Goal: Task Accomplishment & Management: Manage account settings

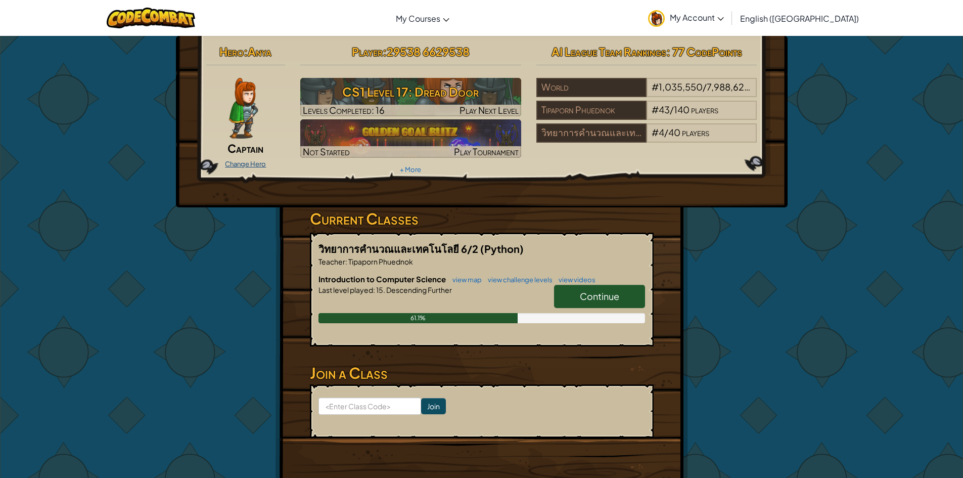
click at [240, 162] on link "Change Hero" at bounding box center [245, 164] width 41 height 8
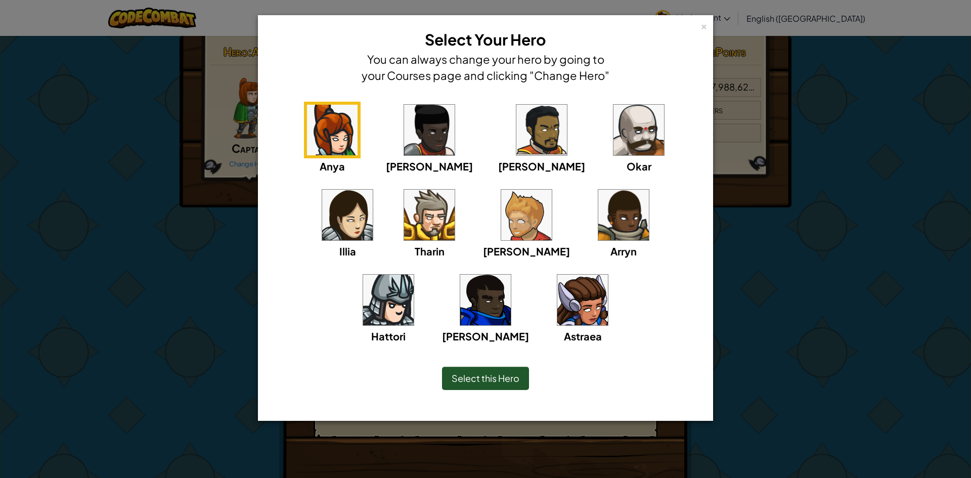
click at [889, 263] on div "× Select Your Hero You can always change your hero by going to your Courses pag…" at bounding box center [485, 239] width 971 height 478
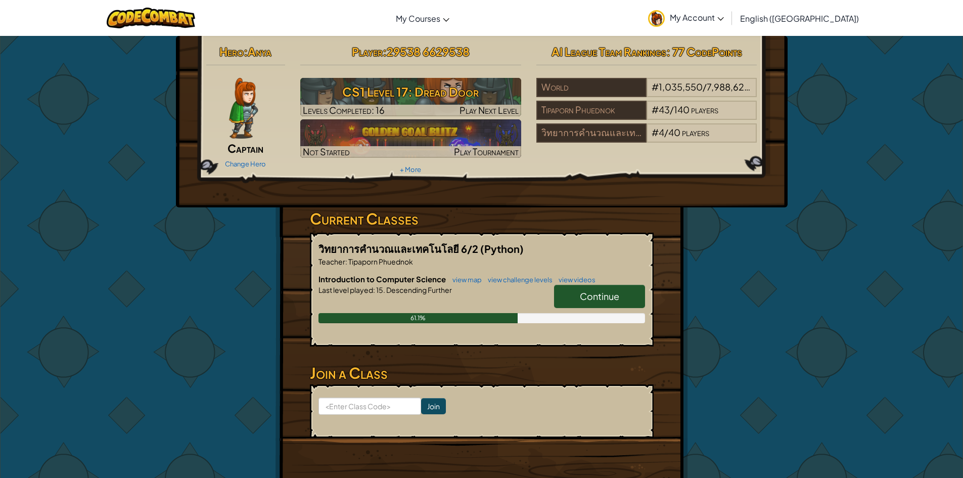
click at [724, 20] on span "My Account" at bounding box center [697, 17] width 54 height 11
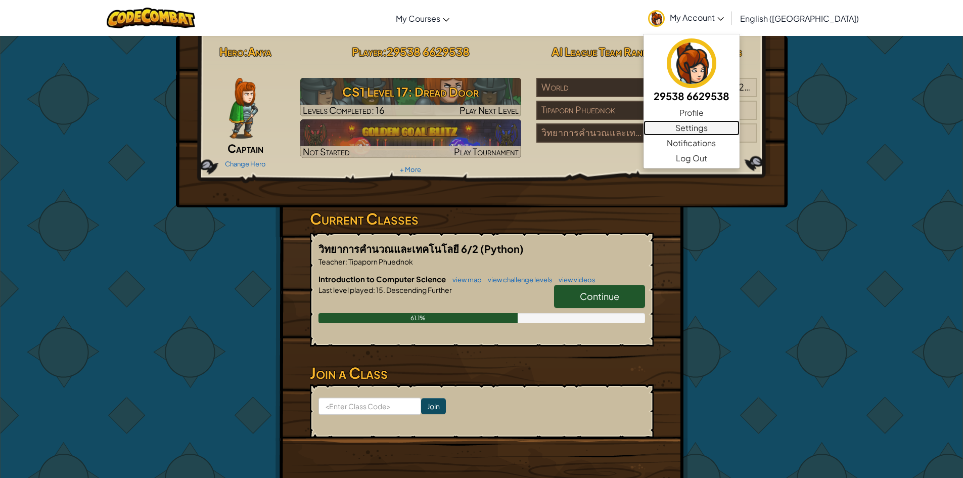
click at [740, 129] on link "Settings" at bounding box center [692, 127] width 96 height 15
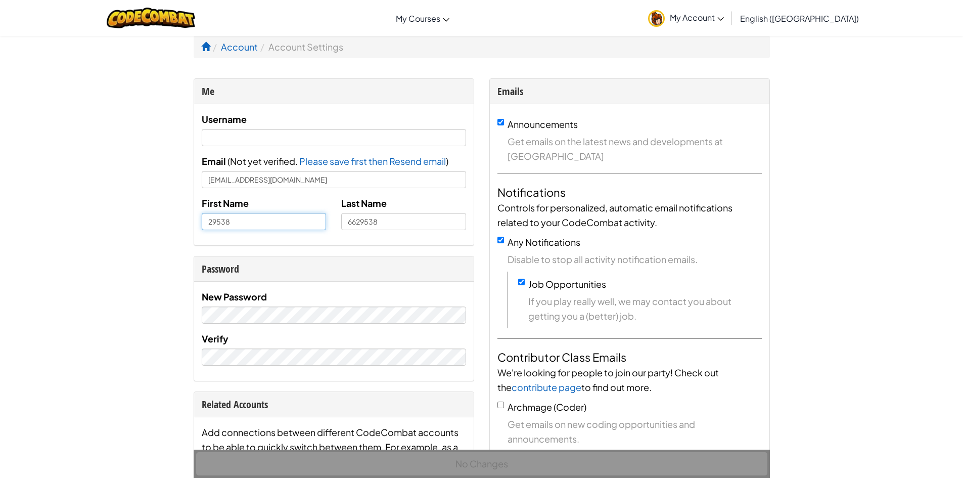
click at [277, 220] on input "29538" at bounding box center [264, 221] width 125 height 17
drag, startPoint x: 251, startPoint y: 218, endPoint x: 167, endPoint y: 220, distance: 84.0
type input "r"
type input "พิมพ์ลภัส"
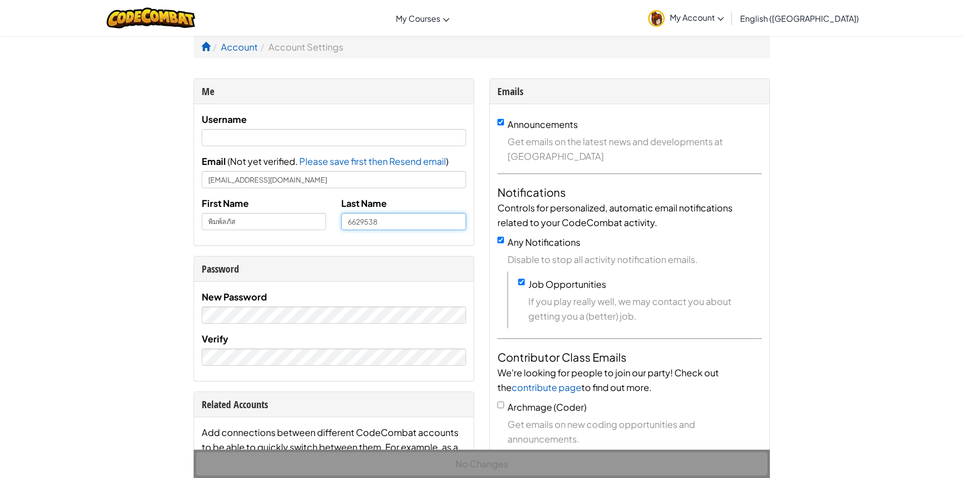
click at [405, 224] on input "6629538" at bounding box center [403, 221] width 125 height 17
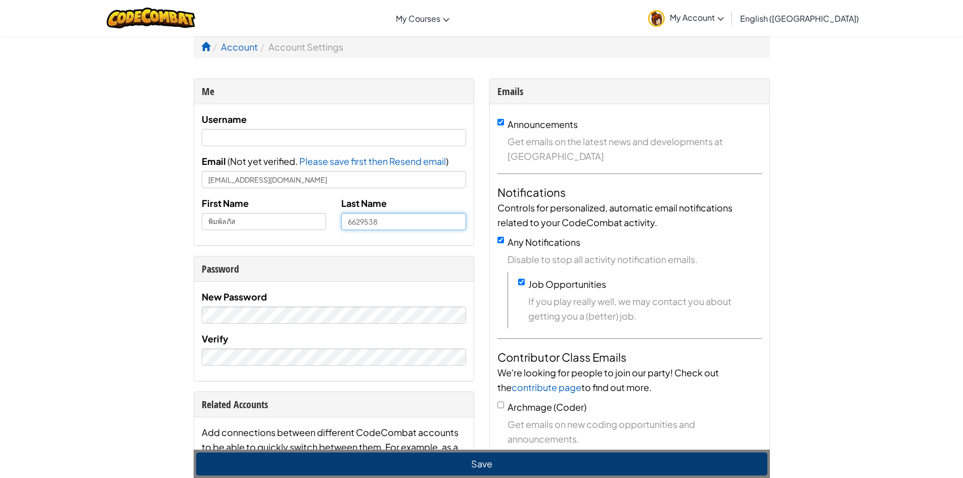
drag, startPoint x: 392, startPoint y: 222, endPoint x: 348, endPoint y: 225, distance: 43.6
click at [348, 225] on input "6629538" at bounding box center [403, 221] width 125 height 17
type input "[PERSON_NAME]"
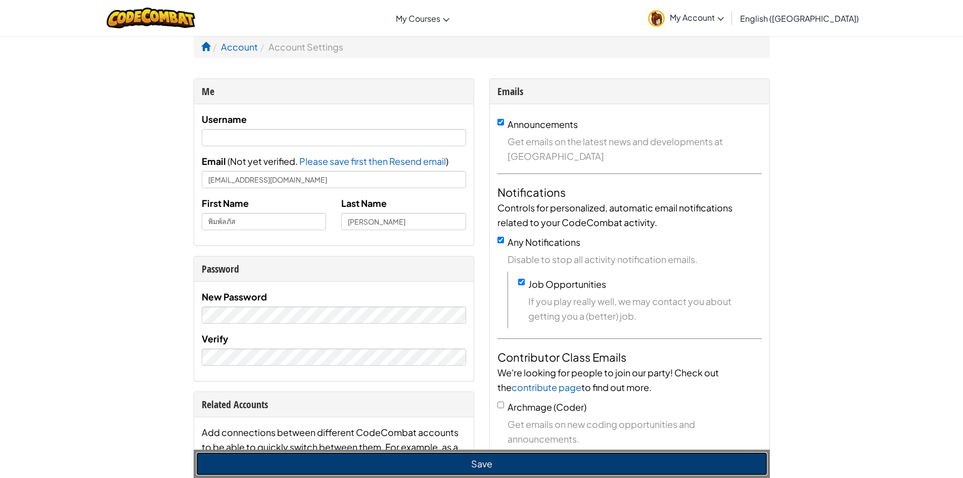
click at [501, 463] on button "Save" at bounding box center [481, 463] width 571 height 23
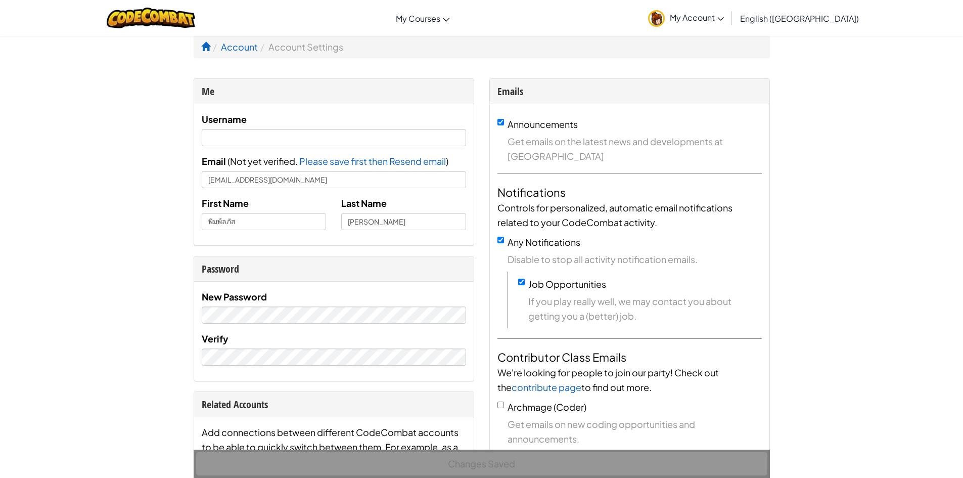
click at [724, 15] on span "My Account" at bounding box center [697, 17] width 54 height 11
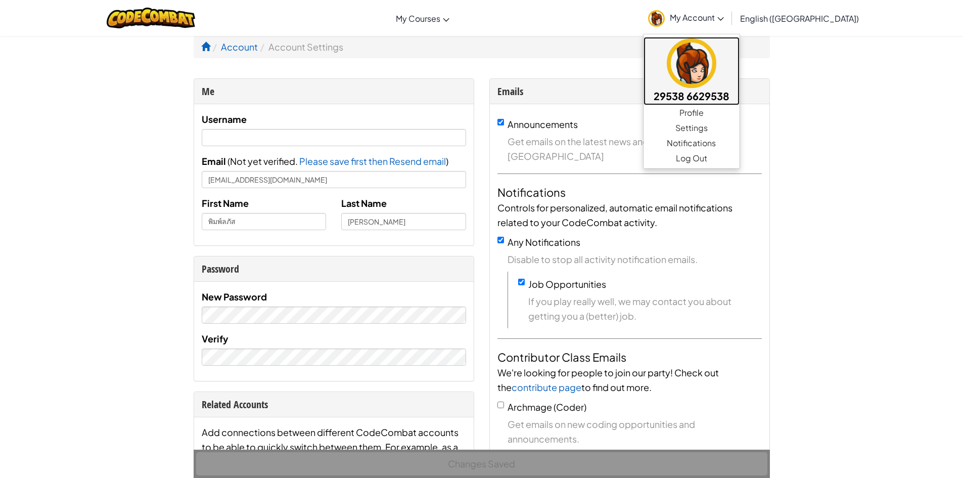
click at [717, 66] on img at bounding box center [692, 63] width 50 height 50
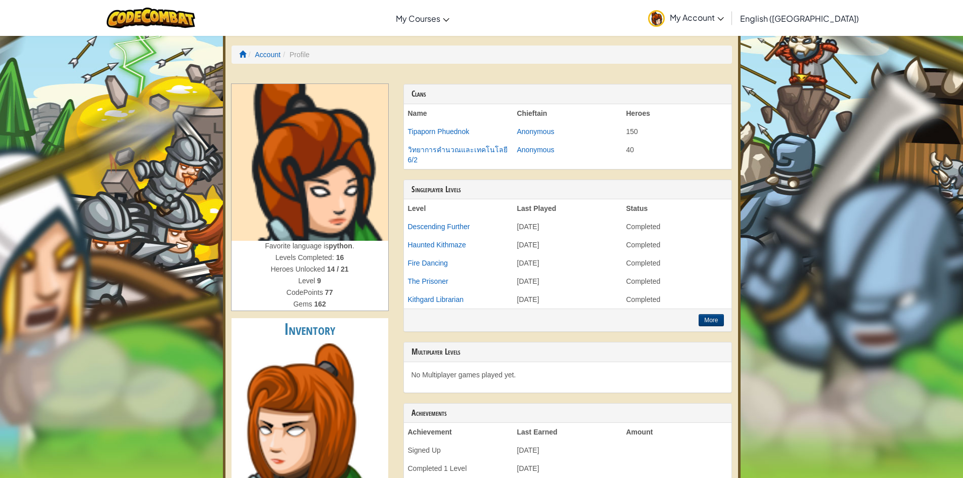
click at [724, 14] on span "My Account" at bounding box center [697, 17] width 54 height 11
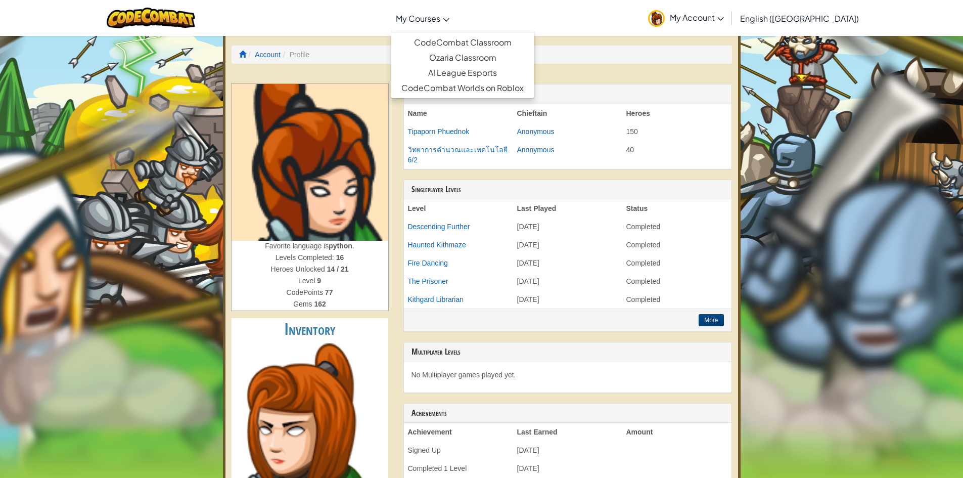
click at [454, 10] on link "My Courses" at bounding box center [423, 18] width 64 height 27
click at [724, 14] on span "My Account" at bounding box center [697, 17] width 54 height 11
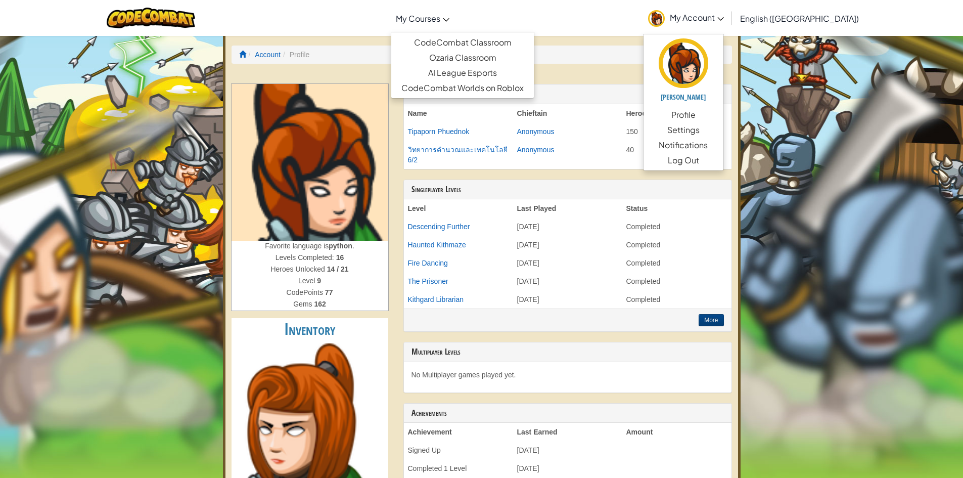
click at [440, 23] on span "My Courses" at bounding box center [418, 18] width 45 height 11
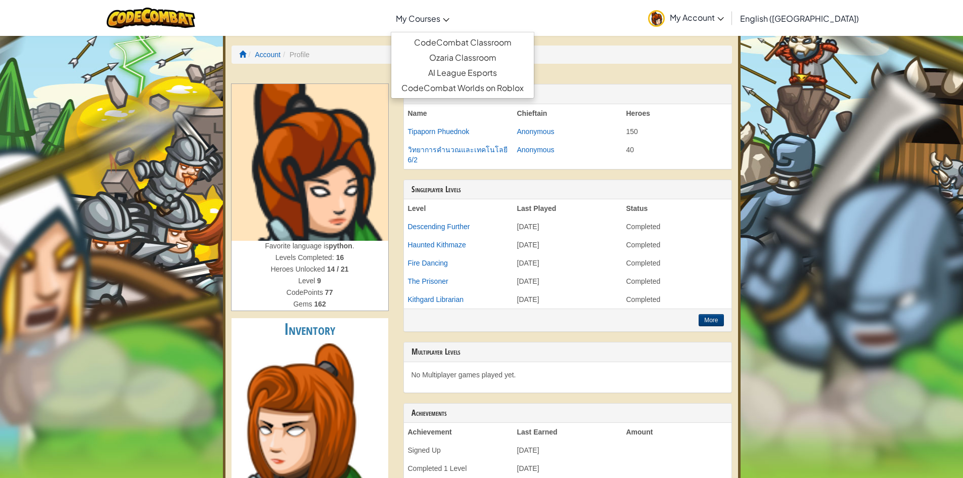
drag, startPoint x: 134, startPoint y: 78, endPoint x: 85, endPoint y: 36, distance: 64.6
click at [440, 14] on span "My Courses" at bounding box center [418, 18] width 45 height 11
click at [468, 41] on link "CodeCombat Classroom" at bounding box center [462, 42] width 143 height 15
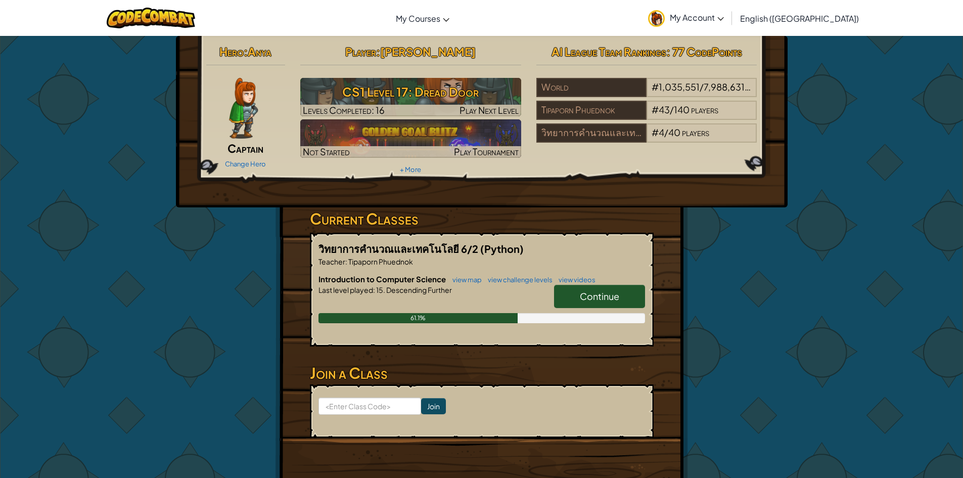
click at [610, 291] on span "Continue" at bounding box center [599, 296] width 39 height 12
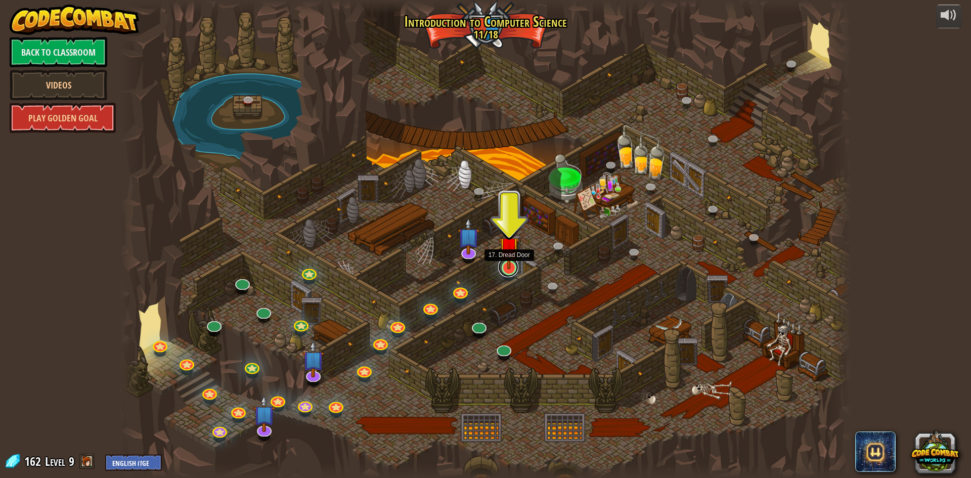
click at [513, 273] on link at bounding box center [508, 267] width 20 height 20
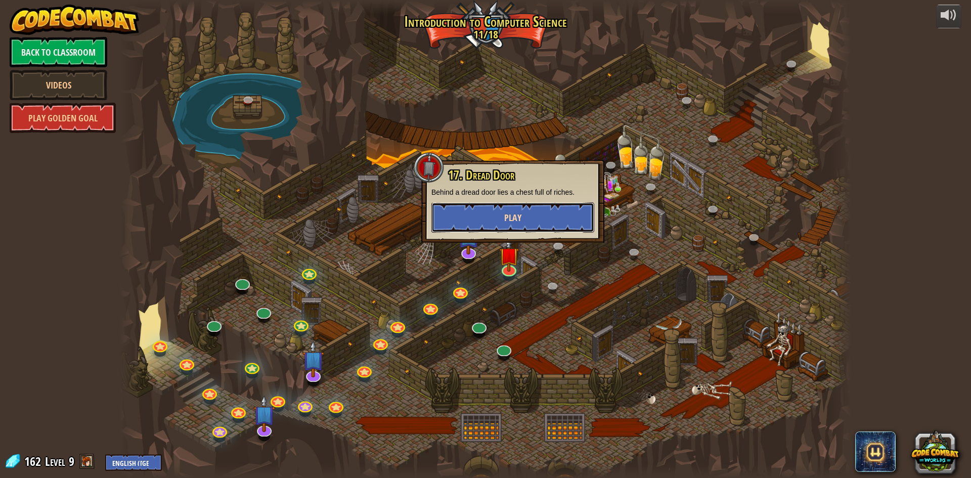
click at [518, 214] on span "Play" at bounding box center [512, 217] width 17 height 13
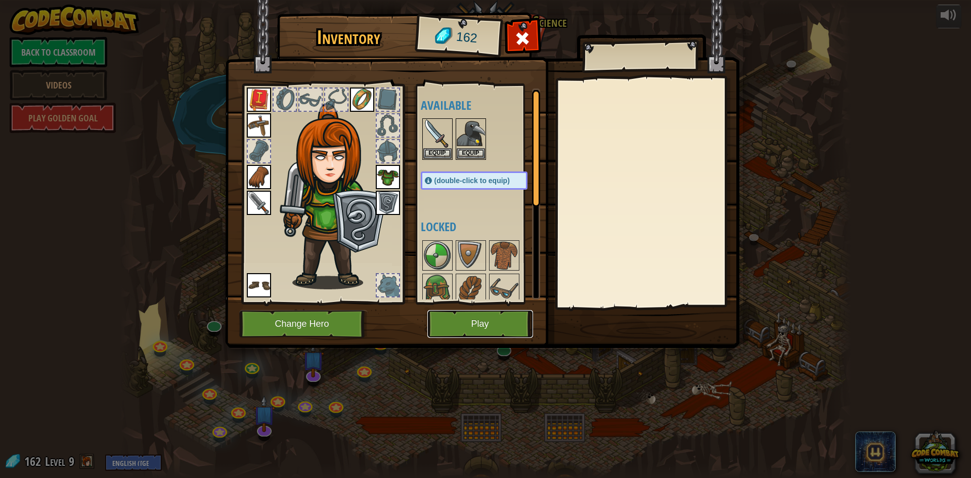
click at [487, 312] on button "Play" at bounding box center [480, 324] width 106 height 28
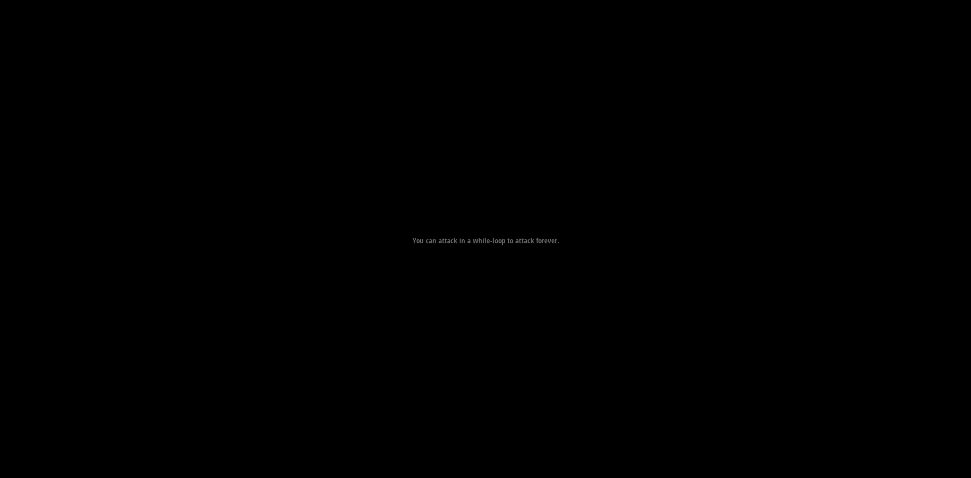
click at [488, 330] on div "Goals Destroy the door. Under 3 statements. Start Level Error loading from serv…" at bounding box center [485, 239] width 971 height 478
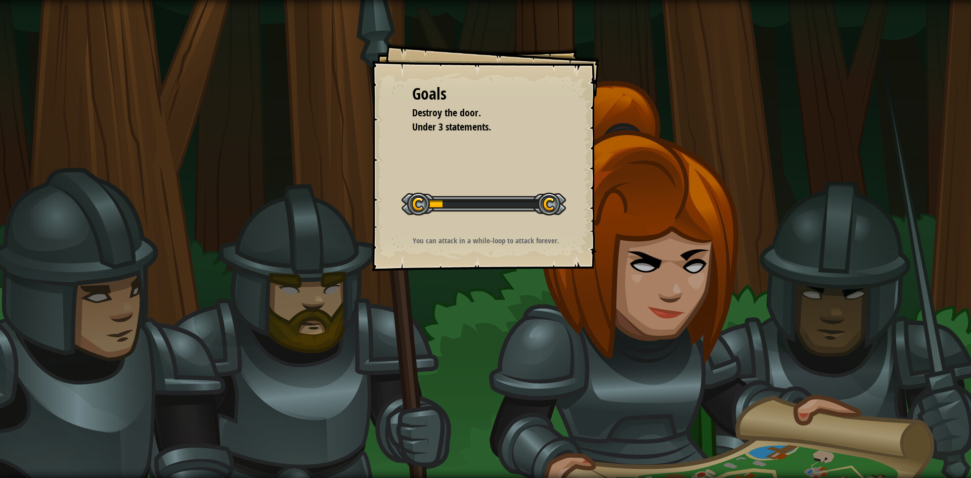
click at [479, 264] on div "Goals Destroy the door. Under 3 statements. Start Level Error loading from serv…" at bounding box center [486, 157] width 228 height 228
drag, startPoint x: 479, startPoint y: 264, endPoint x: 764, endPoint y: 475, distance: 354.3
click at [498, 274] on div "Goals Destroy the door. Under 3 statements. Start Level Error loading from serv…" at bounding box center [485, 239] width 971 height 478
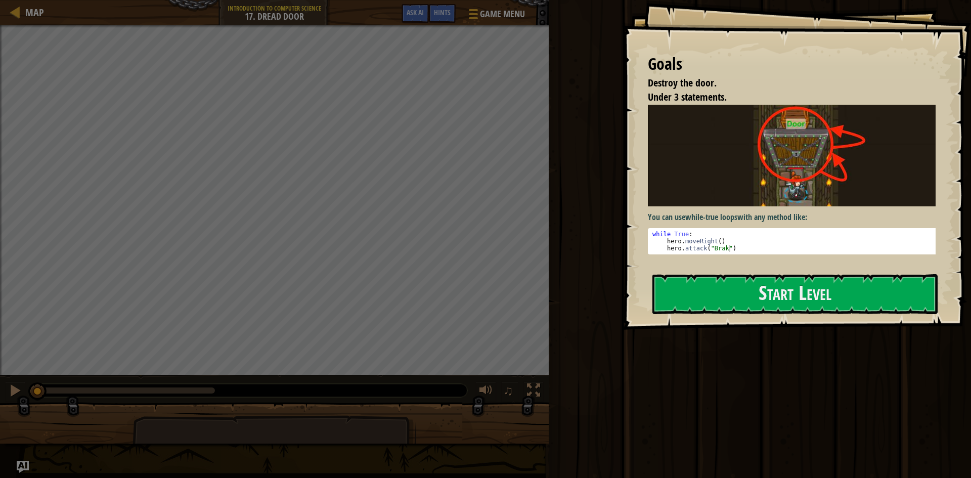
drag, startPoint x: 565, startPoint y: 339, endPoint x: 750, endPoint y: 318, distance: 185.9
click at [568, 339] on div "Run ⇧↵ Submit Done" at bounding box center [758, 236] width 425 height 473
click at [776, 290] on button "Start Level" at bounding box center [794, 294] width 285 height 40
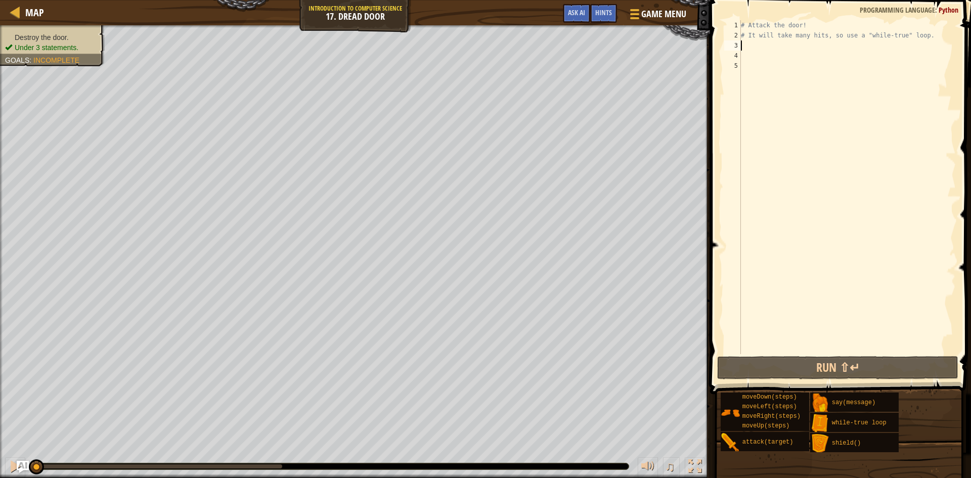
click at [772, 49] on div "# Attack the door! # It will take many hits, so use a "while-true" loop." at bounding box center [847, 197] width 217 height 354
type textarea "้"
type textarea "h"
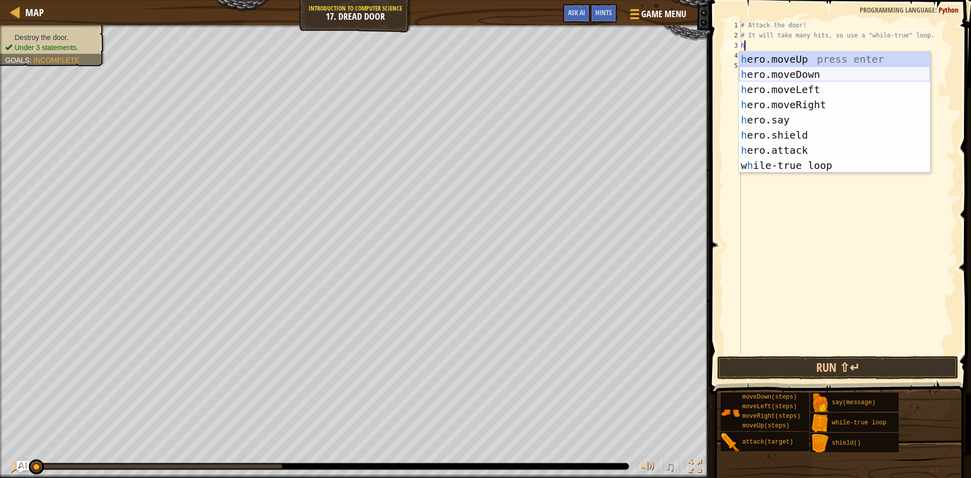
click at [779, 75] on div "h ero.moveUp press enter h ero.moveDown press enter h ero.moveLeft press enter …" at bounding box center [834, 128] width 191 height 152
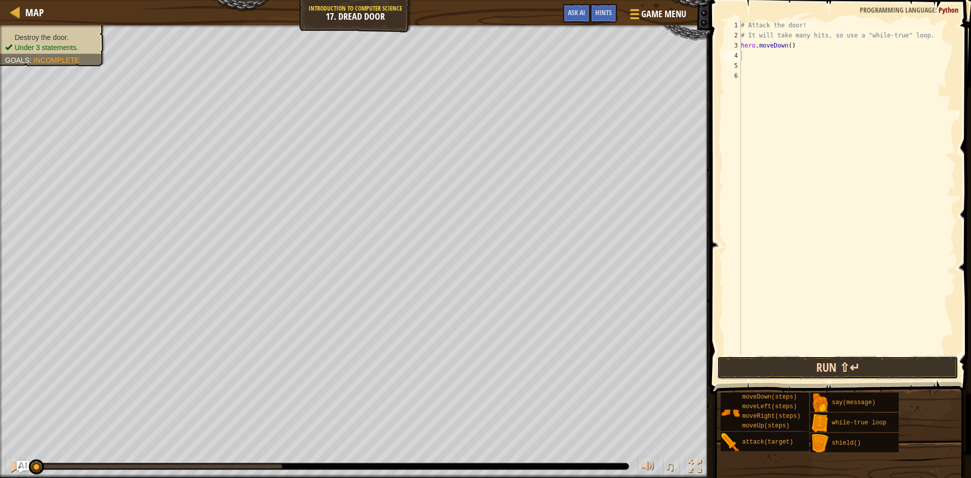
click at [771, 363] on button "Run ⇧↵" at bounding box center [837, 367] width 241 height 23
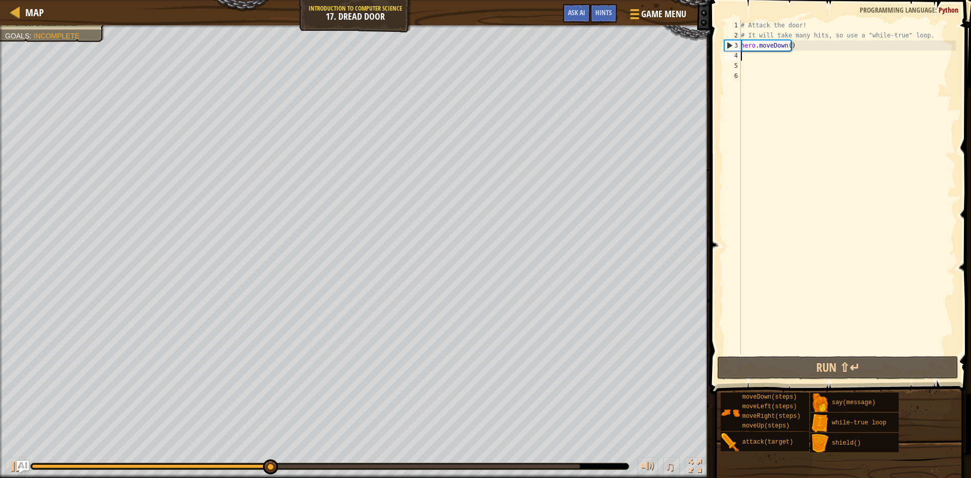
click at [794, 46] on div "# Attack the door! # It will take many hits, so use a "while-true" loop. hero .…" at bounding box center [847, 197] width 217 height 354
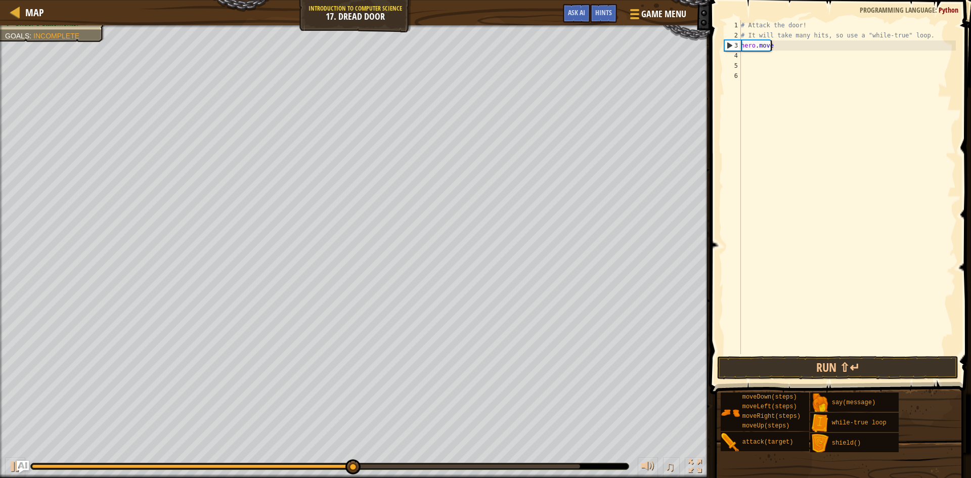
type textarea "h"
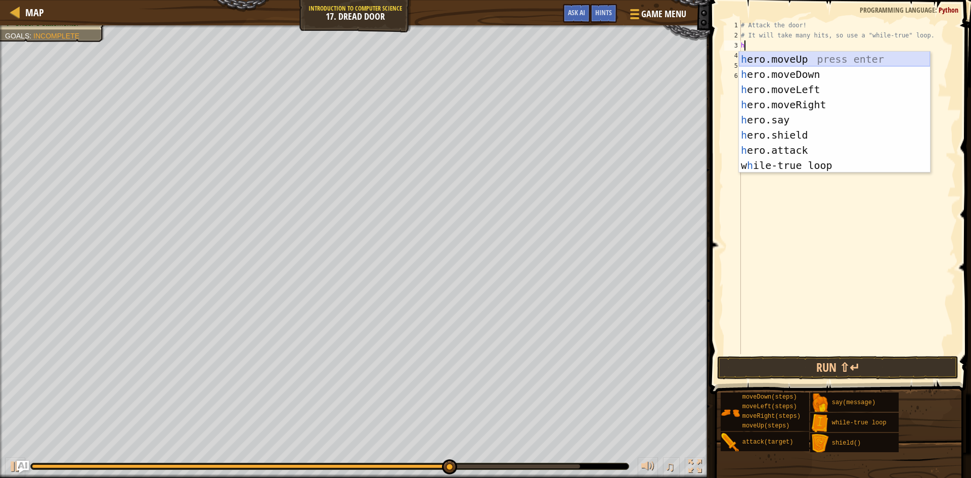
type textarea "he"
click at [785, 56] on div "he ro.moveUp press enter he ro.moveDown press enter he ro.moveLeft press enter …" at bounding box center [834, 128] width 191 height 152
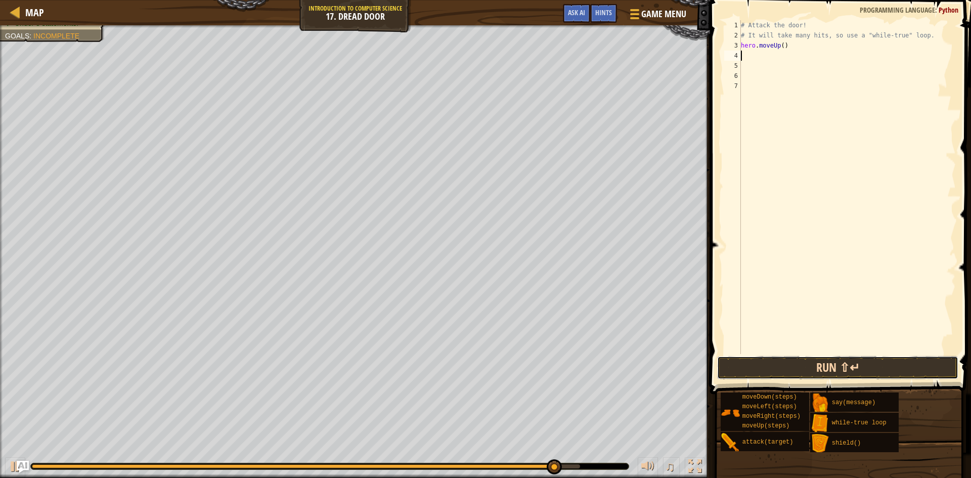
click at [817, 370] on button "Run ⇧↵" at bounding box center [837, 367] width 241 height 23
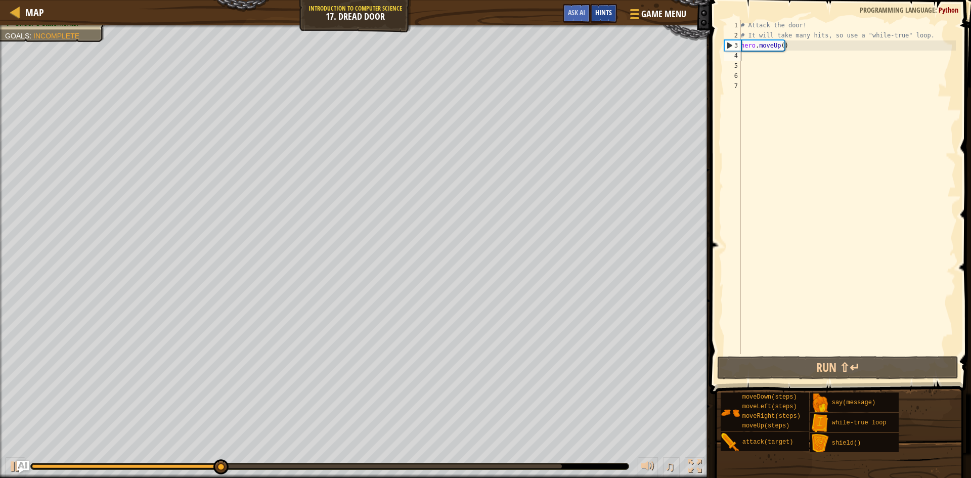
click at [608, 17] on div "Hints" at bounding box center [603, 13] width 27 height 19
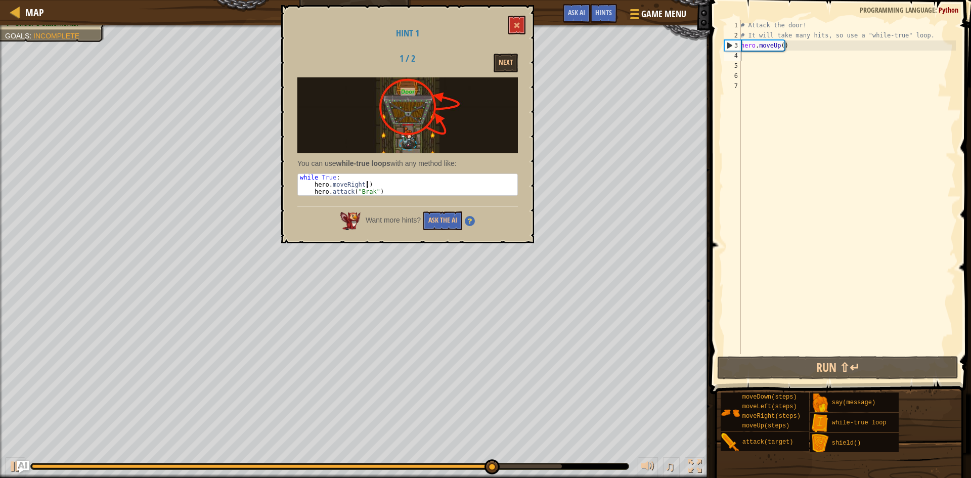
drag, startPoint x: 299, startPoint y: 176, endPoint x: 383, endPoint y: 184, distance: 84.8
click at [383, 184] on div "while True : hero . moveRight ( ) hero . attack ( "Brak" )" at bounding box center [407, 191] width 219 height 35
type textarea "while True: hero.moveRight()"
type textarea "hero.moveUp()"
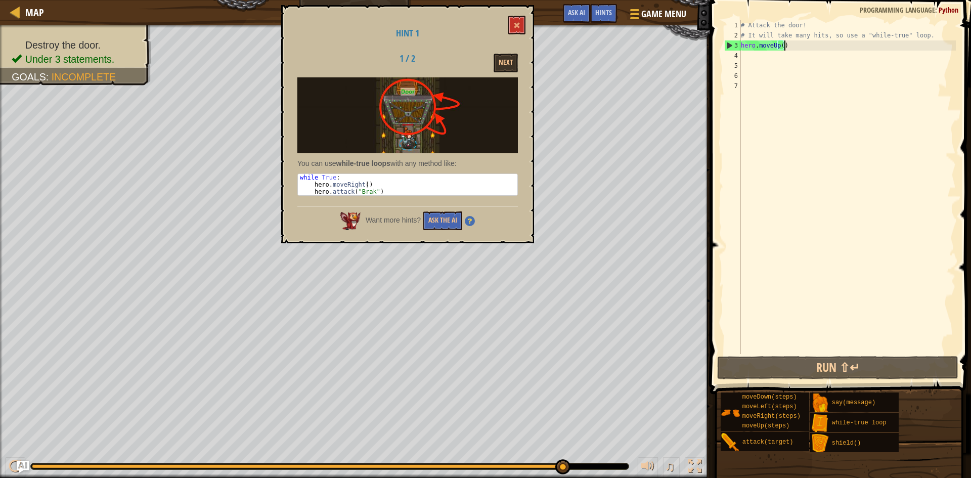
click at [807, 47] on div "# Attack the door! # It will take many hits, so use a "while-true" loop. hero .…" at bounding box center [847, 197] width 217 height 354
drag, startPoint x: 753, startPoint y: 48, endPoint x: 736, endPoint y: 49, distance: 16.7
click at [736, 49] on div "hero.moveUp() 1 2 3 4 5 6 7 # Attack the door! # It will take many hits, so use…" at bounding box center [839, 187] width 234 height 334
click at [807, 52] on div "# Attack the door! # It will take many hits, so use a "while-true" loop. hero .…" at bounding box center [847, 197] width 217 height 354
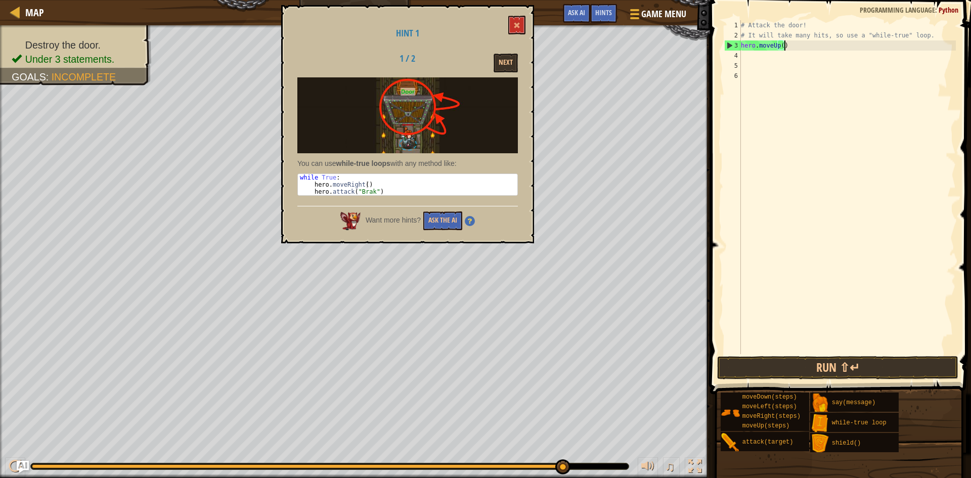
click at [790, 36] on div "# Attack the door! # It will take many hits, so use a "while-true" loop. hero .…" at bounding box center [847, 197] width 217 height 354
click at [791, 50] on div "# Attack the door! # It will take many hits, so use a "while-true" loop. hero .…" at bounding box center [847, 197] width 217 height 354
type textarea "h"
type textarea "w"
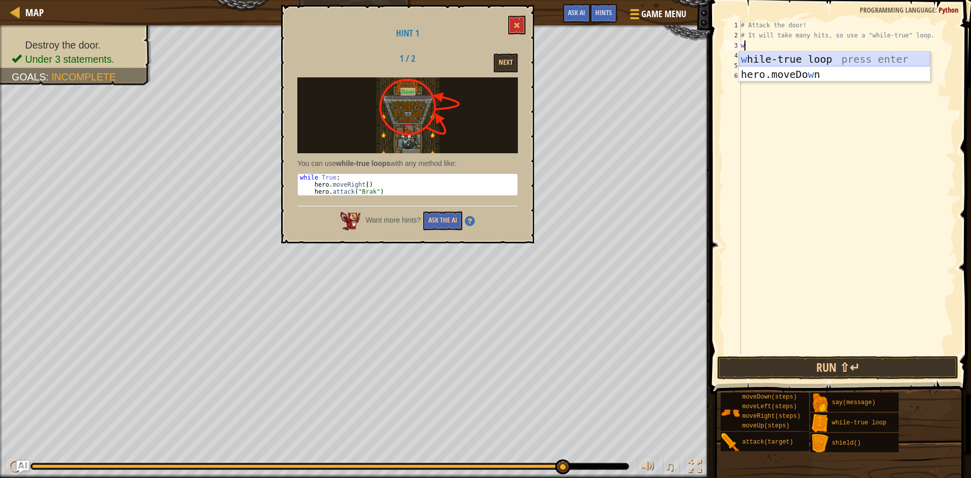
click at [835, 61] on div "w hile-true loop press enter hero.moveDo w n press enter" at bounding box center [834, 82] width 191 height 61
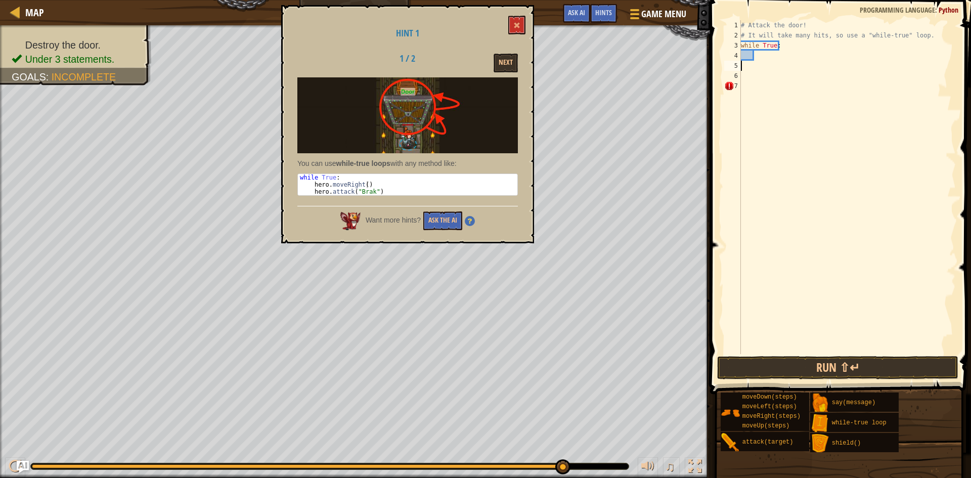
click at [780, 67] on div "# Attack the door! # It will take many hits, so use a "while-true" loop. while …" at bounding box center [847, 197] width 217 height 354
click at [780, 56] on div "# Attack the door! # It will take many hits, so use a "while-true" loop. while …" at bounding box center [847, 197] width 217 height 354
click at [748, 53] on div "# Attack the door! # It will take many hits, so use a "while-true" loop. while …" at bounding box center [847, 197] width 217 height 354
click at [763, 56] on div "# Attack the door! # It will take many hits, so use a "while-true" loop. while …" at bounding box center [847, 197] width 217 height 354
type textarea "h"
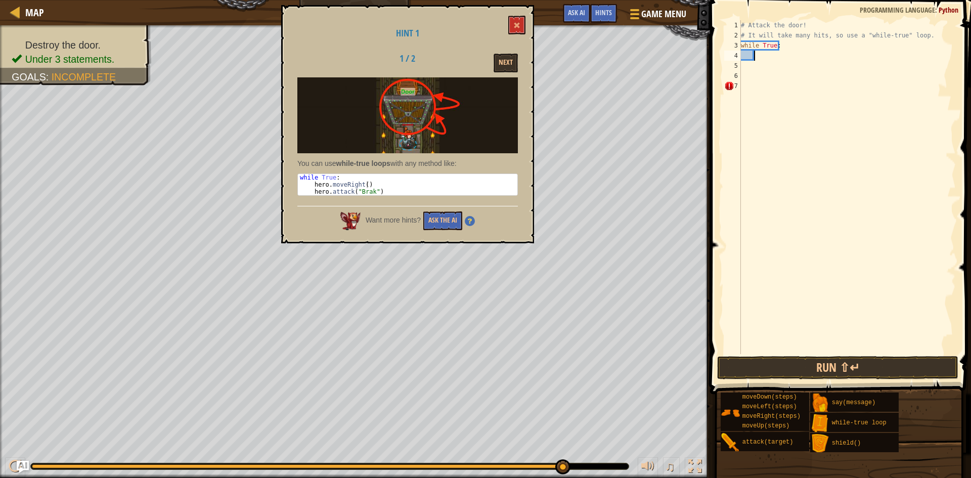
scroll to position [5, 1]
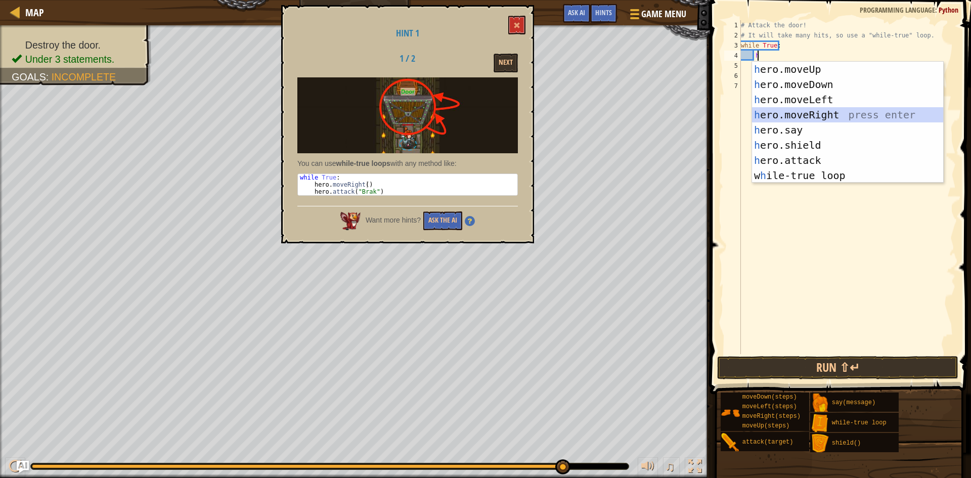
click at [827, 117] on div "h ero.moveUp press enter h ero.moveDown press enter h ero.moveLeft press enter …" at bounding box center [847, 138] width 191 height 152
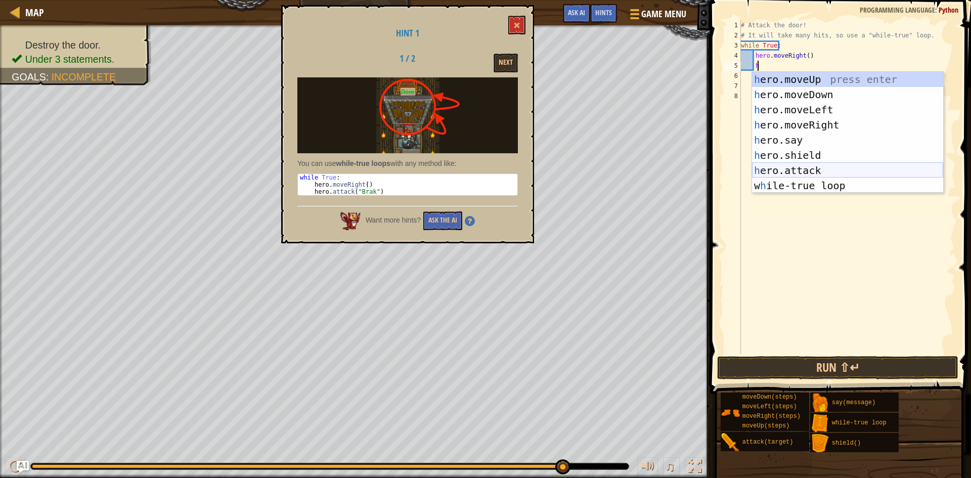
click at [781, 169] on div "h ero.moveUp press enter h ero.moveDown press enter h ero.moveLeft press enter …" at bounding box center [847, 148] width 191 height 152
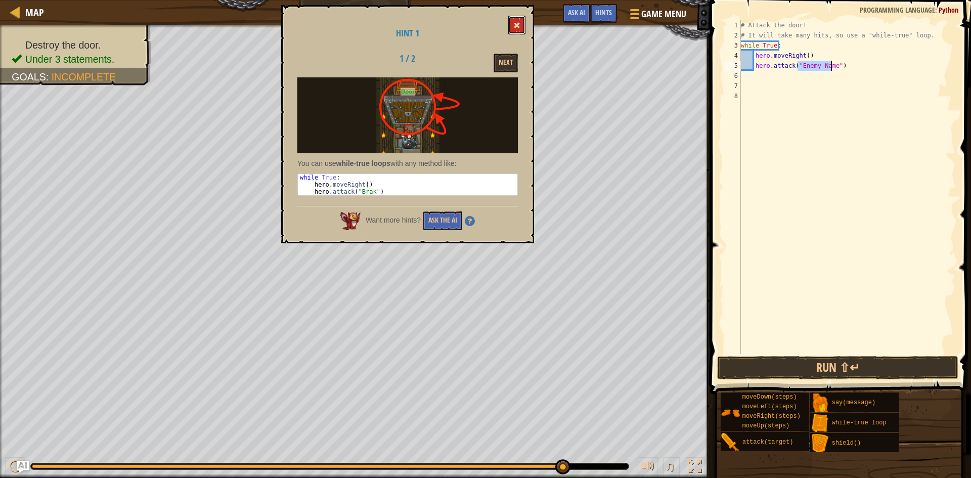
click at [521, 20] on button at bounding box center [516, 25] width 17 height 19
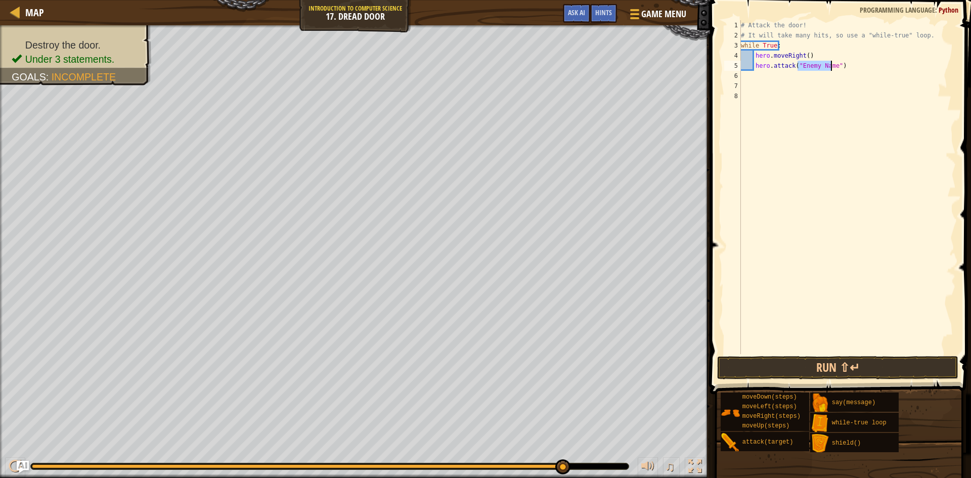
click at [831, 63] on div "# Attack the door! # It will take many hits, so use a "while-true" loop. while …" at bounding box center [847, 187] width 217 height 334
click at [823, 366] on button "Run ⇧↵" at bounding box center [837, 367] width 241 height 23
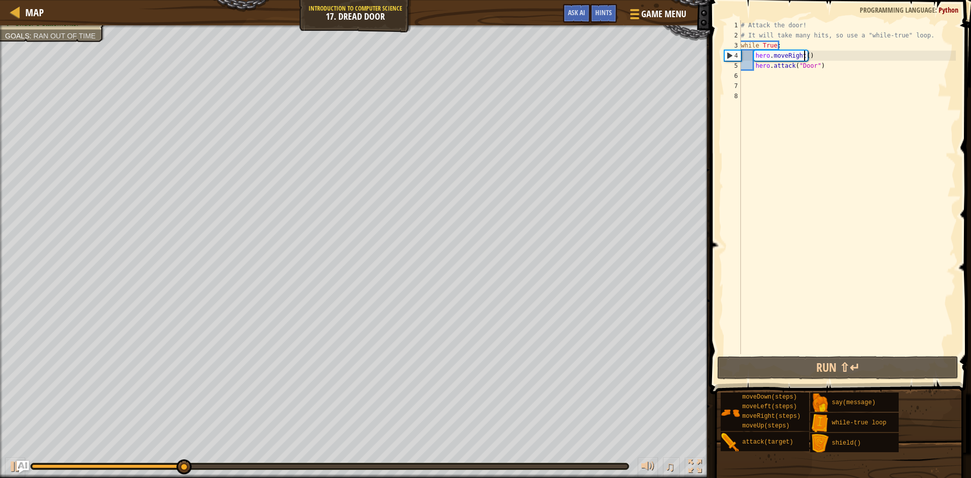
click at [806, 54] on div "# Attack the door! # It will take many hits, so use a "while-true" loop. while …" at bounding box center [847, 197] width 217 height 354
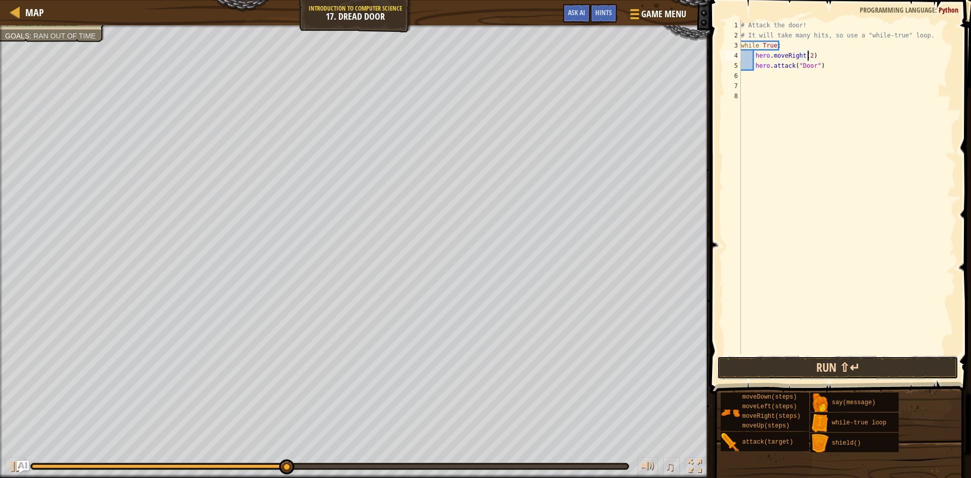
click at [819, 373] on button "Run ⇧↵" at bounding box center [837, 367] width 241 height 23
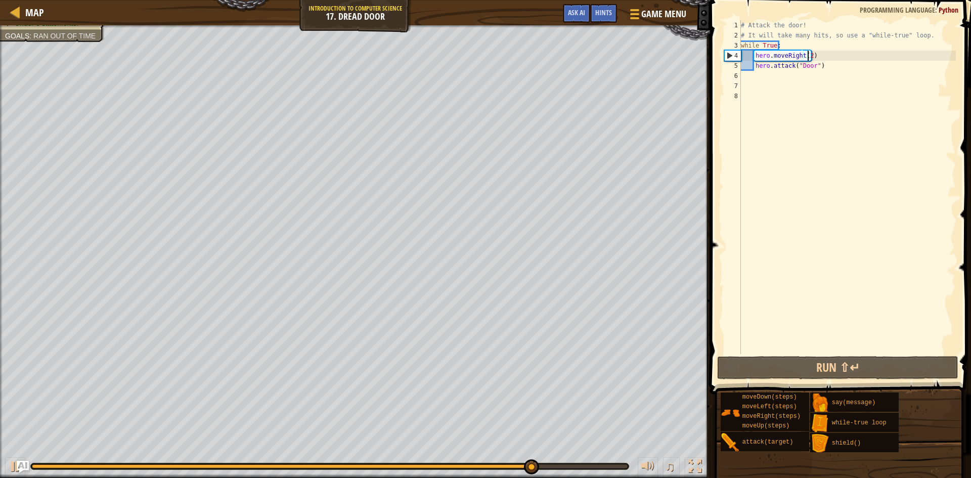
click at [841, 68] on div "# Attack the door! # It will take many hits, so use a "while-true" loop. while …" at bounding box center [847, 197] width 217 height 354
click at [614, 11] on div "Hints" at bounding box center [603, 13] width 27 height 19
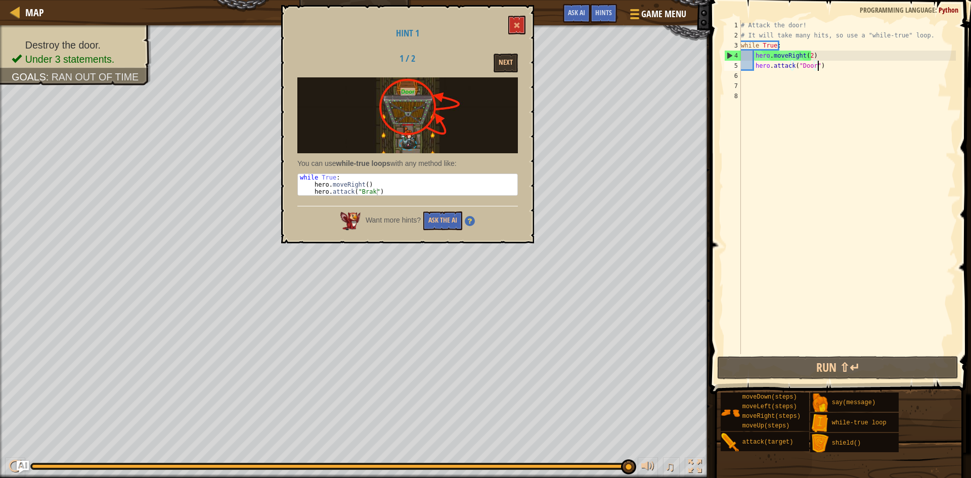
click at [818, 67] on div "# Attack the door! # It will take many hits, so use a "while-true" loop. while …" at bounding box center [847, 197] width 217 height 354
click at [848, 65] on div "# Attack the door! # It will take many hits, so use a "while-true" loop. while …" at bounding box center [847, 197] width 217 height 354
click at [517, 27] on span at bounding box center [516, 25] width 7 height 7
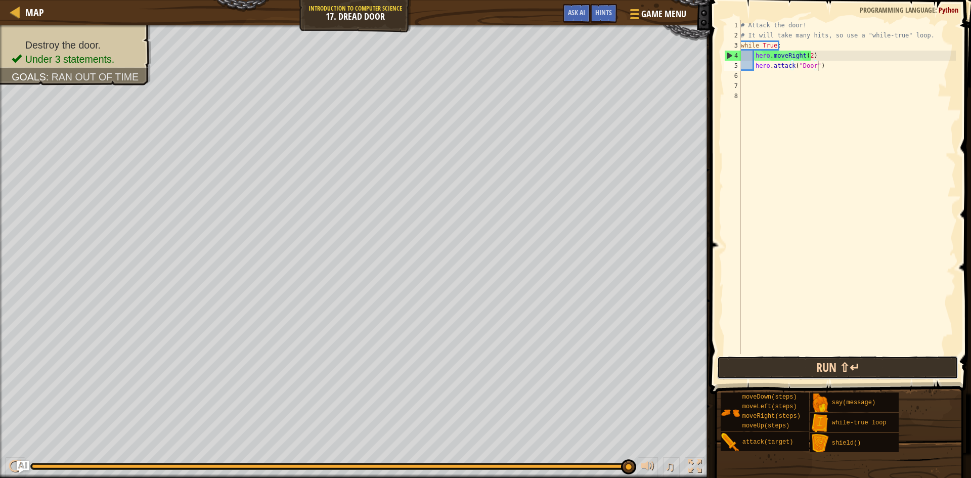
click at [783, 374] on button "Run ⇧↵" at bounding box center [837, 367] width 241 height 23
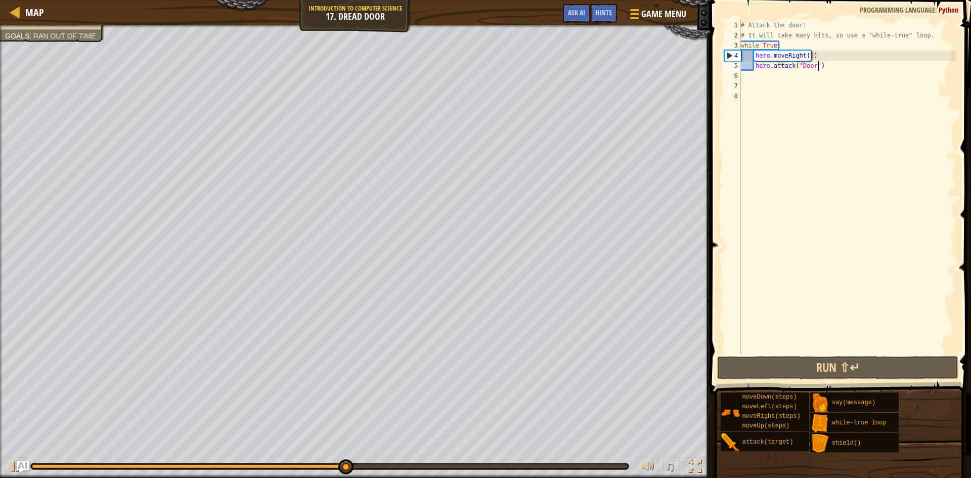
click at [807, 57] on div "# Attack the door! # It will take many hits, so use a "while-true" loop. while …" at bounding box center [847, 197] width 217 height 354
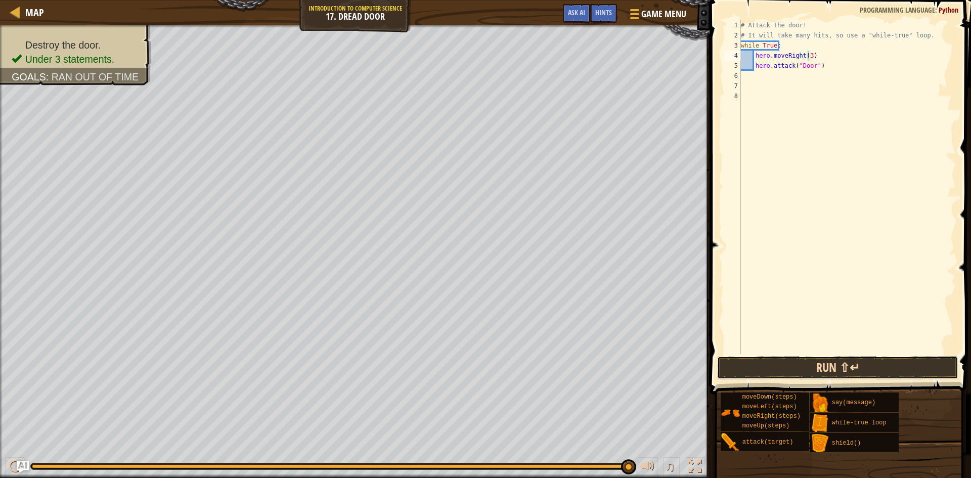
click at [806, 366] on button "Run ⇧↵" at bounding box center [837, 367] width 241 height 23
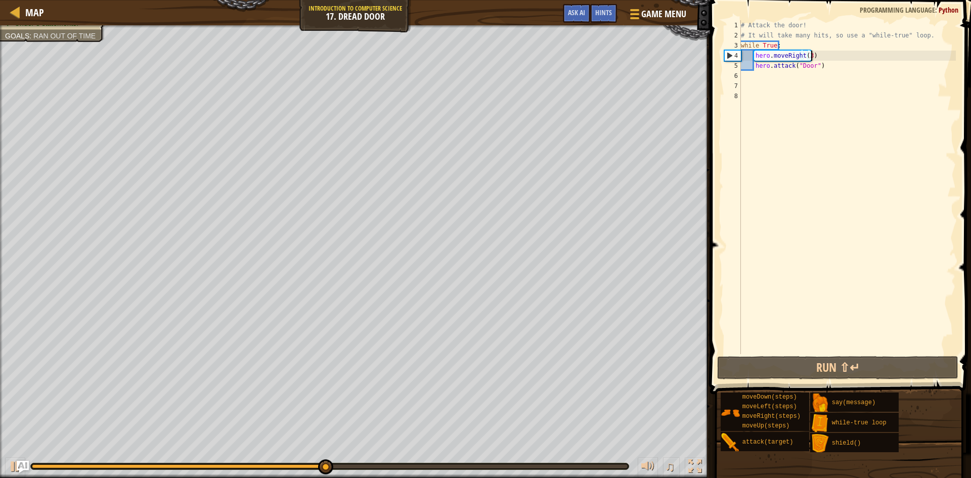
drag, startPoint x: 814, startPoint y: 53, endPoint x: 812, endPoint y: 59, distance: 6.4
click at [812, 58] on div "# Attack the door! # It will take many hits, so use a "while-true" loop. while …" at bounding box center [847, 197] width 217 height 354
drag, startPoint x: 807, startPoint y: 59, endPoint x: 786, endPoint y: 55, distance: 21.1
click at [786, 55] on div "# Attack the door! # It will take many hits, so use a "while-true" loop. while …" at bounding box center [847, 197] width 217 height 354
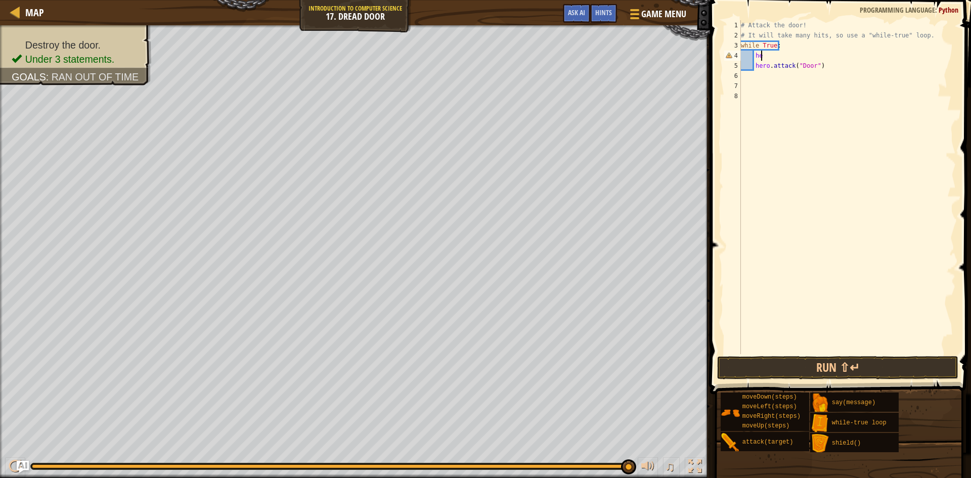
type textarea "h"
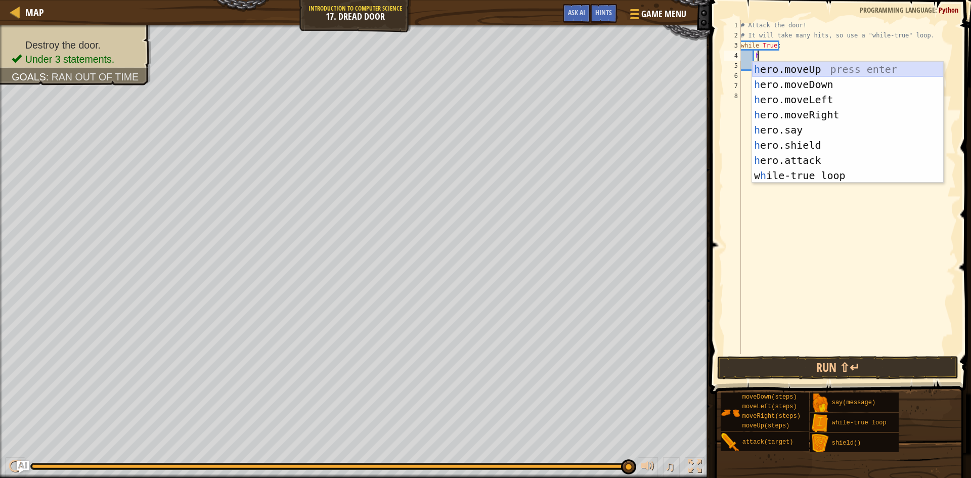
click at [876, 74] on div "h ero.moveUp press enter h ero.moveDown press enter h ero.moveLeft press enter …" at bounding box center [847, 138] width 191 height 152
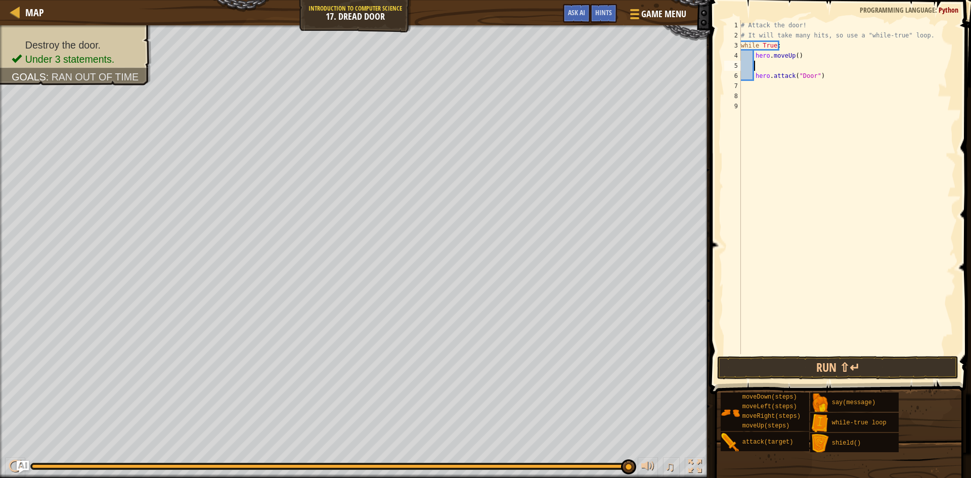
scroll to position [5, 0]
click at [752, 72] on div "# Attack the door! # It will take many hits, so use a "while-true" loop. while …" at bounding box center [847, 197] width 217 height 354
click at [754, 74] on div "# Attack the door! # It will take many hits, so use a "while-true" loop. while …" at bounding box center [847, 197] width 217 height 354
click at [782, 369] on button "Run ⇧↵" at bounding box center [837, 367] width 241 height 23
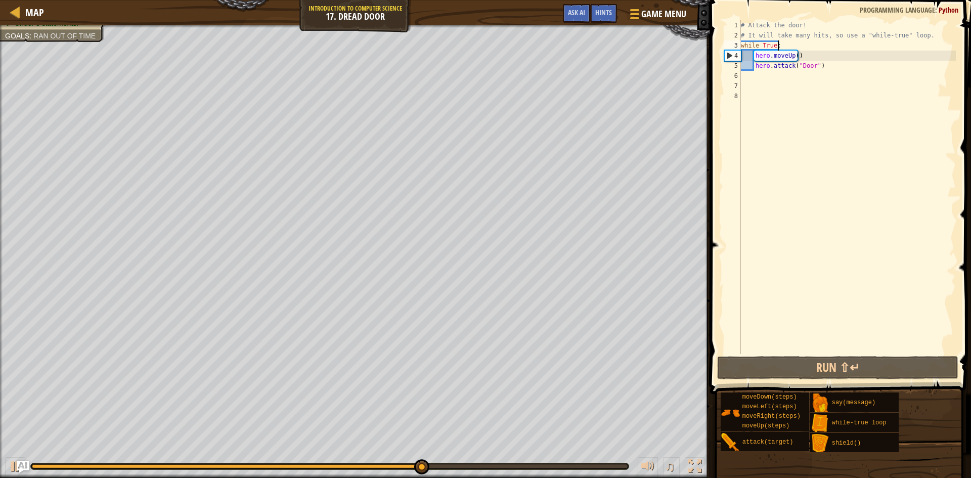
drag, startPoint x: 825, startPoint y: 46, endPoint x: 827, endPoint y: 65, distance: 19.4
click at [825, 49] on div "# Attack the door! # It will take many hits, so use a "while-true" loop. while …" at bounding box center [847, 197] width 217 height 354
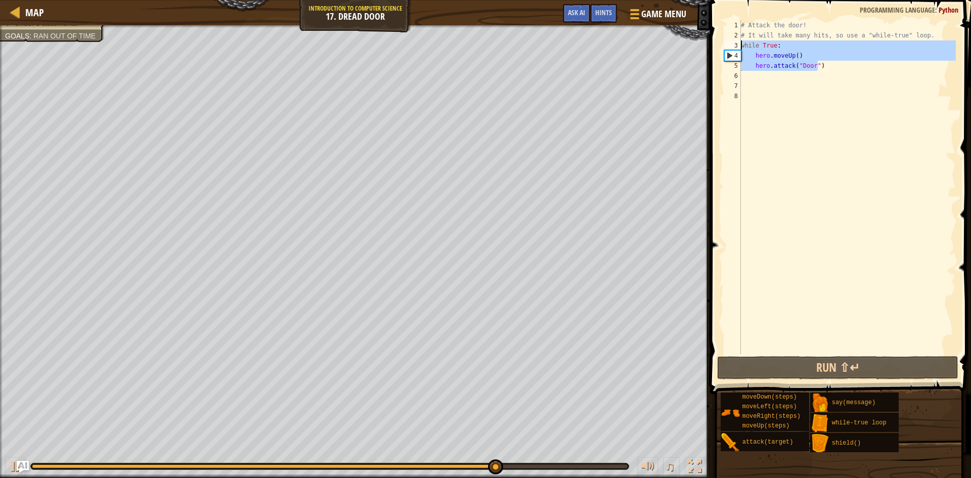
drag, startPoint x: 827, startPoint y: 67, endPoint x: 738, endPoint y: 43, distance: 92.7
click at [738, 43] on div "while True: 1 2 3 4 5 6 7 8 # Attack the door! # It will take many hits, so use…" at bounding box center [839, 187] width 234 height 334
type textarea "while True: hero.moveUp()"
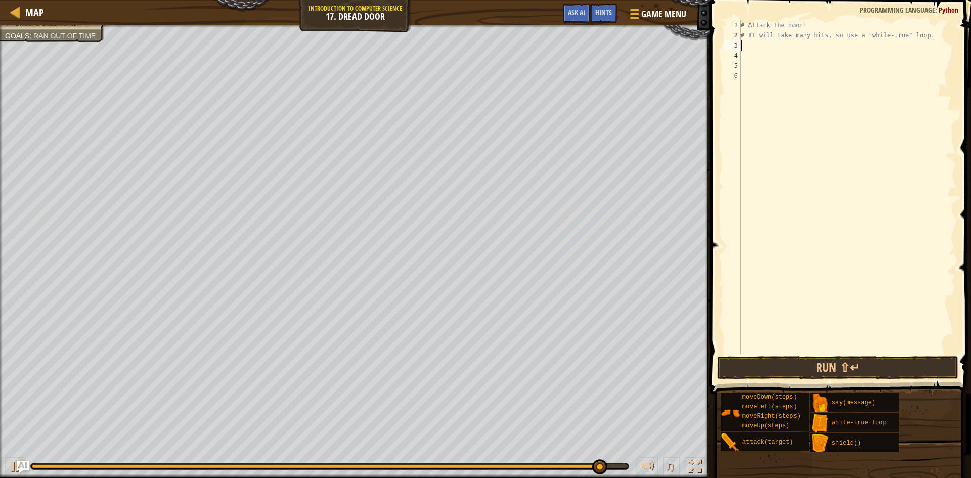
paste textarea "hero.moveUp()"
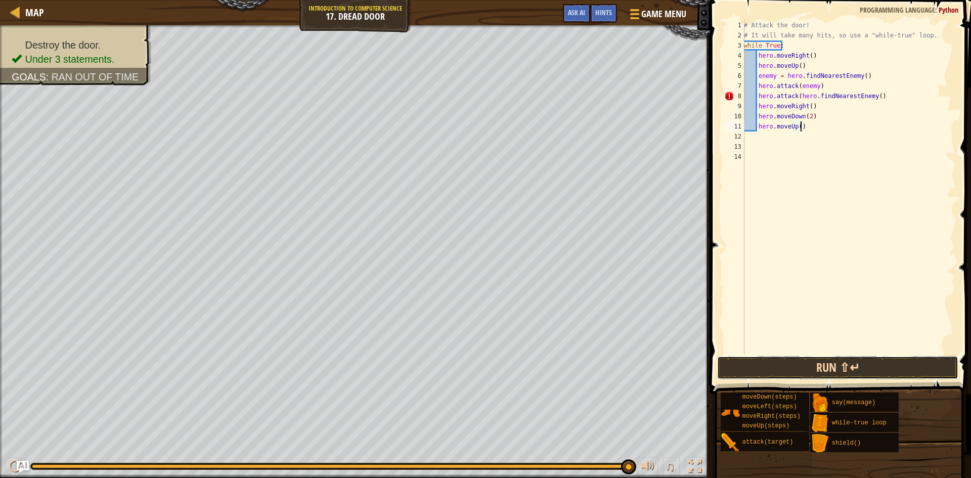
click at [827, 365] on button "Run ⇧↵" at bounding box center [837, 367] width 241 height 23
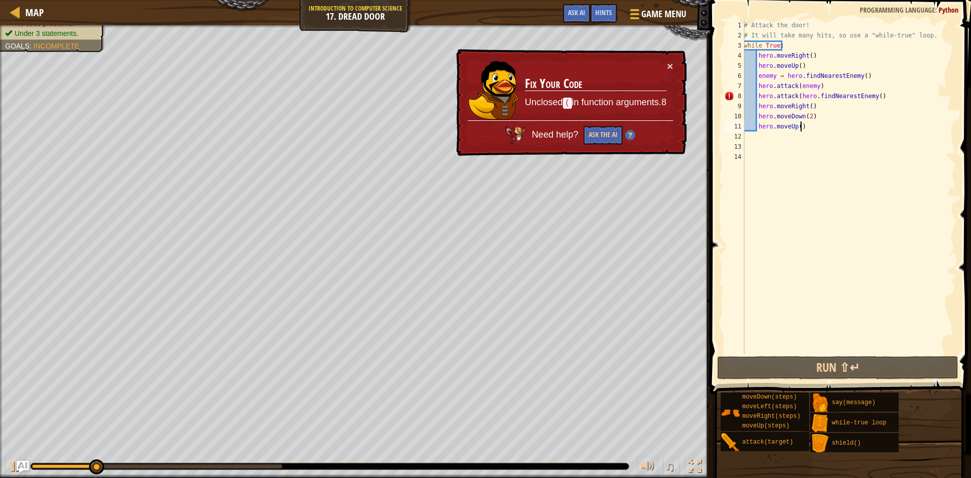
click at [890, 102] on div "# Attack the door! # It will take many hits, so use a "while-true" loop. while …" at bounding box center [849, 197] width 214 height 354
click at [866, 95] on div "# Attack the door! # It will take many hits, so use a "while-true" loop. while …" at bounding box center [849, 197] width 214 height 354
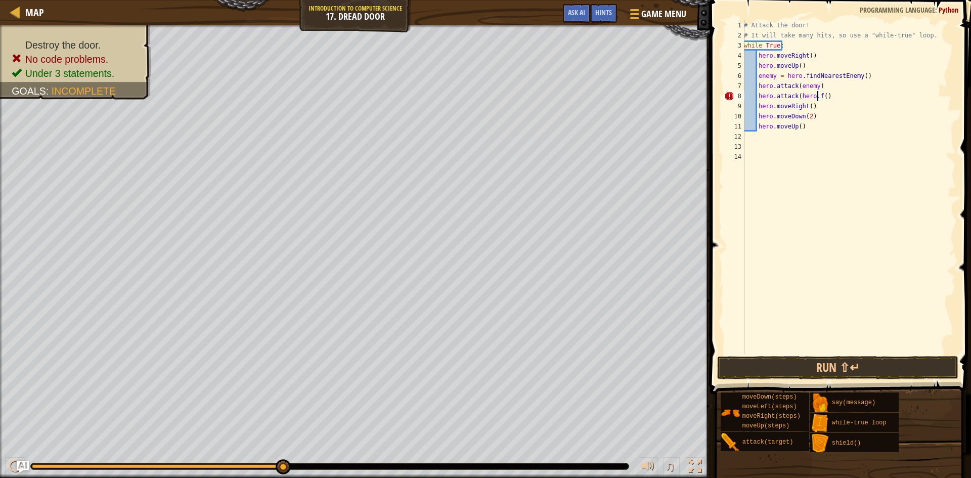
type textarea "hero.attack(hero.()"
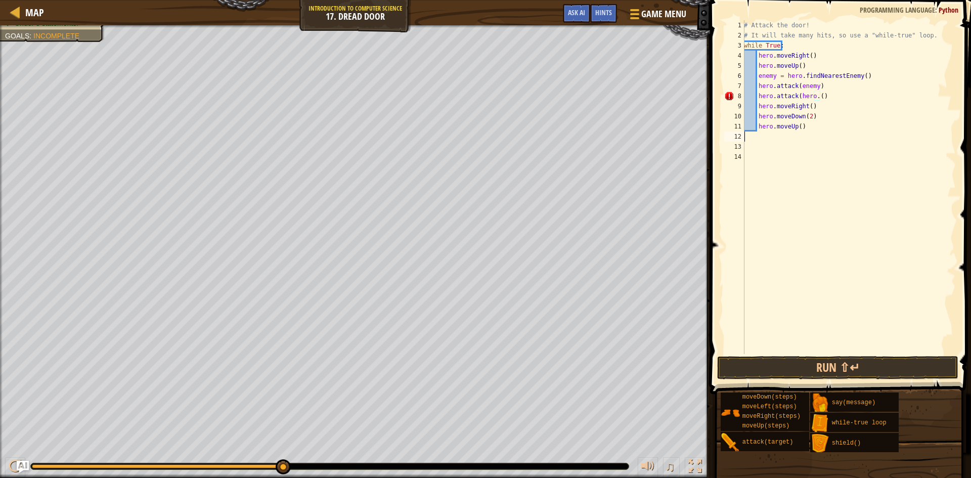
click at [813, 135] on div "# Attack the door! # It will take many hits, so use a "while-true" loop. while …" at bounding box center [849, 197] width 214 height 354
click at [821, 94] on div "# Attack the door! # It will take many hits, so use a "while-true" loop. while …" at bounding box center [849, 197] width 214 height 354
click at [830, 92] on div "# Attack the door! # It will take many hits, so use a "while-true" loop. while …" at bounding box center [849, 187] width 214 height 334
click at [826, 103] on div "# Attack the door! # It will take many hits, so use a "while-true" loop. while …" at bounding box center [849, 197] width 214 height 354
type textarea "h"
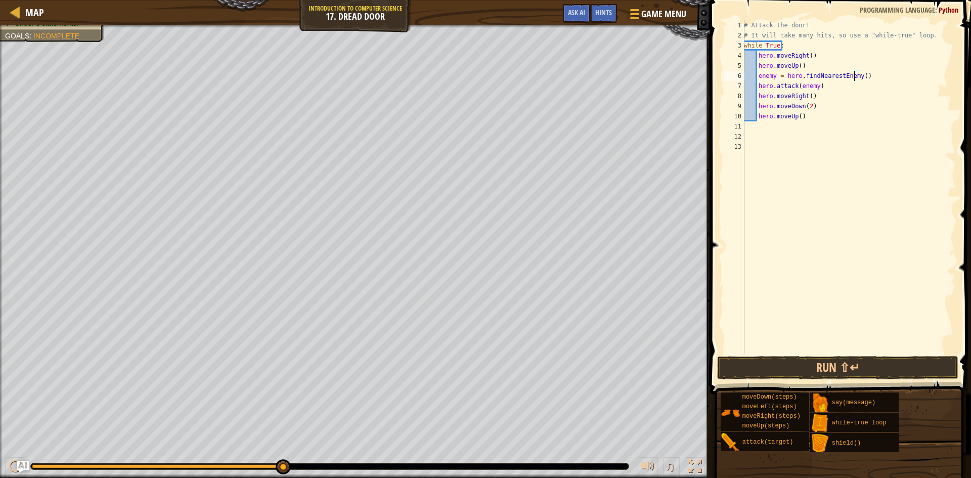
click at [855, 74] on div "# Attack the door! # It will take many hits, so use a "while-true" loop. while …" at bounding box center [849, 197] width 214 height 354
click at [806, 365] on button "Run ⇧↵" at bounding box center [837, 367] width 241 height 23
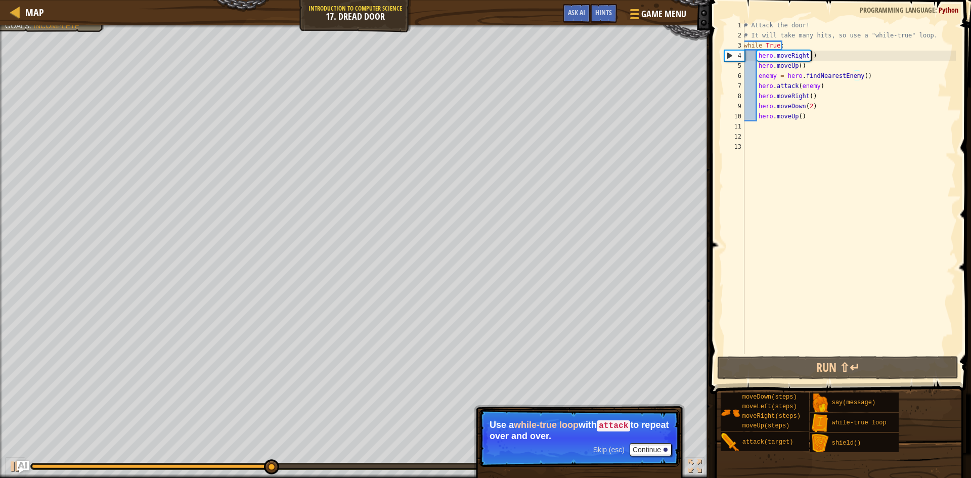
click at [846, 56] on div "# Attack the door! # It will take many hits, so use a "while-true" loop. while …" at bounding box center [849, 197] width 214 height 354
click at [815, 68] on div "# Attack the door! # It will take many hits, so use a "while-true" loop. while …" at bounding box center [849, 197] width 214 height 354
click at [832, 92] on div "# Attack the door! # It will take many hits, so use a "while-true" loop. while …" at bounding box center [849, 197] width 214 height 354
click at [834, 86] on div "# Attack the door! # It will take many hits, so use a "while-true" loop. while …" at bounding box center [849, 197] width 214 height 354
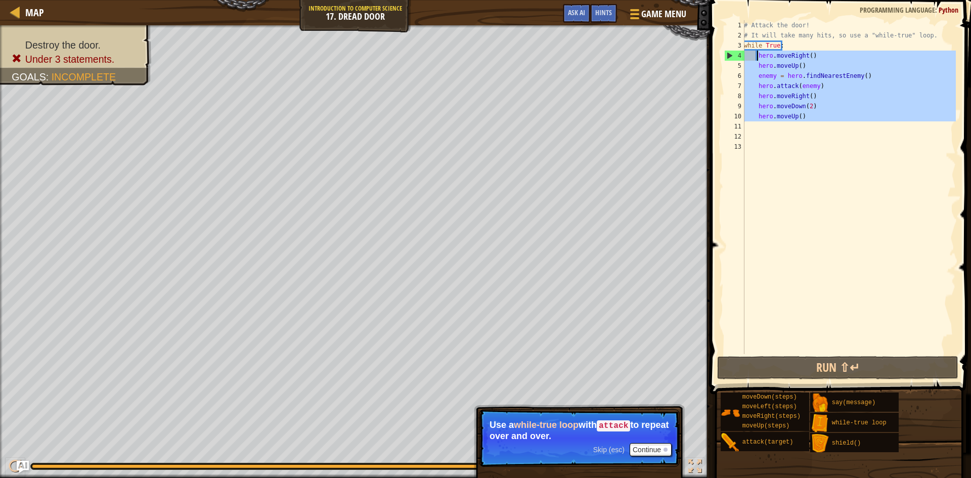
drag, startPoint x: 809, startPoint y: 123, endPoint x: 757, endPoint y: 55, distance: 85.2
click at [757, 55] on div "# Attack the door! # It will take many hits, so use a "while-true" loop. while …" at bounding box center [849, 197] width 214 height 354
type textarea "hero.moveRight() hero.moveUp()"
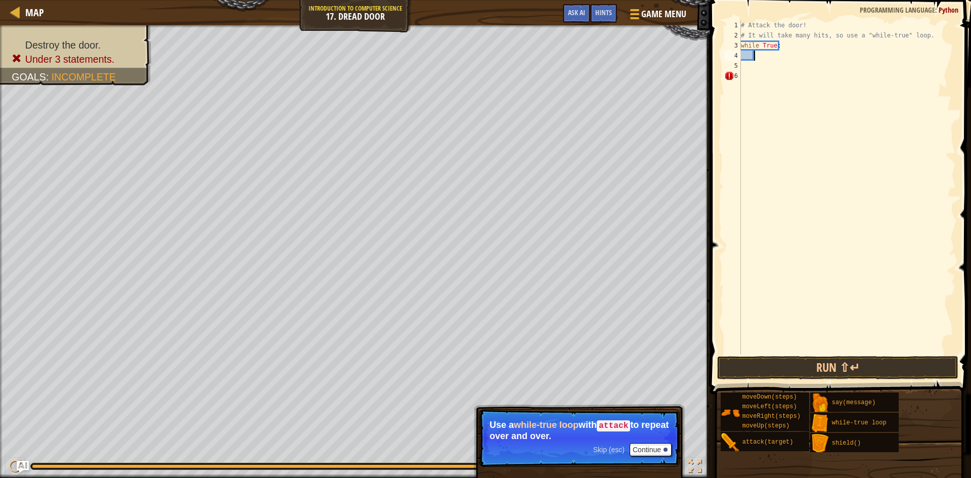
type textarea "้"
type textarea "h"
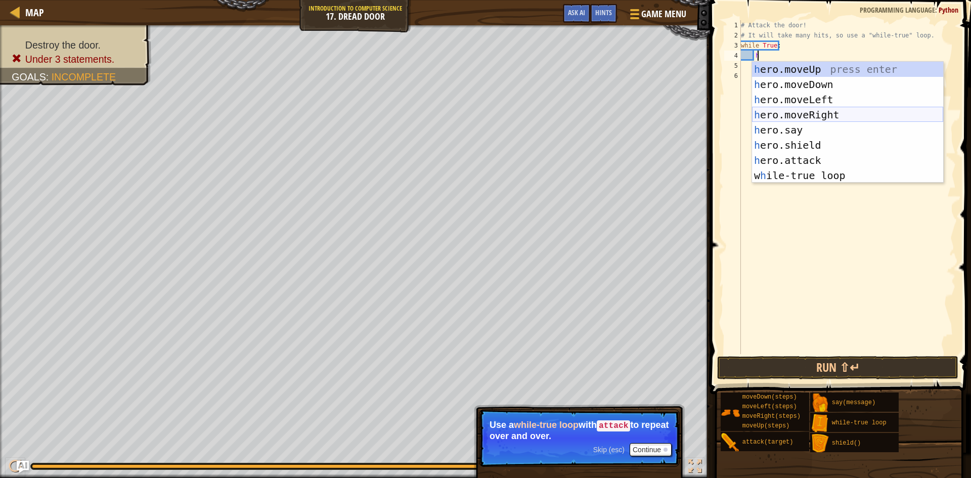
click at [821, 117] on div "h ero.moveUp press enter h ero.moveDown press enter h ero.moveLeft press enter …" at bounding box center [847, 138] width 191 height 152
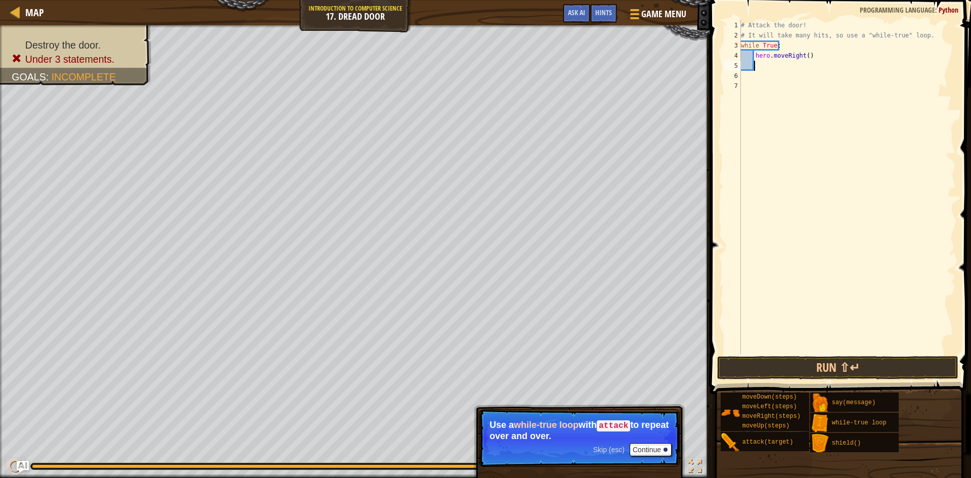
scroll to position [5, 1]
type textarea "h"
click at [795, 232] on div "# Attack the door! # It will take many hits, so use a "while-true" loop. while …" at bounding box center [847, 197] width 217 height 354
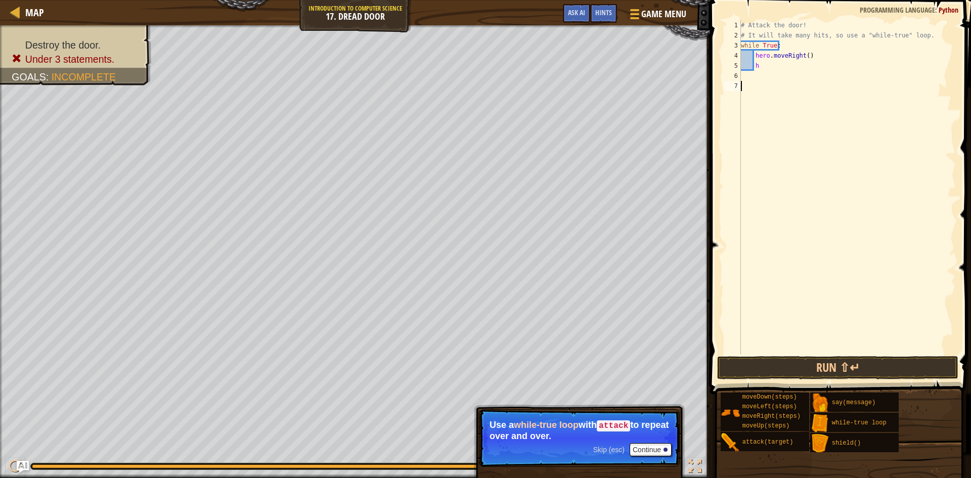
click at [791, 91] on div "# Attack the door! # It will take many hits, so use a "while-true" loop. while …" at bounding box center [847, 197] width 217 height 354
type textarea "h"
type textarea "w"
paste textarea "hero.attack(enemy)"
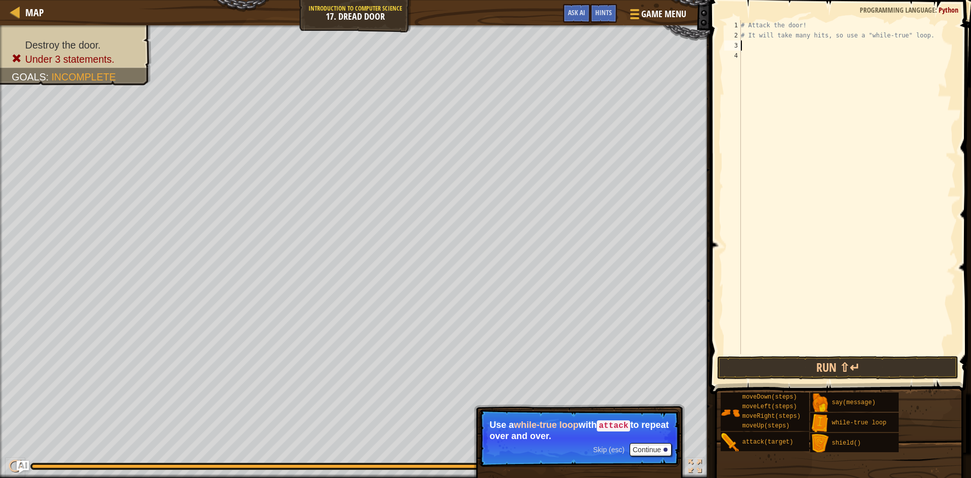
type textarea "hero.attack(enemy)"
click at [805, 363] on button "Run ⇧↵" at bounding box center [837, 367] width 241 height 23
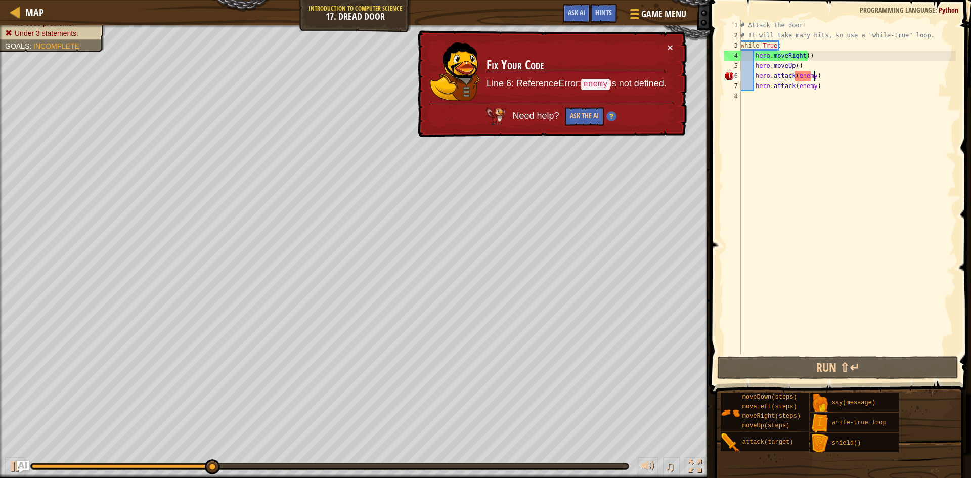
click at [834, 77] on div "# Attack the door! # It will take many hits, so use a "while-true" loop. while …" at bounding box center [847, 197] width 217 height 354
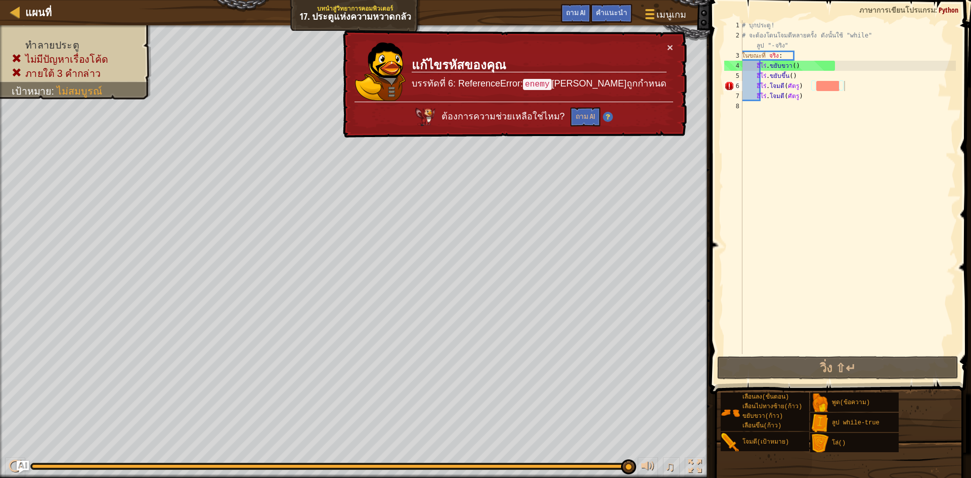
click at [666, 51] on td "แก้ไขรหัสของคุณ บรรทัดที่ 6: ReferenceError: enemy [PERSON_NAME]ถูกกำหนด" at bounding box center [539, 72] width 256 height 60
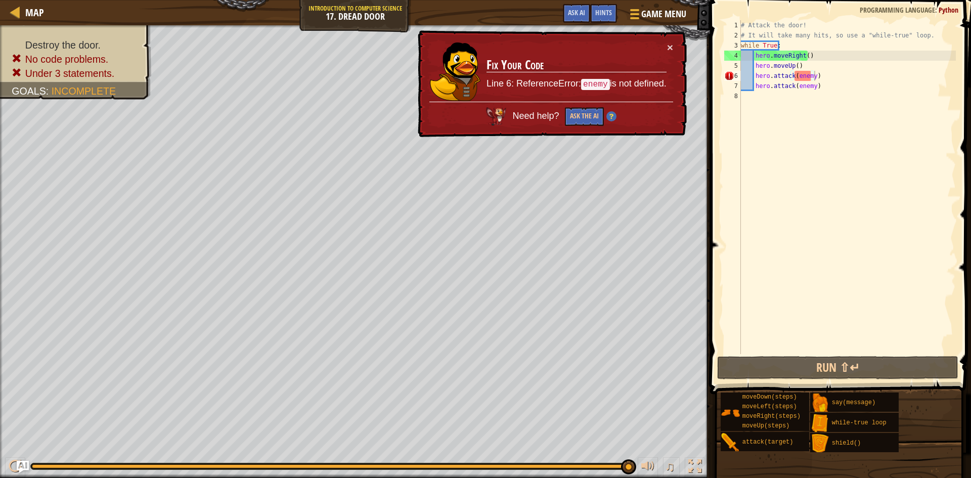
click at [824, 89] on div "# Attack the door! # It will take many hits, so use a "while-true" loop. while …" at bounding box center [847, 197] width 217 height 354
click at [812, 75] on div "# Attack the door! # It will take many hits, so use a "while-true" loop. while …" at bounding box center [847, 197] width 217 height 354
drag, startPoint x: 823, startPoint y: 75, endPoint x: 750, endPoint y: 77, distance: 72.9
click at [750, 77] on div "# Attack the door! # It will take many hits, so use a "while-true" loop. while …" at bounding box center [847, 197] width 217 height 354
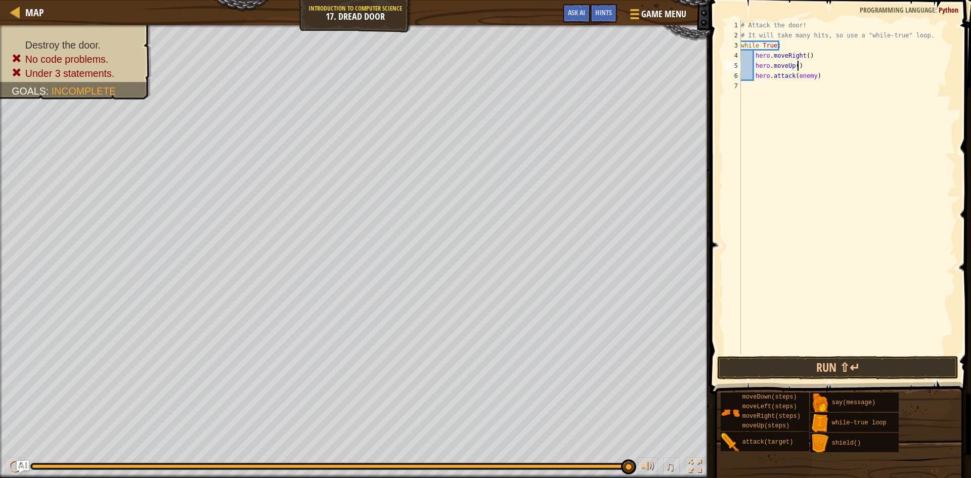
click at [810, 76] on div "# Attack the door! # It will take many hits, so use a "while-true" loop. while …" at bounding box center [847, 197] width 217 height 354
drag, startPoint x: 810, startPoint y: 76, endPoint x: 801, endPoint y: 76, distance: 9.1
click at [801, 76] on div "# Attack the door! # It will take many hits, so use a "while-true" loop. while …" at bounding box center [847, 197] width 217 height 354
type textarea "hero.attack(Door)"
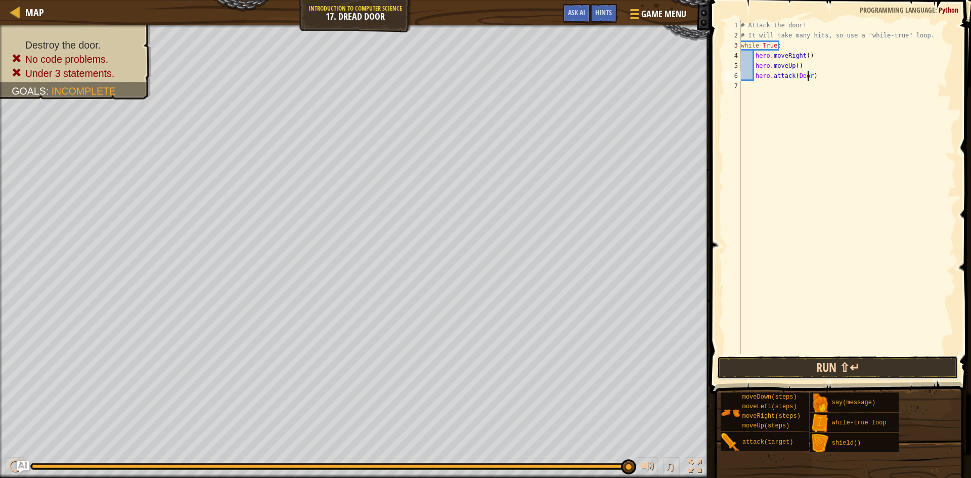
click at [791, 361] on button "Run ⇧↵" at bounding box center [837, 367] width 241 height 23
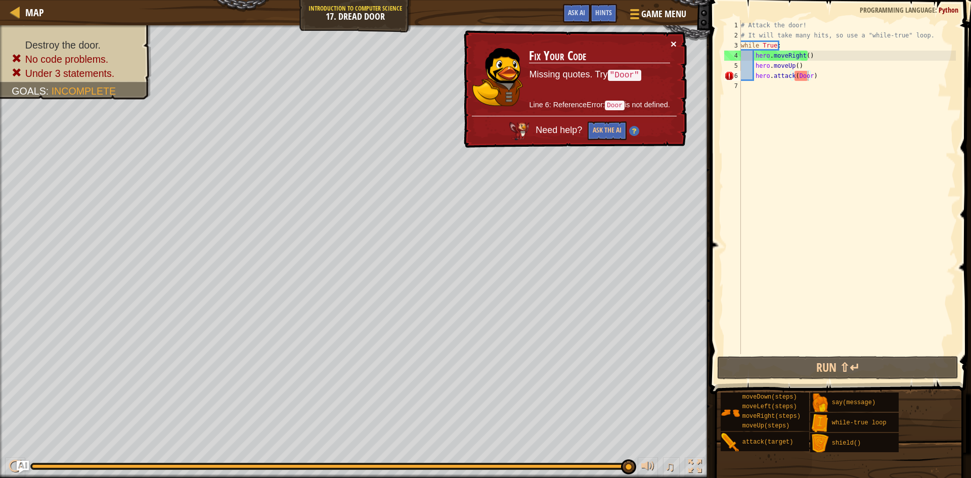
click at [674, 43] on button "×" at bounding box center [674, 43] width 6 height 11
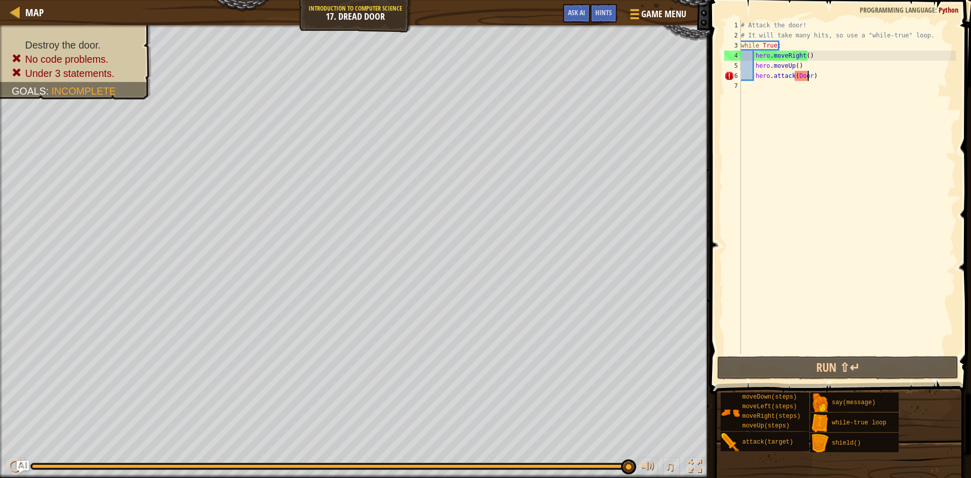
click at [811, 107] on div "# Attack the door! # It will take many hits, so use a "while-true" loop. while …" at bounding box center [847, 197] width 217 height 354
click at [808, 79] on div "# Attack the door! # It will take many hits, so use a "while-true" loop. while …" at bounding box center [847, 197] width 217 height 354
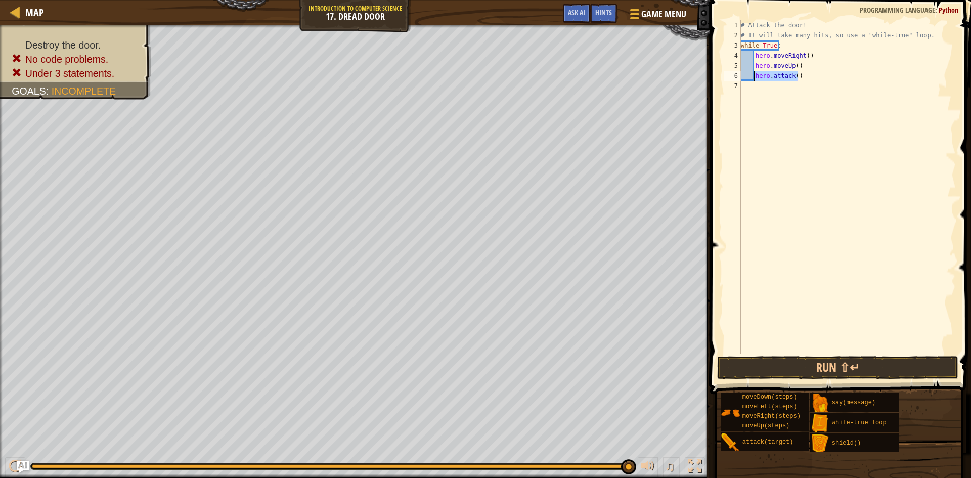
drag, startPoint x: 811, startPoint y: 78, endPoint x: 754, endPoint y: 73, distance: 57.3
click at [754, 73] on div "# Attack the door! # It will take many hits, so use a "while-true" loop. while …" at bounding box center [847, 197] width 217 height 354
click at [797, 75] on div "# Attack the door! # It will take many hits, so use a "while-true" loop. while …" at bounding box center [847, 187] width 217 height 334
click at [794, 77] on div "# Attack the door! # It will take many hits, so use a "while-true" loop. while …" at bounding box center [847, 197] width 217 height 354
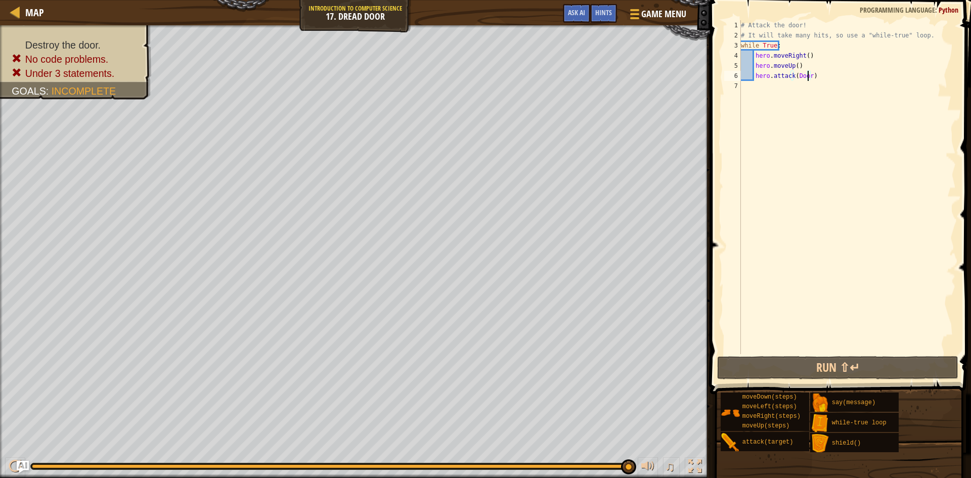
scroll to position [5, 6]
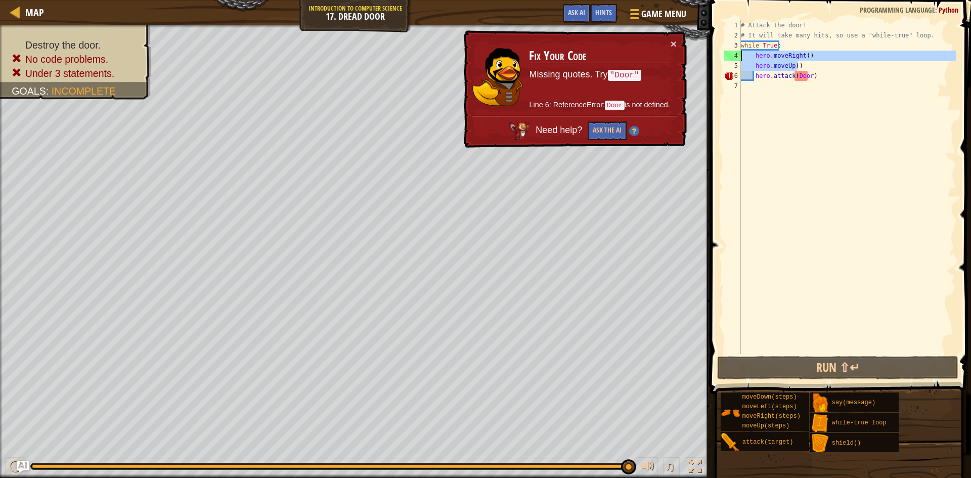
drag, startPoint x: 804, startPoint y: 62, endPoint x: 740, endPoint y: 53, distance: 64.4
click at [740, 53] on div "hero.attack(Door) 1 2 3 4 5 6 7 # Attack the door! # It will take many hits, so…" at bounding box center [839, 187] width 234 height 334
type textarea "hero.moveRight() hero.moveUp()"
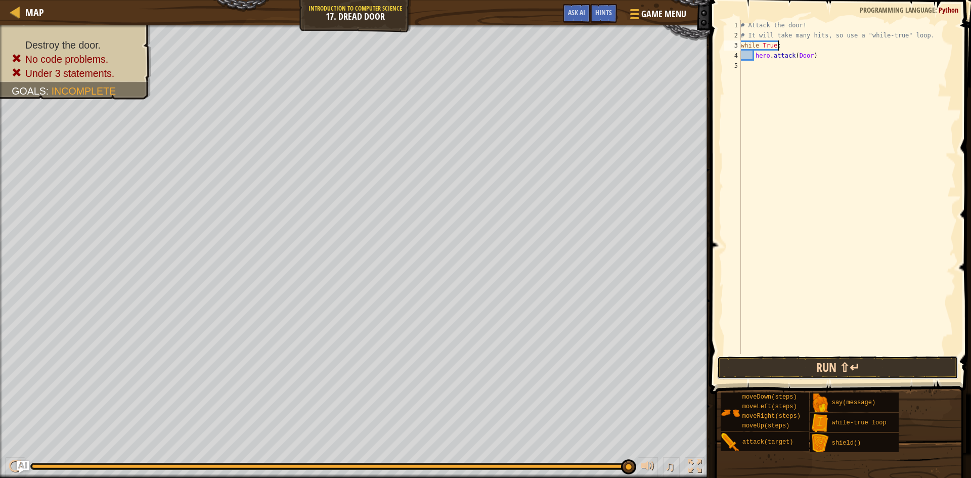
click at [812, 363] on button "Run ⇧↵" at bounding box center [837, 367] width 241 height 23
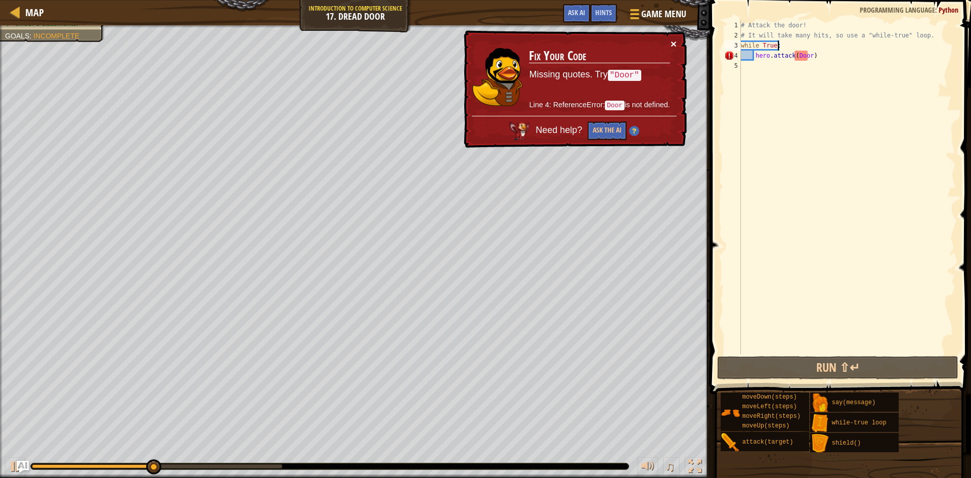
click at [675, 43] on button "×" at bounding box center [674, 43] width 6 height 11
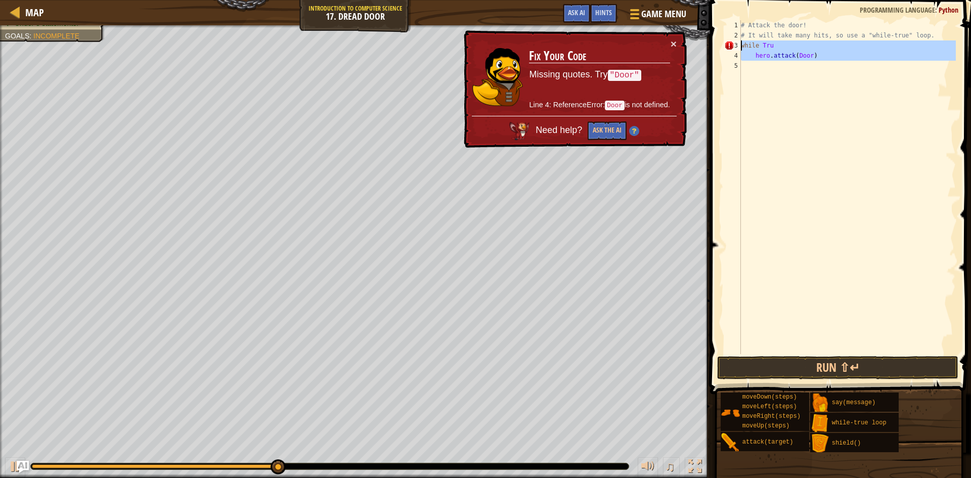
drag, startPoint x: 800, startPoint y: 58, endPoint x: 737, endPoint y: 47, distance: 63.7
click at [737, 47] on div "while Tru 1 2 3 4 5 # Attack the door! # It will take many hits, so use a "whil…" at bounding box center [839, 187] width 234 height 334
type textarea "while Tru hero.attack(Door)"
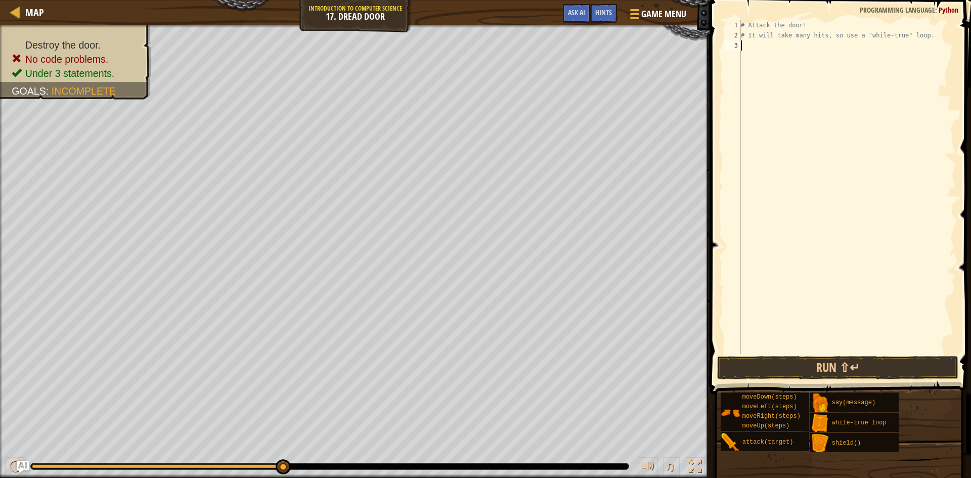
type textarea "w"
click at [780, 56] on div "w hile-true loop press enter hero.moveDo w n press enter" at bounding box center [834, 82] width 191 height 61
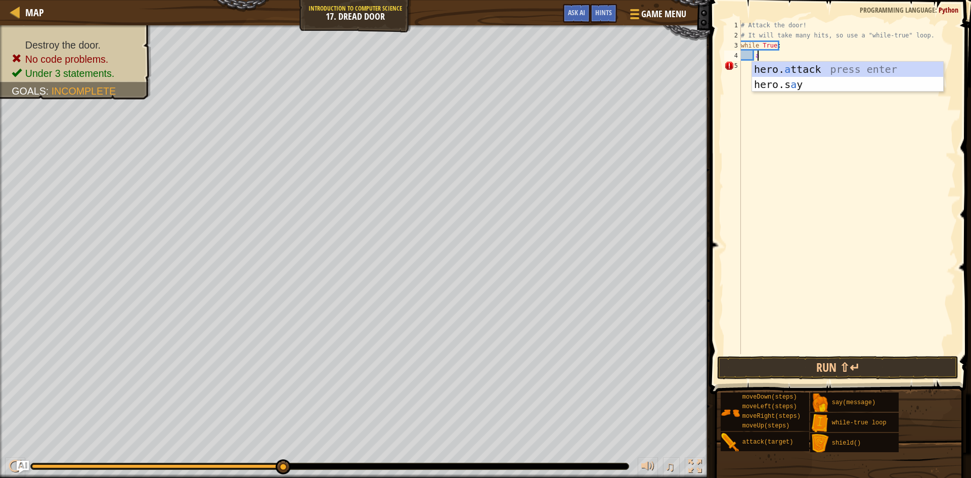
scroll to position [5, 1]
click at [785, 69] on div "hero. a ttack press enter hero.s a y press enter" at bounding box center [847, 92] width 191 height 61
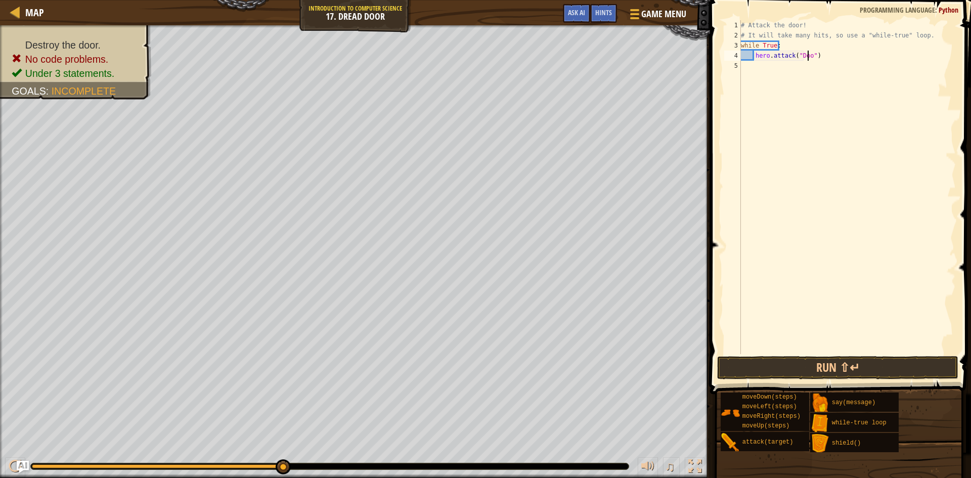
scroll to position [5, 6]
type textarea "hero.attack("Door")"
click at [746, 369] on button "Run ⇧↵" at bounding box center [837, 367] width 241 height 23
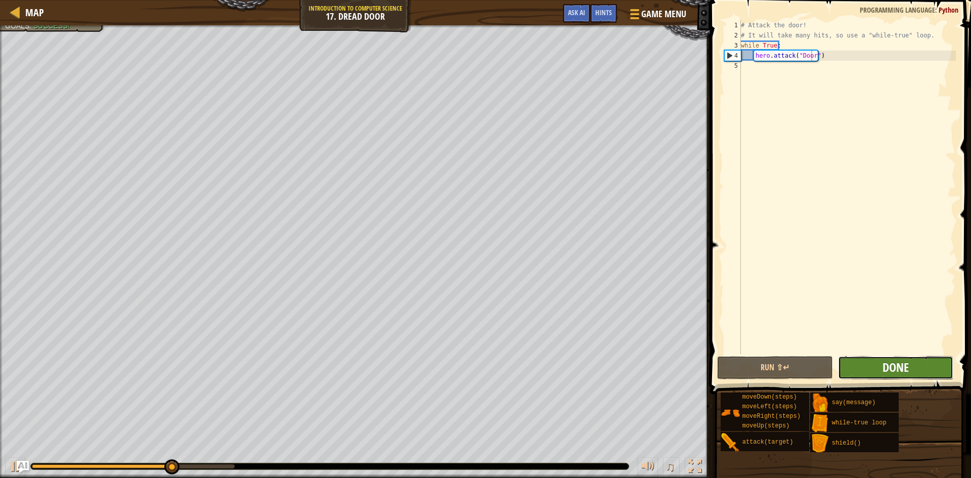
click at [895, 368] on span "Done" at bounding box center [895, 367] width 26 height 16
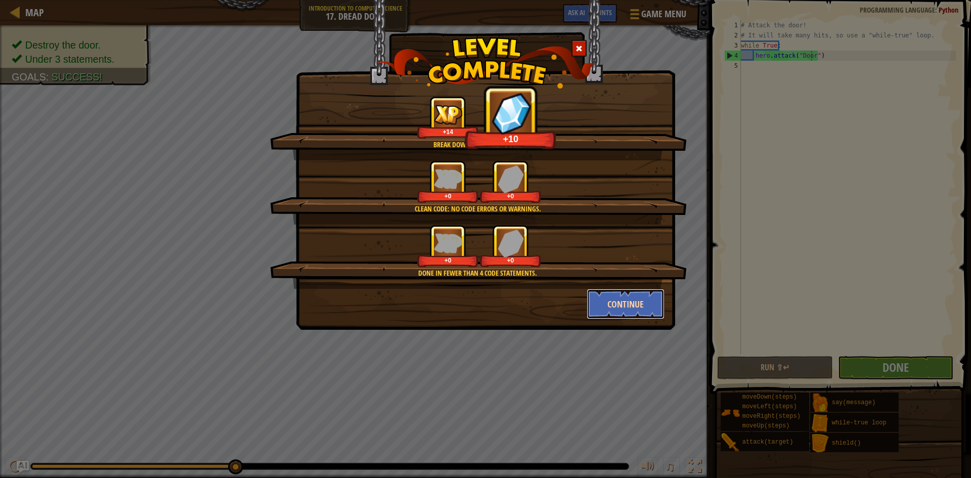
click at [620, 299] on button "Continue" at bounding box center [626, 304] width 78 height 30
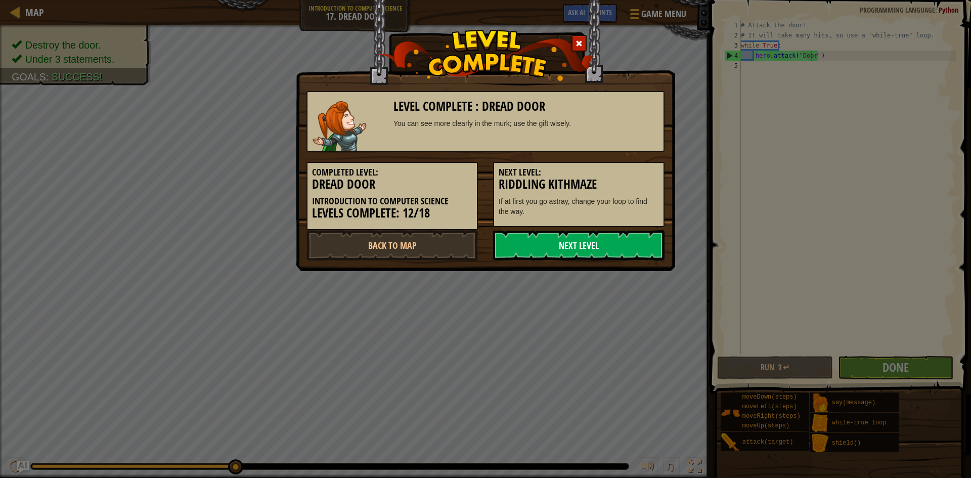
click at [566, 243] on link "Next Level" at bounding box center [578, 245] width 171 height 30
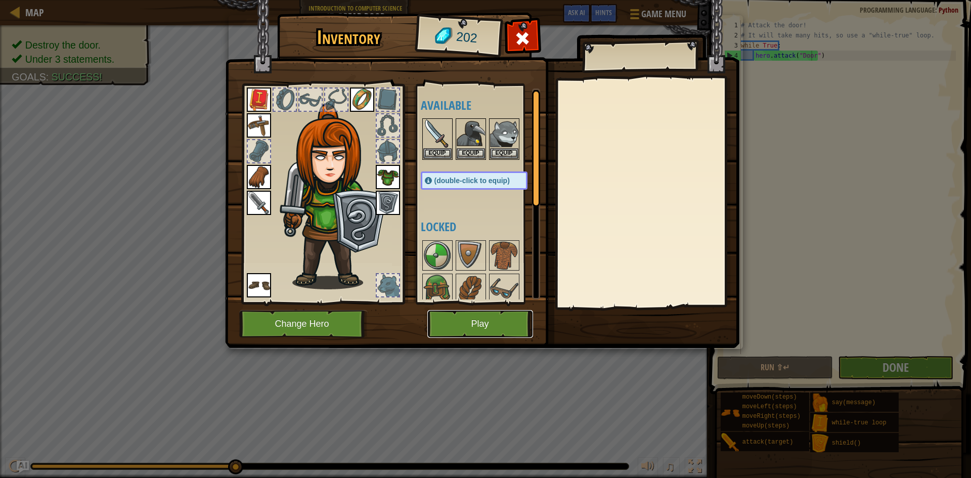
click at [466, 324] on button "Play" at bounding box center [480, 324] width 106 height 28
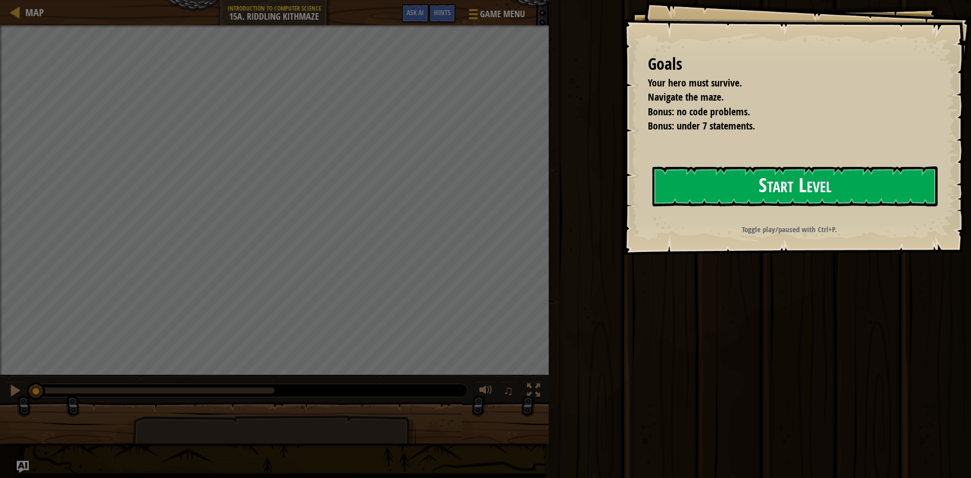
click at [724, 175] on button "Start Level" at bounding box center [794, 186] width 285 height 40
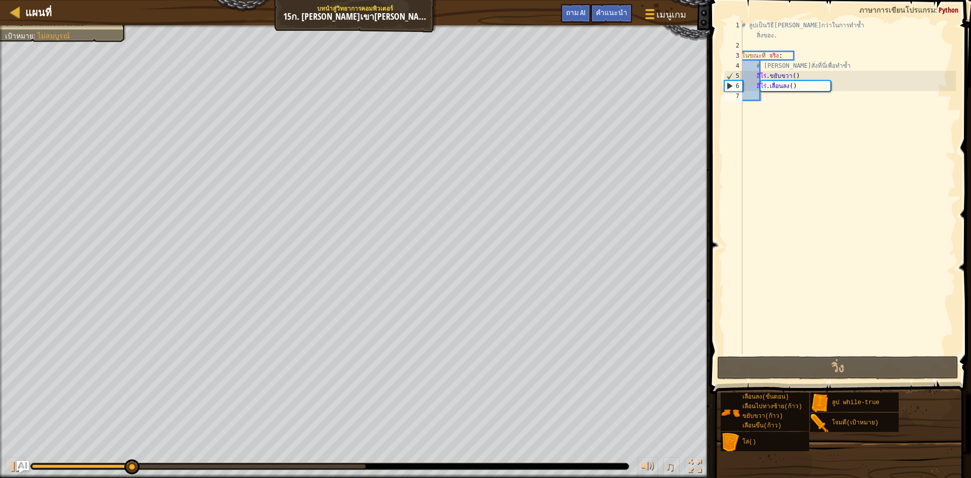
click at [47, 26] on div at bounding box center [355, 26] width 710 height 3
click at [15, 11] on div at bounding box center [15, 12] width 13 height 13
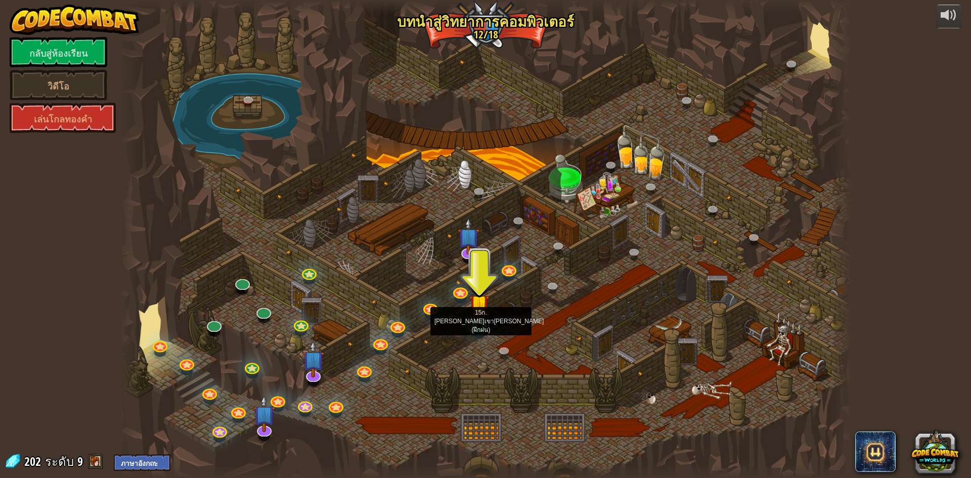
click at [477, 327] on link at bounding box center [478, 325] width 20 height 20
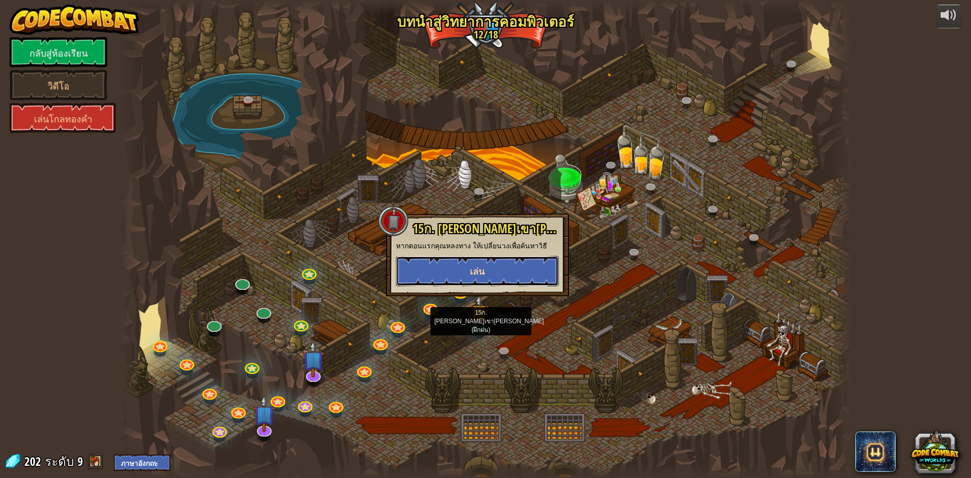
click at [430, 274] on button "เล่น" at bounding box center [477, 271] width 163 height 30
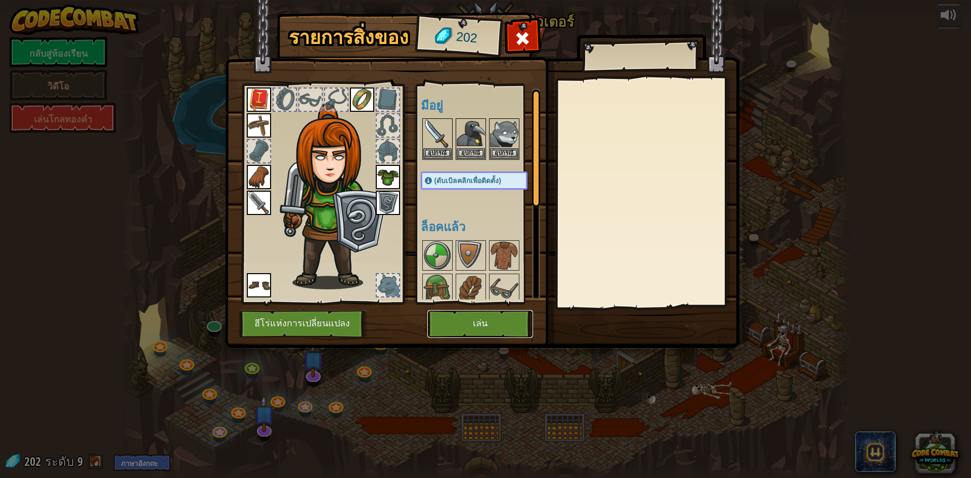
click at [472, 330] on button "เล่น" at bounding box center [480, 324] width 106 height 28
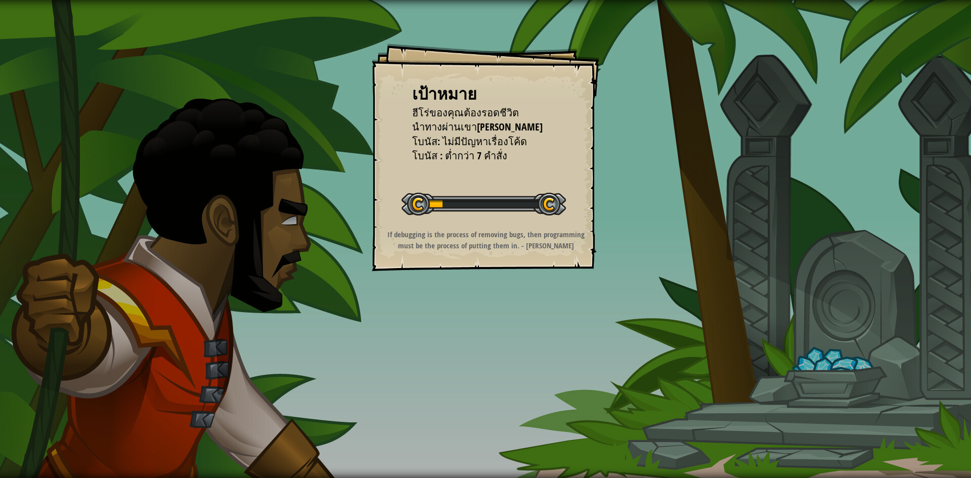
click at [536, 264] on div "เป้าหมาย ฮีโร่ของคุณต้องรอดชีวิต นำทางผ่านเขา[PERSON_NAME] โบนัส: ไม่มีปัญหาเรื…" at bounding box center [486, 157] width 228 height 228
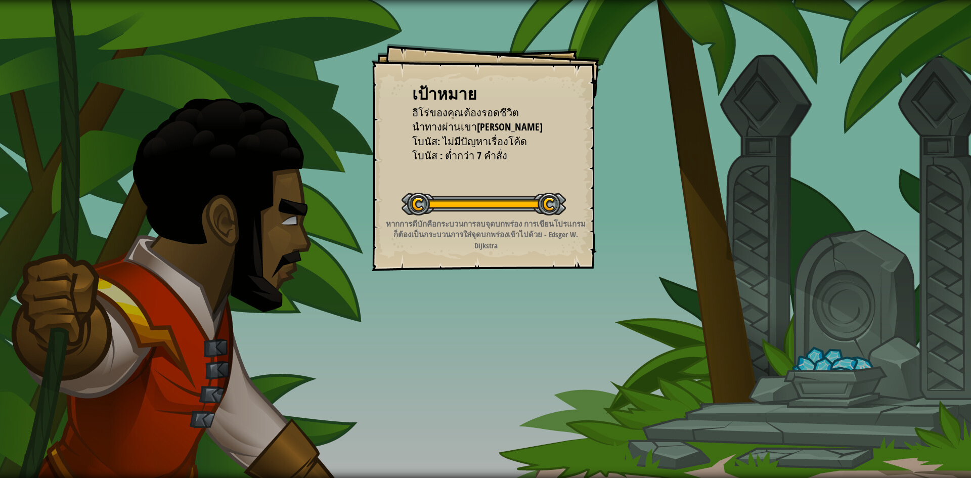
click at [536, 264] on div "เป้าหมาย ฮีโร่ของคุณต้องรอดชีวิต นำทางผ่านเขา[PERSON_NAME] โบนัส: ไม่มีปัญหาเรื…" at bounding box center [486, 157] width 228 height 228
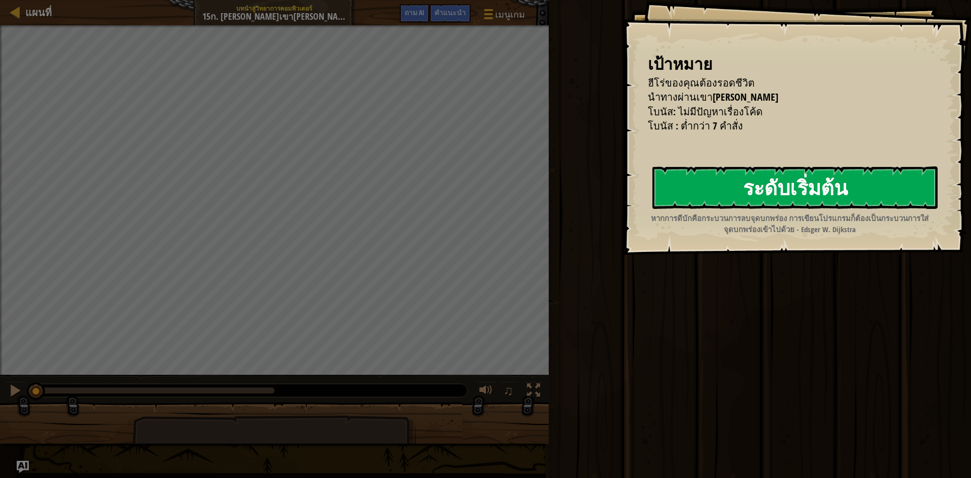
click at [794, 188] on font "ระดับเริ่มต้น" at bounding box center [795, 186] width 105 height 27
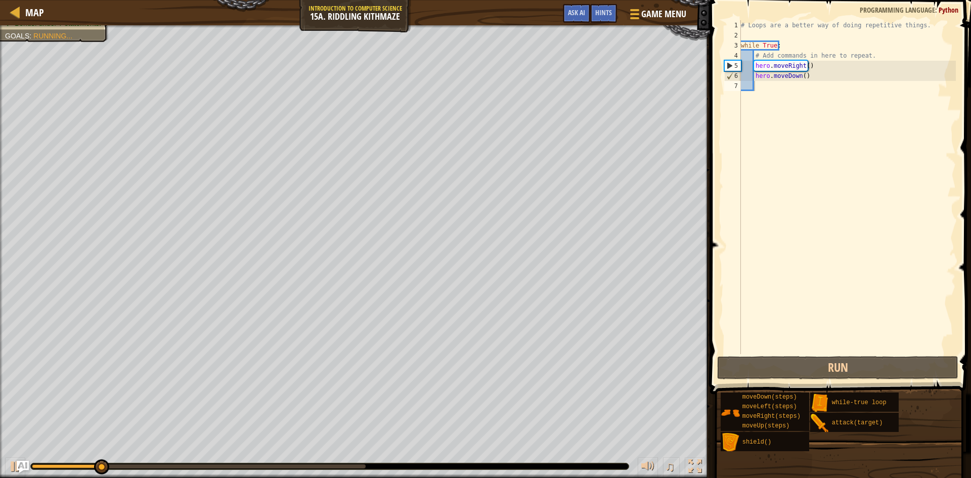
click at [786, 96] on div "# Loops are a better way of doing repetitive things. while True : # Add command…" at bounding box center [847, 197] width 217 height 354
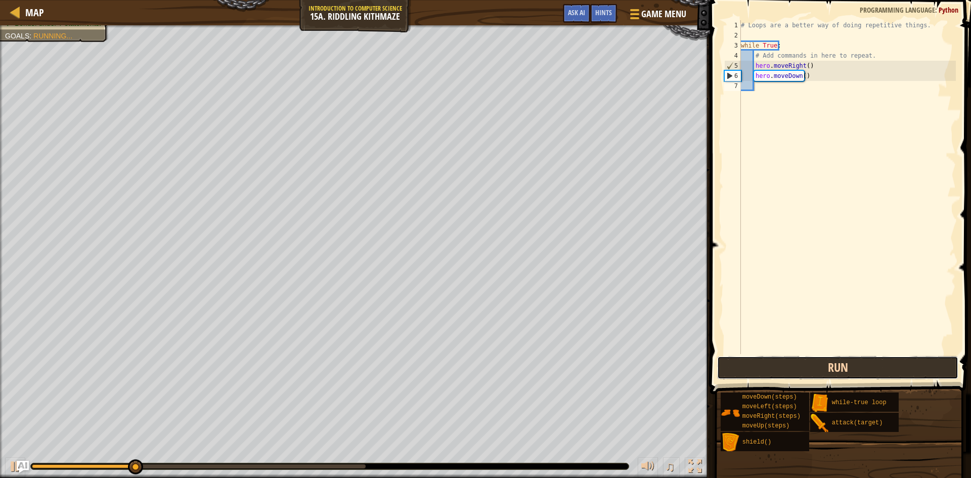
click at [801, 356] on button "Run" at bounding box center [837, 367] width 241 height 23
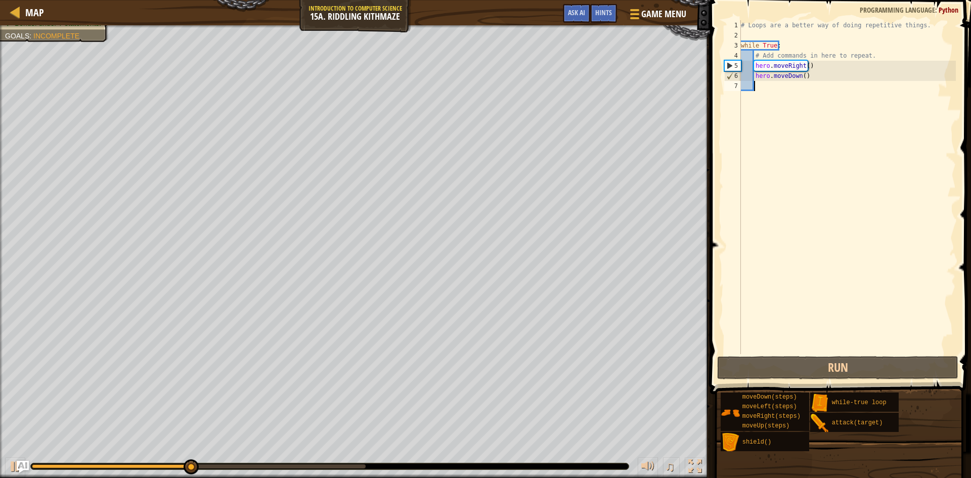
type textarea "h"
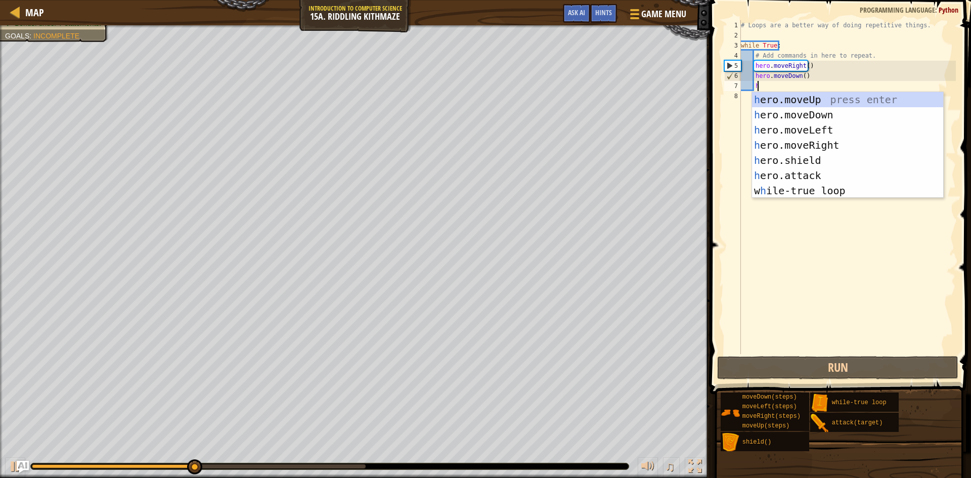
scroll to position [5, 1]
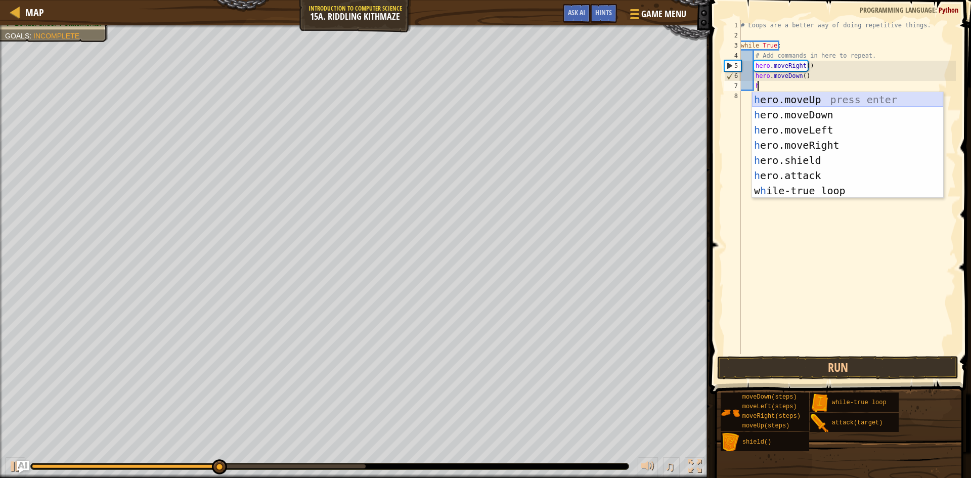
click at [787, 96] on div "h ero.moveUp press enter h ero.moveDown press enter h ero.moveLeft press enter …" at bounding box center [847, 160] width 191 height 137
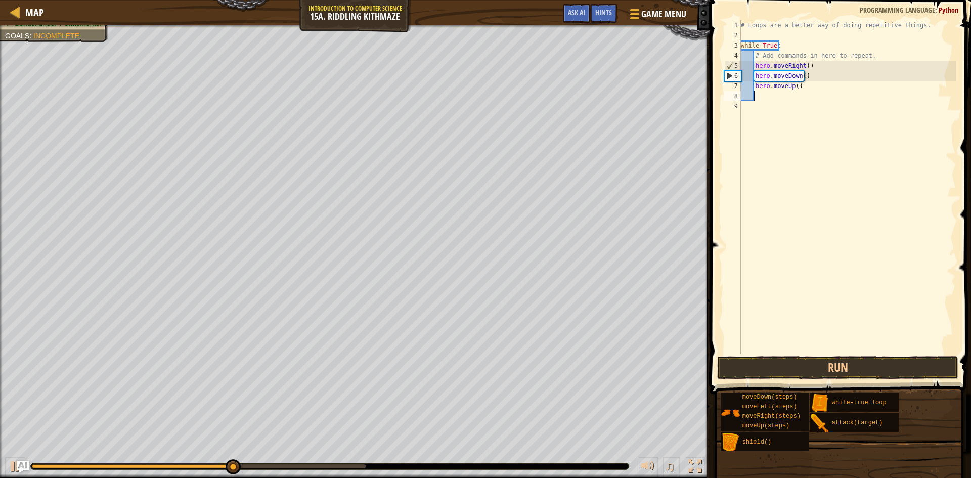
type textarea "h"
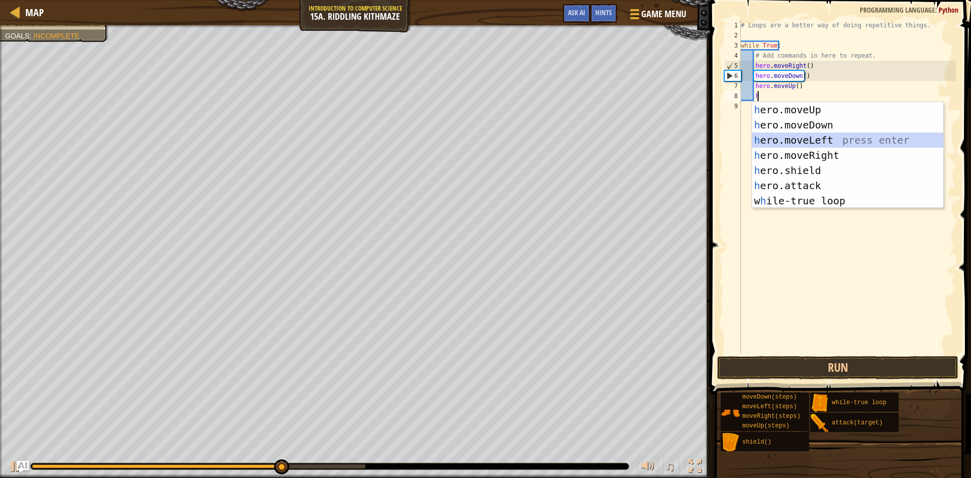
click at [825, 146] on div "h ero.moveUp press enter h ero.moveDown press enter h ero.moveLeft press enter …" at bounding box center [847, 170] width 191 height 137
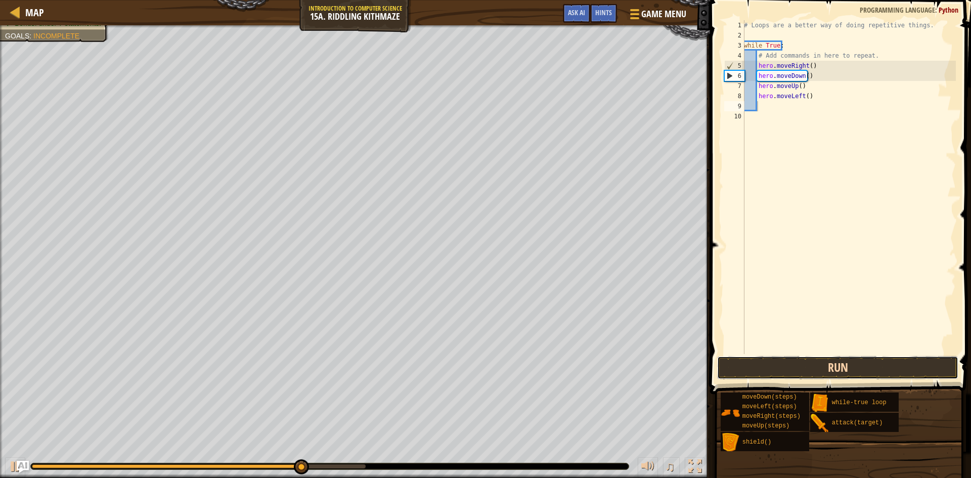
click at [776, 369] on button "Run" at bounding box center [837, 367] width 241 height 23
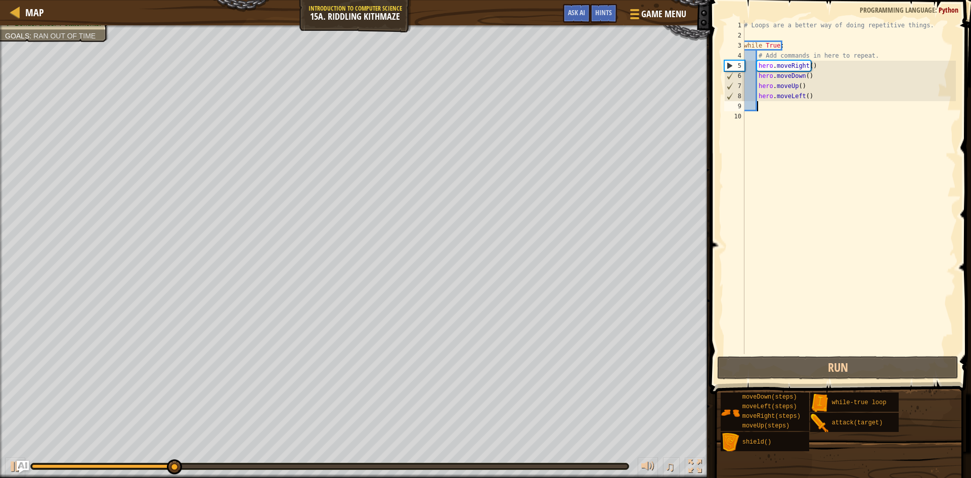
click at [839, 110] on div "# Loops are a better way of doing repetitive things. while True : # Add command…" at bounding box center [849, 197] width 214 height 354
click at [815, 87] on div "# Loops are a better way of doing repetitive things. while True : # Add command…" at bounding box center [849, 197] width 214 height 354
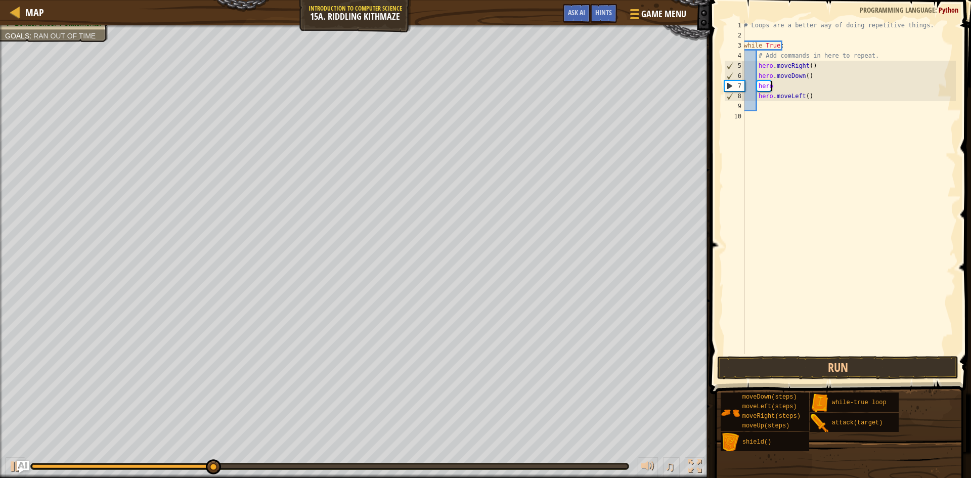
type textarea "h"
type textarea "hero.moveDown()"
click at [784, 100] on div "# Loops are a better way of doing repetitive things. while True : # Add command…" at bounding box center [847, 197] width 217 height 354
click at [815, 348] on div "# Loops are a better way of doing repetitive things. while True : # Add command…" at bounding box center [847, 197] width 217 height 354
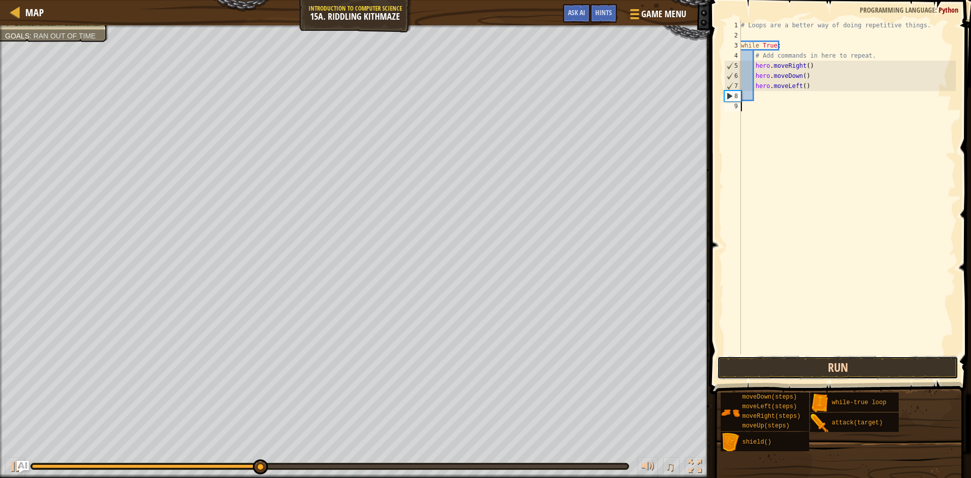
click at [815, 359] on button "Run" at bounding box center [837, 367] width 241 height 23
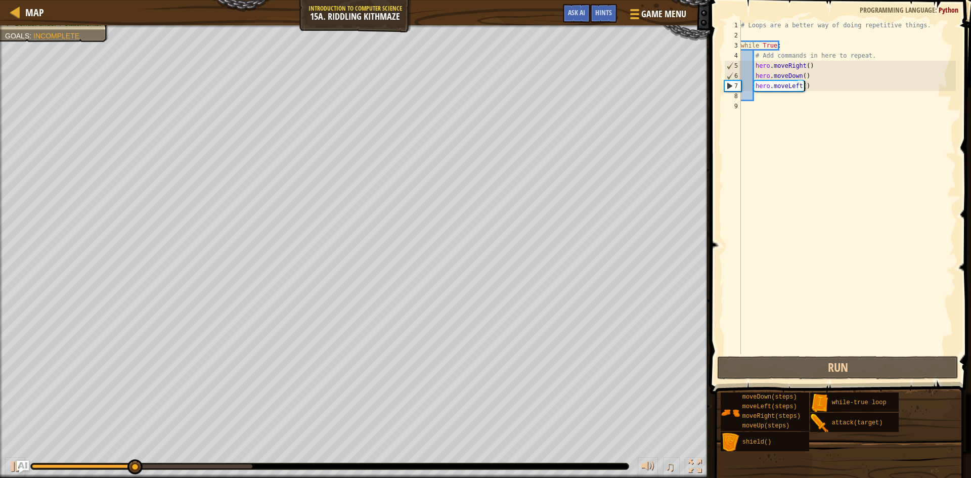
click at [825, 86] on div "# Loops are a better way of doing repetitive things. while True : # Add command…" at bounding box center [847, 197] width 217 height 354
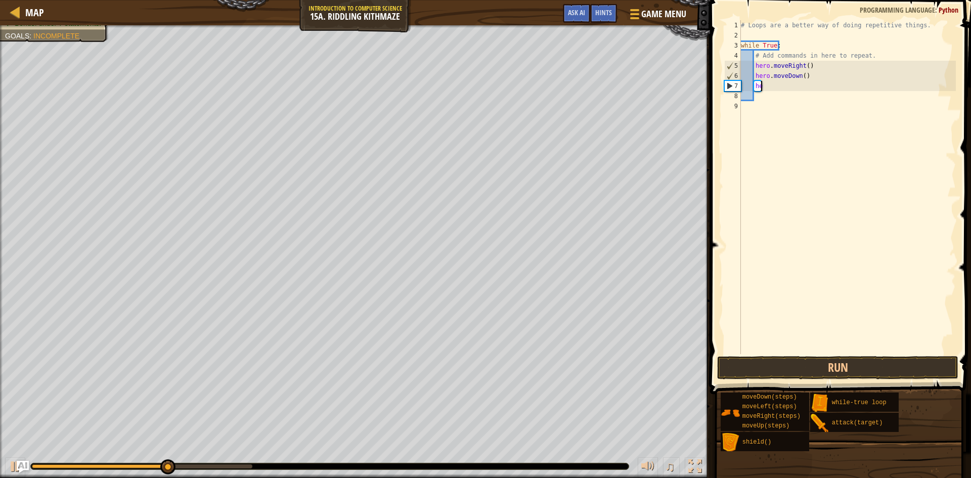
type textarea "h"
click at [791, 362] on button "Run" at bounding box center [837, 367] width 241 height 23
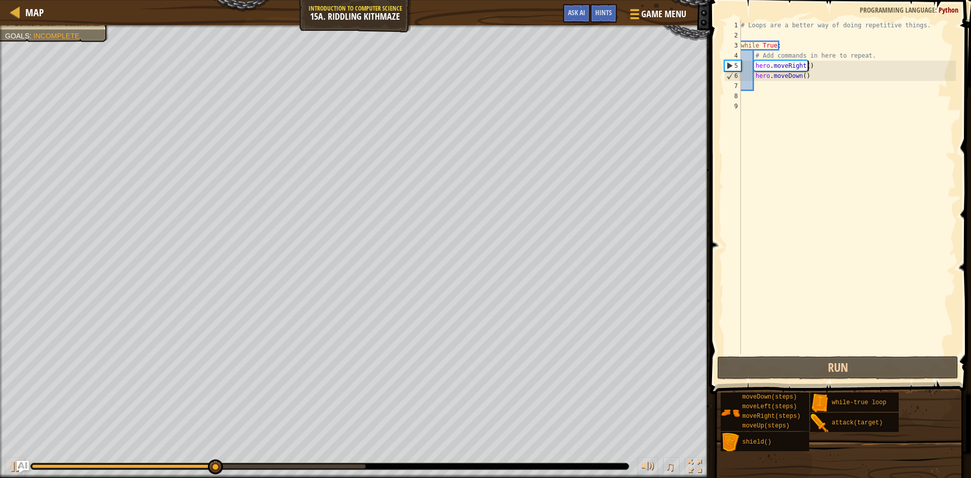
click at [810, 62] on div "# Loops are a better way of doing repetitive things. while True : # Add command…" at bounding box center [847, 197] width 217 height 354
click at [812, 55] on div "# Loops are a better way of doing repetitive things. while True : # Add command…" at bounding box center [847, 197] width 217 height 354
type textarea "# Add commands in here to repeat."
click at [758, 58] on div "# Loops are a better way of doing repetitive things. while True : # Add command…" at bounding box center [847, 197] width 217 height 354
click at [758, 90] on div "# Loops are a better way of doing repetitive things. while True : # Add command…" at bounding box center [847, 197] width 217 height 354
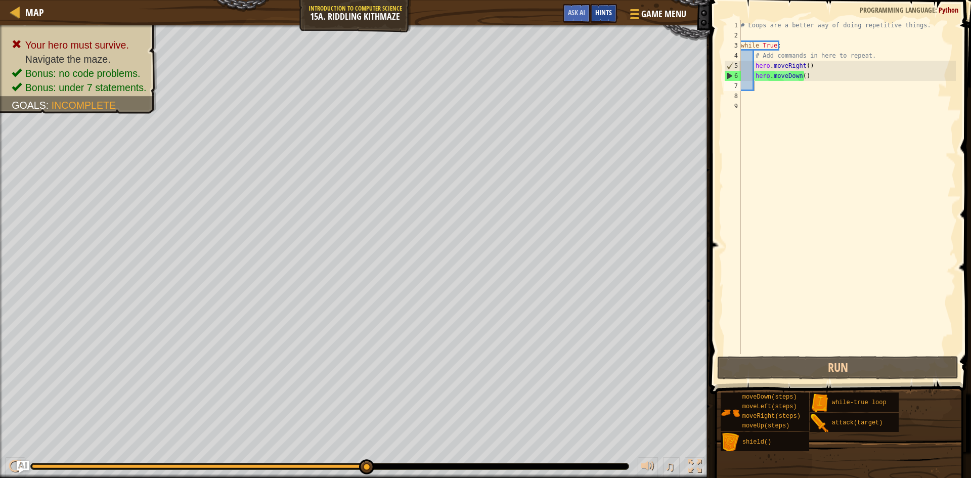
click at [597, 16] on span "Hints" at bounding box center [603, 13] width 17 height 10
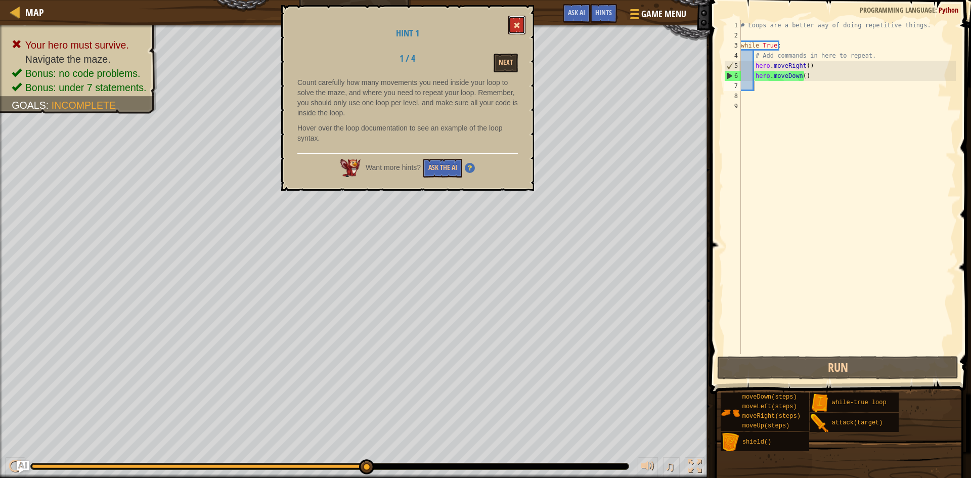
click at [513, 21] on button at bounding box center [516, 25] width 17 height 19
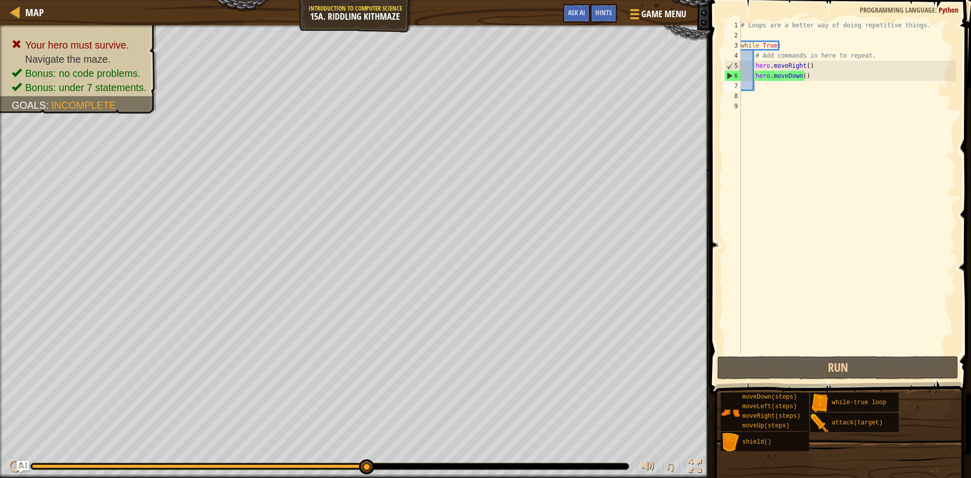
click at [842, 231] on div "# Loops are a better way of doing repetitive things. while True : # Add command…" at bounding box center [847, 197] width 217 height 354
click at [781, 95] on div "# Loops are a better way of doing repetitive things. while True : # Add command…" at bounding box center [847, 197] width 217 height 354
click at [781, 91] on div "# Loops are a better way of doing repetitive things. while True : # Add command…" at bounding box center [847, 197] width 217 height 354
click at [806, 361] on button "Run" at bounding box center [837, 367] width 241 height 23
type textarea "h"
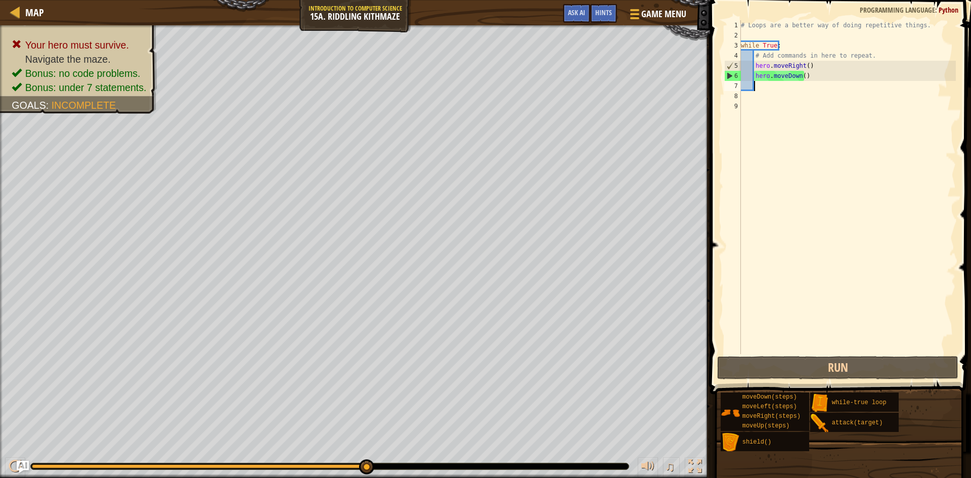
scroll to position [5, 1]
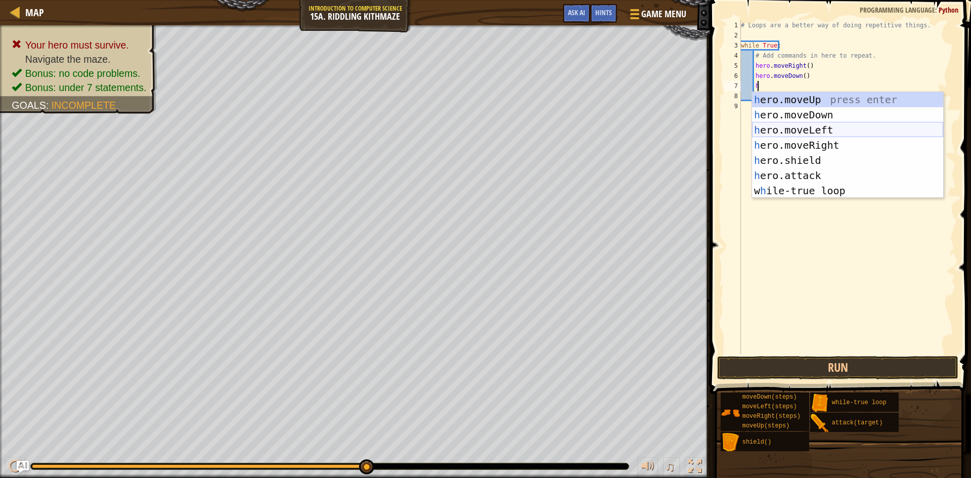
click at [846, 133] on div "h ero.moveUp press enter h ero.moveDown press enter h ero.moveLeft press enter …" at bounding box center [847, 160] width 191 height 137
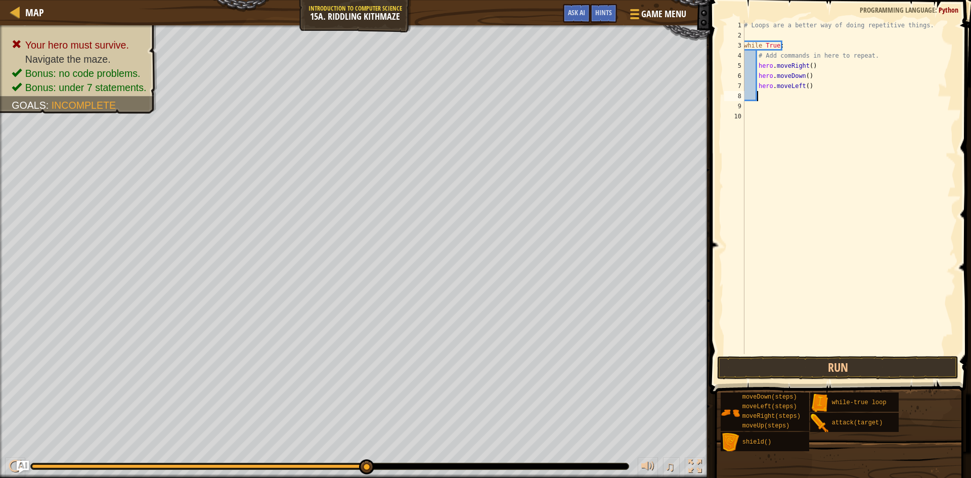
scroll to position [5, 1]
click at [774, 367] on button "Run" at bounding box center [837, 367] width 241 height 23
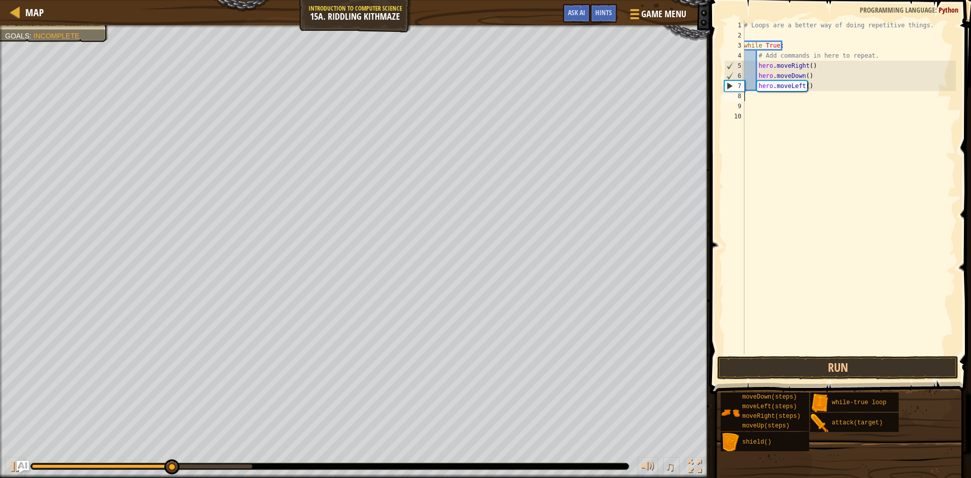
scroll to position [5, 0]
type textarea "h"
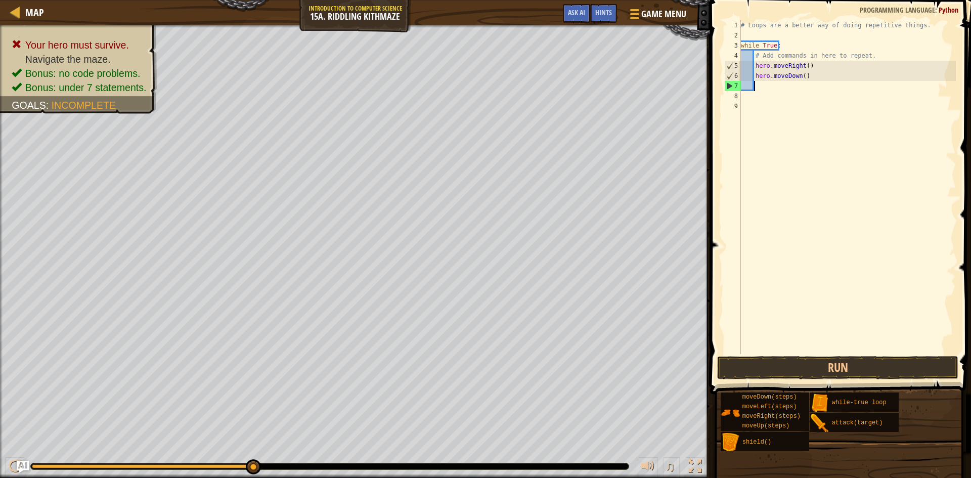
type textarea "h"
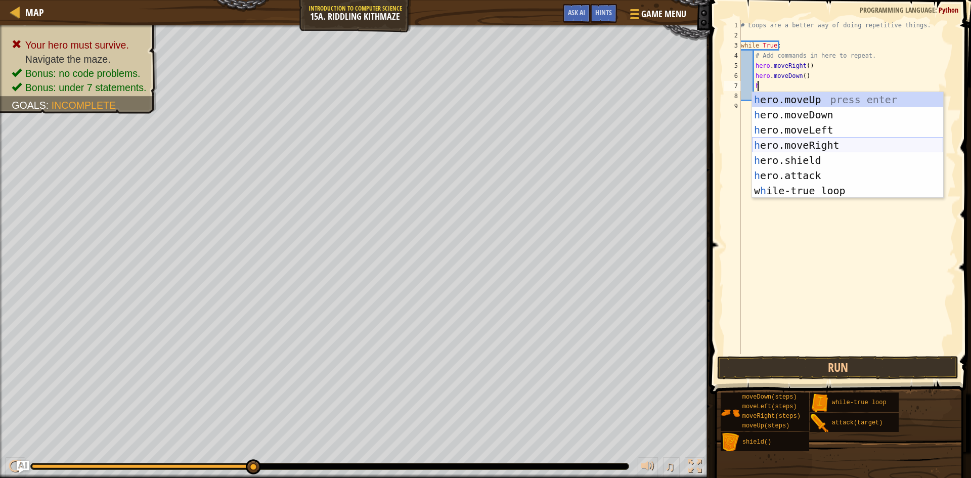
click at [803, 146] on div "h ero.moveUp press enter h ero.moveDown press enter h ero.moveLeft press enter …" at bounding box center [847, 160] width 191 height 137
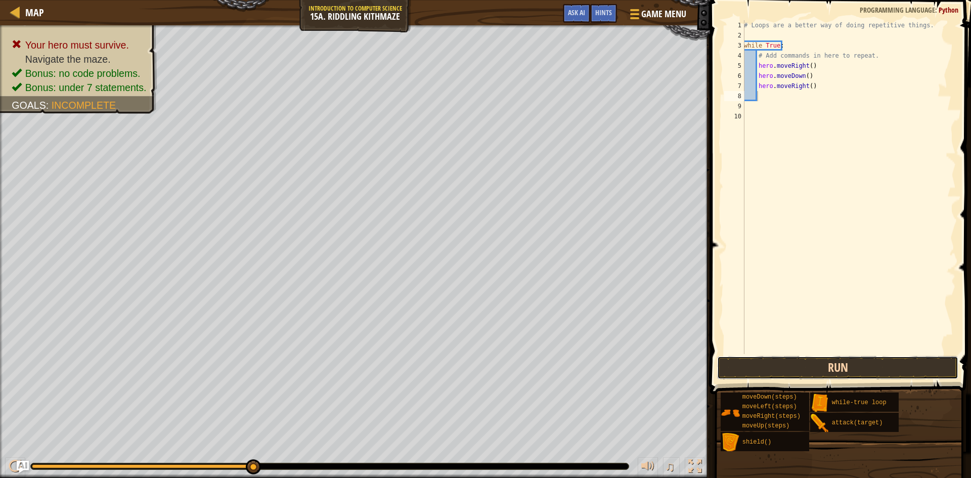
click at [760, 369] on button "Run" at bounding box center [837, 367] width 241 height 23
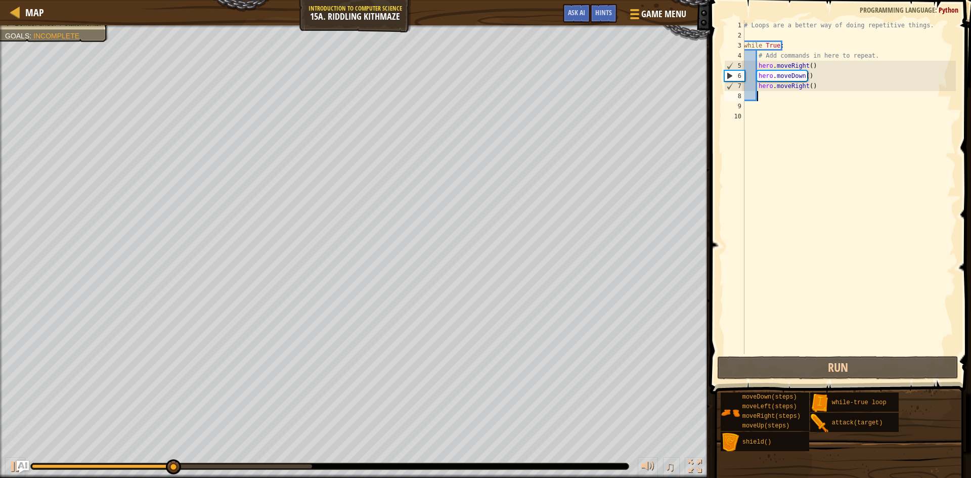
type textarea "h"
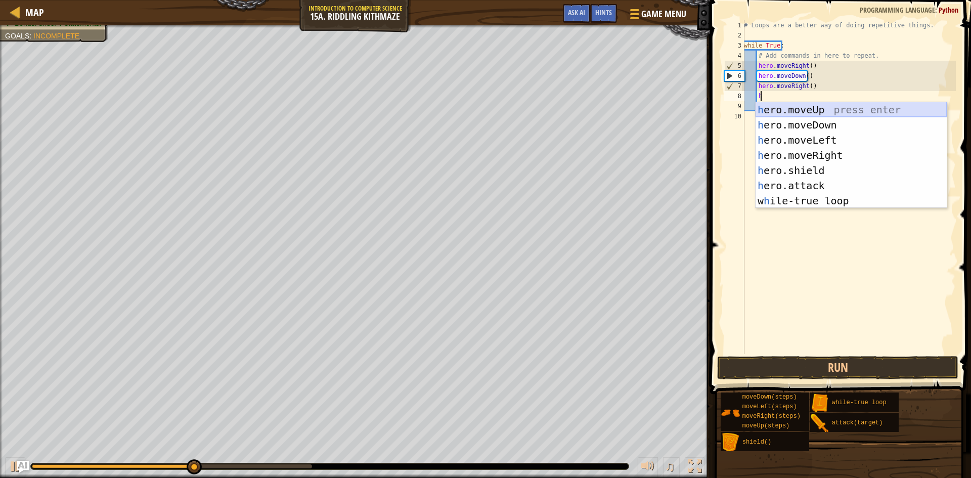
click at [785, 113] on div "h ero.moveUp press enter h ero.moveDown press enter h ero.moveLeft press enter …" at bounding box center [851, 170] width 191 height 137
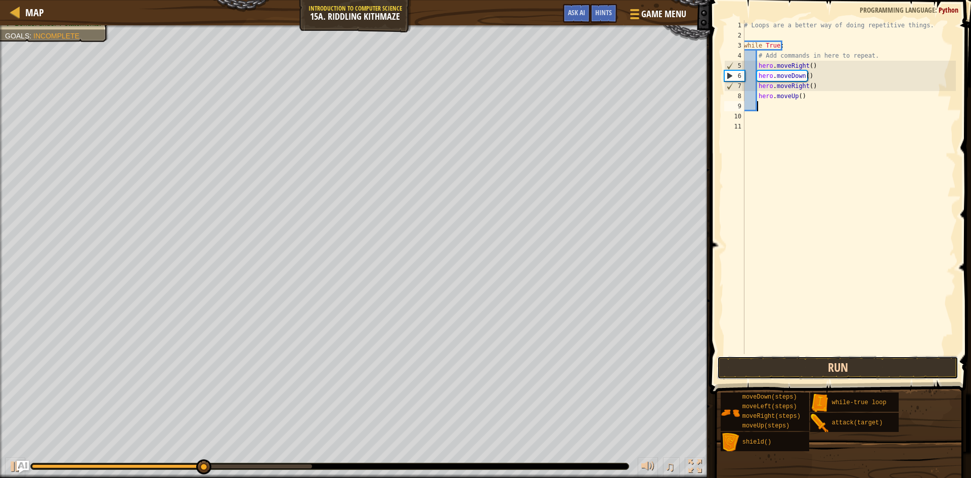
click at [799, 360] on button "Run" at bounding box center [837, 367] width 241 height 23
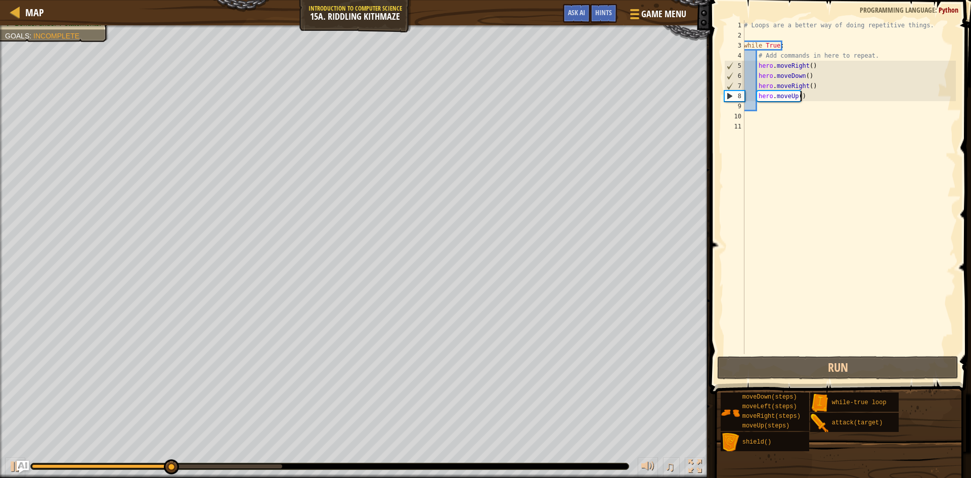
click at [802, 91] on div "# Loops are a better way of doing repetitive things. while True : # Add command…" at bounding box center [849, 197] width 214 height 354
click at [805, 83] on div "# Loops are a better way of doing repetitive things. while True : # Add command…" at bounding box center [849, 197] width 214 height 354
click at [809, 87] on div "# Loops are a better way of doing repetitive things. while True : # Add command…" at bounding box center [849, 197] width 214 height 354
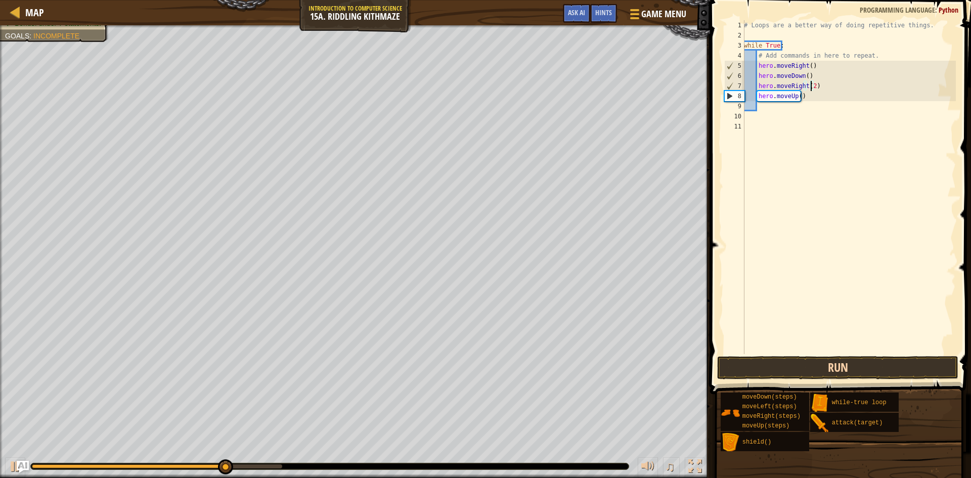
type textarea "hero.moveRight(2)"
click at [847, 362] on button "Run" at bounding box center [837, 367] width 241 height 23
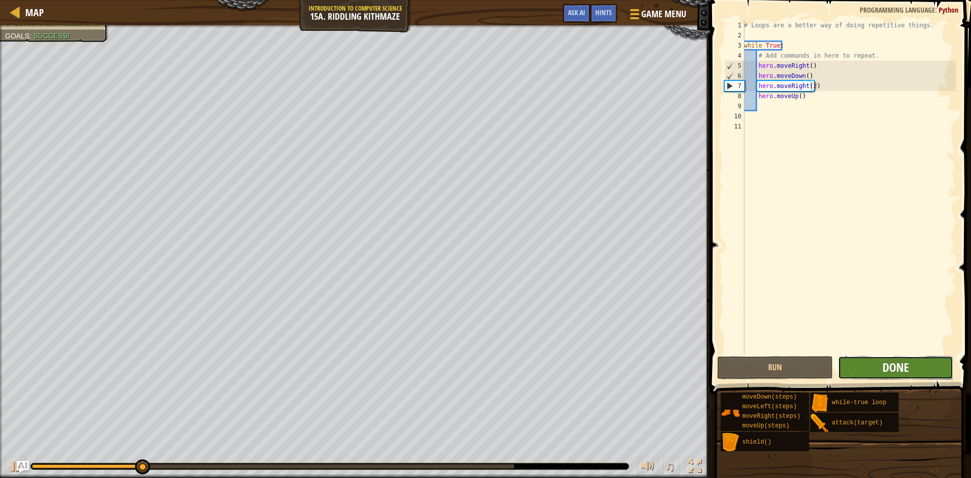
click at [882, 367] on span "Done" at bounding box center [895, 367] width 26 height 16
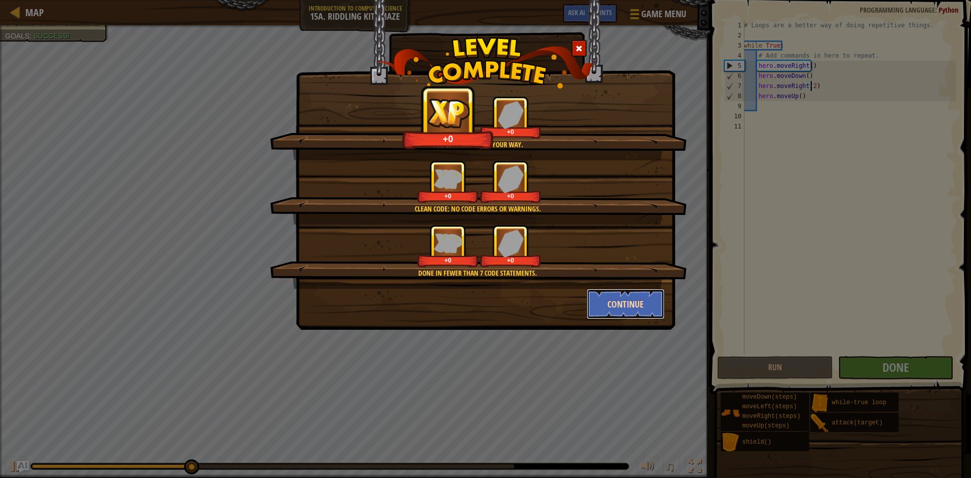
click at [633, 308] on button "Continue" at bounding box center [626, 304] width 78 height 30
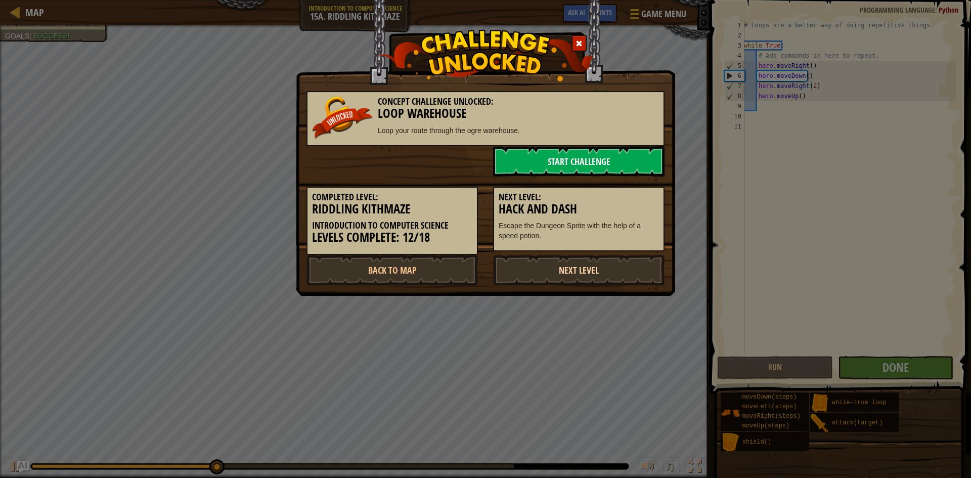
click at [543, 276] on link "Next Level" at bounding box center [578, 270] width 171 height 30
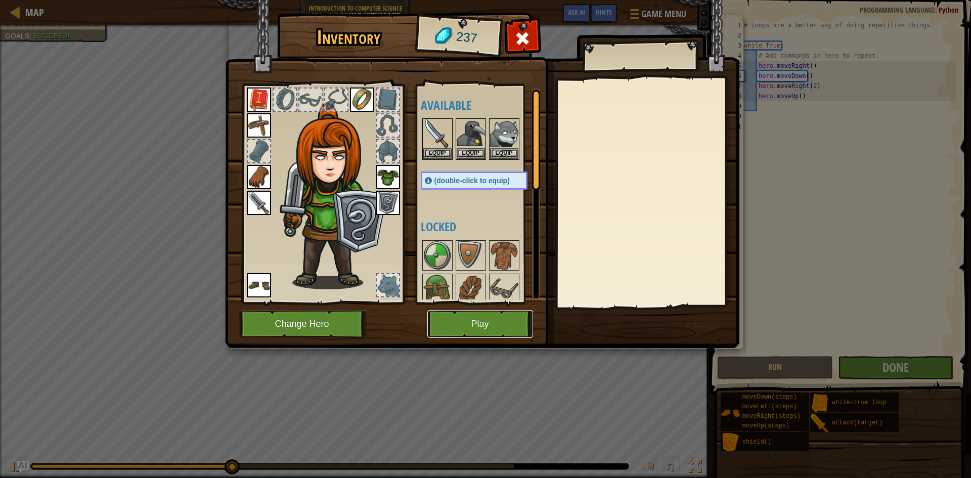
click at [499, 328] on button "Play" at bounding box center [480, 324] width 106 height 28
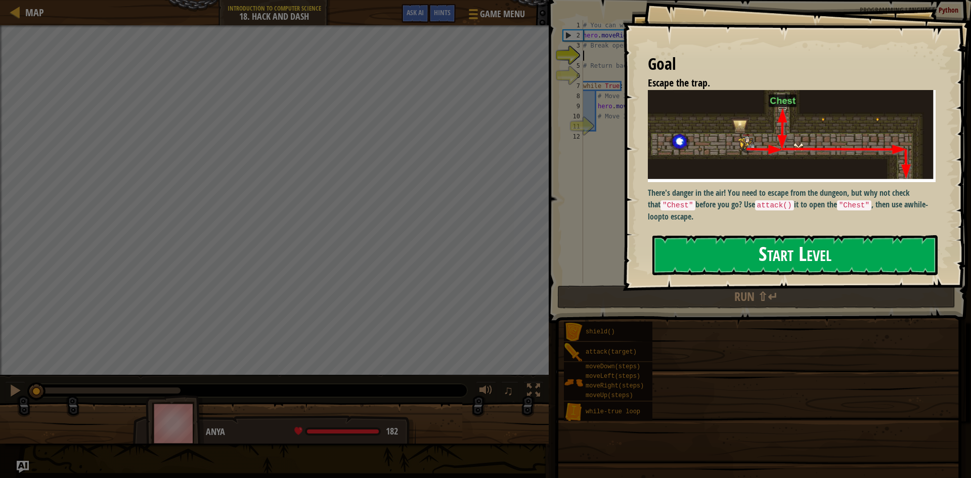
click at [728, 257] on button "Start Level" at bounding box center [794, 255] width 285 height 40
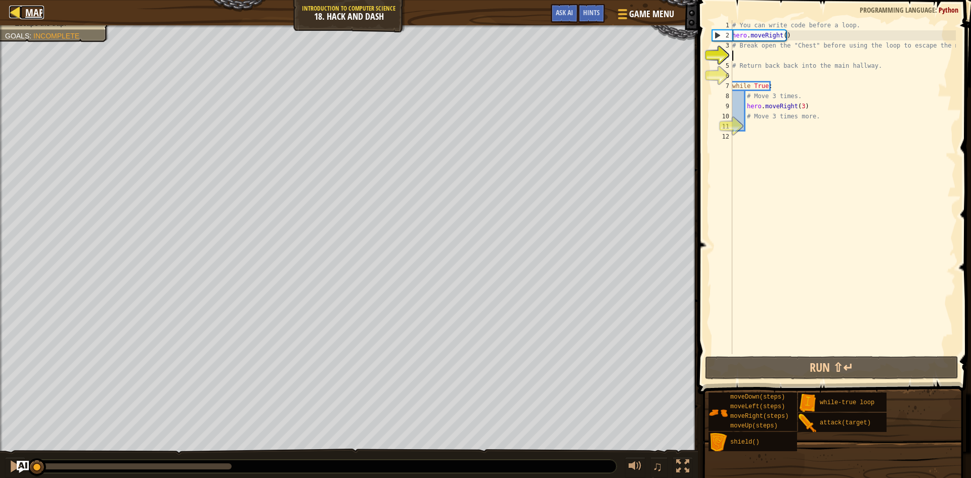
click at [32, 10] on span "Map" at bounding box center [34, 13] width 19 height 14
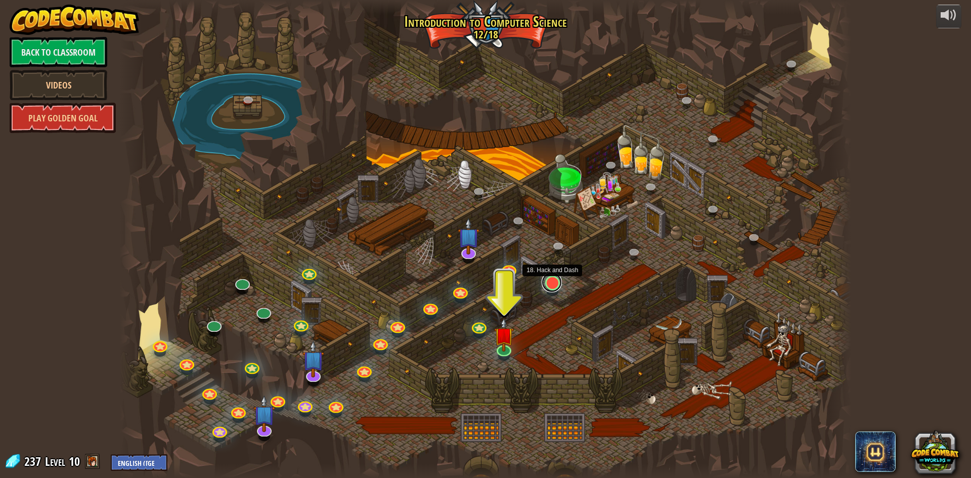
click at [555, 283] on link at bounding box center [552, 282] width 20 height 20
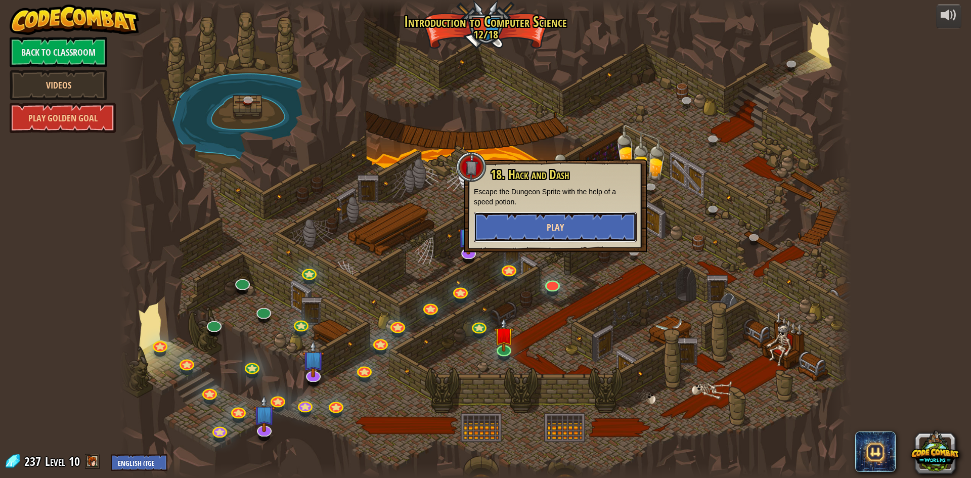
click at [581, 231] on button "Play" at bounding box center [555, 227] width 163 height 30
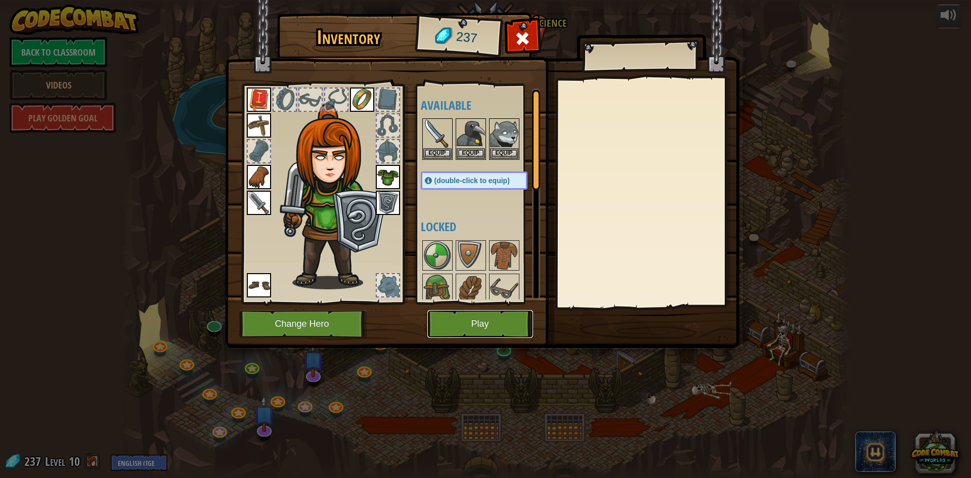
click at [509, 324] on button "Play" at bounding box center [480, 324] width 106 height 28
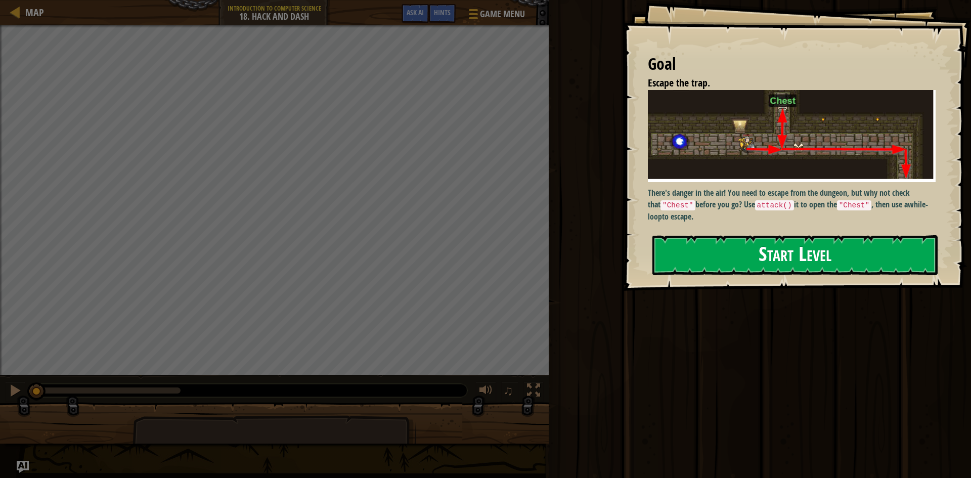
click at [733, 263] on button "Start Level" at bounding box center [794, 255] width 285 height 40
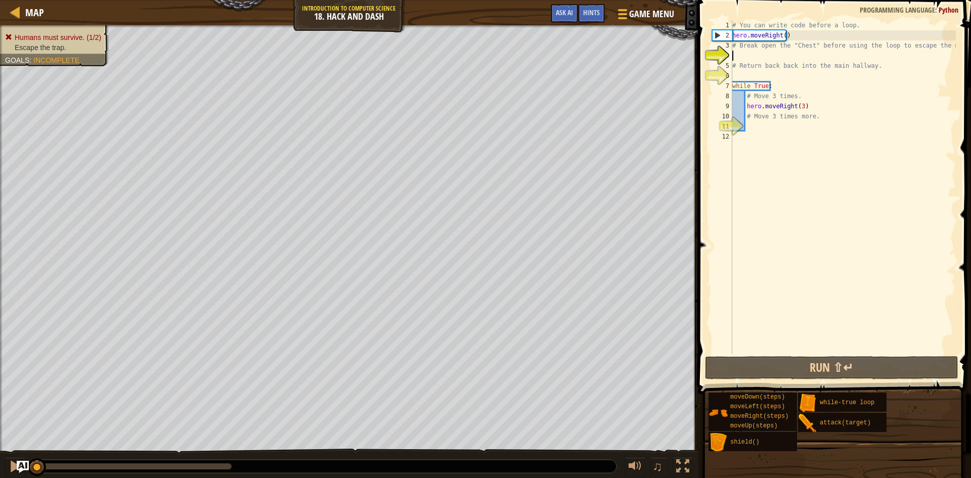
scroll to position [5, 0]
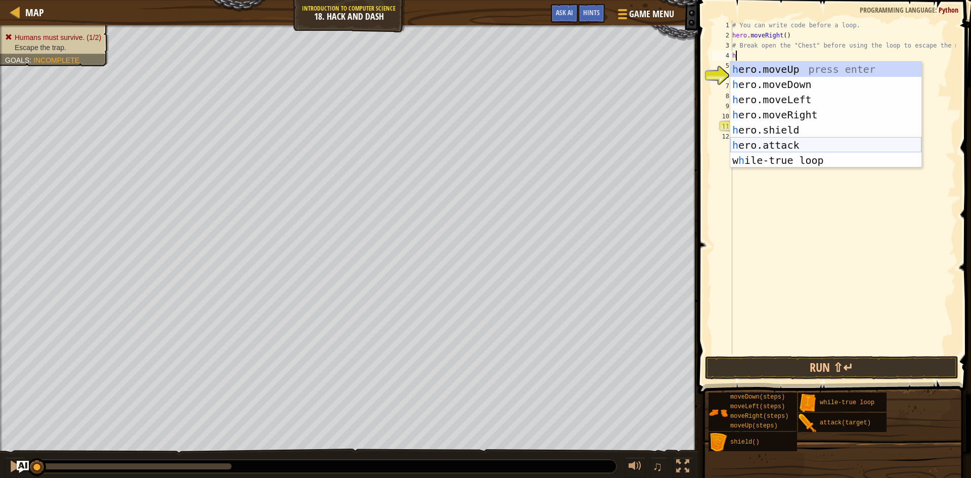
click at [805, 147] on div "h ero.moveUp press enter h ero.moveDown press enter h ero.moveLeft press enter …" at bounding box center [825, 130] width 191 height 137
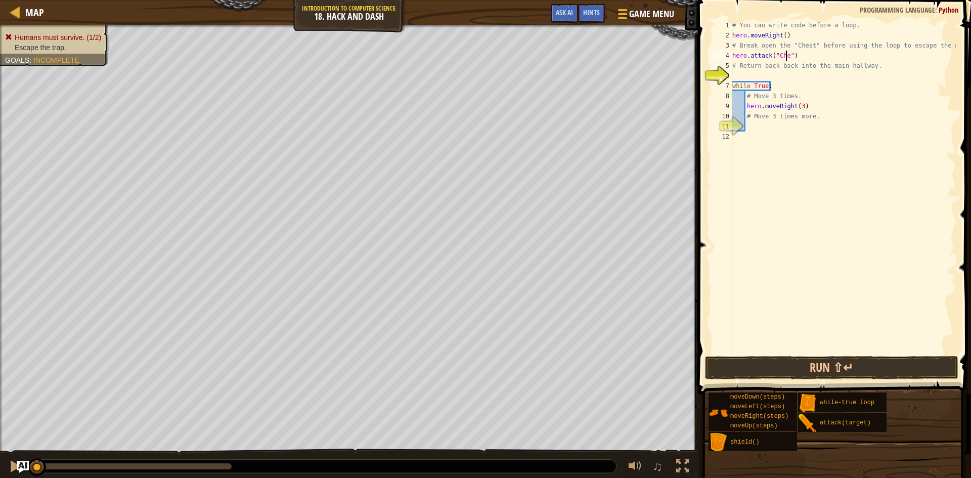
scroll to position [5, 5]
type textarea "hero.attack("Chest")"
click at [786, 75] on div "# You can write code before a loop. hero . moveRight ( ) # Break open the "Ches…" at bounding box center [843, 197] width 226 height 354
type textarea "h"
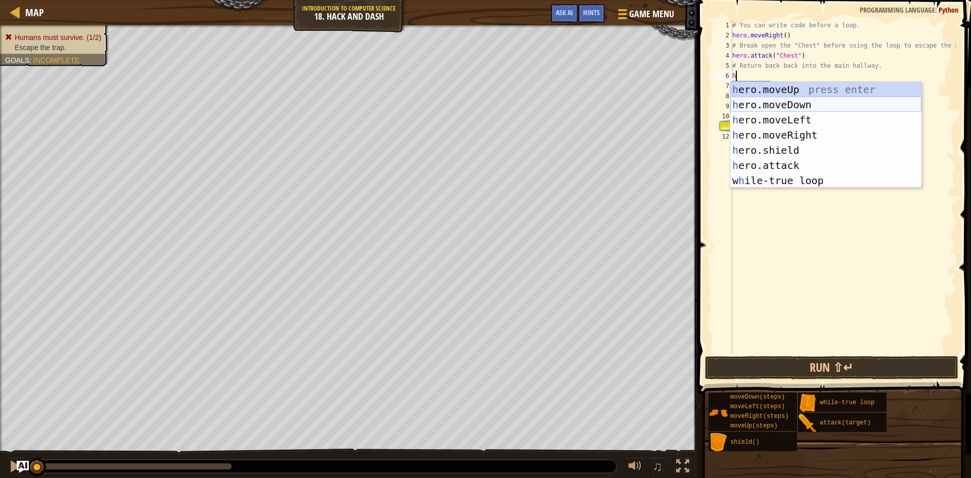
click at [812, 99] on div "h ero.moveUp press enter h ero.moveDown press enter h ero.moveLeft press enter …" at bounding box center [825, 150] width 191 height 137
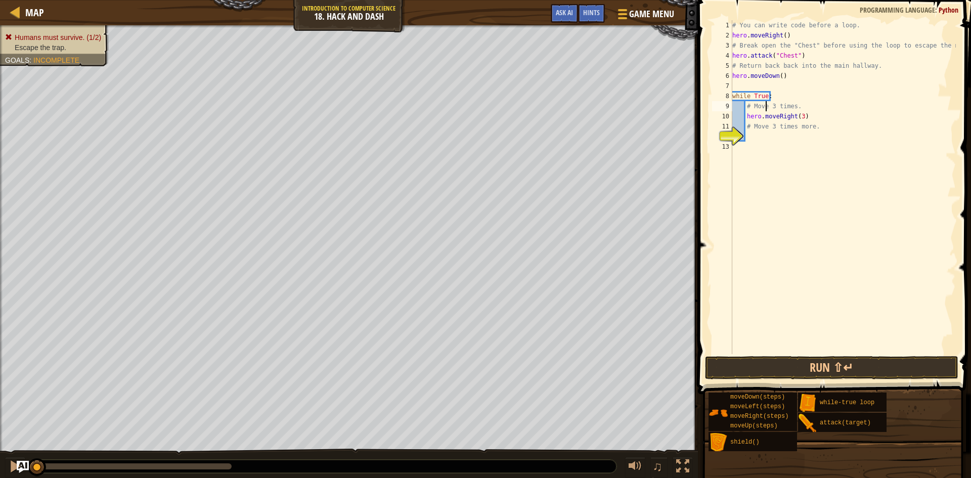
click at [765, 110] on div "# You can write code before a loop. hero . moveRight ( ) # Break open the "Ches…" at bounding box center [843, 197] width 226 height 354
type textarea "# Moveh 3 times."
click at [768, 86] on div "# You can write code before a loop. hero . moveRight ( ) # Break open the "Ches…" at bounding box center [843, 197] width 226 height 354
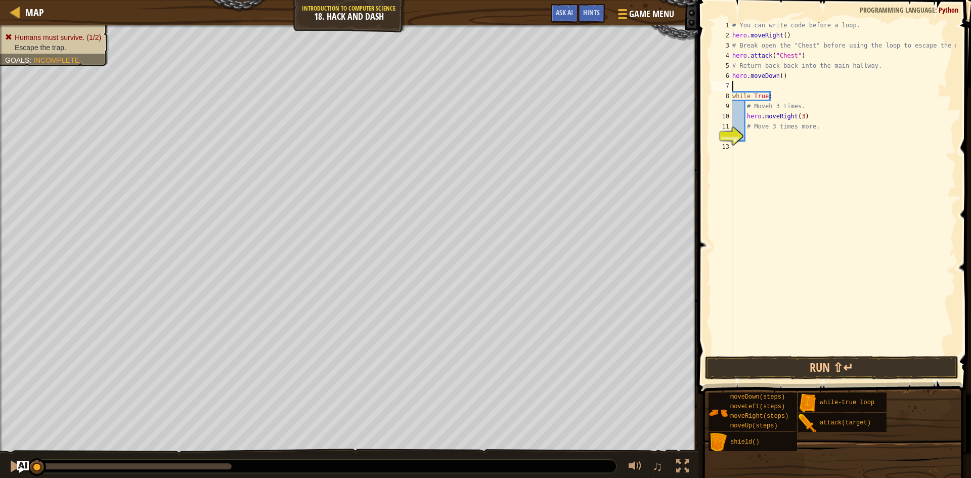
type textarea "hero.moveDown()"
click at [791, 125] on div "# You can write code before a loop. hero . moveRight ( ) # Break open the "Ches…" at bounding box center [843, 197] width 226 height 354
type textarea "h"
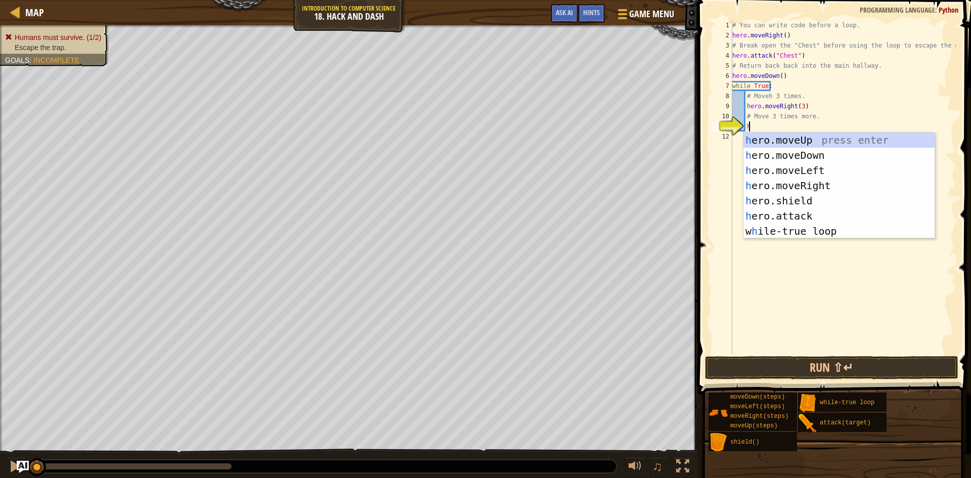
scroll to position [5, 1]
click at [817, 159] on div "h ero.moveUp press enter h ero.moveDown press enter h ero.moveLeft press enter …" at bounding box center [838, 200] width 191 height 137
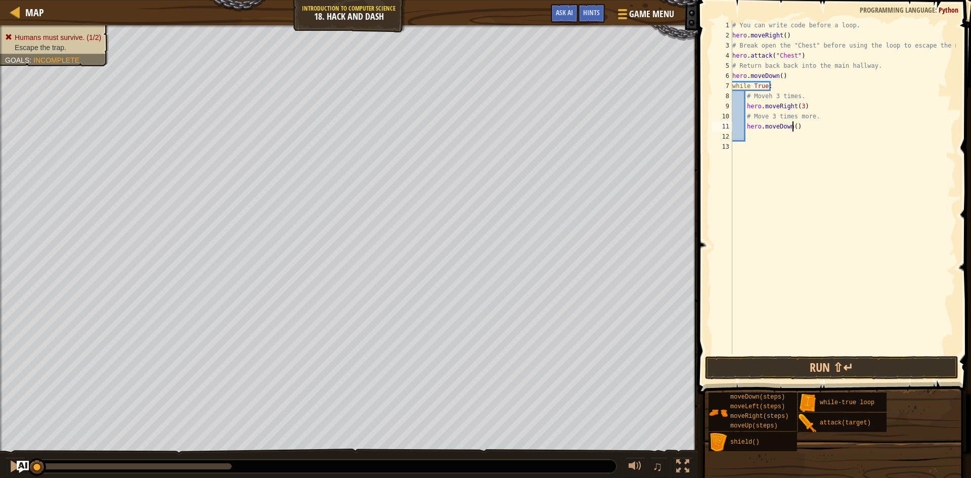
click at [792, 129] on div "# You can write code before a loop. hero . moveRight ( ) # Break open the "Ches…" at bounding box center [843, 197] width 226 height 354
type textarea "hero.moveDown(3)"
click at [768, 366] on button "Run ⇧↵" at bounding box center [831, 367] width 253 height 23
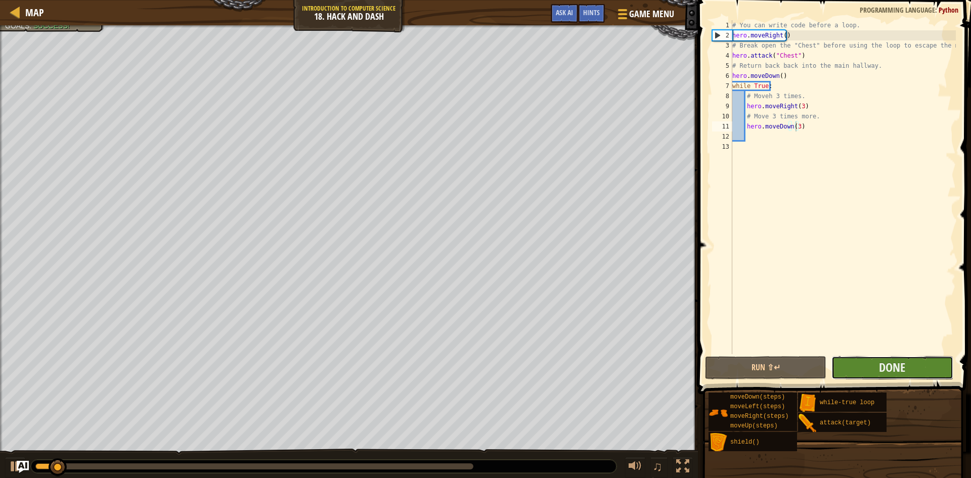
click at [873, 370] on button "Done" at bounding box center [891, 367] width 121 height 23
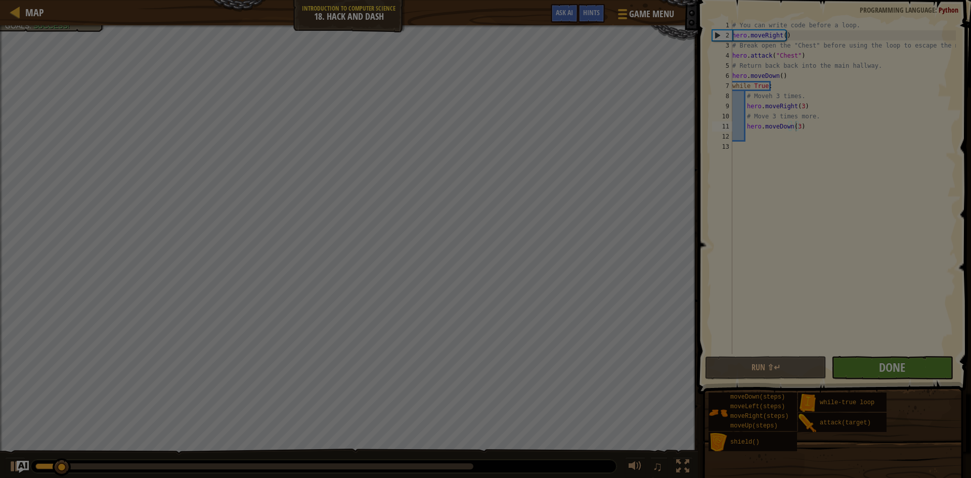
click at [873, 370] on div at bounding box center [485, 239] width 971 height 478
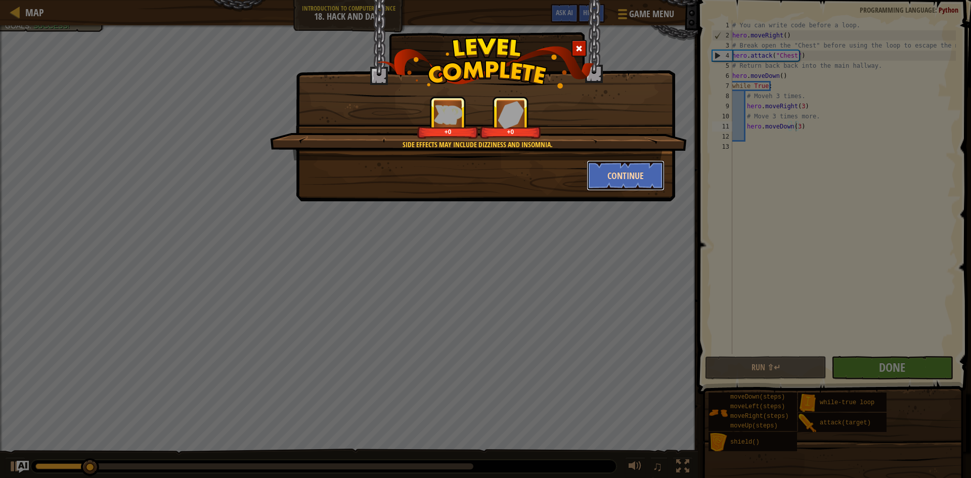
click at [622, 186] on button "Continue" at bounding box center [626, 175] width 78 height 30
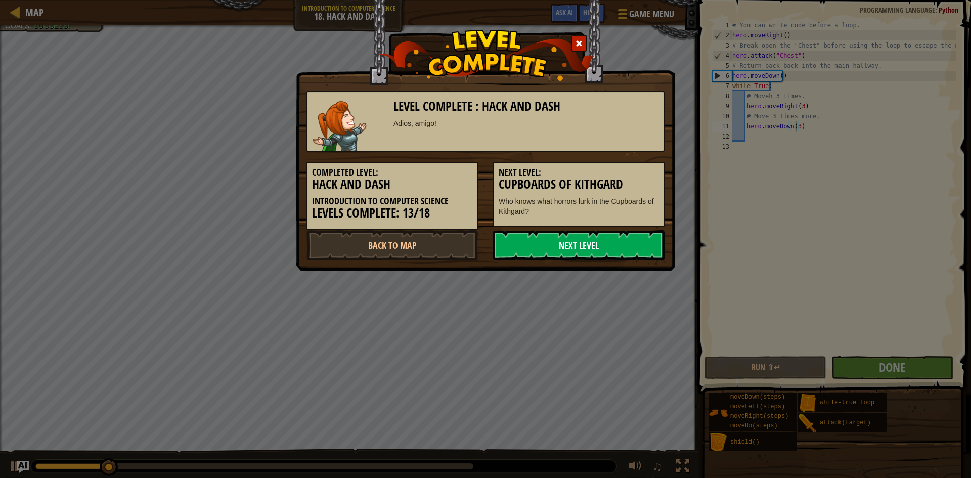
click at [587, 241] on link "Next Level" at bounding box center [578, 245] width 171 height 30
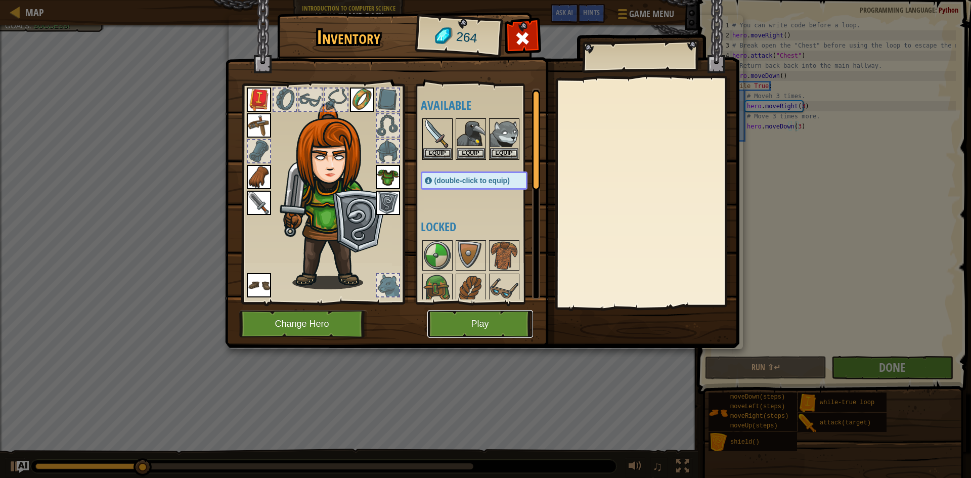
click at [466, 314] on button "Play" at bounding box center [480, 324] width 106 height 28
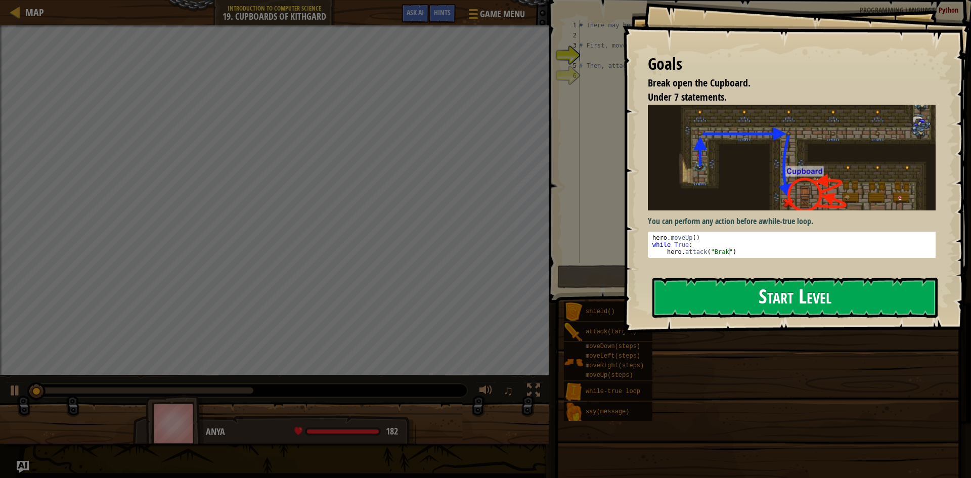
click at [807, 278] on button "Start Level" at bounding box center [794, 298] width 285 height 40
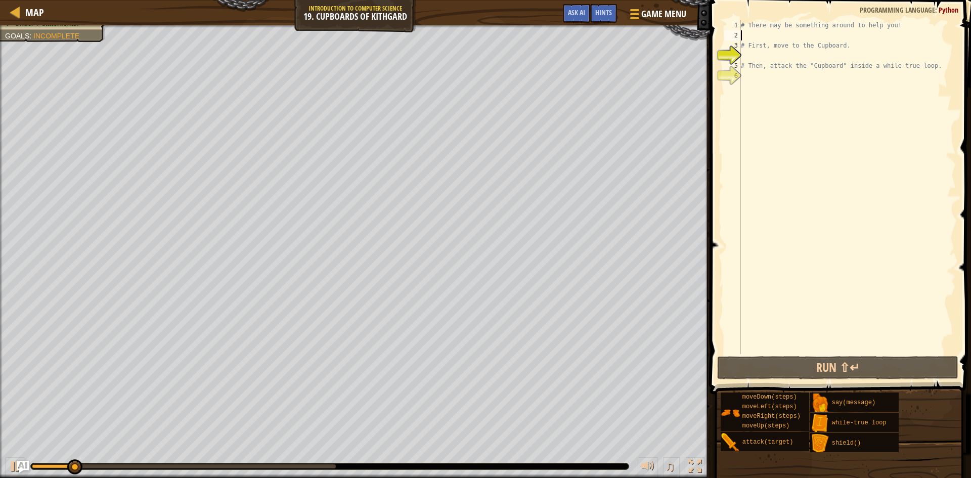
click at [777, 33] on div "# There may be something around to help you! # First, move to the Cupboard. # T…" at bounding box center [847, 197] width 217 height 354
click at [22, 14] on link "Map" at bounding box center [32, 13] width 24 height 14
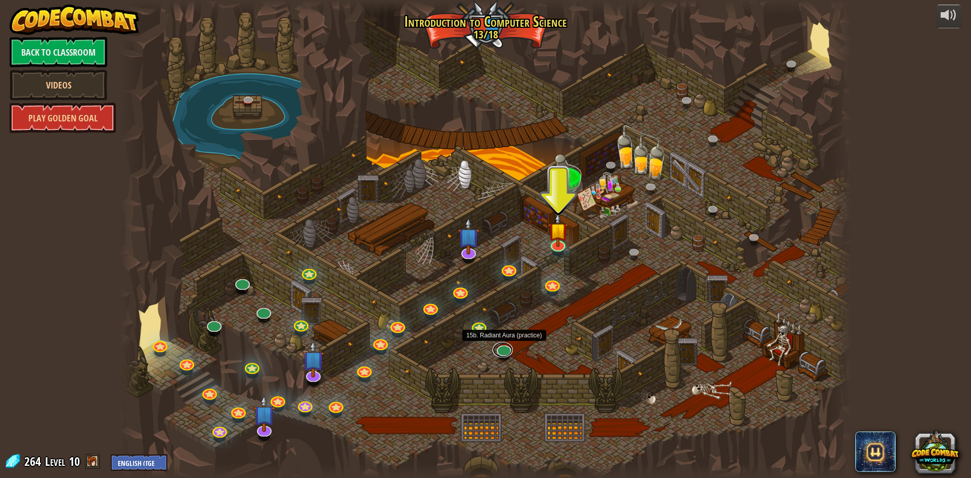
click at [506, 350] on link at bounding box center [503, 349] width 20 height 15
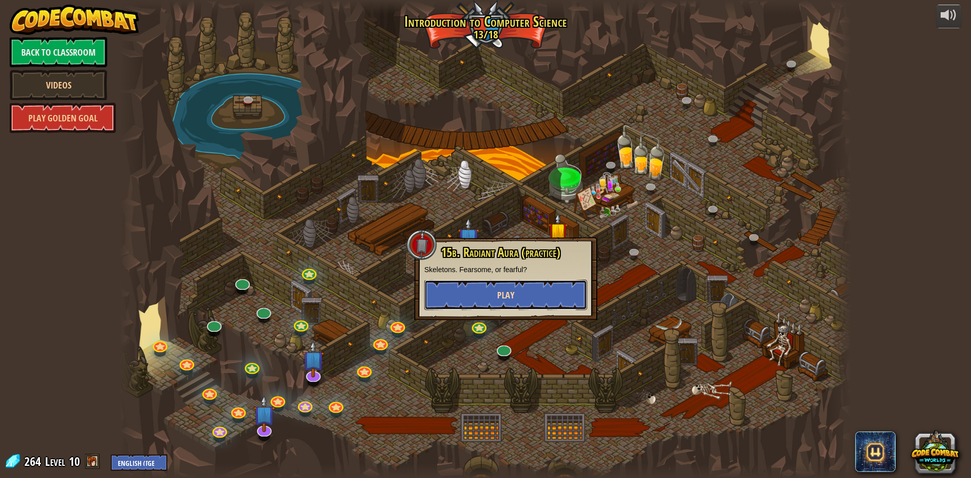
click at [489, 300] on button "Play" at bounding box center [505, 295] width 163 height 30
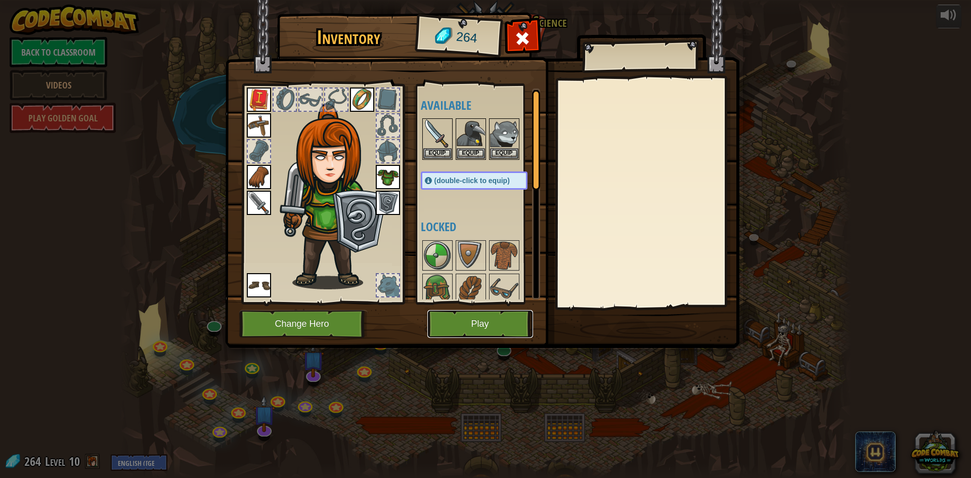
click at [489, 325] on button "Play" at bounding box center [480, 324] width 106 height 28
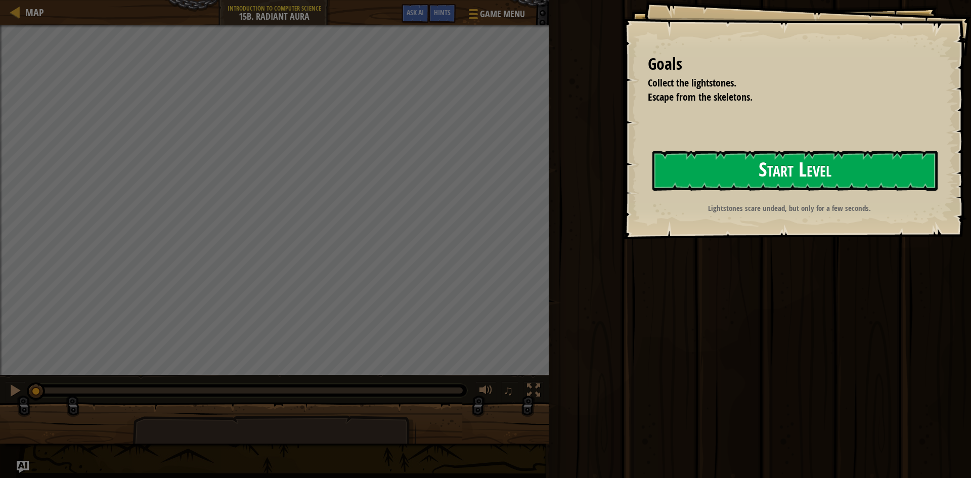
click at [771, 161] on button "Start Level" at bounding box center [794, 171] width 285 height 40
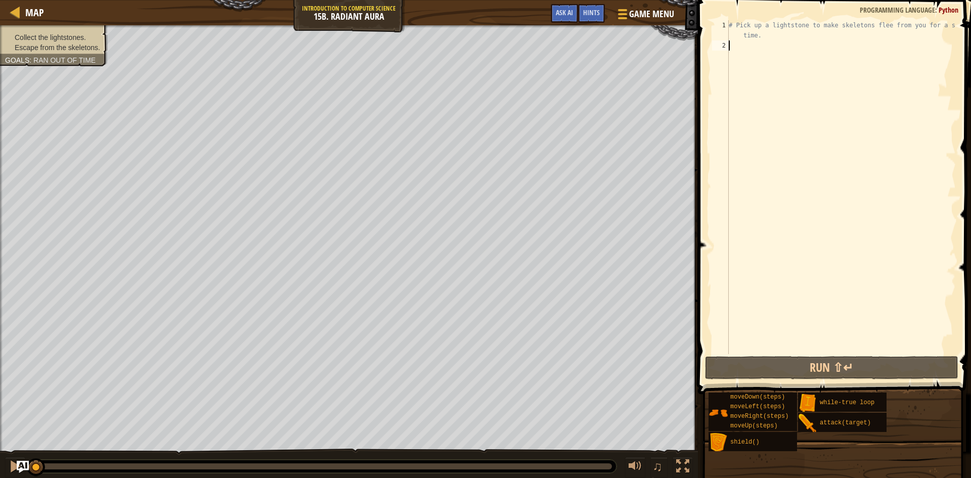
type textarea "w"
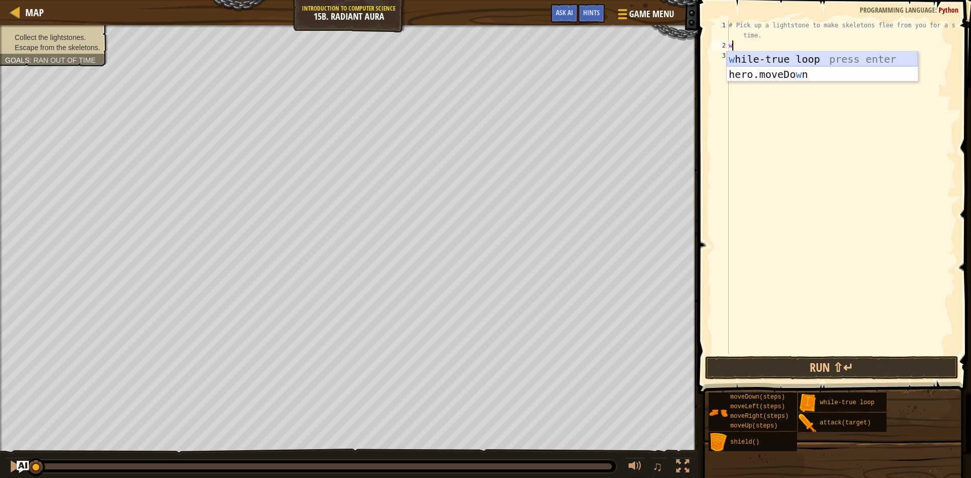
click at [769, 59] on div "w hile-true loop press enter hero.moveDo w n press enter" at bounding box center [822, 82] width 191 height 61
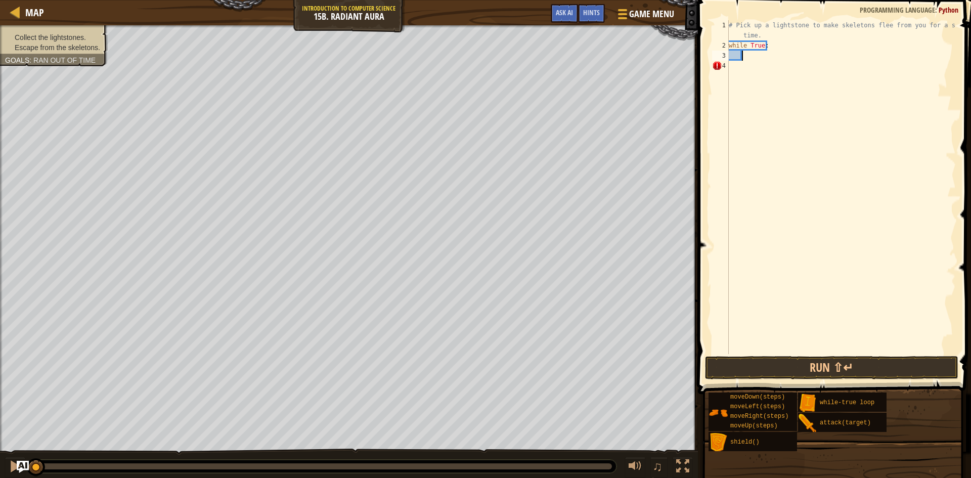
type textarea "h"
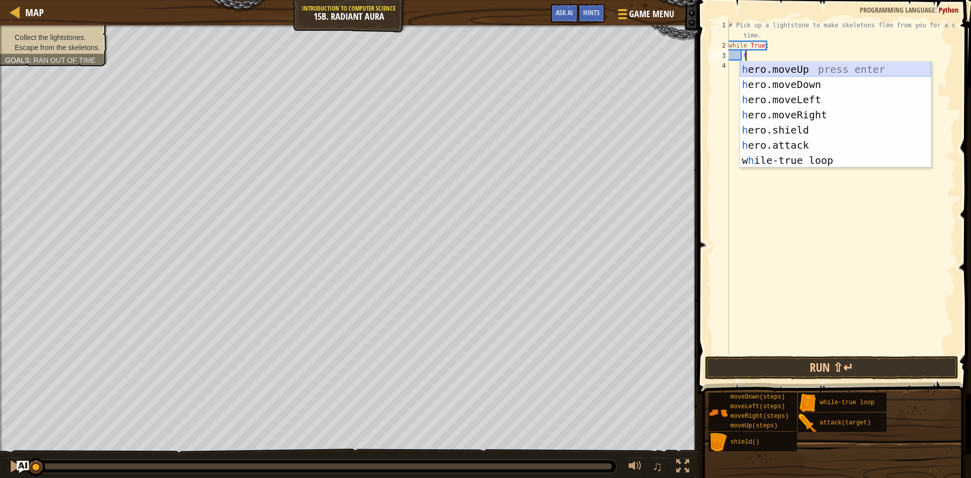
click at [807, 63] on div "h ero.moveUp press enter h ero.moveDown press enter h ero.moveLeft press enter …" at bounding box center [835, 130] width 191 height 137
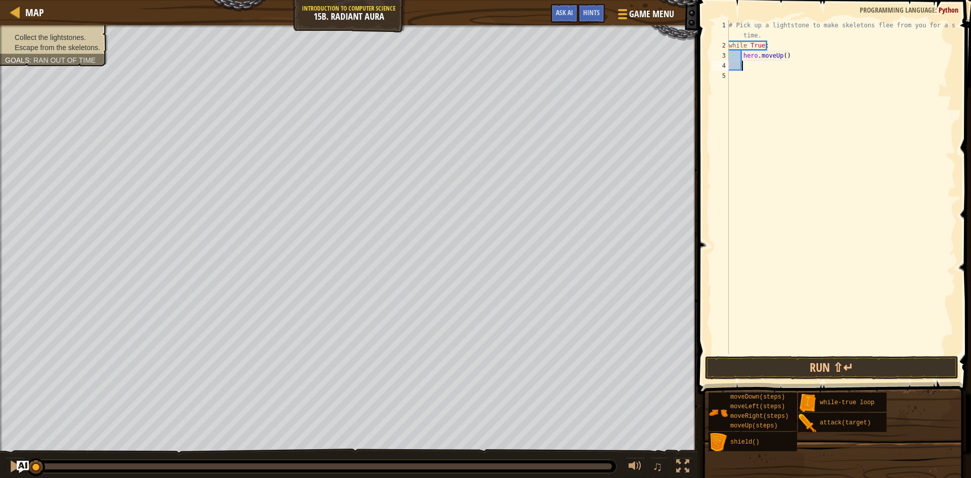
type textarea "h"
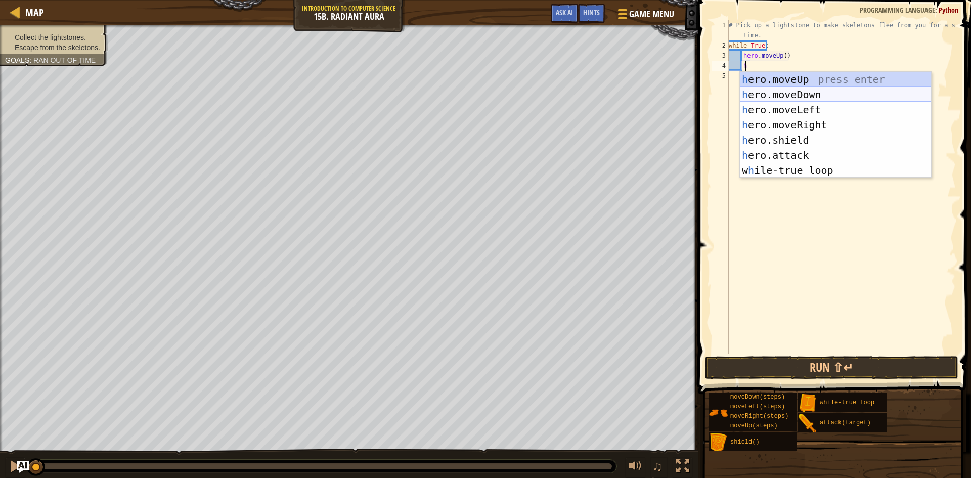
click at [785, 97] on div "h ero.moveUp press enter h ero.moveDown press enter h ero.moveLeft press enter …" at bounding box center [835, 140] width 191 height 137
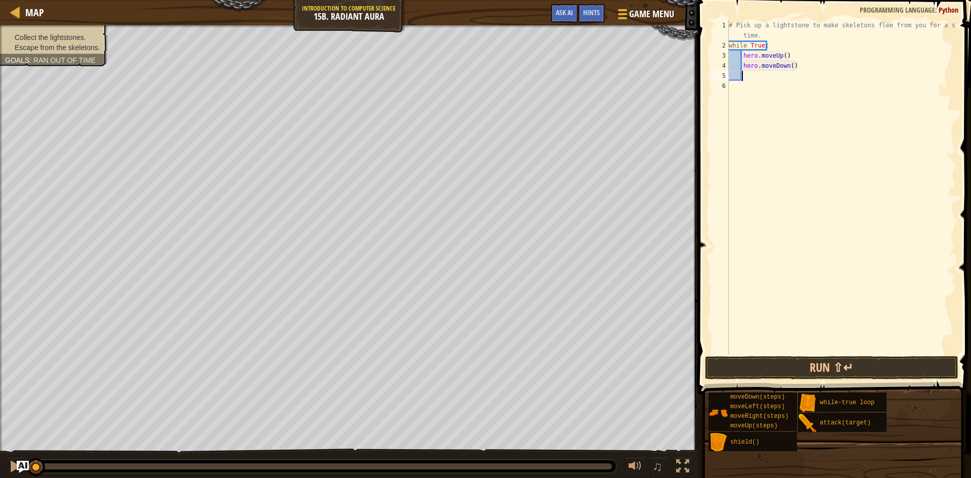
type textarea "h"
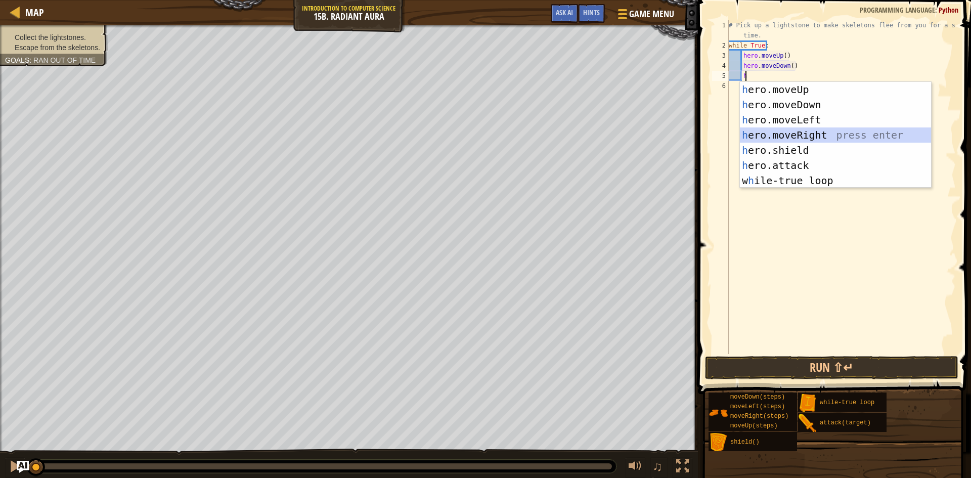
click at [800, 132] on div "h ero.moveUp press enter h ero.moveDown press enter h ero.moveLeft press enter …" at bounding box center [835, 150] width 191 height 137
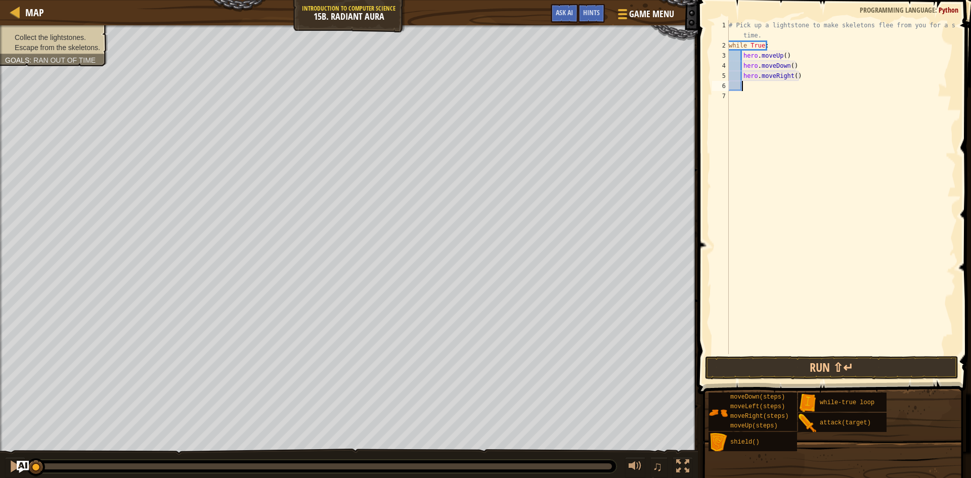
click at [792, 74] on div "# Pick up a lightstone to make skeletons flee from you for a short time. while …" at bounding box center [841, 202] width 229 height 364
type textarea "hero.moveRight(2)"
click at [829, 371] on button "Run ⇧↵" at bounding box center [831, 367] width 253 height 23
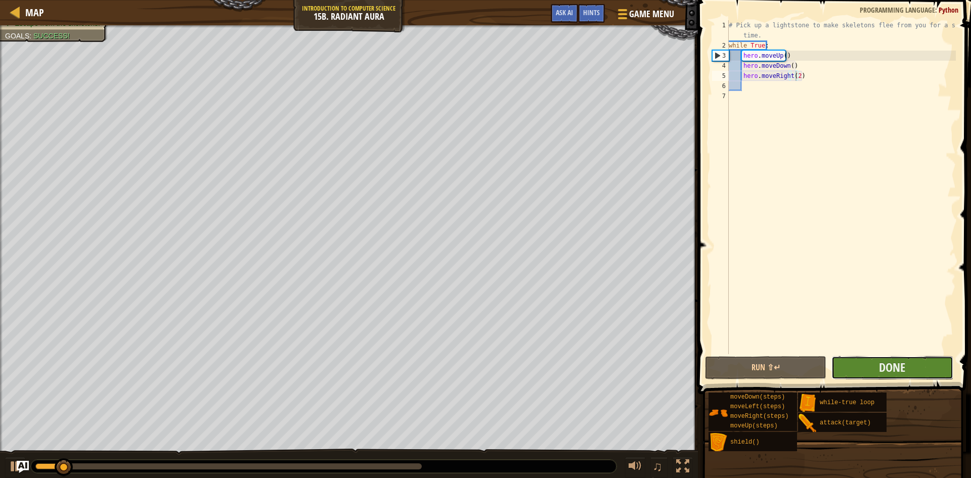
click at [862, 368] on button "Done" at bounding box center [891, 367] width 121 height 23
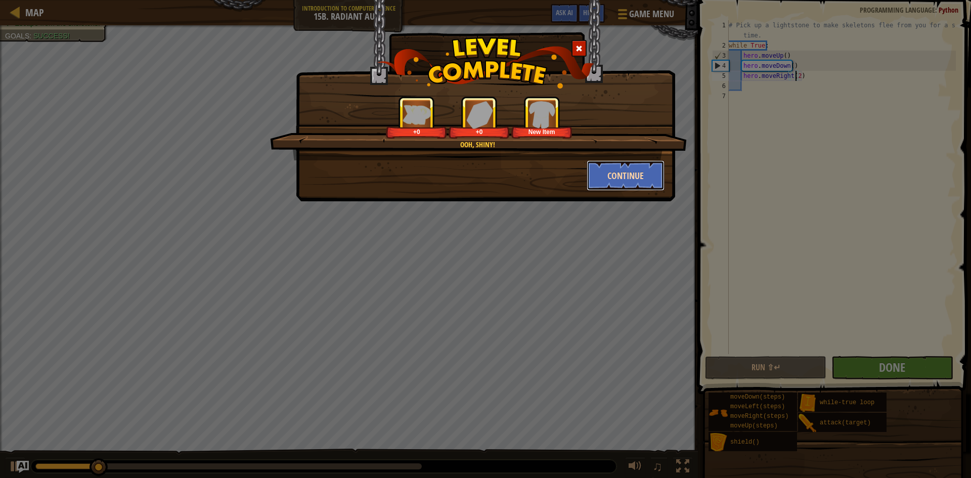
click at [633, 180] on button "Continue" at bounding box center [626, 175] width 78 height 30
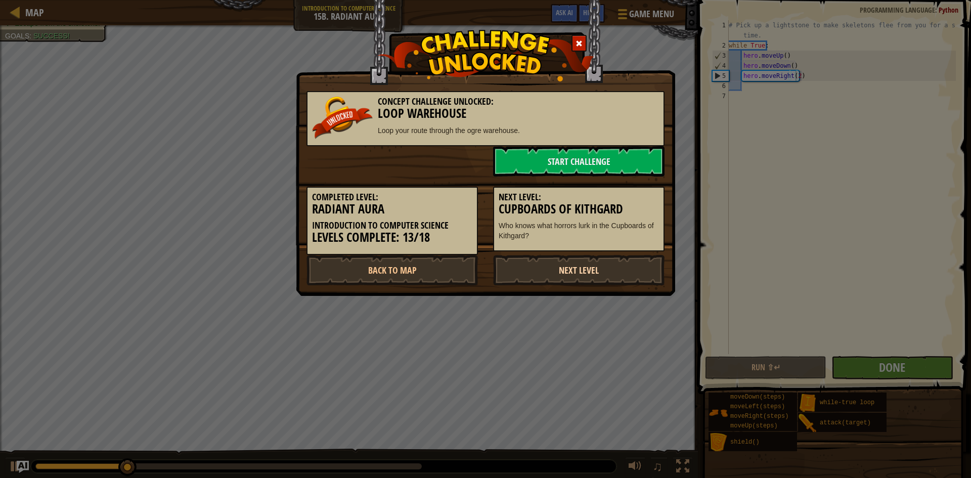
click at [585, 267] on link "Next Level" at bounding box center [578, 270] width 171 height 30
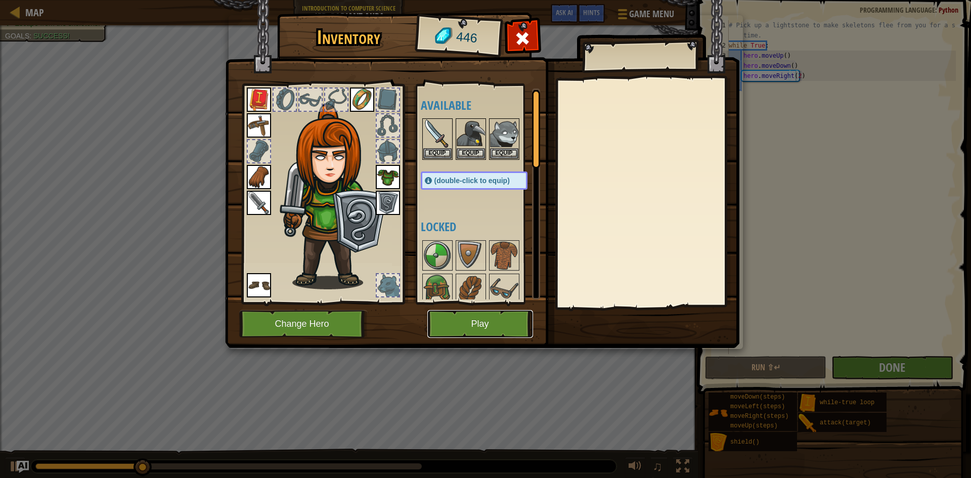
click at [490, 323] on button "Play" at bounding box center [480, 324] width 106 height 28
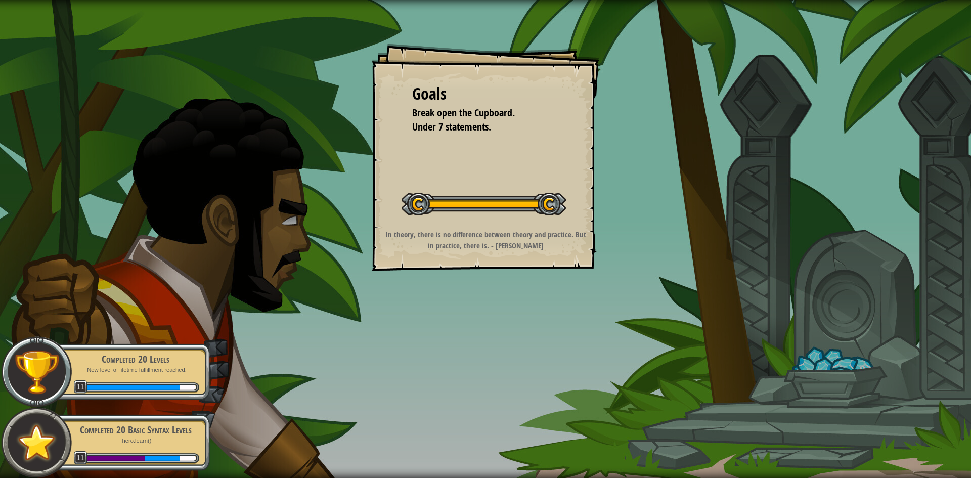
click at [478, 254] on div "Goals Break open the Cupboard. Under 7 statements. Start Level Error loading fr…" at bounding box center [486, 157] width 228 height 228
click at [478, 215] on div at bounding box center [484, 204] width 164 height 23
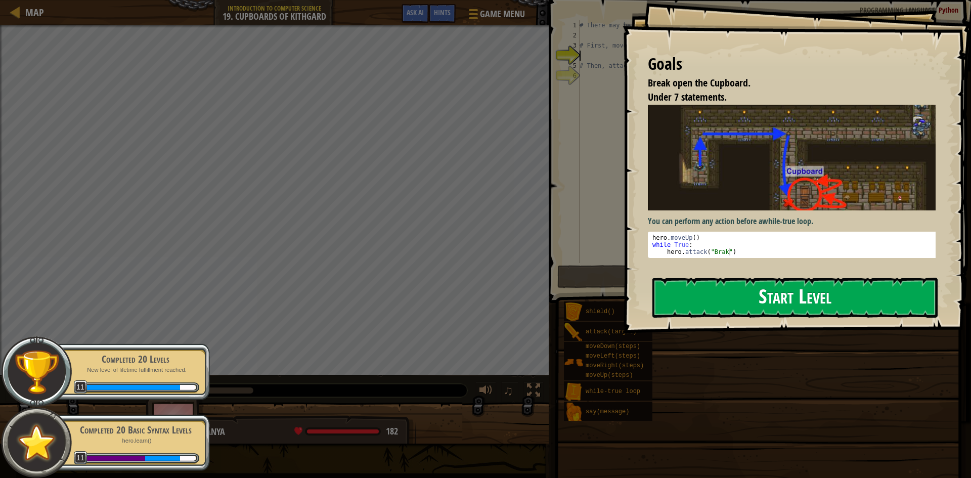
click at [756, 317] on button "Start Level" at bounding box center [794, 298] width 285 height 40
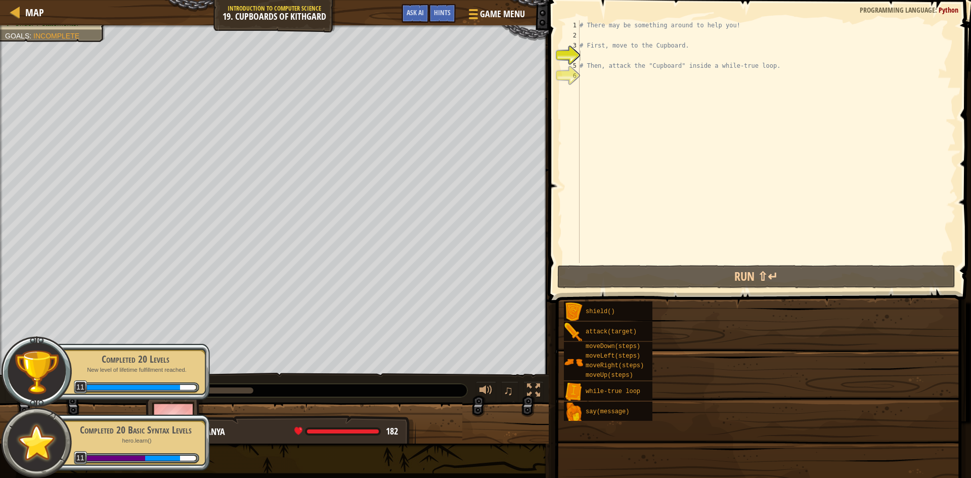
click at [542, 319] on div "Goals Break open the Cupboard. Under 7 statements. You can perform any action b…" at bounding box center [485, 239] width 971 height 478
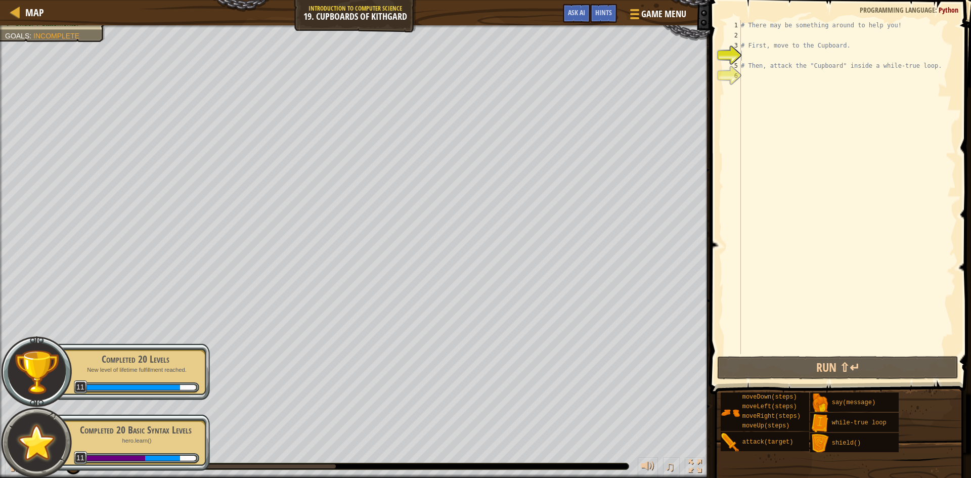
click at [763, 42] on div "# There may be something around to help you! # First, move to the Cupboard. # T…" at bounding box center [847, 197] width 217 height 354
click at [765, 28] on div "# There may be something around to help you! # First, move to the Cupboard. # T…" at bounding box center [847, 197] width 217 height 354
type textarea "# There may be something around to help you!"
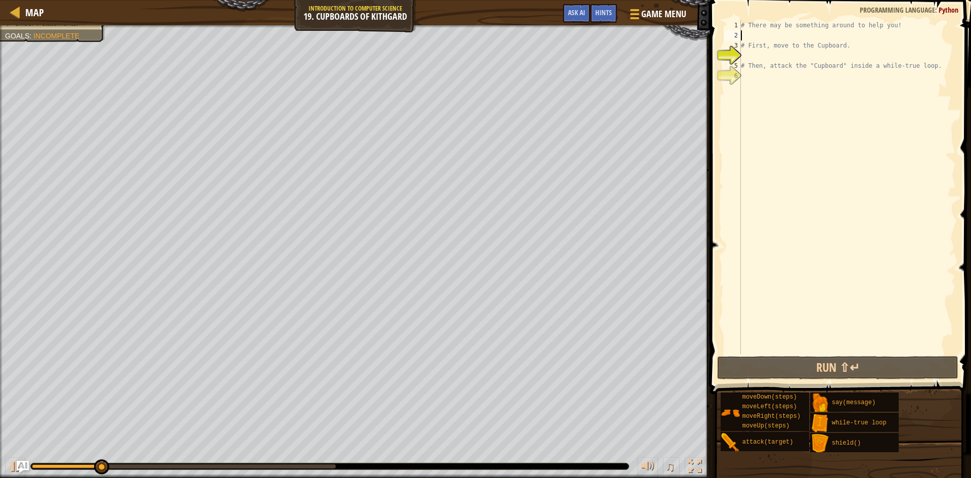
click at [756, 34] on div "# There may be something around to help you! # First, move to the Cupboard. # T…" at bounding box center [847, 197] width 217 height 354
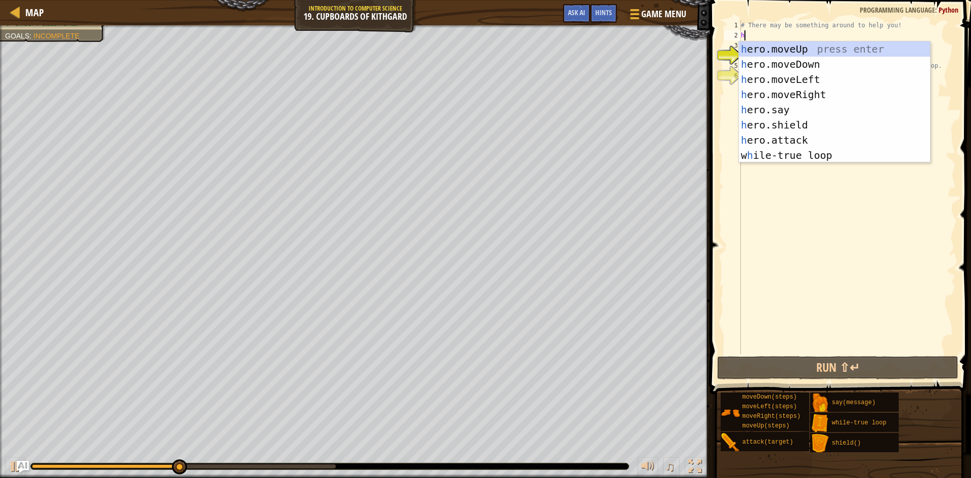
scroll to position [5, 0]
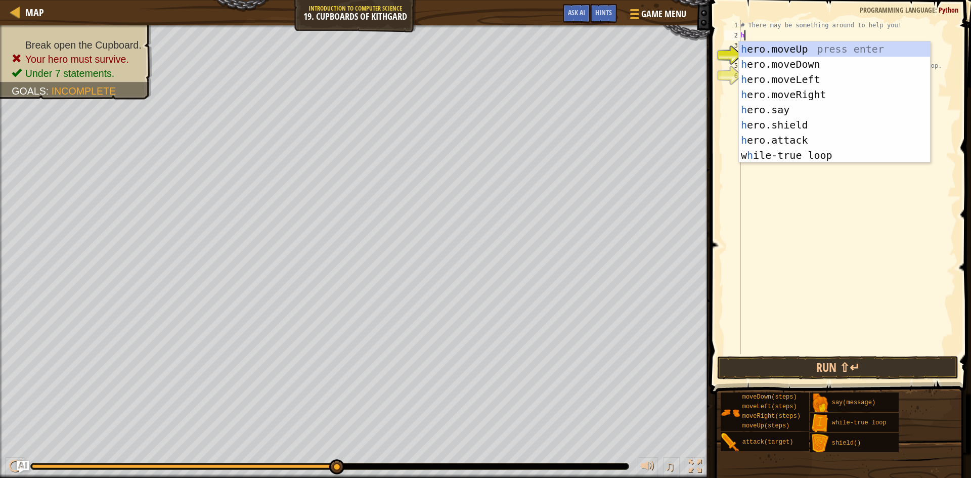
type textarea "h"
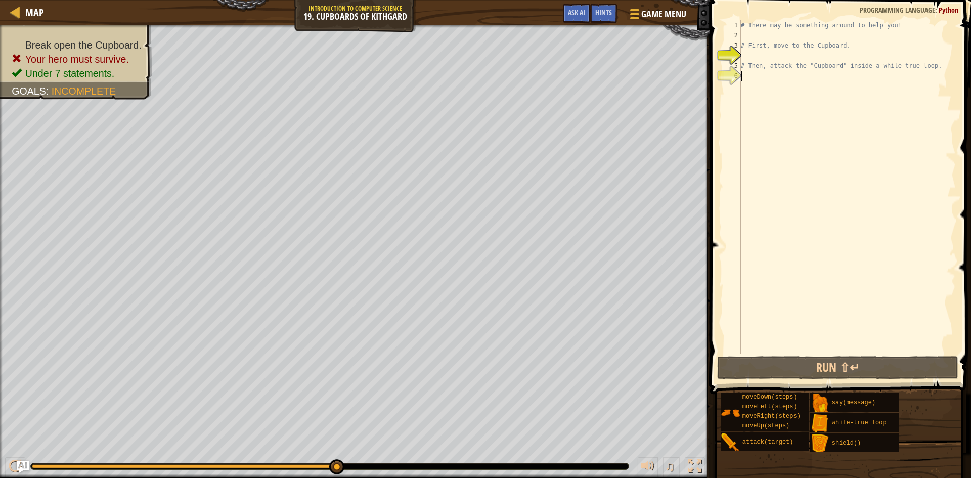
click at [814, 147] on div "# There may be something around to help you! # First, move to the Cupboard. # T…" at bounding box center [847, 197] width 217 height 354
click at [768, 56] on div "# There may be something around to help you! # First, move to the Cupboard. # T…" at bounding box center [847, 197] width 217 height 354
type textarea "# First, move to the Cupboard."
type textarea "h"
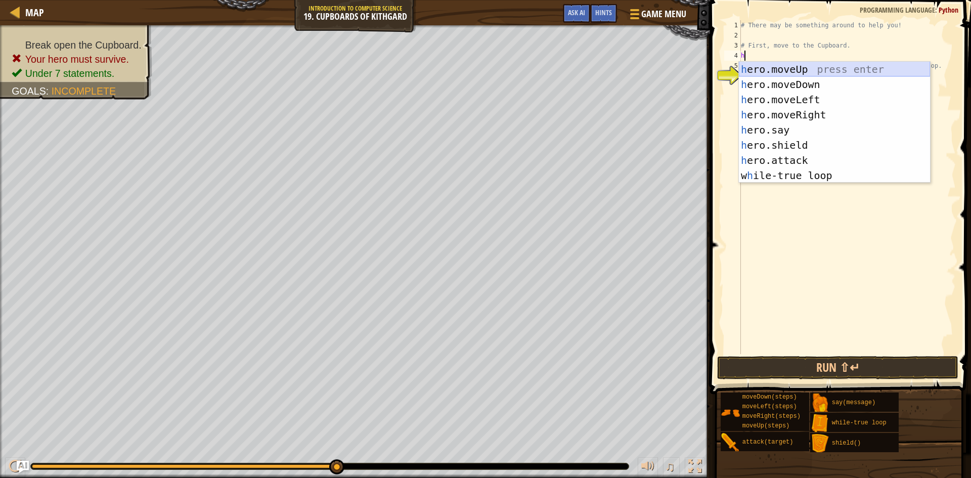
click at [853, 66] on div "h ero.moveUp press enter h ero.moveDown press enter h ero.moveLeft press enter …" at bounding box center [834, 138] width 191 height 152
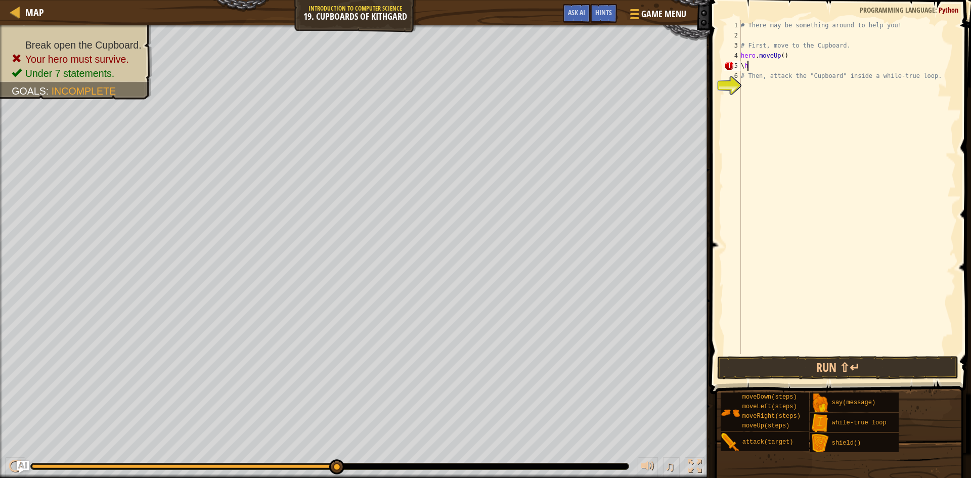
type textarea "\"
type textarea "h"
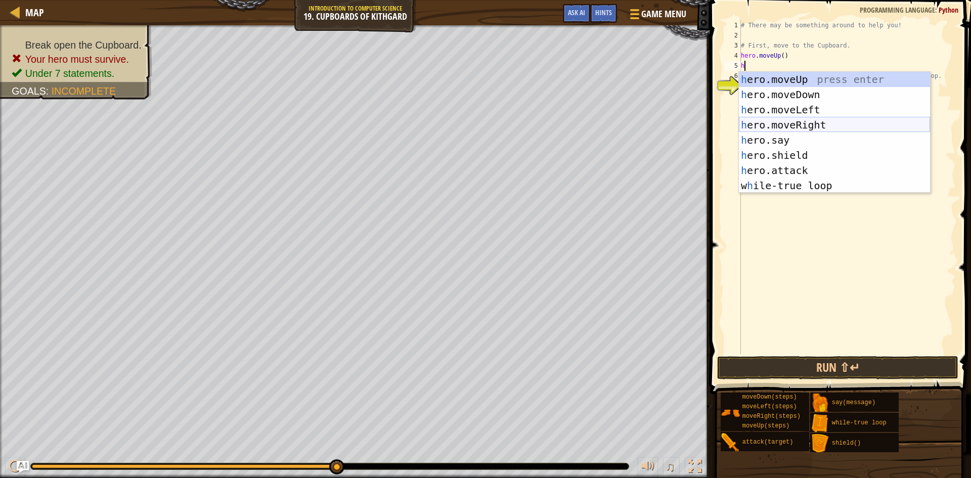
click at [814, 124] on div "h ero.moveUp press enter h ero.moveDown press enter h ero.moveLeft press enter …" at bounding box center [834, 148] width 191 height 152
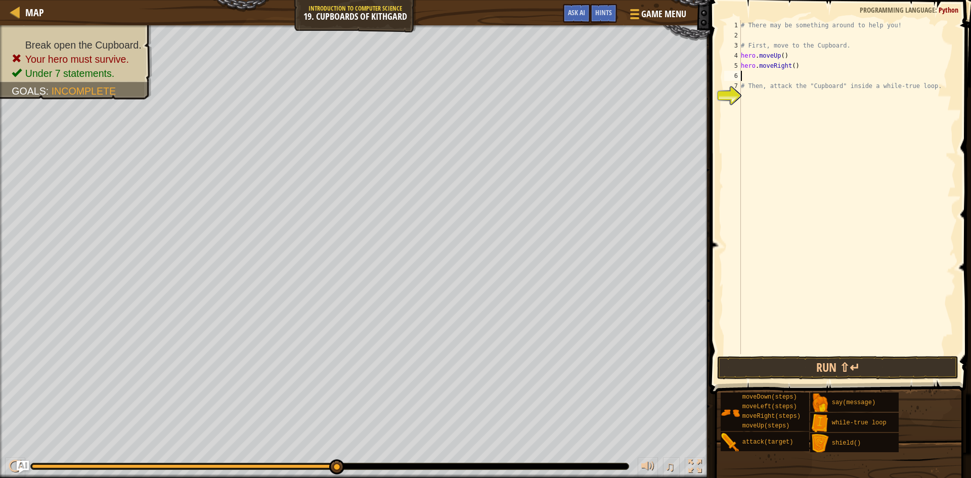
click at [790, 67] on div "# There may be something around to help you! # First, move to the Cupboard. her…" at bounding box center [847, 197] width 217 height 354
type textarea "hero.moveRight(2)"
click at [796, 78] on div "# There may be something around to help you! # First, move to the Cupboard. her…" at bounding box center [847, 197] width 217 height 354
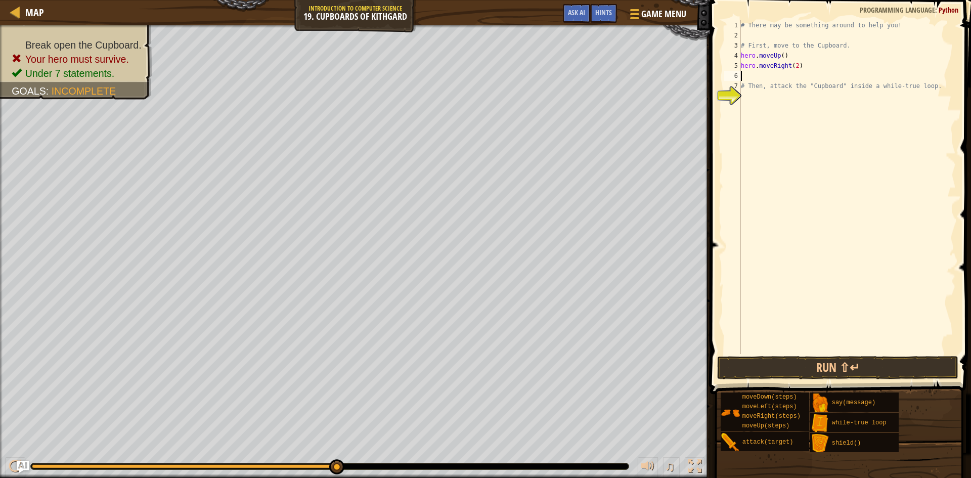
type textarea "h"
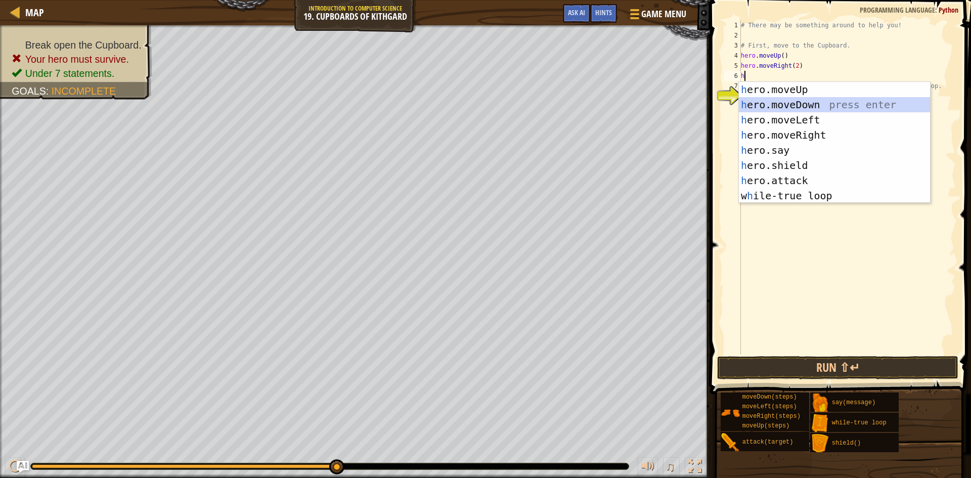
click at [813, 108] on div "h ero.moveUp press enter h ero.moveDown press enter h ero.moveLeft press enter …" at bounding box center [834, 158] width 191 height 152
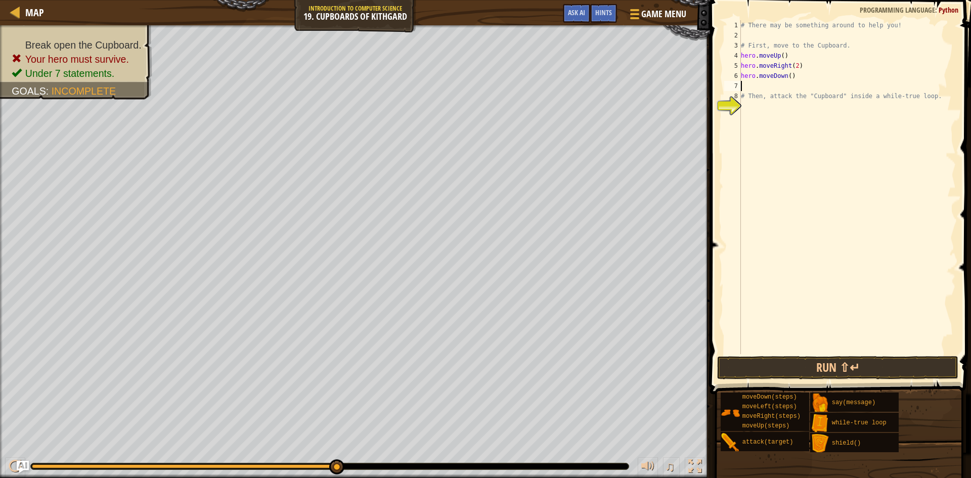
type textarea "hero.moveDown()"
click at [743, 99] on div "# There may be something around to help you! # First, move to the Cupboard. her…" at bounding box center [847, 197] width 217 height 354
type textarea "w"
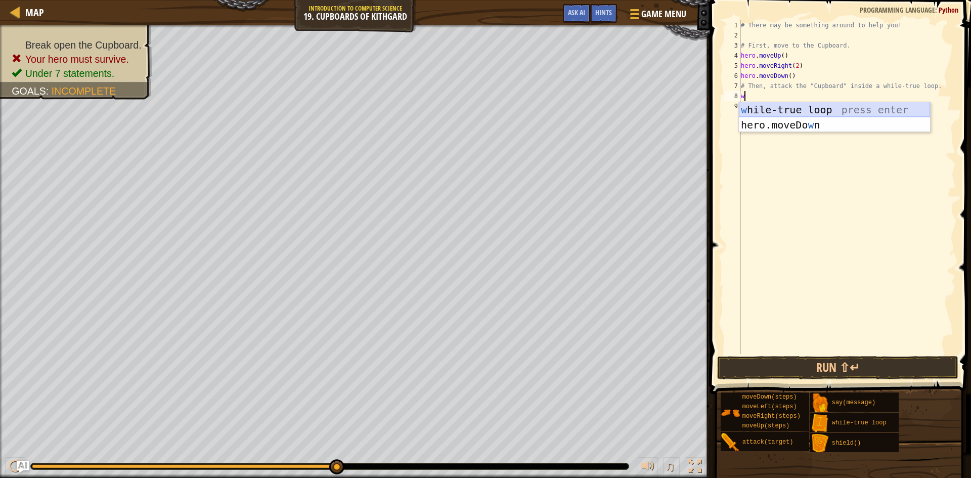
click at [768, 115] on div "w hile-true loop press enter hero.moveDo w n press enter" at bounding box center [834, 132] width 191 height 61
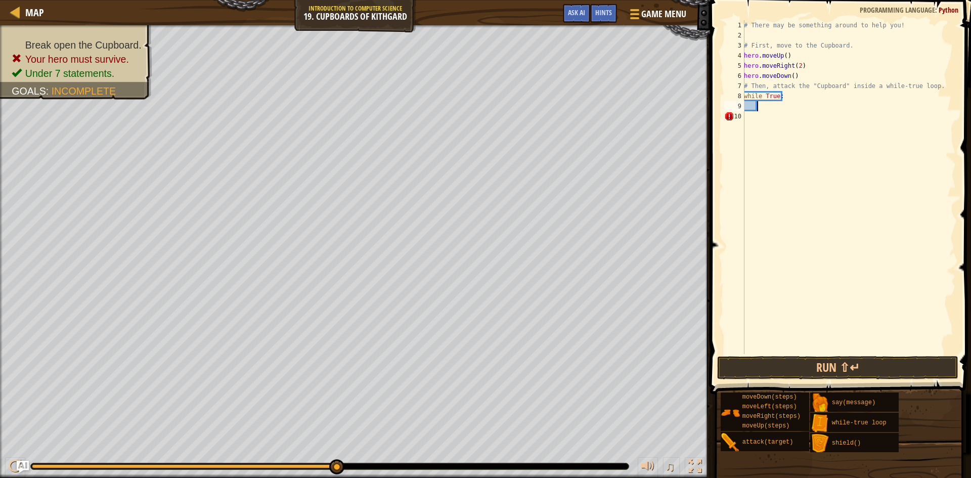
scroll to position [5, 1]
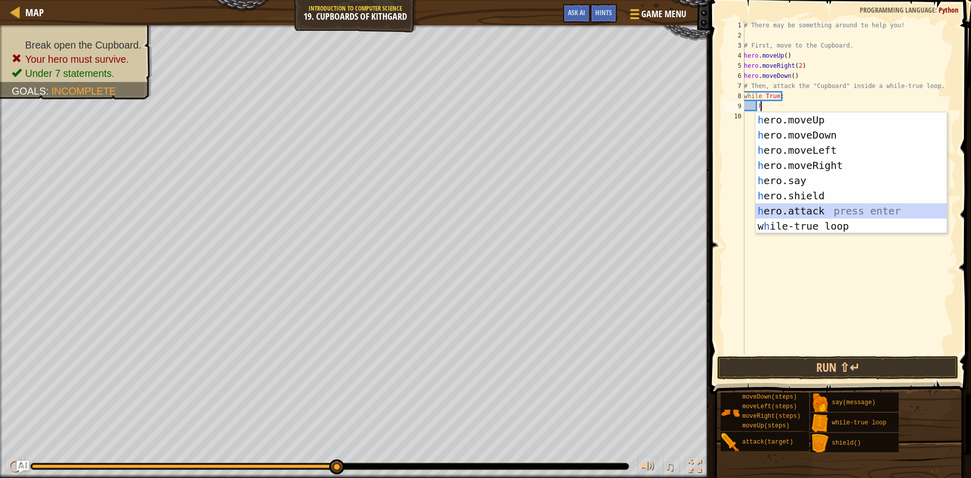
click at [811, 205] on div "h ero.moveUp press enter h ero.moveDown press enter h ero.moveLeft press enter …" at bounding box center [851, 188] width 191 height 152
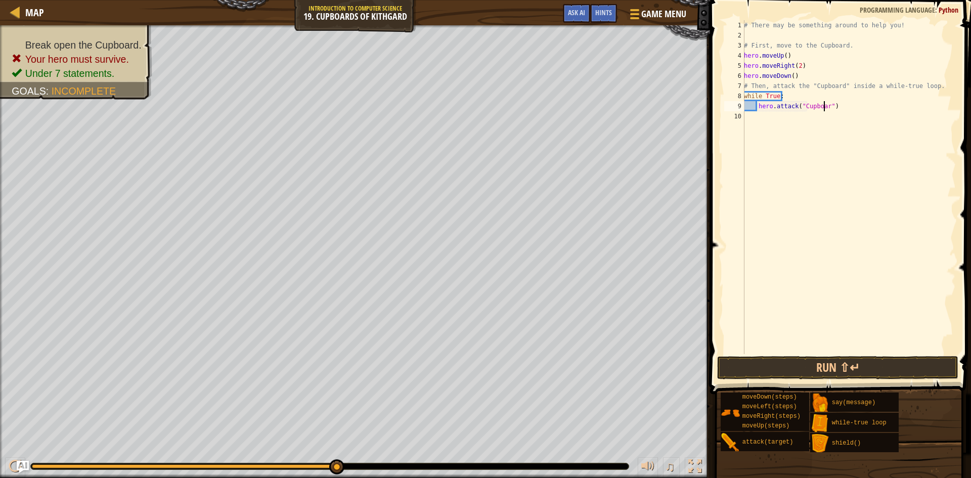
scroll to position [5, 7]
type textarea "hero.attack("Cupboard")"
click at [868, 368] on button "Run ⇧↵" at bounding box center [837, 367] width 241 height 23
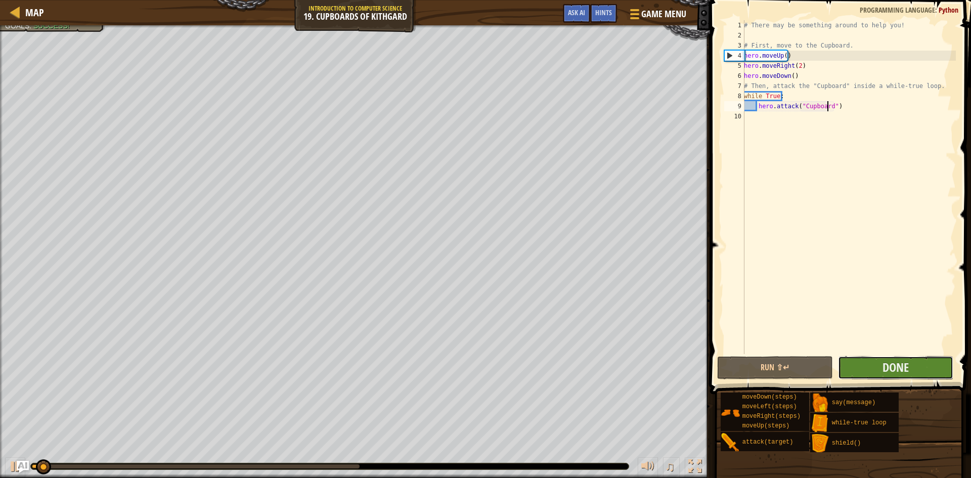
click at [881, 369] on button "Done" at bounding box center [896, 367] width 116 height 23
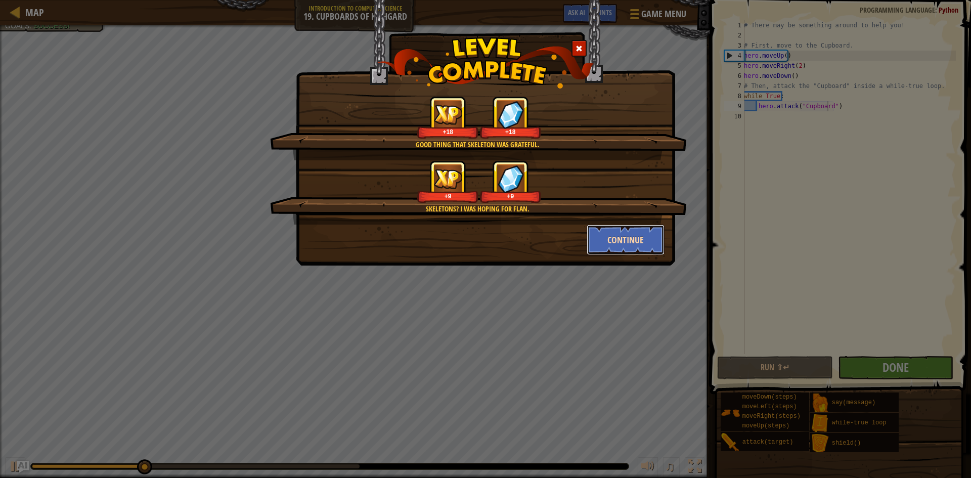
click at [612, 245] on button "Continue" at bounding box center [626, 240] width 78 height 30
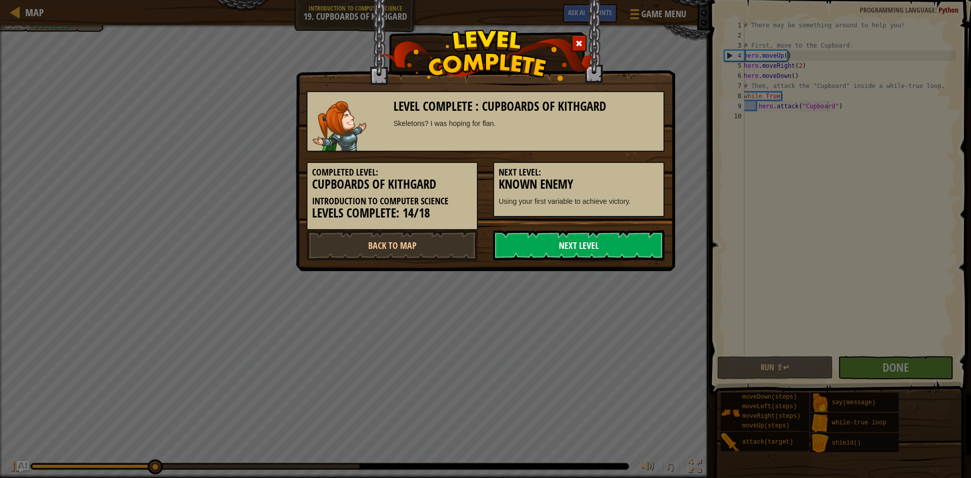
click at [612, 243] on link "Next Level" at bounding box center [578, 245] width 171 height 30
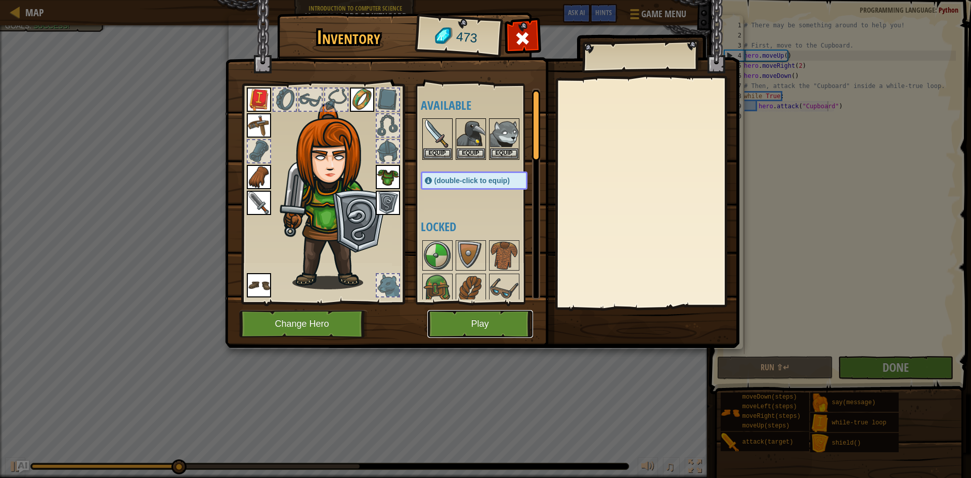
click at [485, 332] on button "Play" at bounding box center [480, 324] width 106 height 28
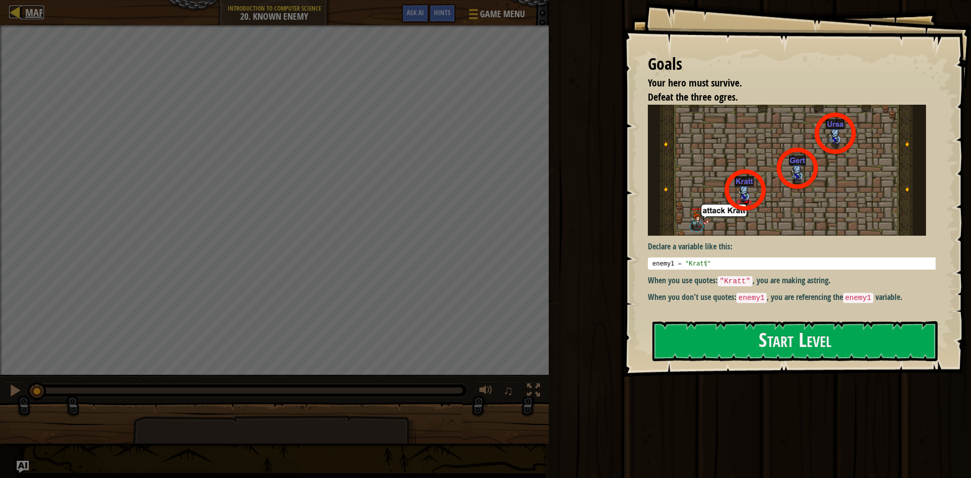
click at [28, 18] on span "Map" at bounding box center [34, 13] width 19 height 14
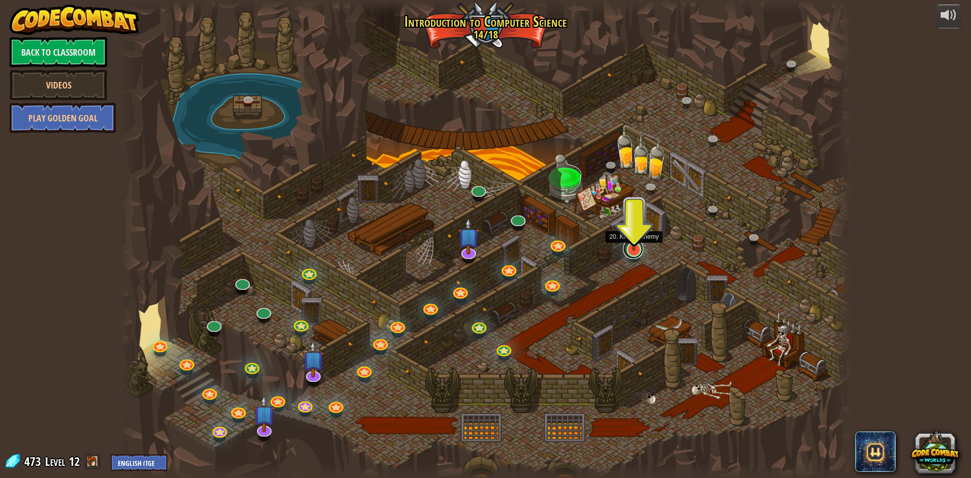
click at [632, 251] on link at bounding box center [633, 249] width 20 height 20
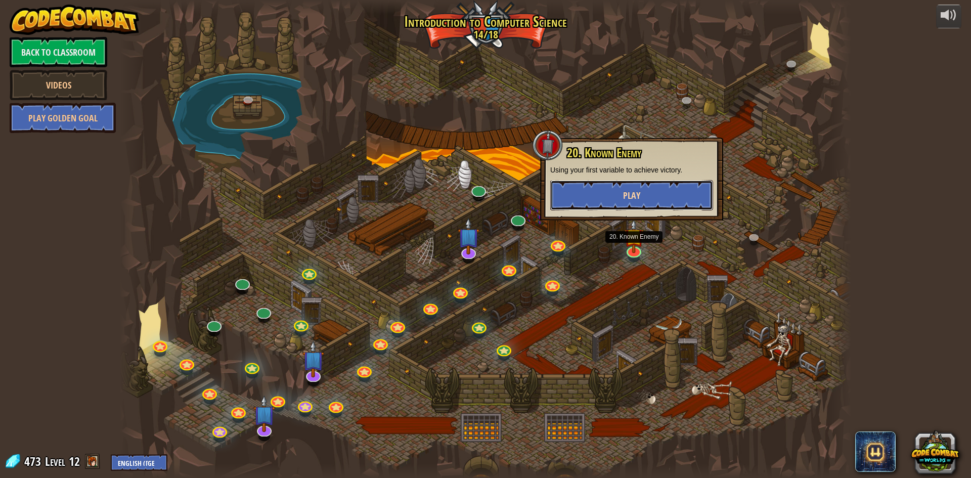
click at [657, 202] on button "Play" at bounding box center [631, 195] width 163 height 30
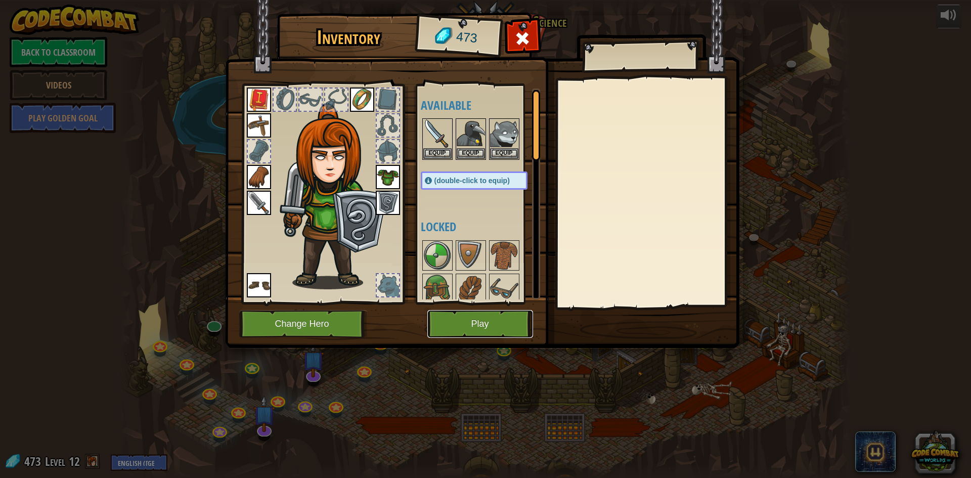
click at [502, 334] on button "Play" at bounding box center [480, 324] width 106 height 28
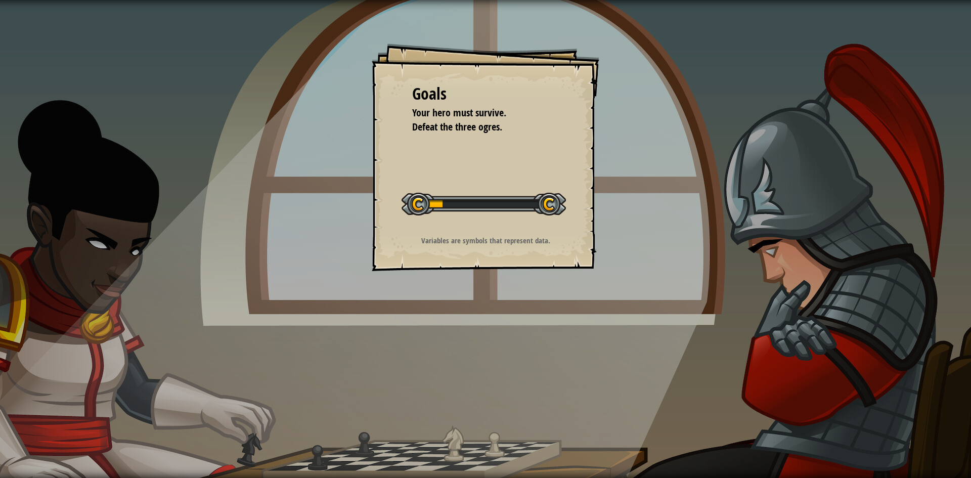
click at [418, 226] on div "Goals Your hero must survive. Defeat the three ogres. Start Level Error loading…" at bounding box center [486, 157] width 228 height 228
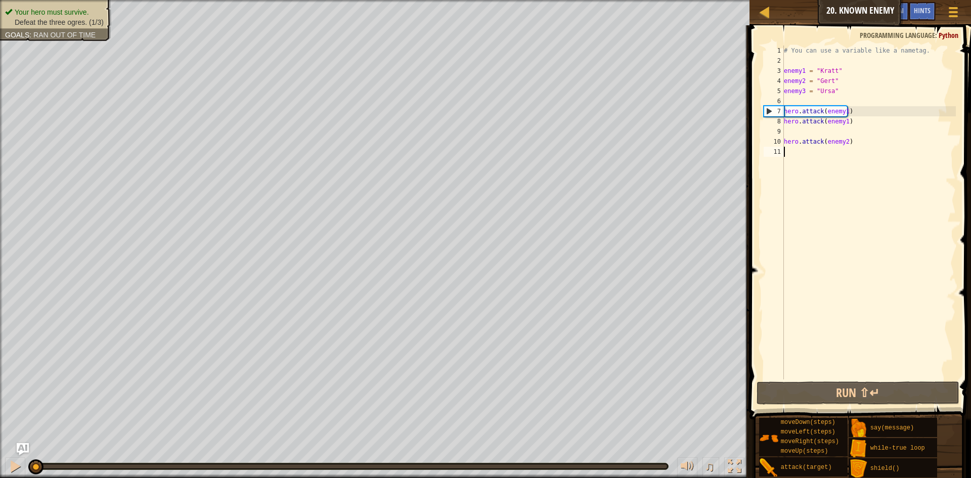
scroll to position [5, 0]
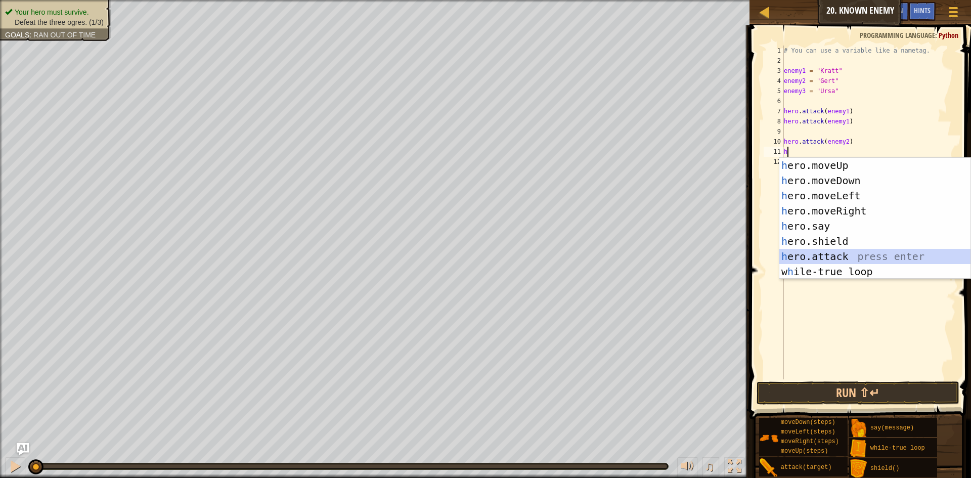
click at [844, 256] on div "h ero.moveUp press enter h ero.moveDown press enter h ero.moveLeft press enter …" at bounding box center [874, 234] width 191 height 152
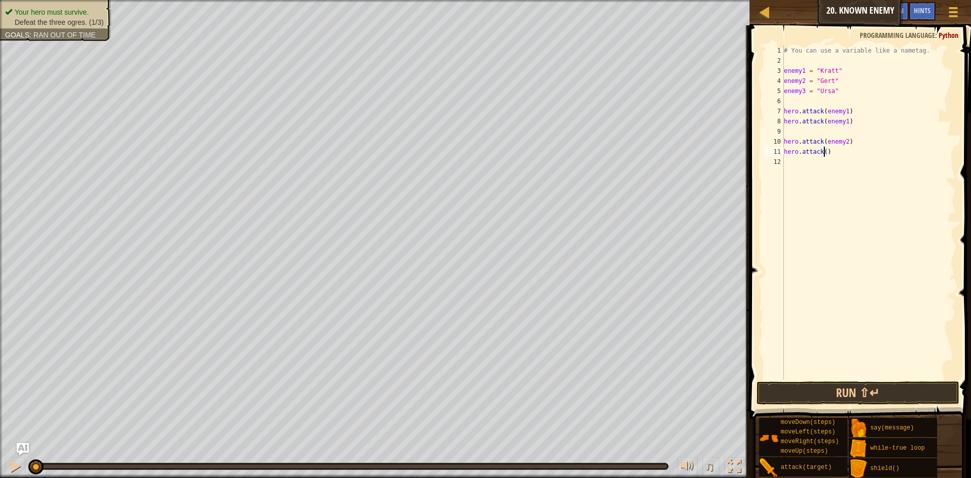
type textarea "hero.attack()"
click at [829, 133] on div "# You can use a variable like a nametag. enemy1 = "Kratt" enemy2 = "Gert" enemy…" at bounding box center [869, 223] width 174 height 354
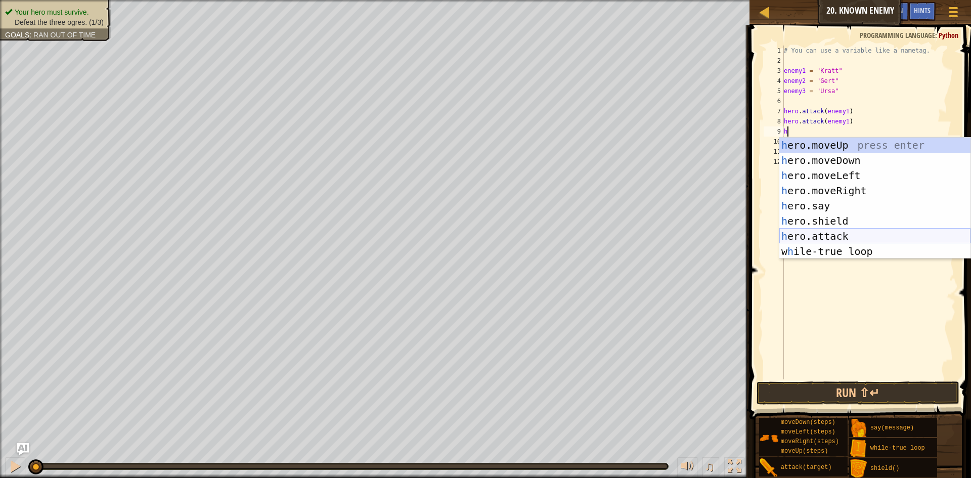
click at [840, 231] on div "h ero.moveUp press enter h ero.moveDown press enter h ero.moveLeft press enter …" at bounding box center [874, 214] width 191 height 152
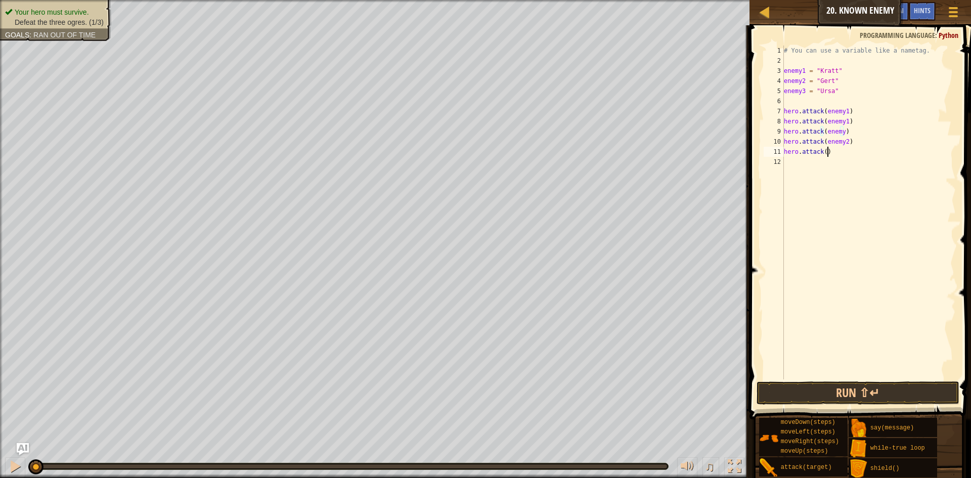
click at [867, 147] on div "# You can use a variable like a nametag. enemy1 = "Kratt" enemy2 = "Gert" enemy…" at bounding box center [869, 223] width 174 height 354
click at [841, 131] on div "# You can use a variable like a nametag. enemy1 = "Kratt" enemy2 = "Gert" enemy…" at bounding box center [869, 223] width 174 height 354
click at [822, 152] on div "# You can use a variable like a nametag. enemy1 = "Kratt" enemy2 = "Gert" enemy…" at bounding box center [869, 223] width 174 height 354
type textarea "hero.attack()"
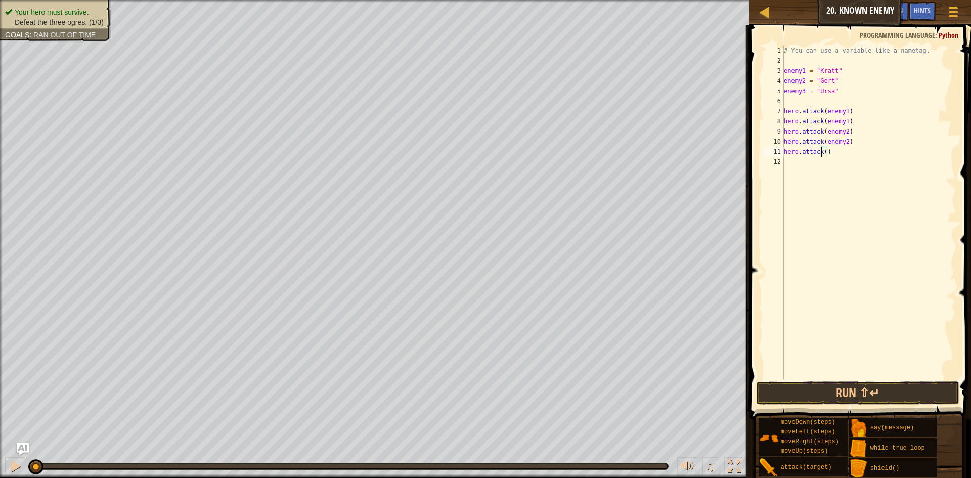
scroll to position [5, 3]
click at [823, 153] on div "# You can use a variable like a nametag. enemy1 = "Kratt" enemy2 = "Gert" enemy…" at bounding box center [869, 223] width 174 height 354
click at [868, 395] on button "Run ⇧↵" at bounding box center [858, 392] width 203 height 23
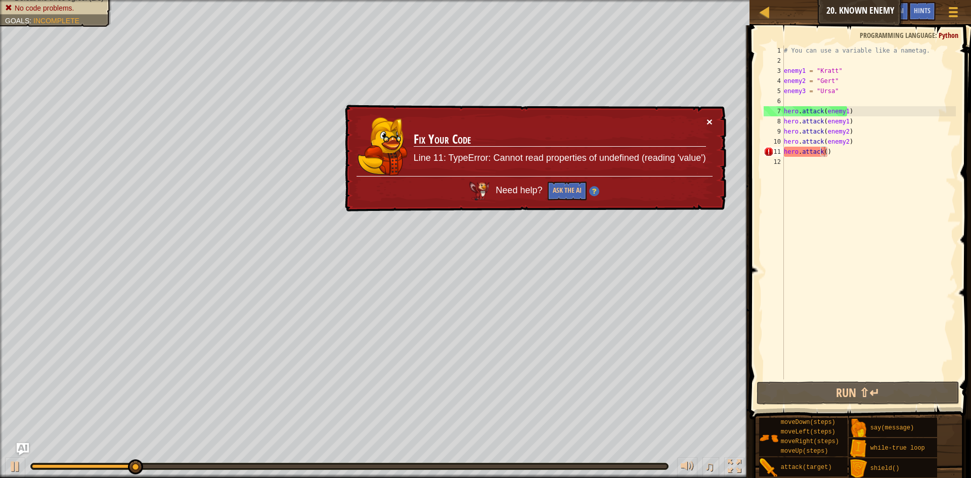
click at [708, 120] on button "×" at bounding box center [709, 121] width 6 height 11
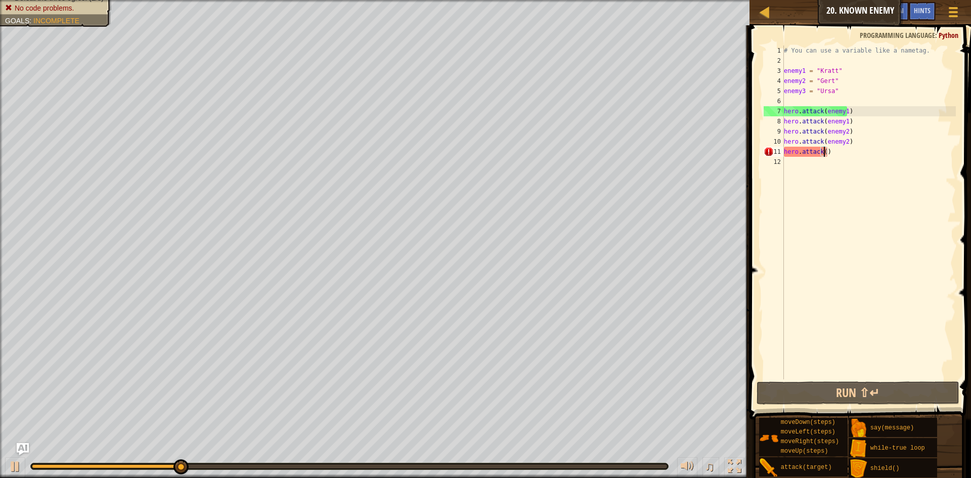
click at [847, 217] on div "# You can use a variable like a nametag. enemy1 = "Kratt" enemy2 = "Gert" enemy…" at bounding box center [869, 223] width 174 height 354
click at [851, 116] on div "# You can use a variable like a nametag. enemy1 = "Kratt" enemy2 = "Gert" enemy…" at bounding box center [869, 223] width 174 height 354
type textarea "hero.attack(enemy1)"
click at [852, 112] on div "# You can use a variable like a nametag. enemy1 = "Kratt" enemy2 = "Gert" enemy…" at bounding box center [869, 223] width 174 height 354
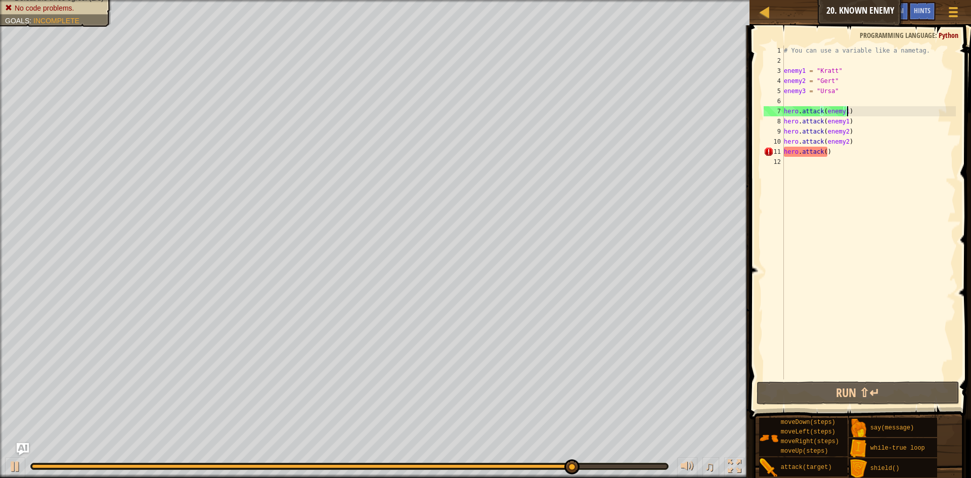
click at [801, 168] on div "# You can use a variable like a nametag. enemy1 = "Kratt" enemy2 = "Gert" enemy…" at bounding box center [869, 223] width 174 height 354
click at [826, 151] on div "# You can use a variable like a nametag. enemy1 = "Kratt" enemy2 = "Gert" enemy…" at bounding box center [869, 223] width 174 height 354
click at [821, 151] on div "# You can use a variable like a nametag. enemy1 = "Kratt" enemy2 = "Gert" enemy…" at bounding box center [869, 223] width 174 height 354
click at [824, 151] on div "# You can use a variable like a nametag. enemy1 = "Kratt" enemy2 = "Gert" enemy…" at bounding box center [869, 223] width 174 height 354
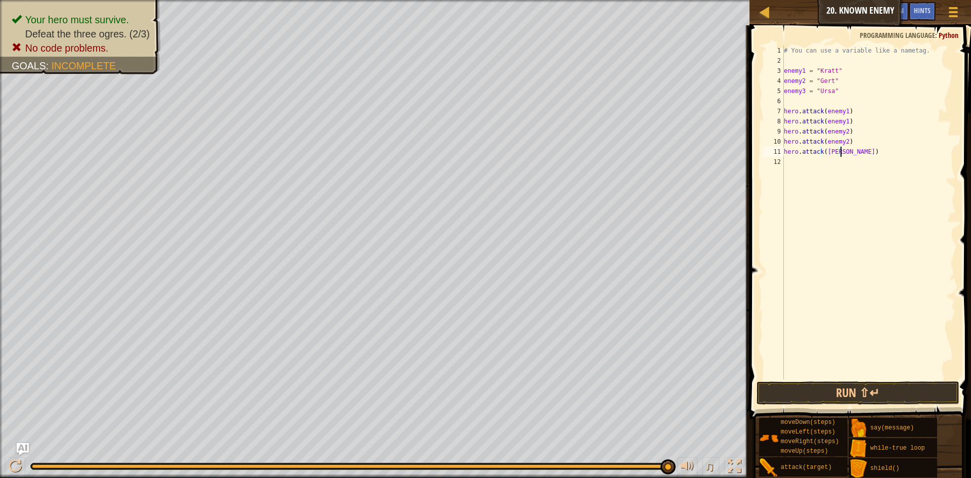
scroll to position [5, 5]
type textarea "hero.attack([PERSON_NAME])"
click at [861, 386] on button "Run ⇧↵" at bounding box center [858, 392] width 203 height 23
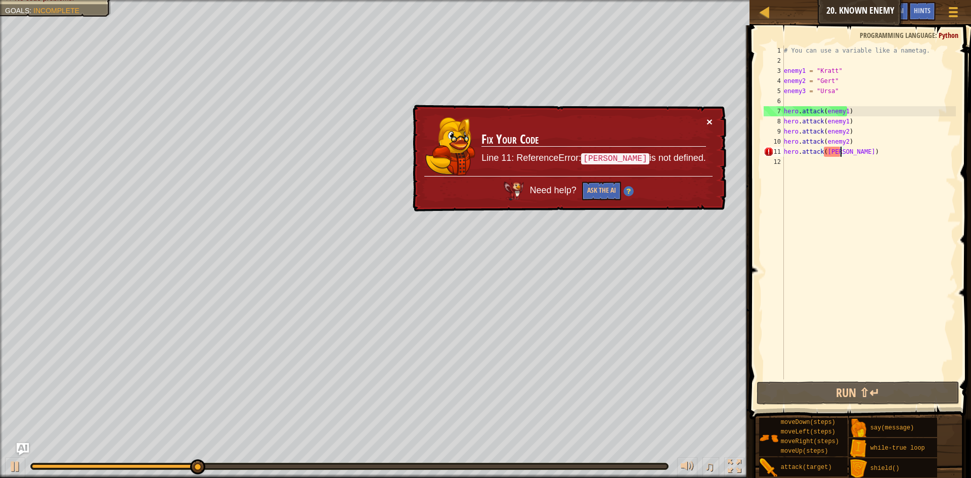
click at [710, 123] on button "×" at bounding box center [709, 121] width 6 height 11
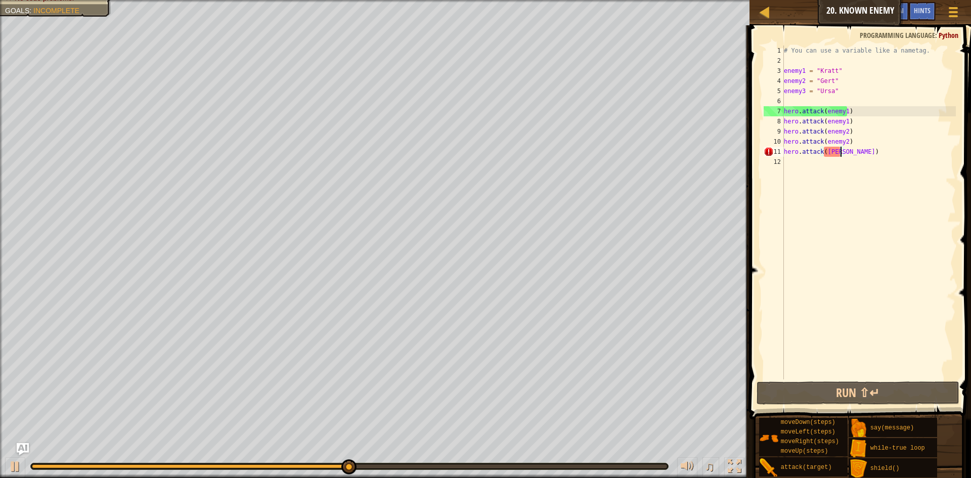
click at [850, 171] on div "# You can use a variable like a nametag. enemy1 = "Kratt" enemy2 = "Gert" enemy…" at bounding box center [869, 223] width 174 height 354
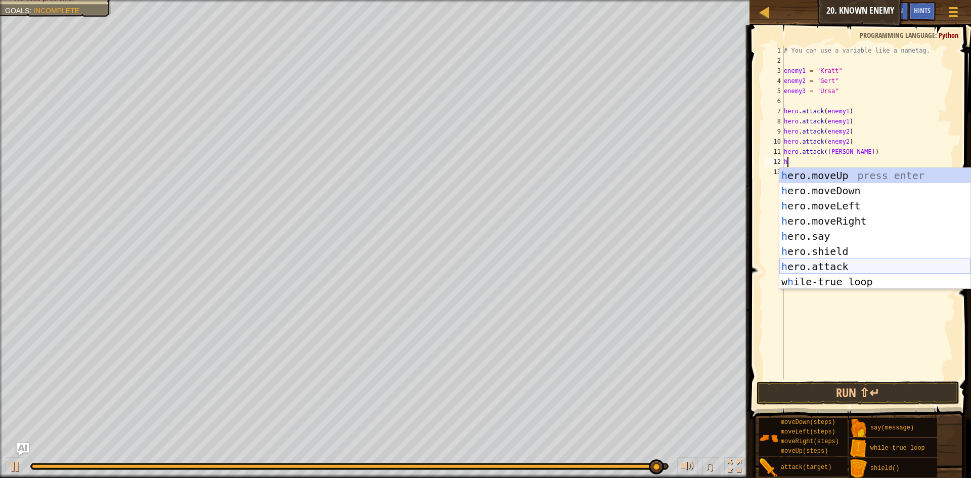
click at [825, 285] on div "h ero.moveUp press enter h ero.moveDown press enter h ero.moveLeft press enter …" at bounding box center [874, 244] width 191 height 152
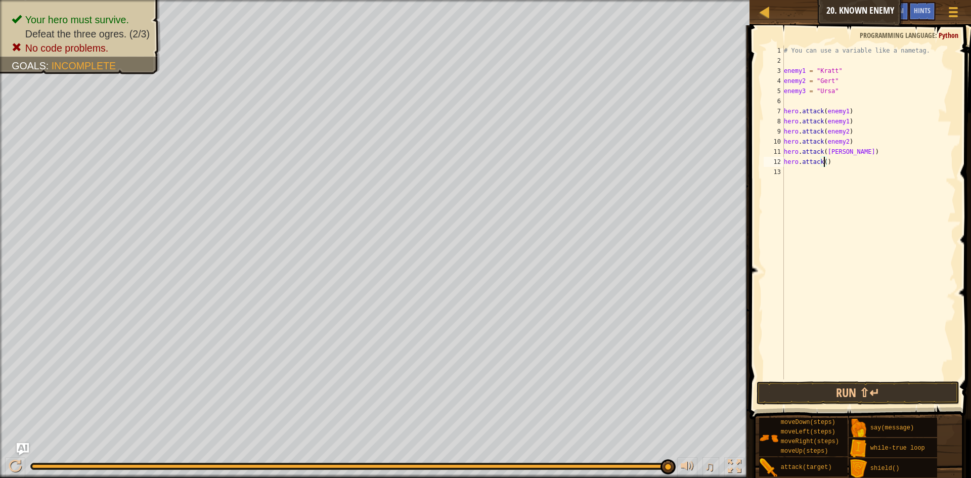
click at [839, 152] on div "# You can use a variable like a nametag. enemy1 = "Kratt" enemy2 = "Gert" enemy…" at bounding box center [869, 223] width 174 height 354
click at [835, 153] on div "# You can use a variable like a nametag. enemy1 = "Kratt" enemy2 = "Gert" enemy…" at bounding box center [869, 223] width 174 height 354
click at [823, 163] on div "# You can use a variable like a nametag. enemy1 = "Kratt" enemy2 = "Gert" enemy…" at bounding box center [869, 223] width 174 height 354
click at [828, 391] on button "Run ⇧↵" at bounding box center [858, 392] width 203 height 23
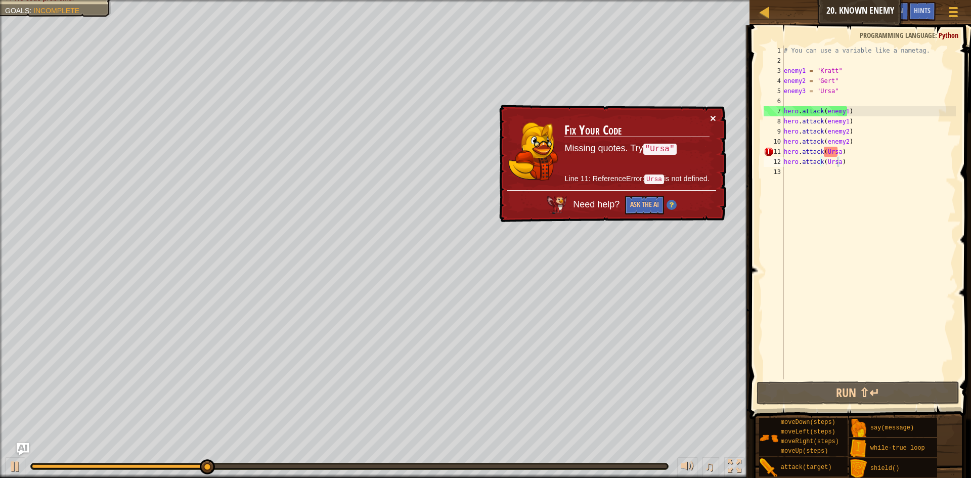
click at [713, 119] on button "×" at bounding box center [713, 118] width 6 height 11
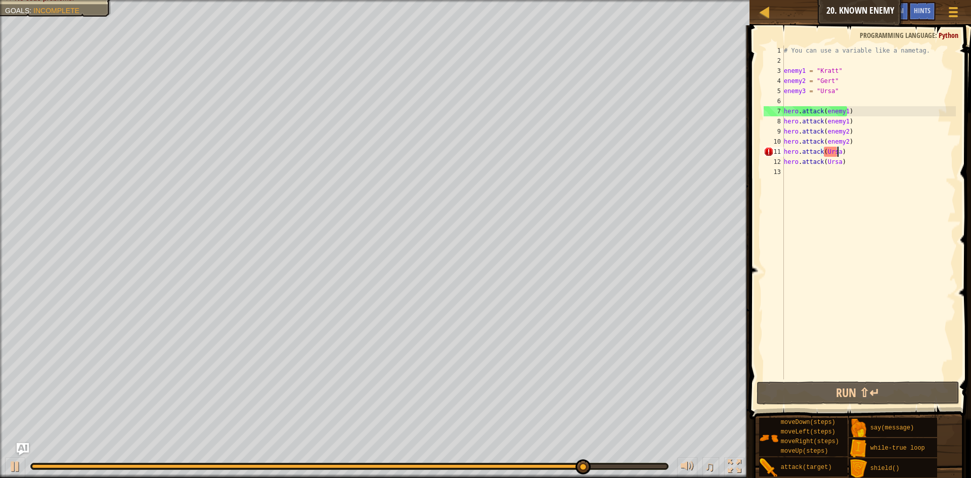
click at [836, 154] on div "# You can use a variable like a nametag. enemy1 = "Kratt" enemy2 = "Gert" enemy…" at bounding box center [869, 223] width 174 height 354
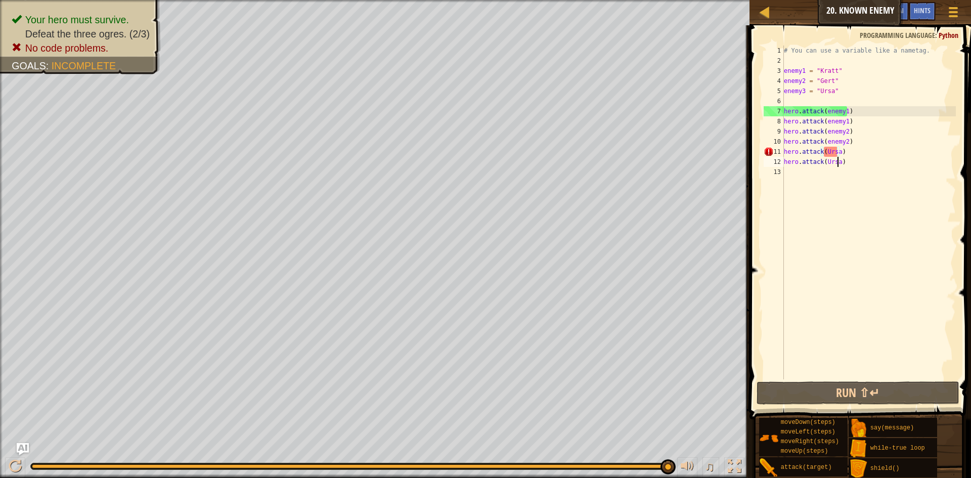
click at [837, 164] on div "# You can use a variable like a nametag. enemy1 = "Kratt" enemy2 = "Gert" enemy…" at bounding box center [869, 223] width 174 height 354
drag, startPoint x: 836, startPoint y: 152, endPoint x: 824, endPoint y: 153, distance: 11.7
click at [824, 153] on div "# You can use a variable like a nametag. enemy1 = "Kratt" enemy2 = "Gert" enemy…" at bounding box center [869, 223] width 174 height 354
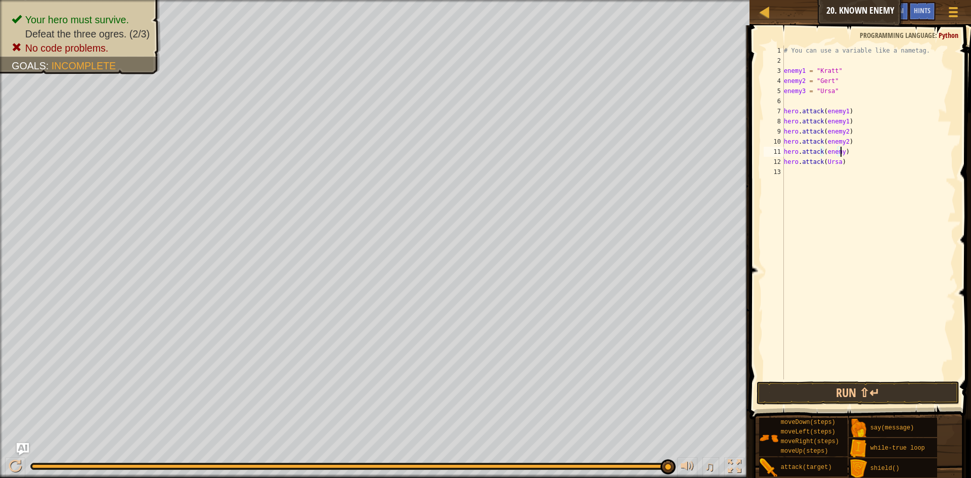
scroll to position [5, 5]
click at [837, 163] on div "# You can use a variable like a nametag. enemy1 = "Kratt" enemy2 = "Gert" enemy…" at bounding box center [869, 223] width 174 height 354
type textarea "hero.attack(enemy3)"
click at [813, 391] on button "Run ⇧↵" at bounding box center [858, 392] width 203 height 23
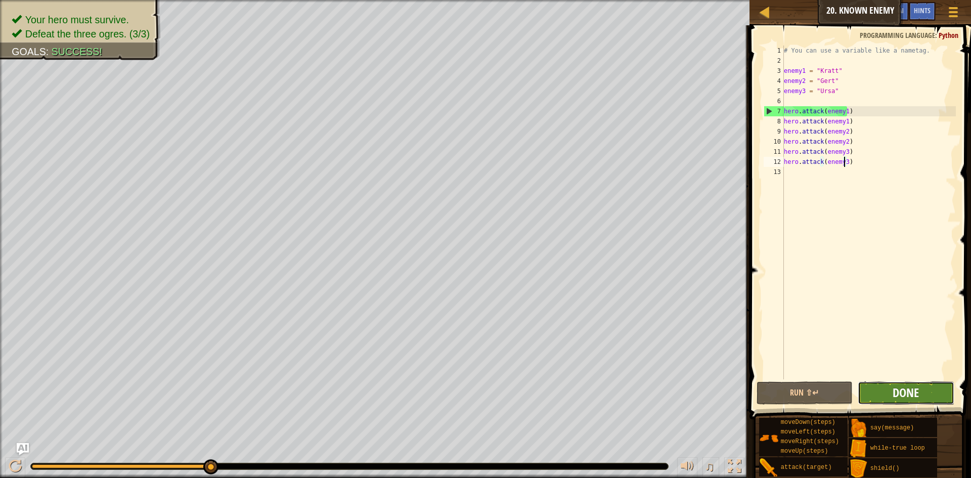
click at [899, 397] on span "Done" at bounding box center [906, 392] width 26 height 16
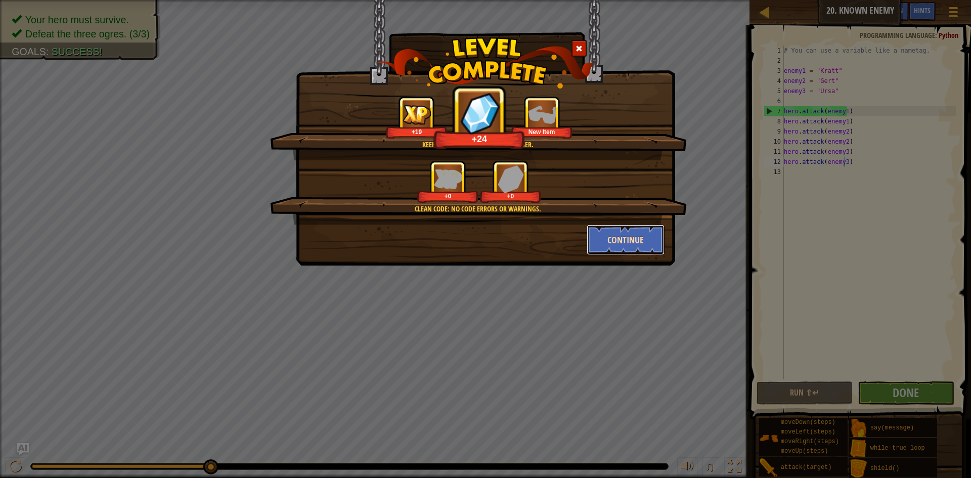
click at [607, 234] on button "Continue" at bounding box center [626, 240] width 78 height 30
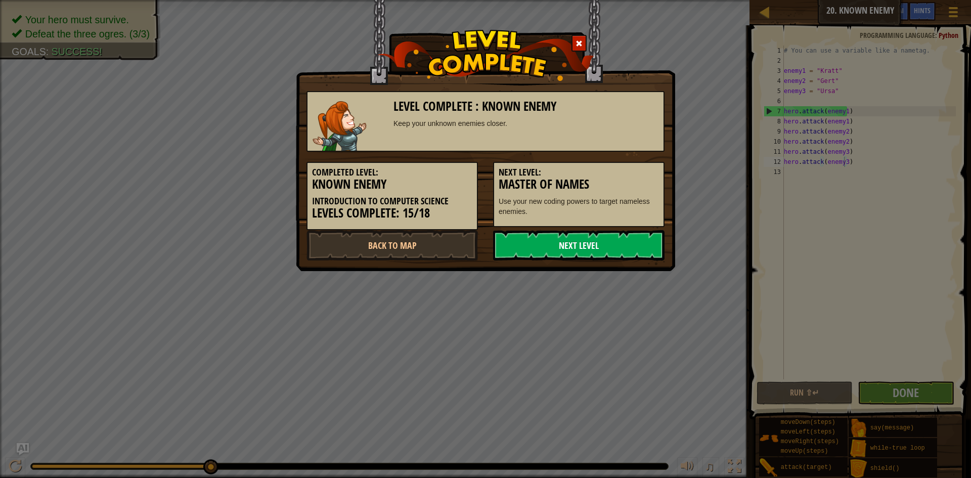
click at [609, 245] on link "Next Level" at bounding box center [578, 245] width 171 height 30
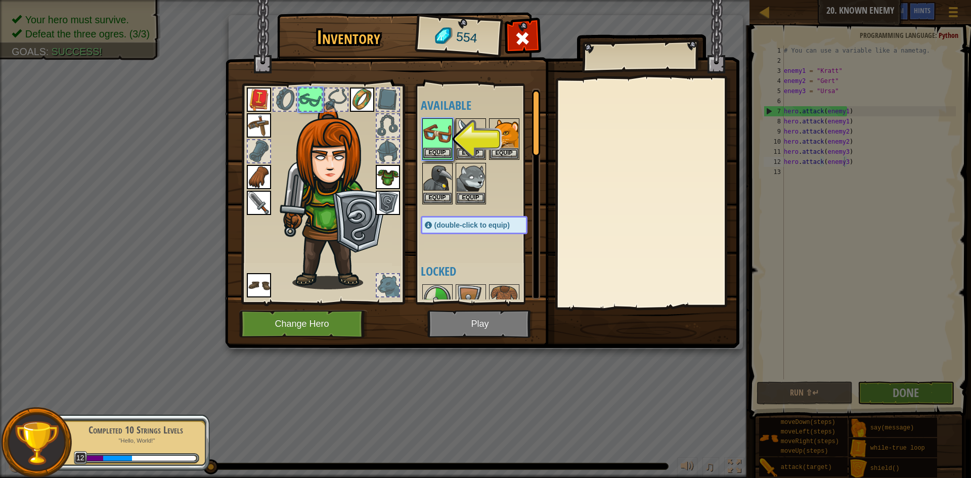
click at [431, 134] on img at bounding box center [437, 133] width 28 height 28
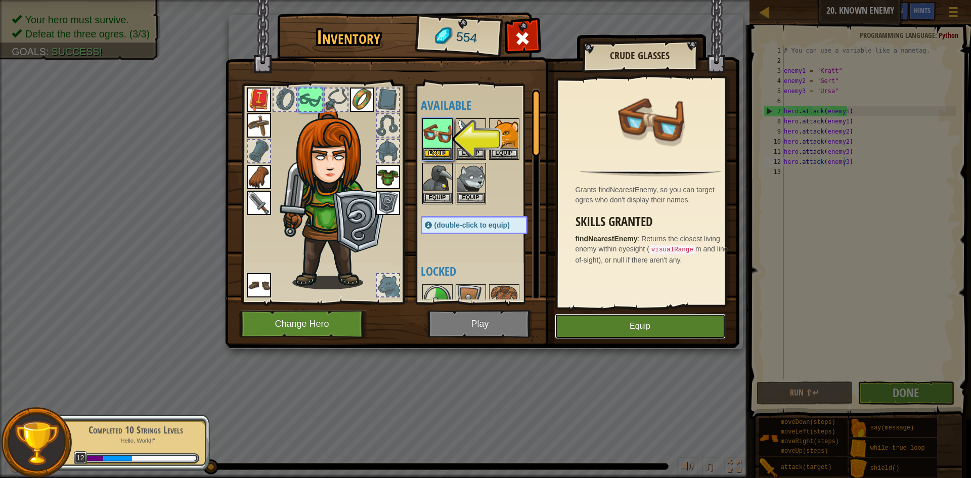
drag, startPoint x: 615, startPoint y: 327, endPoint x: 496, endPoint y: 309, distance: 120.7
click at [605, 326] on button "Equip" at bounding box center [640, 326] width 171 height 25
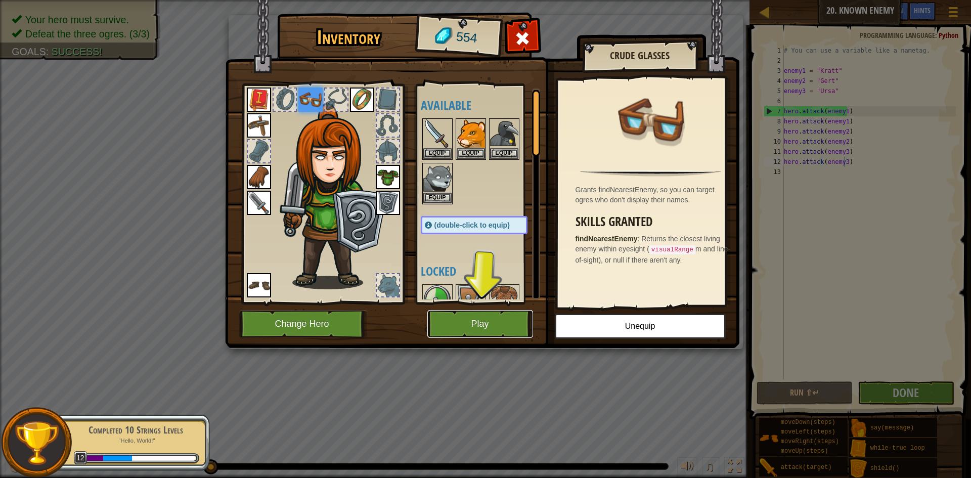
click at [489, 324] on button "Play" at bounding box center [480, 324] width 106 height 28
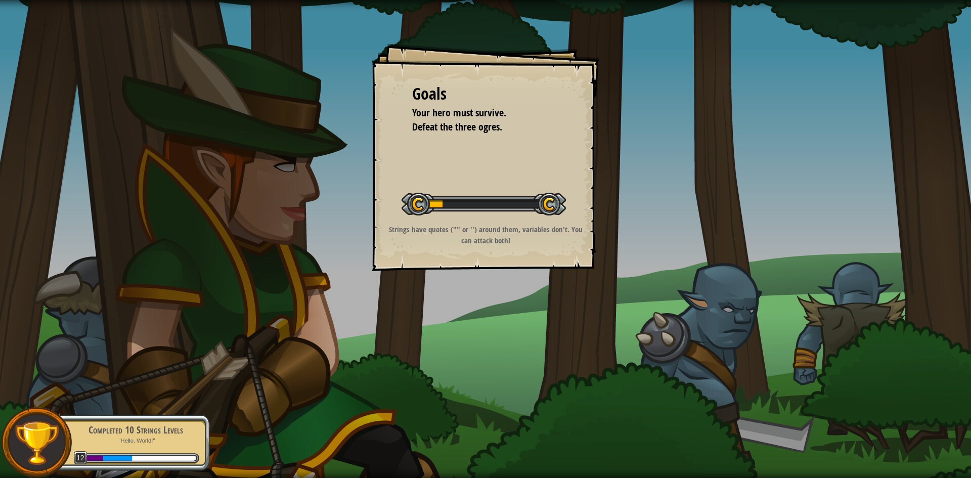
click at [569, 213] on div "Goals Your hero must survive. Defeat the three ogres. Start Level Error loading…" at bounding box center [486, 157] width 228 height 228
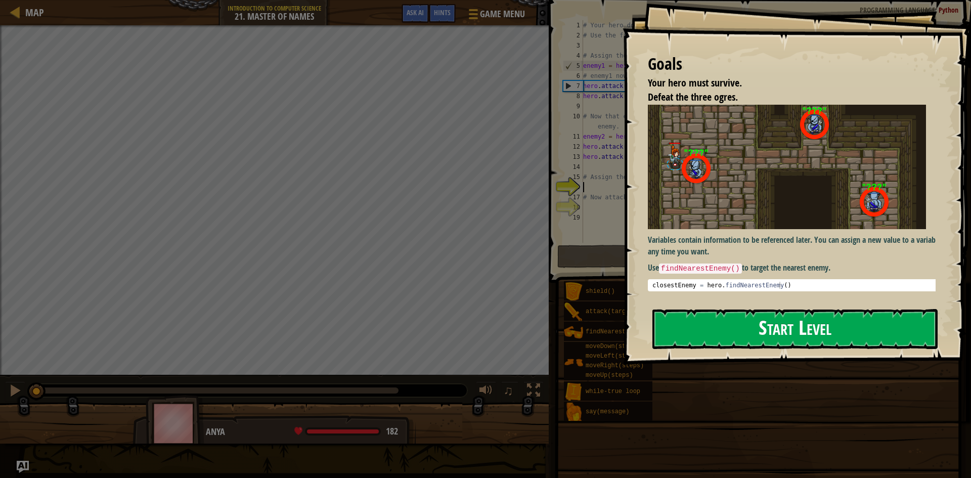
click at [821, 326] on button "Start Level" at bounding box center [794, 329] width 285 height 40
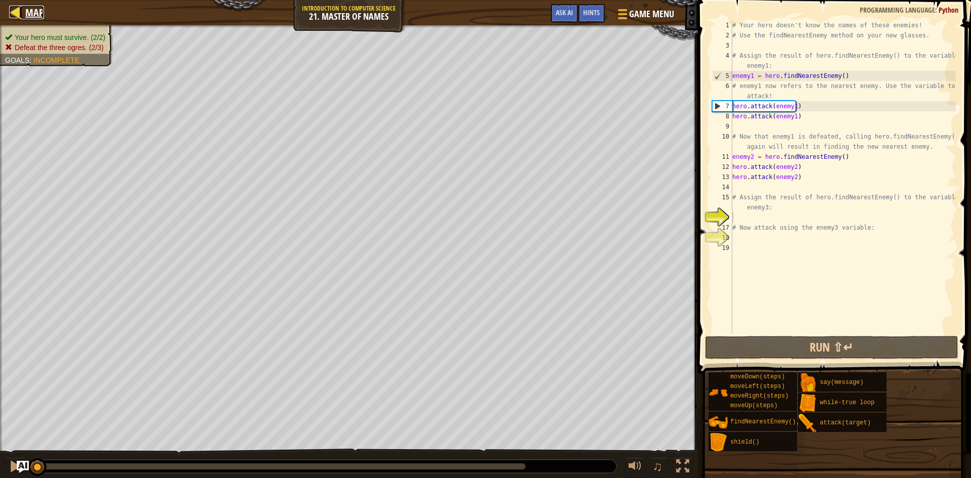
click at [26, 6] on span "Map" at bounding box center [34, 13] width 19 height 14
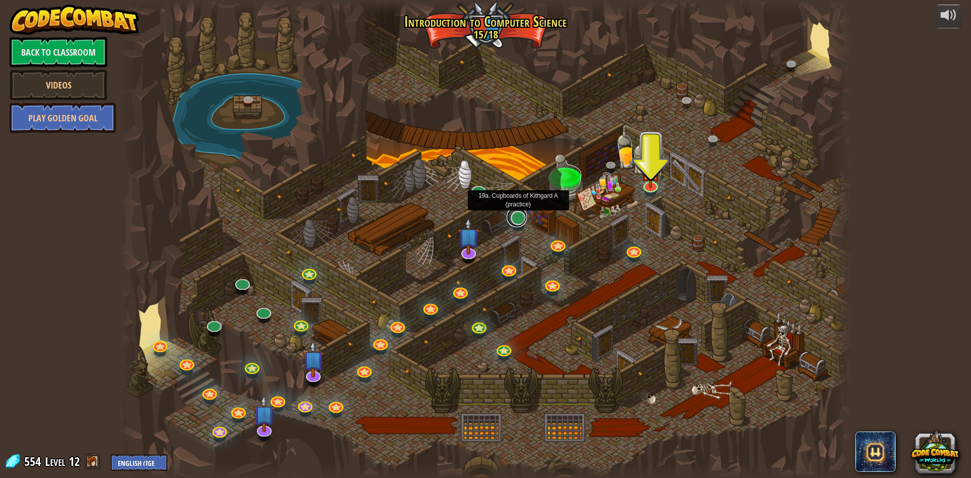
click at [512, 222] on link at bounding box center [517, 217] width 20 height 20
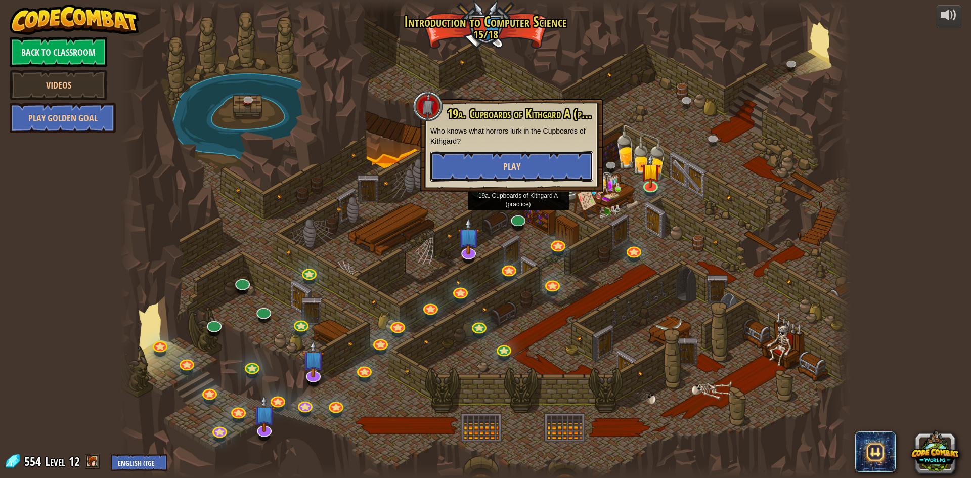
click at [510, 169] on span "Play" at bounding box center [511, 166] width 17 height 13
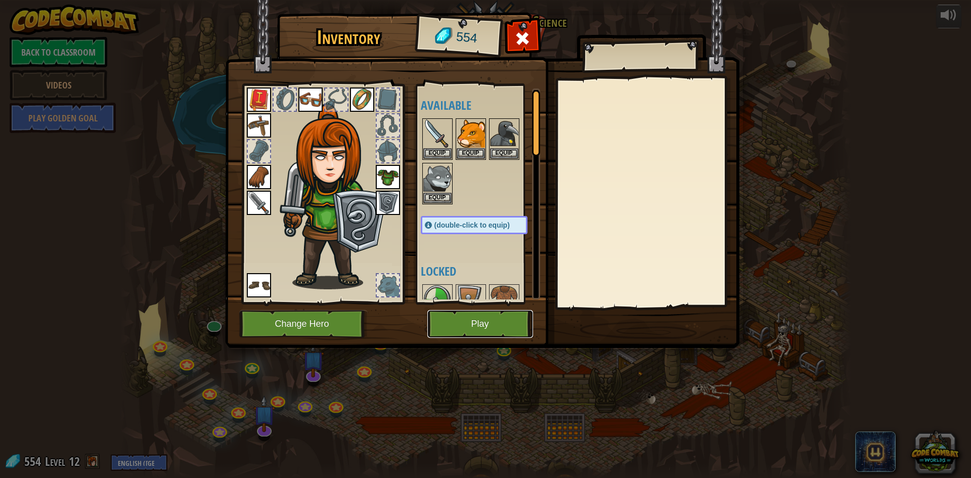
click at [491, 330] on button "Play" at bounding box center [480, 324] width 106 height 28
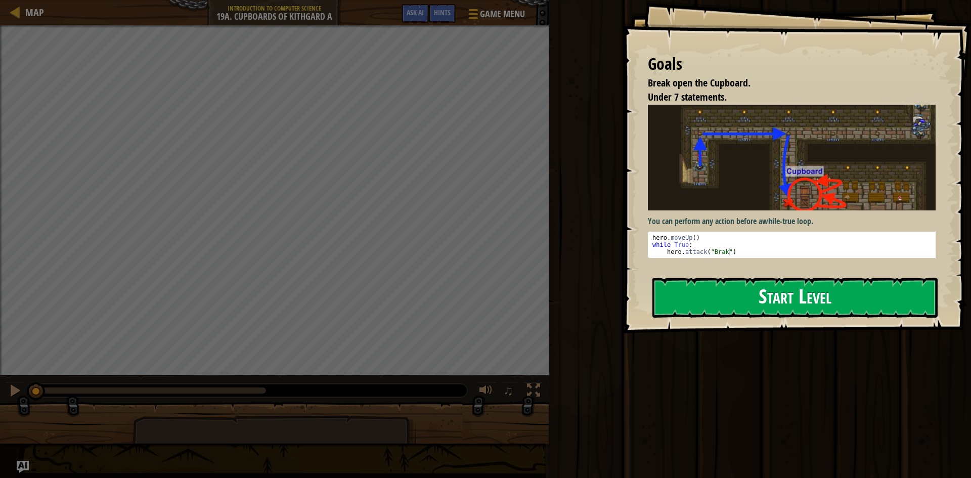
click at [814, 278] on button "Start Level" at bounding box center [794, 298] width 285 height 40
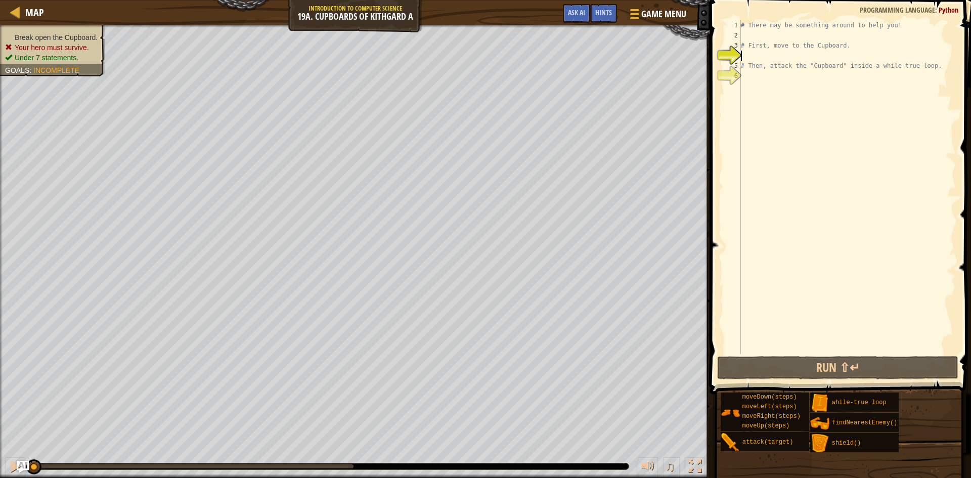
type textarea "h"
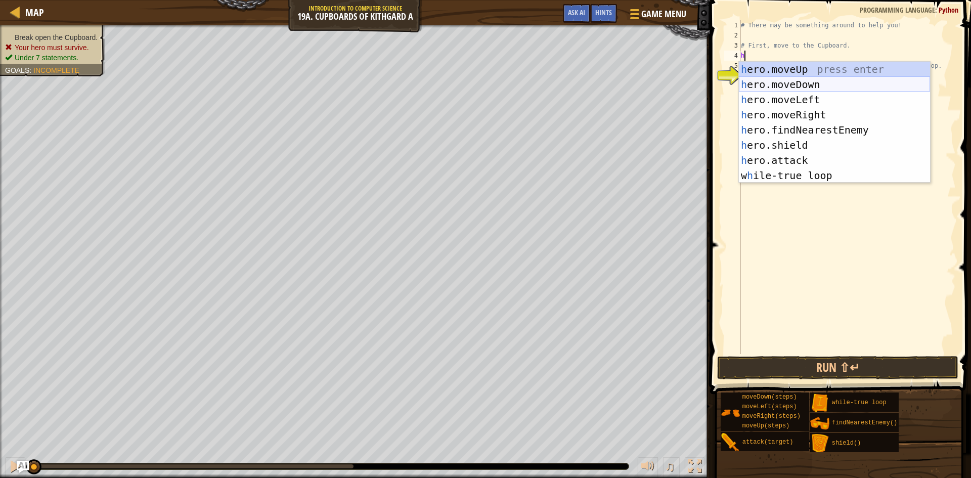
click at [784, 84] on div "h ero.moveUp press enter h ero.moveDown press enter h ero.moveLeft press enter …" at bounding box center [834, 138] width 191 height 152
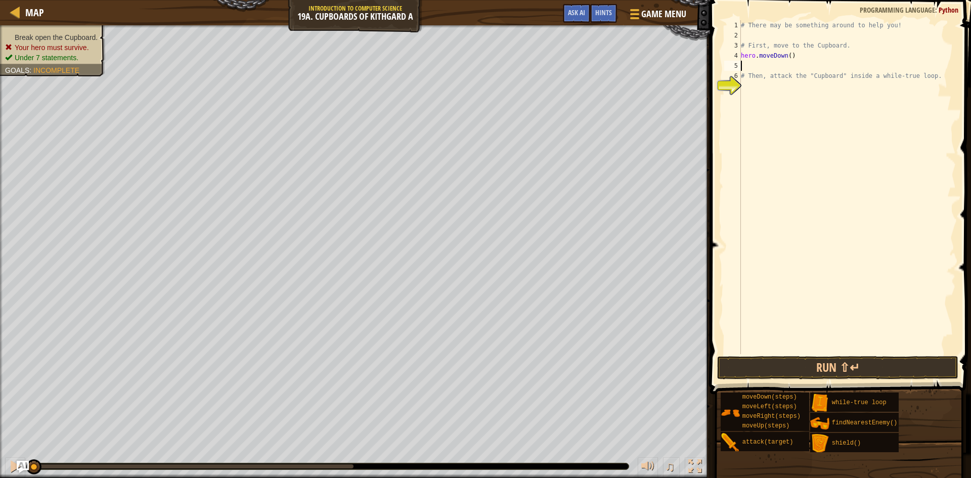
type textarea "h"
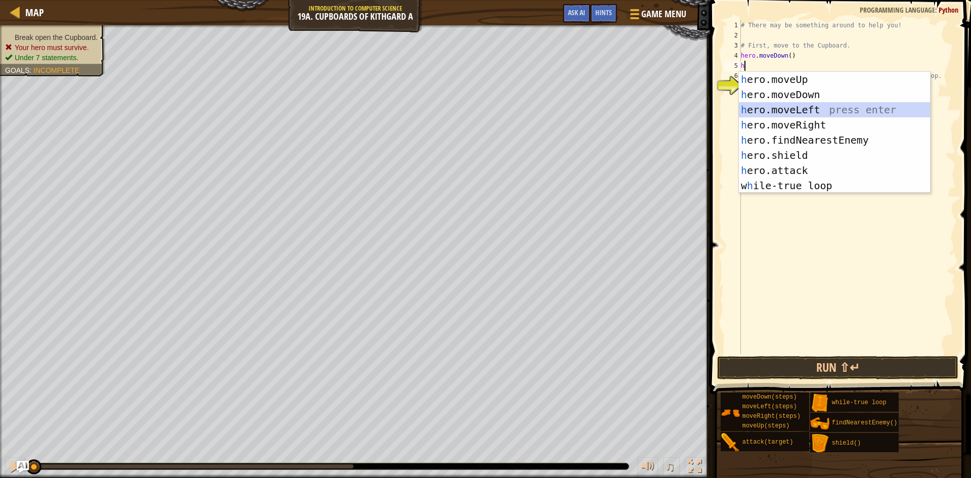
click at [830, 108] on div "h ero.moveUp press enter h ero.moveDown press enter h ero.moveLeft press enter …" at bounding box center [834, 148] width 191 height 152
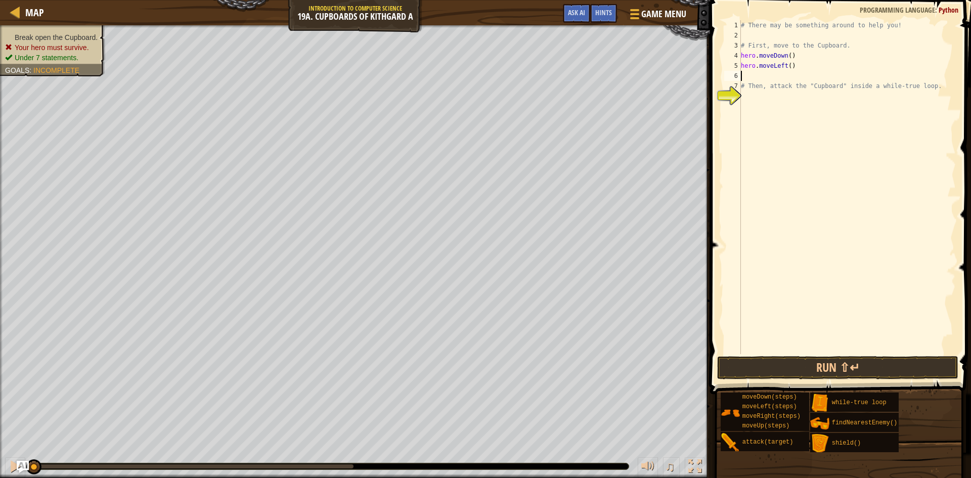
click at [787, 65] on div "# There may be something around to help you! # First, move to the Cupboard. her…" at bounding box center [847, 197] width 217 height 354
type textarea "hero.moveLeft(2)"
click at [760, 74] on div "# There may be something around to help you! # First, move to the Cupboard. her…" at bounding box center [847, 197] width 217 height 354
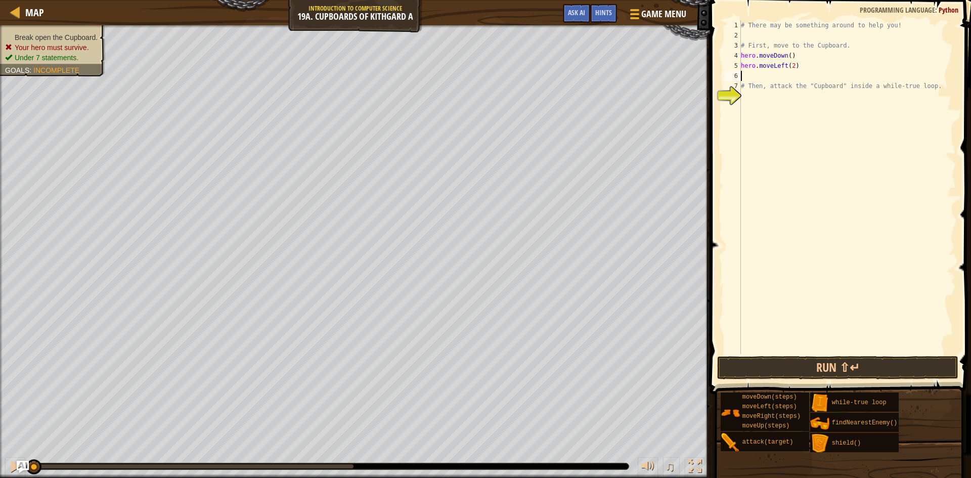
type textarea "h"
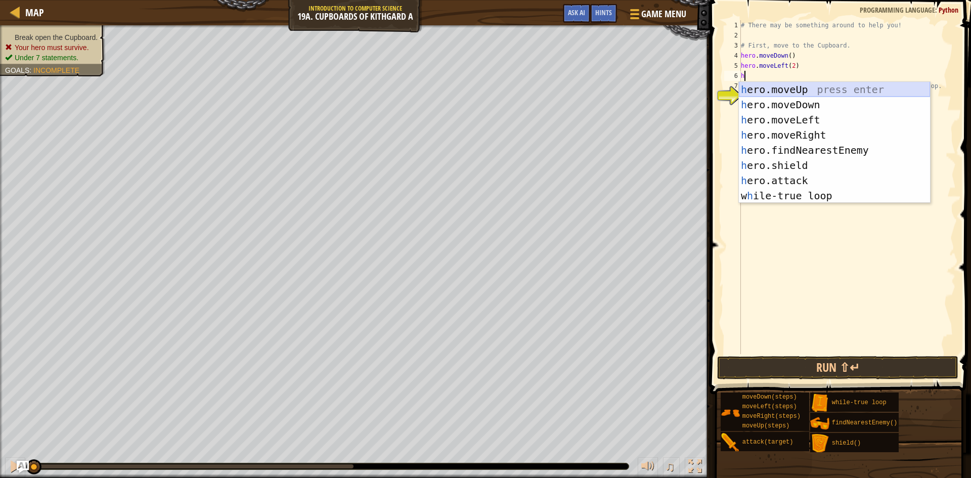
click at [788, 82] on div "h ero.moveUp press enter h ero.moveDown press enter h ero.moveLeft press enter …" at bounding box center [834, 158] width 191 height 152
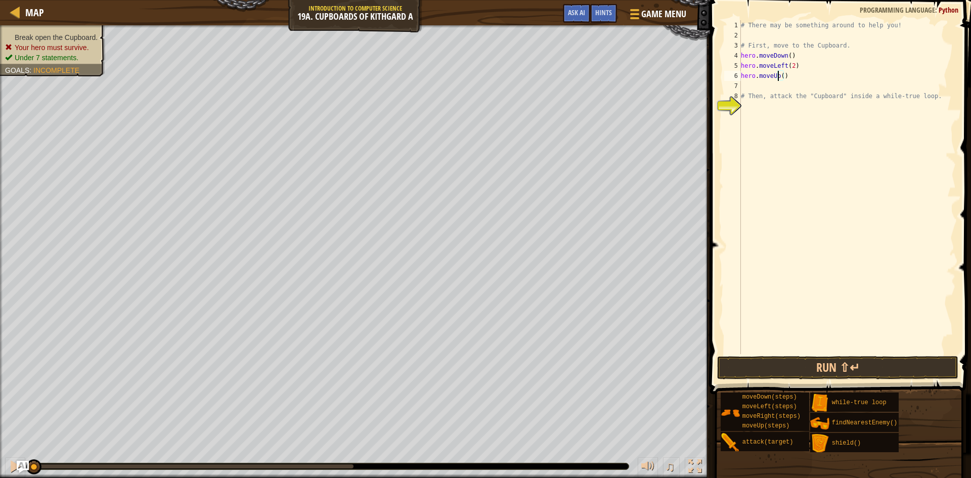
click at [779, 74] on div "# There may be something around to help you! # First, move to the Cupboard. her…" at bounding box center [847, 197] width 217 height 354
click at [780, 76] on div "# There may be something around to help you! # First, move to the Cupboard. her…" at bounding box center [847, 197] width 217 height 354
type textarea "hero.moveUp(2)"
click at [755, 85] on div "# There may be something around to help you! # First, move to the Cupboard. her…" at bounding box center [847, 197] width 217 height 354
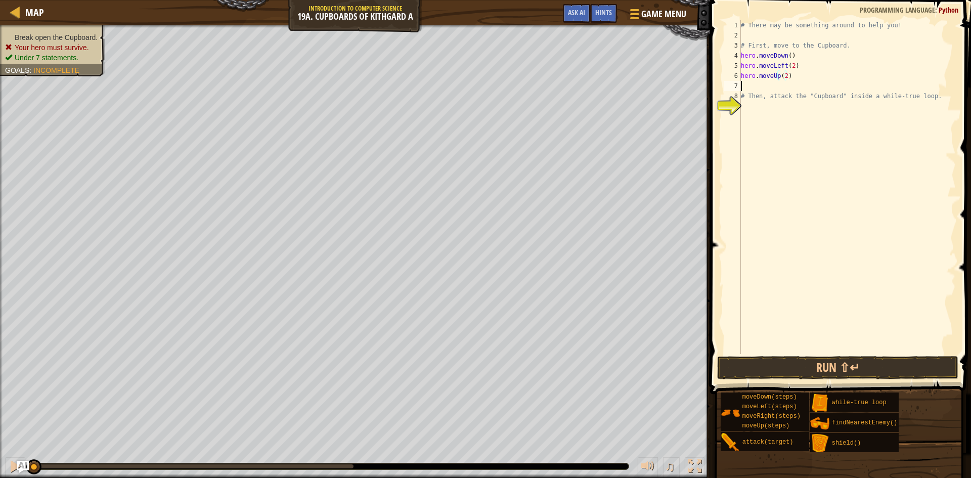
scroll to position [5, 0]
type textarea "hero.moveUp(2)"
click at [810, 96] on div "# There may be something around to help you! # First, move to the Cupboard. her…" at bounding box center [847, 197] width 217 height 354
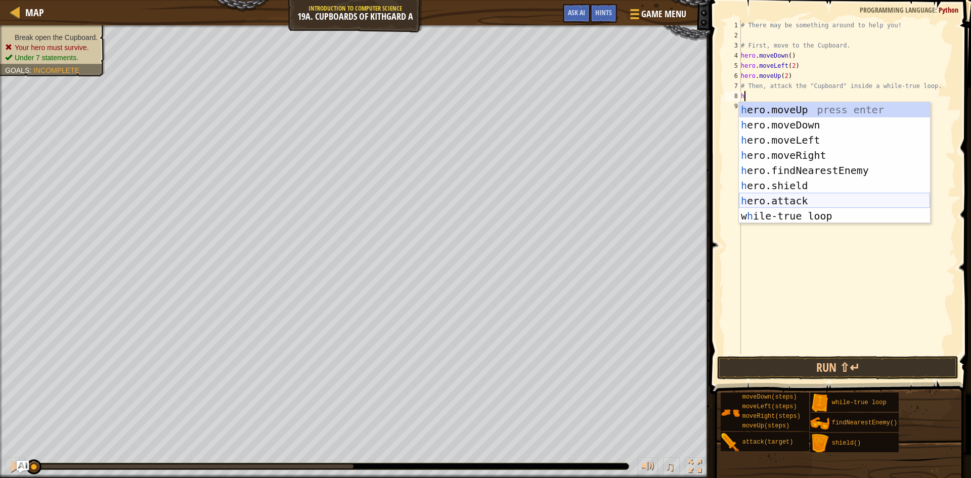
click at [799, 196] on div "h ero.moveUp press enter h ero.moveDown press enter h ero.moveLeft press enter …" at bounding box center [834, 178] width 191 height 152
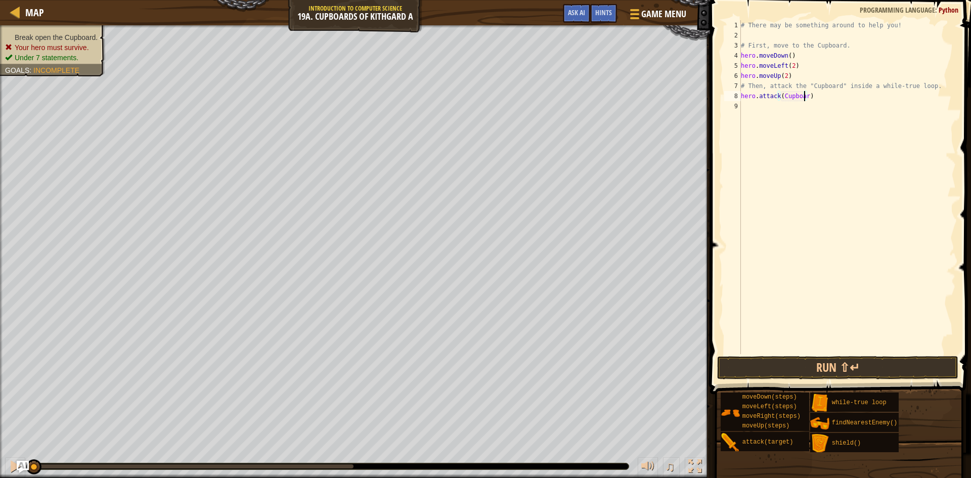
scroll to position [5, 6]
type textarea "hero.attack(Cupboard)"
click at [785, 373] on button "Run ⇧↵" at bounding box center [837, 367] width 241 height 23
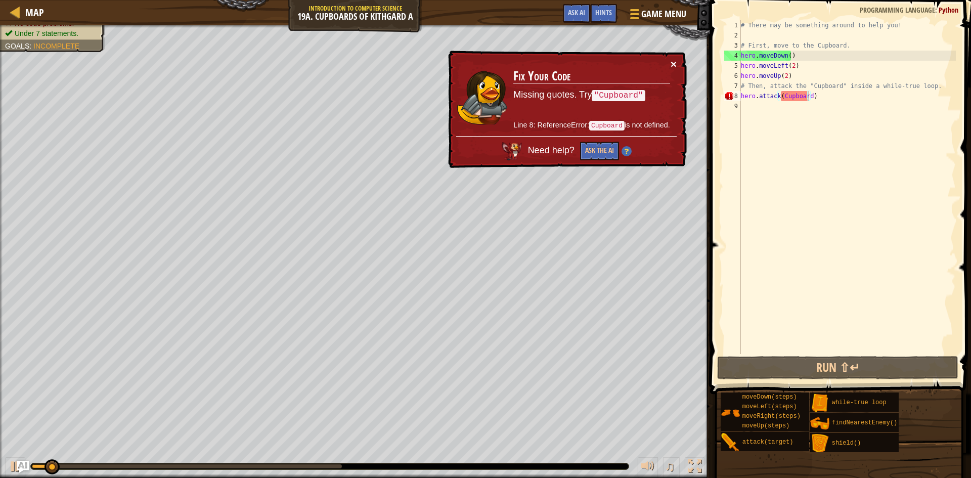
click at [675, 63] on button "×" at bounding box center [674, 64] width 6 height 11
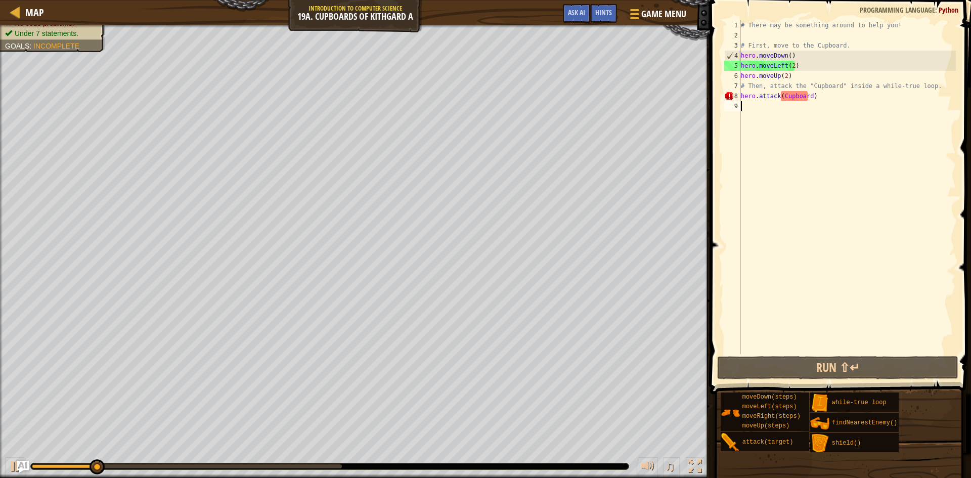
click at [802, 118] on div "# There may be something around to help you! # First, move to the Cupboard. her…" at bounding box center [847, 197] width 217 height 354
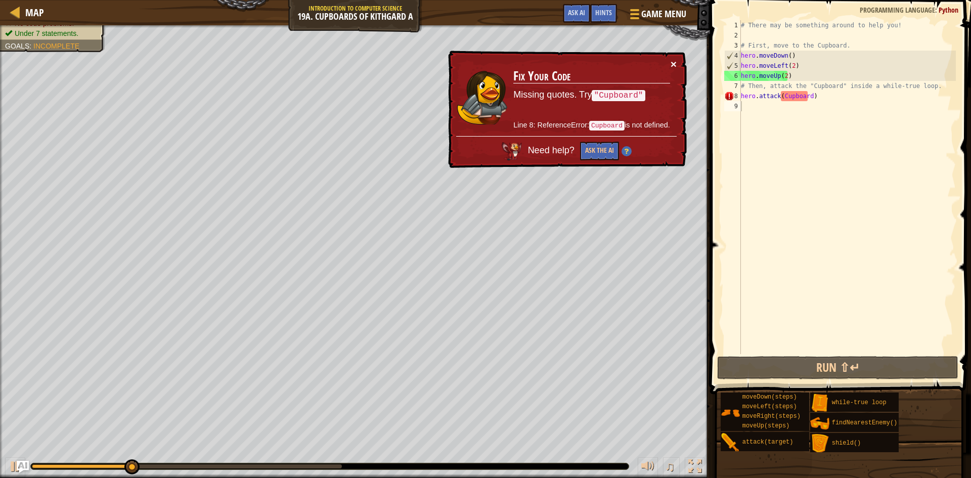
click at [676, 65] on button "×" at bounding box center [674, 64] width 6 height 11
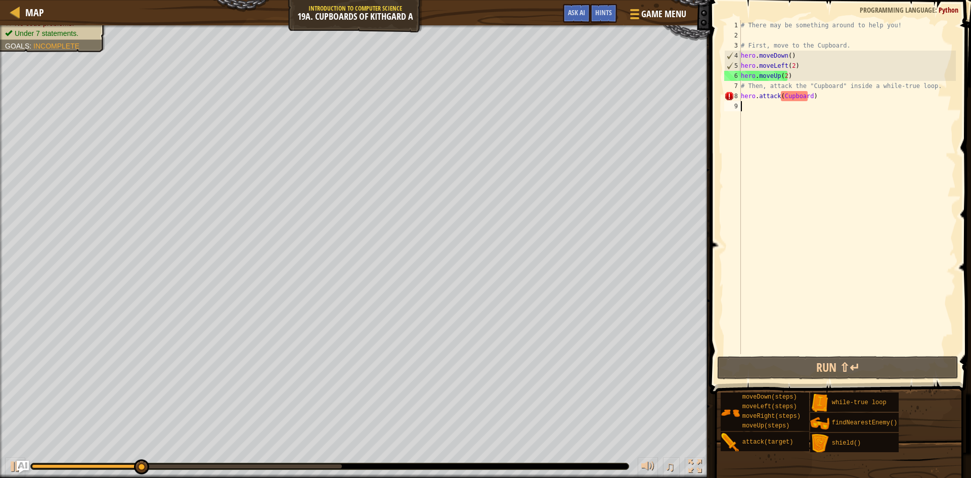
click at [932, 85] on div "# There may be something around to help you! # First, move to the Cupboard. her…" at bounding box center [847, 197] width 217 height 354
type textarea "# Then, attack the "Cupboard" inside a while-true loop."
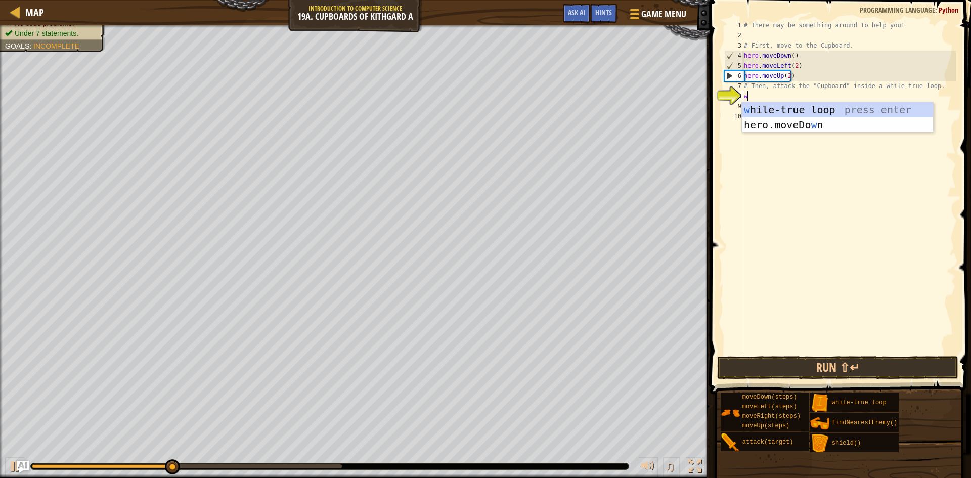
type textarea "w"
click at [765, 106] on div "w hile-true loop press enter hero.moveDo w n press enter" at bounding box center [837, 132] width 191 height 61
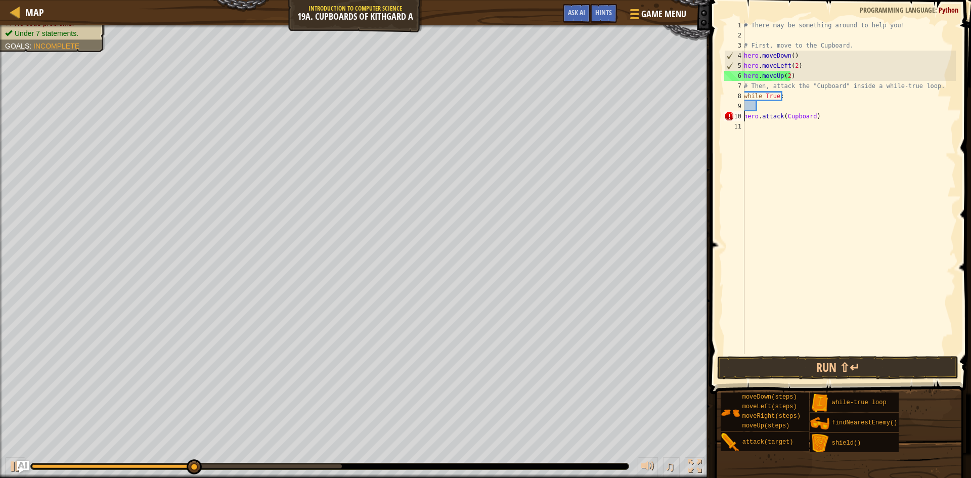
click at [744, 120] on div "# There may be something around to help you! # First, move to the Cupboard. her…" at bounding box center [849, 197] width 214 height 354
type textarea "hero.attack(Cupboard)"
click at [773, 363] on button "Run ⇧↵" at bounding box center [837, 367] width 241 height 23
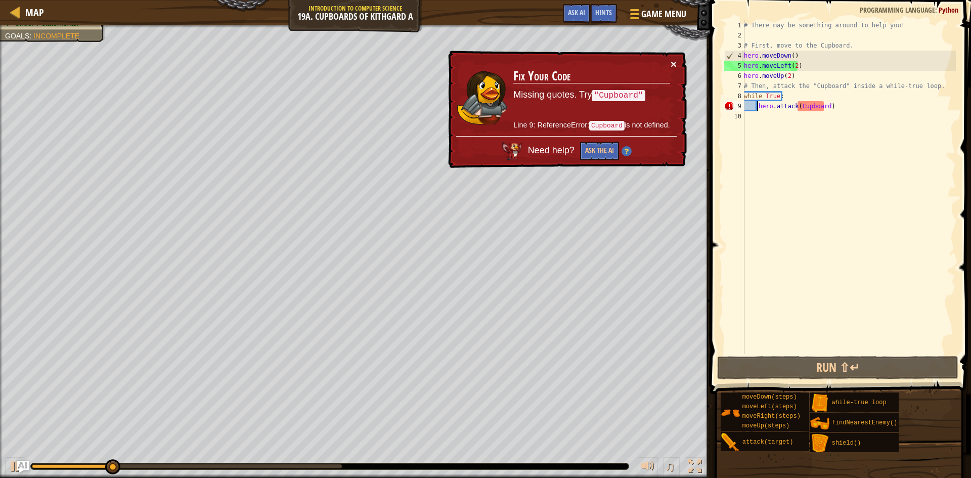
click at [672, 60] on button "×" at bounding box center [674, 64] width 6 height 11
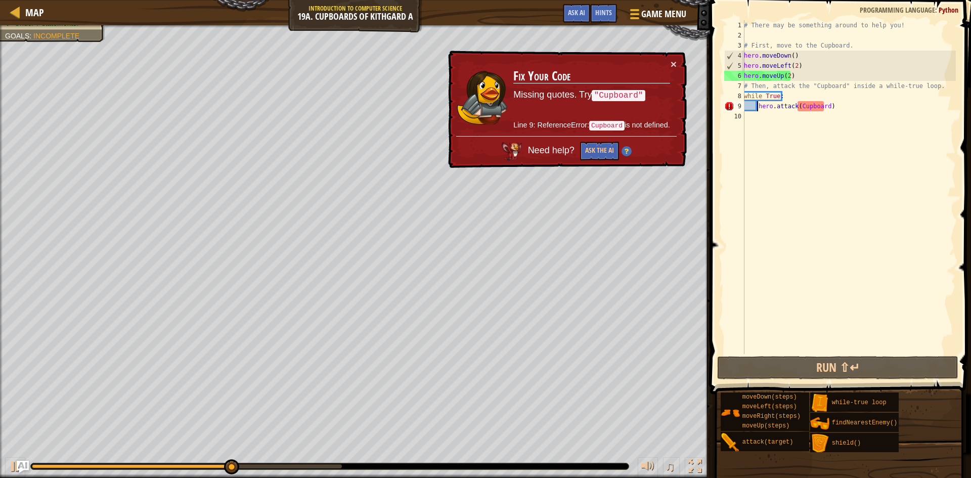
click at [756, 124] on div "# There may be something around to help you! # First, move to the Cupboard. her…" at bounding box center [849, 197] width 214 height 354
click at [675, 64] on button "×" at bounding box center [674, 64] width 6 height 11
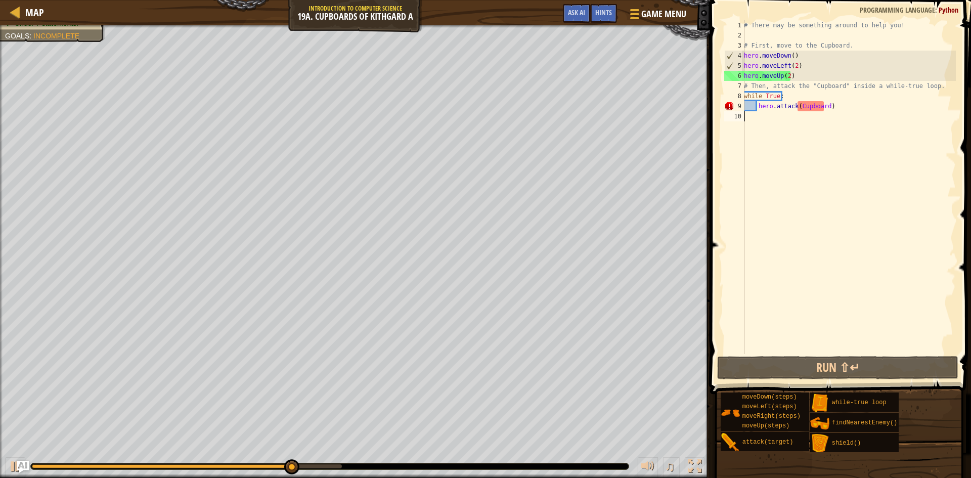
click at [799, 104] on div "# There may be something around to help you! # First, move to the Cupboard. her…" at bounding box center [849, 197] width 214 height 354
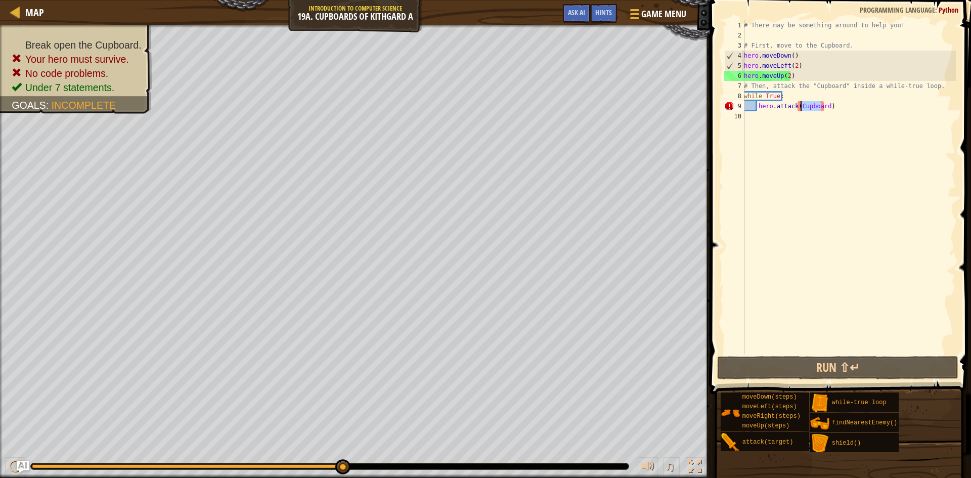
drag, startPoint x: 822, startPoint y: 107, endPoint x: 800, endPoint y: 105, distance: 22.8
click at [800, 105] on div "# There may be something around to help you! # First, move to the Cupboard. her…" at bounding box center [849, 197] width 214 height 354
click at [826, 107] on div "# There may be something around to help you! # First, move to the Cupboard. her…" at bounding box center [849, 197] width 214 height 354
drag, startPoint x: 824, startPoint y: 106, endPoint x: 799, endPoint y: 102, distance: 25.0
click at [799, 102] on div "# There may be something around to help you! # First, move to the Cupboard. her…" at bounding box center [849, 197] width 214 height 354
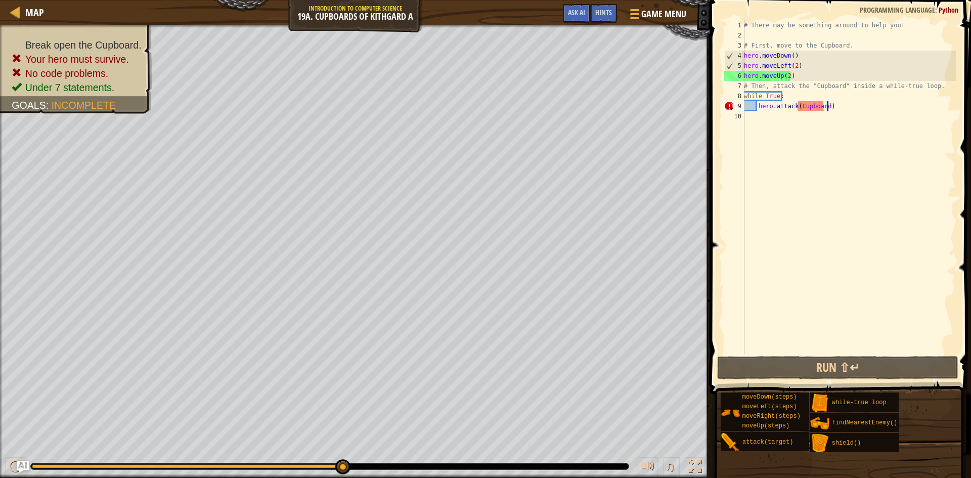
click at [831, 105] on div "# There may be something around to help you! # First, move to the Cupboard. her…" at bounding box center [849, 197] width 214 height 354
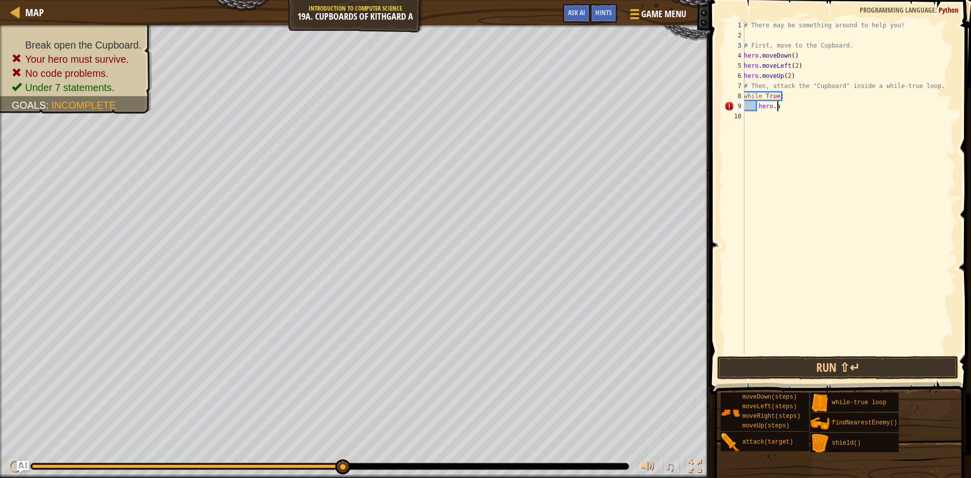
type textarea "h"
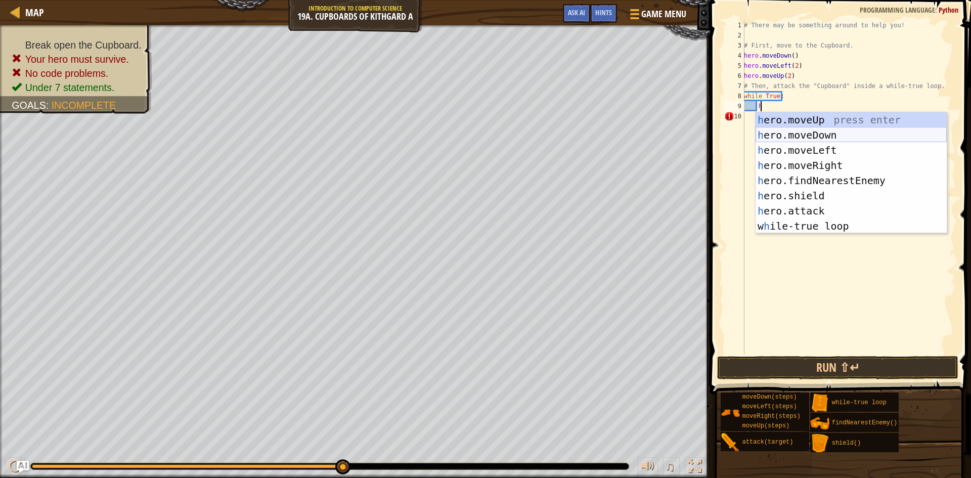
scroll to position [5, 1]
click at [819, 207] on div "h ero.moveUp press enter h ero.moveDown press enter h ero.moveLeft press enter …" at bounding box center [851, 188] width 191 height 152
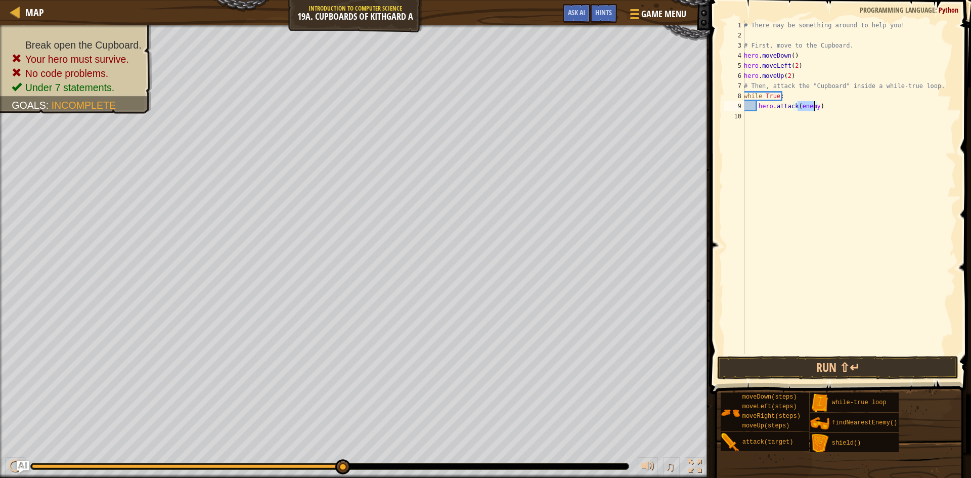
paste textarea "Cupboard"
type textarea "hero.attack("Cupboard")"
click at [809, 366] on button "Run ⇧↵" at bounding box center [837, 367] width 241 height 23
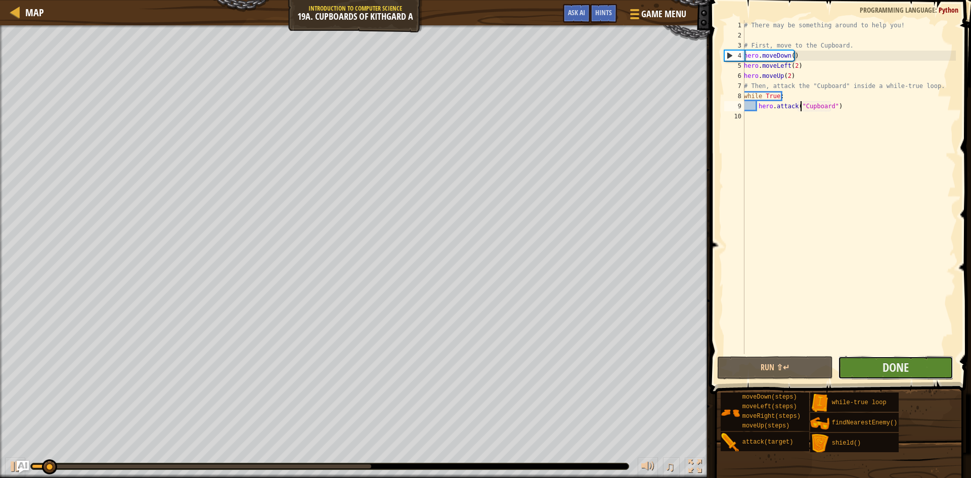
click at [869, 360] on button "Done" at bounding box center [896, 367] width 116 height 23
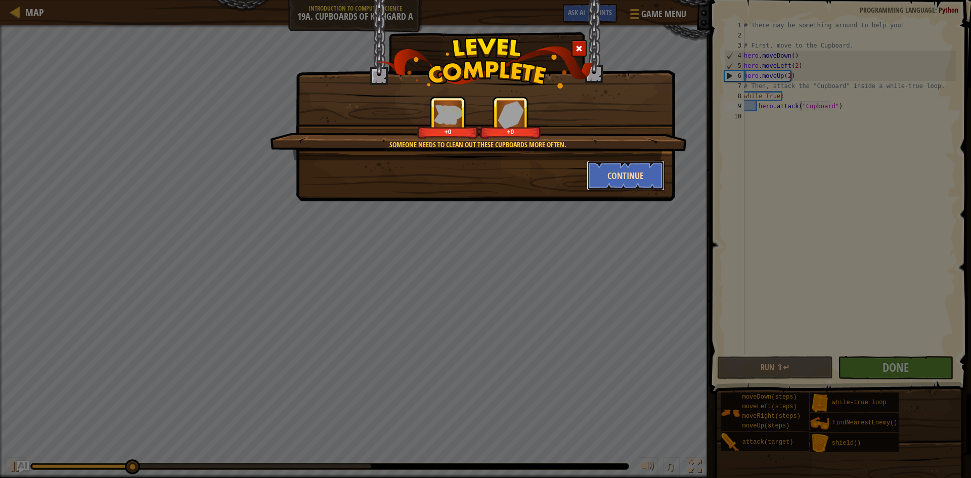
click at [621, 171] on button "Continue" at bounding box center [626, 175] width 78 height 30
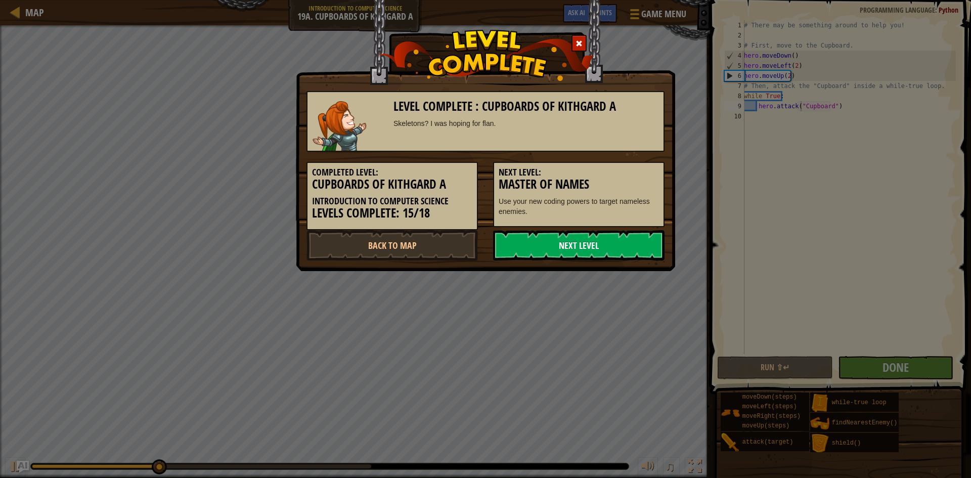
click at [595, 245] on link "Next Level" at bounding box center [578, 245] width 171 height 30
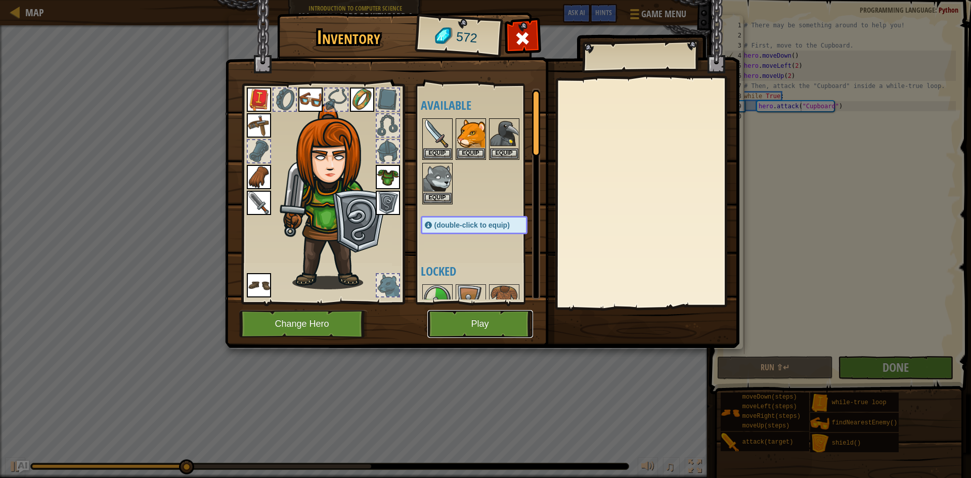
click at [491, 320] on button "Play" at bounding box center [480, 324] width 106 height 28
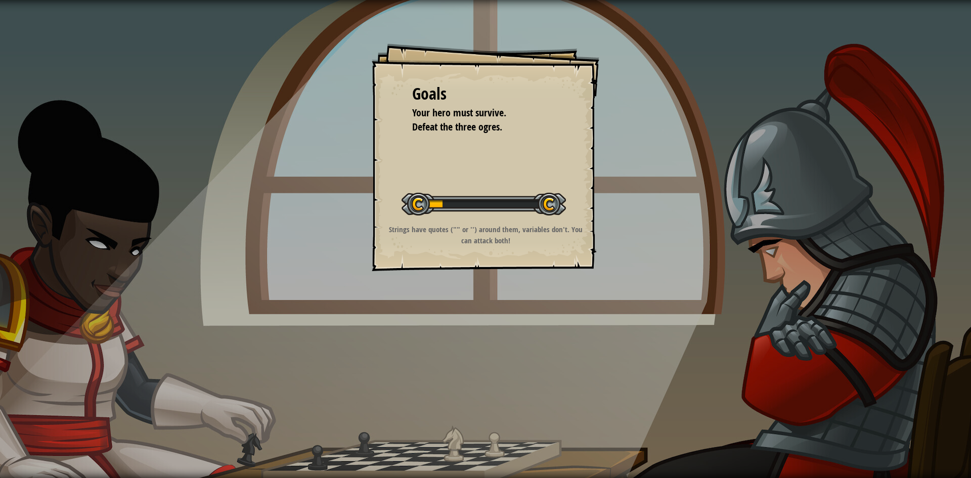
click at [587, 229] on div "Goals Your hero must survive. Defeat the three ogres. Start Level Error loading…" at bounding box center [486, 157] width 228 height 228
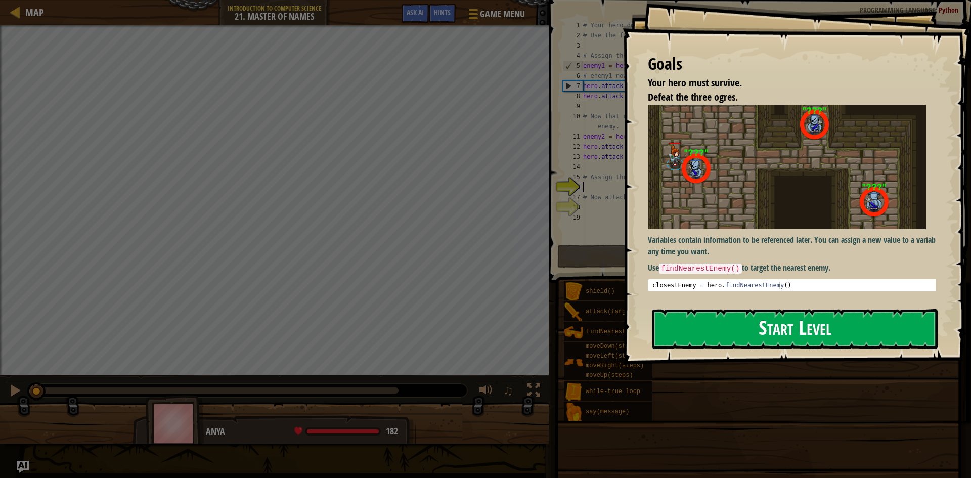
click at [873, 330] on button "Start Level" at bounding box center [794, 329] width 285 height 40
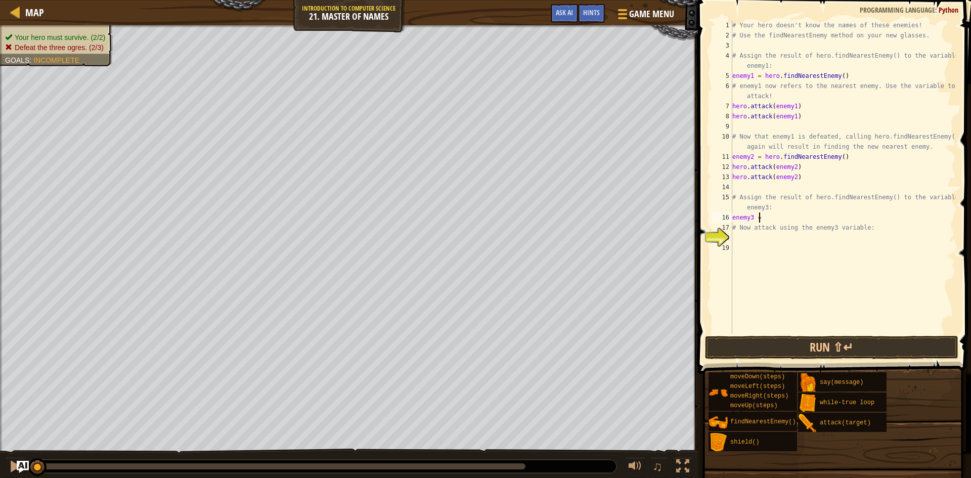
scroll to position [5, 2]
type textarea "enemy3 = h"
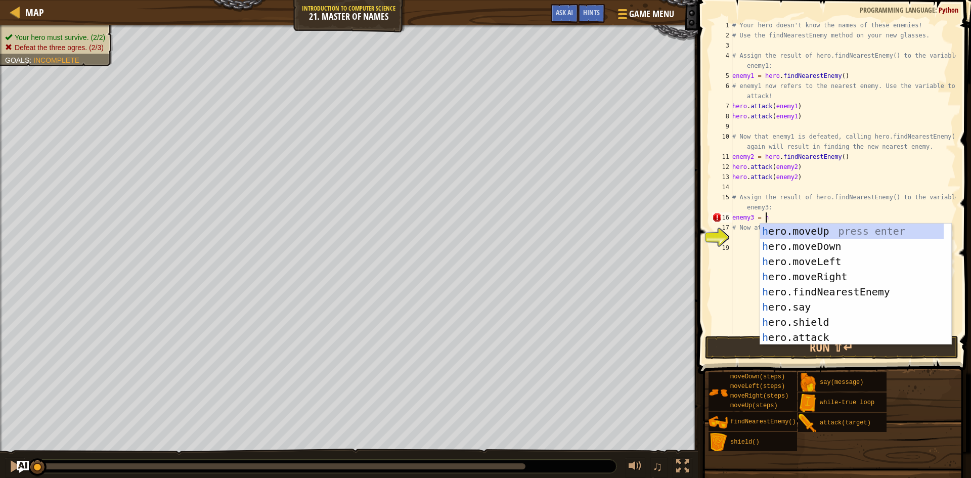
scroll to position [5, 2]
click at [875, 288] on div "h ero.moveUp press enter h ero.moveDown press enter h ero.moveLeft press enter …" at bounding box center [855, 300] width 191 height 152
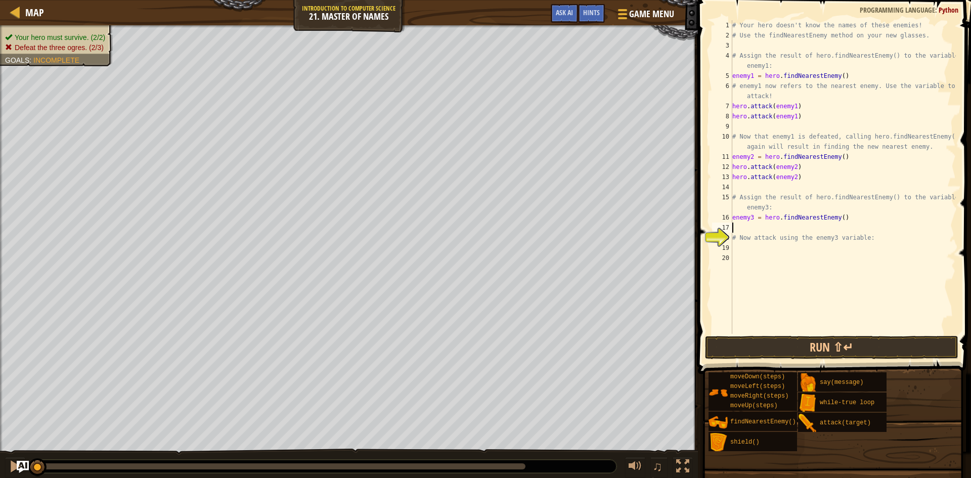
scroll to position [5, 0]
type textarea "enemy3 = hero.findNearestEnemy()"
click at [760, 235] on div "# Your hero doesn't know the names of these enemies! # Use the findNearestEnemy…" at bounding box center [843, 187] width 226 height 334
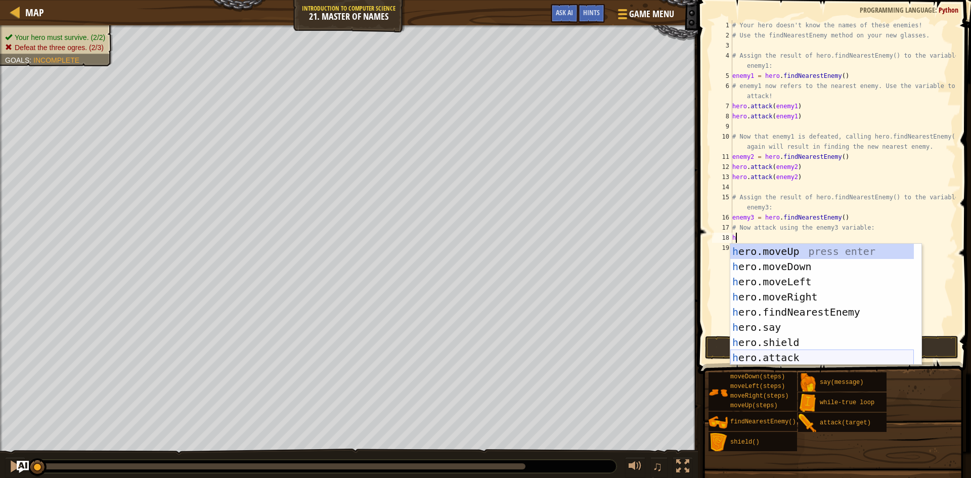
click at [785, 353] on div "h ero.moveUp press enter h ero.moveDown press enter h ero.moveLeft press enter …" at bounding box center [822, 320] width 184 height 152
type textarea "hero.attack(enemy)"
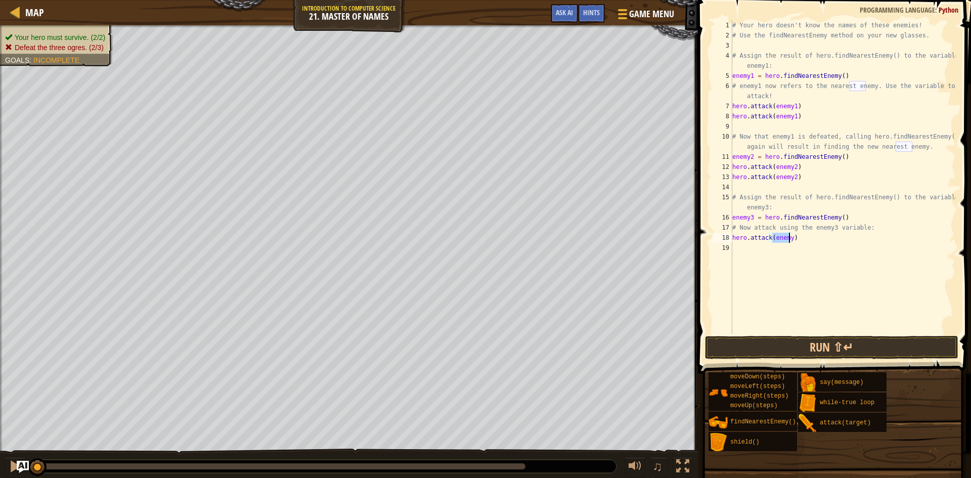
click at [782, 251] on div "# Your hero doesn't know the names of these enemies! # Use the findNearestEnemy…" at bounding box center [843, 187] width 226 height 334
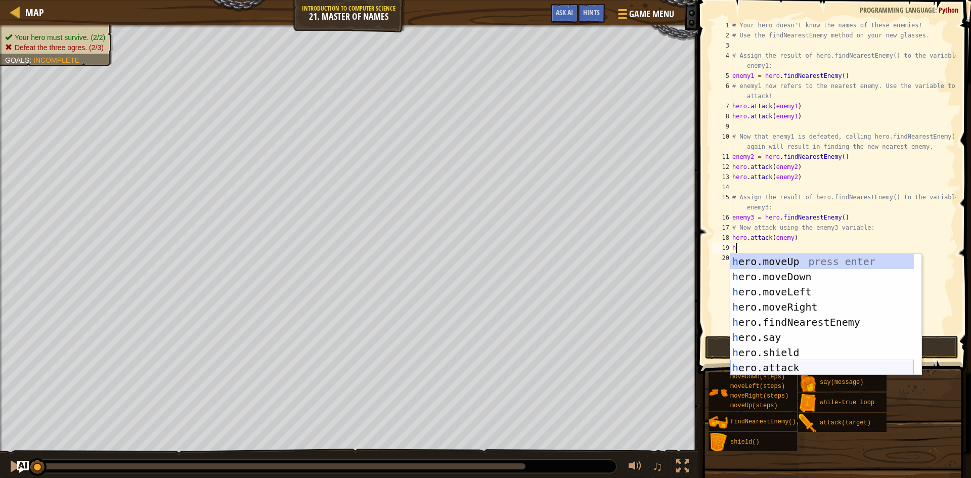
click at [745, 368] on div "h ero.moveUp press enter h ero.moveDown press enter h ero.moveLeft press enter …" at bounding box center [822, 330] width 184 height 152
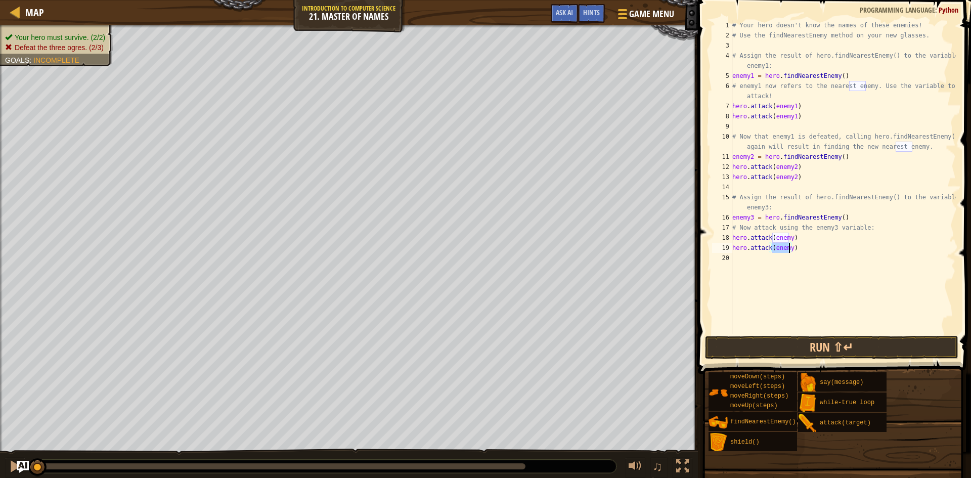
click at [788, 239] on div "# Your hero doesn't know the names of these enemies! # Use the findNearestEnemy…" at bounding box center [843, 187] width 226 height 334
click at [790, 248] on div "# Your hero doesn't know the names of these enemies! # Use the findNearestEnemy…" at bounding box center [843, 187] width 226 height 334
type textarea "hero.attack(enemy3)"
click at [746, 348] on button "Run ⇧↵" at bounding box center [831, 347] width 253 height 23
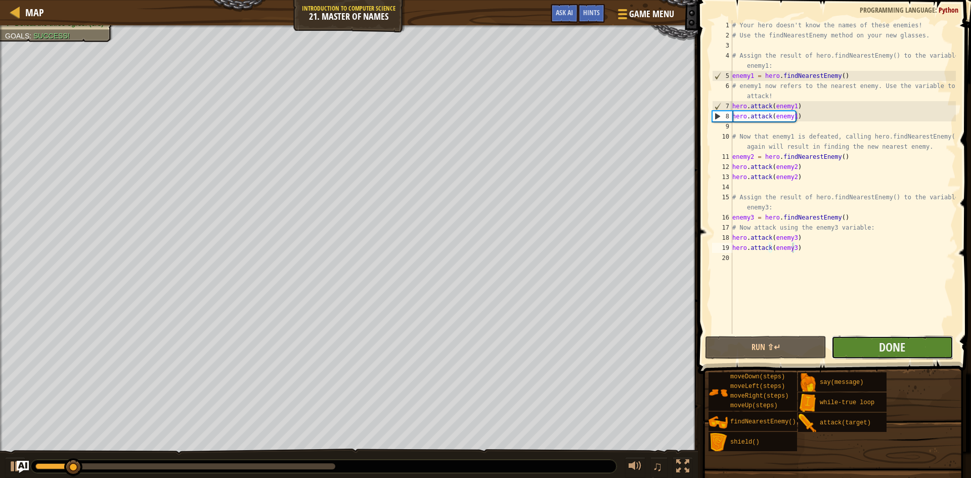
click at [870, 343] on button "Done" at bounding box center [891, 347] width 121 height 23
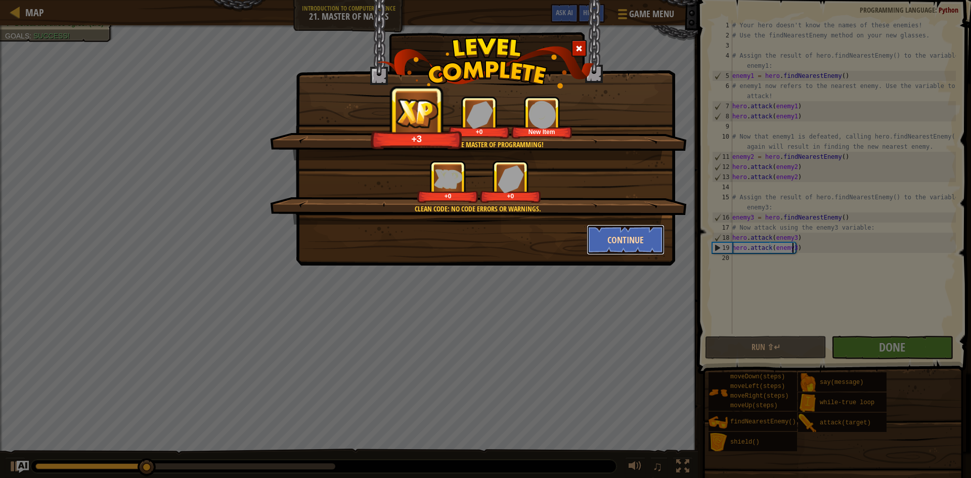
click at [633, 240] on button "Continue" at bounding box center [626, 240] width 78 height 30
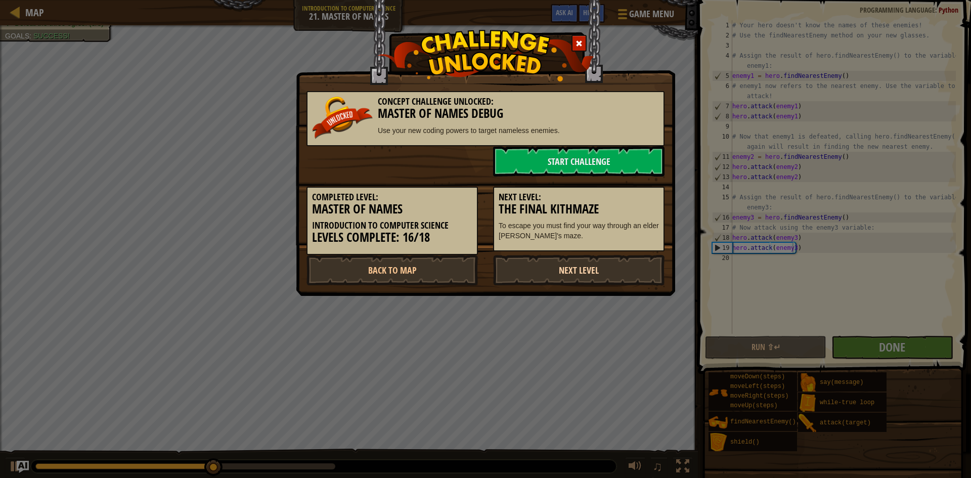
click at [556, 276] on link "Next Level" at bounding box center [578, 270] width 171 height 30
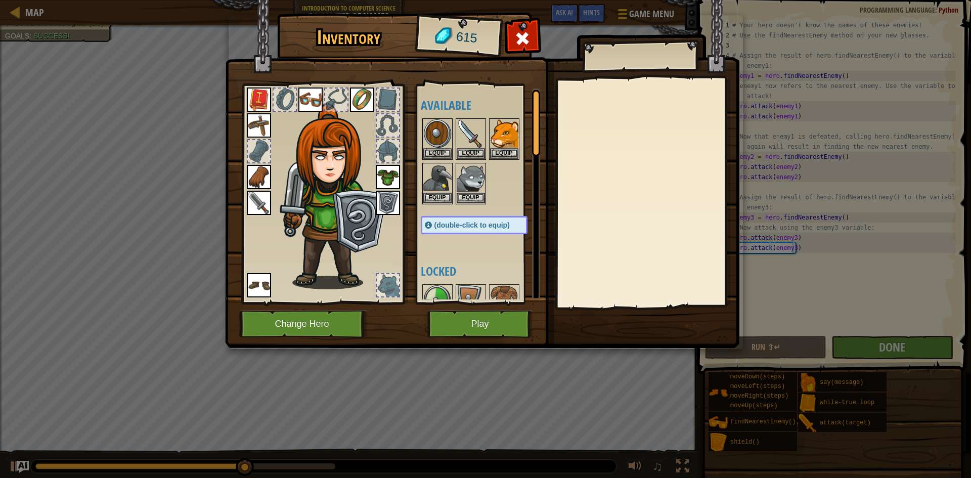
click at [463, 341] on img at bounding box center [482, 164] width 514 height 367
click at [460, 329] on button "Play" at bounding box center [480, 324] width 106 height 28
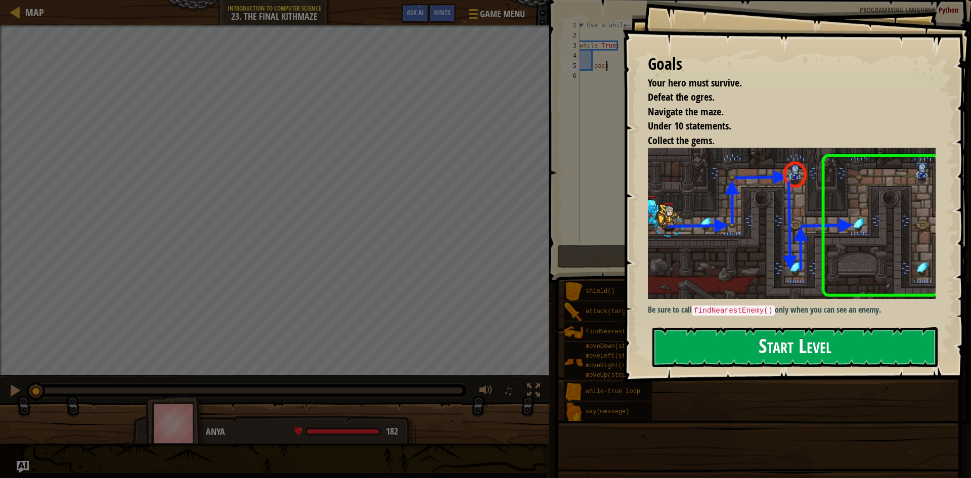
click at [760, 345] on button "Start Level" at bounding box center [794, 347] width 285 height 40
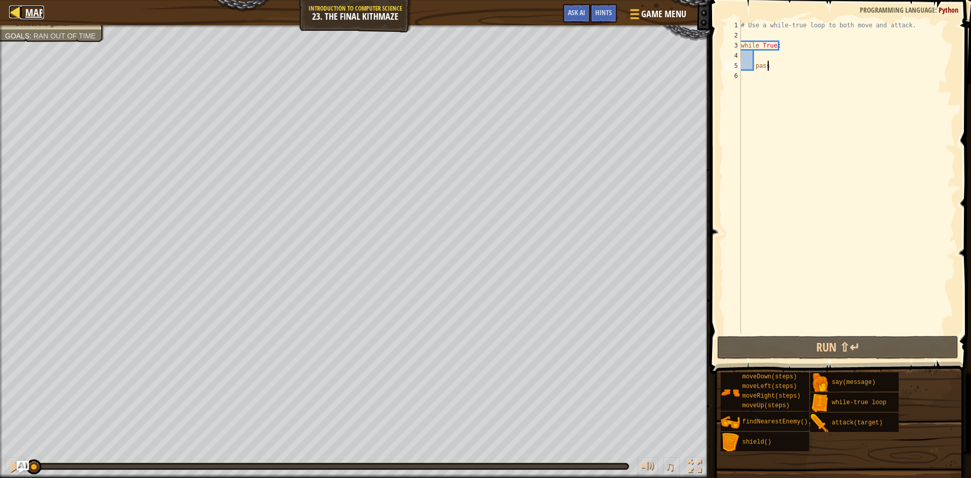
click at [26, 8] on span "Map" at bounding box center [34, 13] width 19 height 14
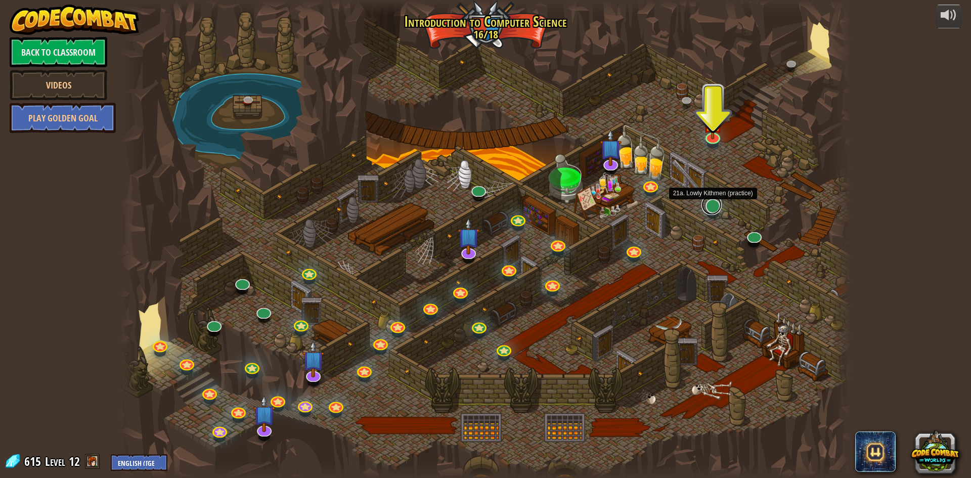
click at [711, 204] on link at bounding box center [711, 205] width 20 height 20
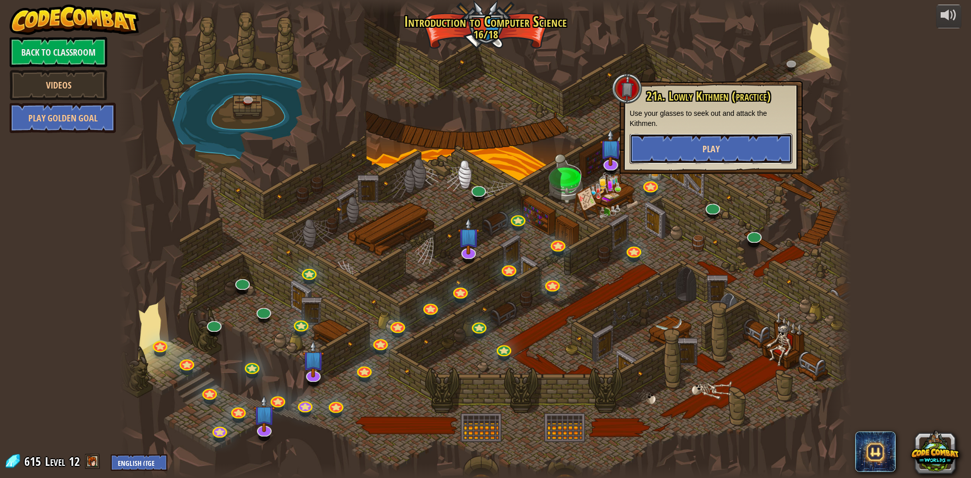
click at [699, 156] on button "Play" at bounding box center [711, 149] width 163 height 30
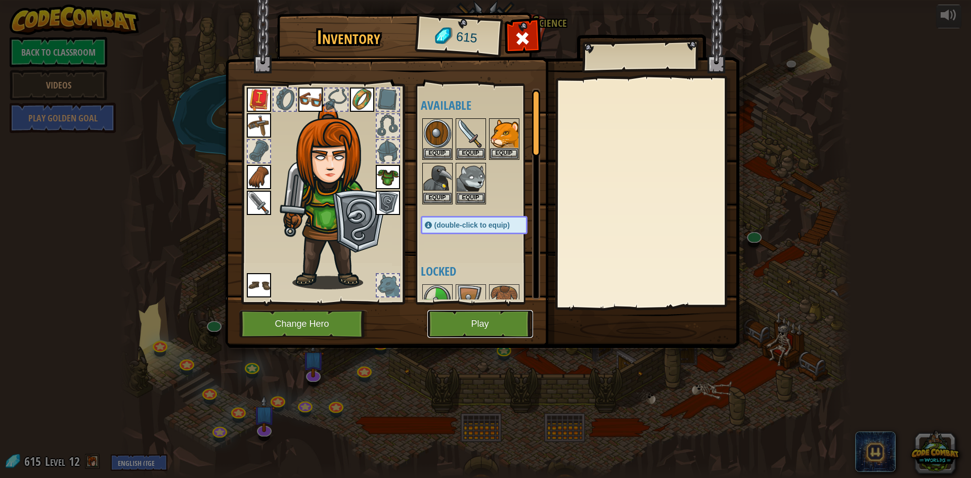
click at [461, 327] on button "Play" at bounding box center [480, 324] width 106 height 28
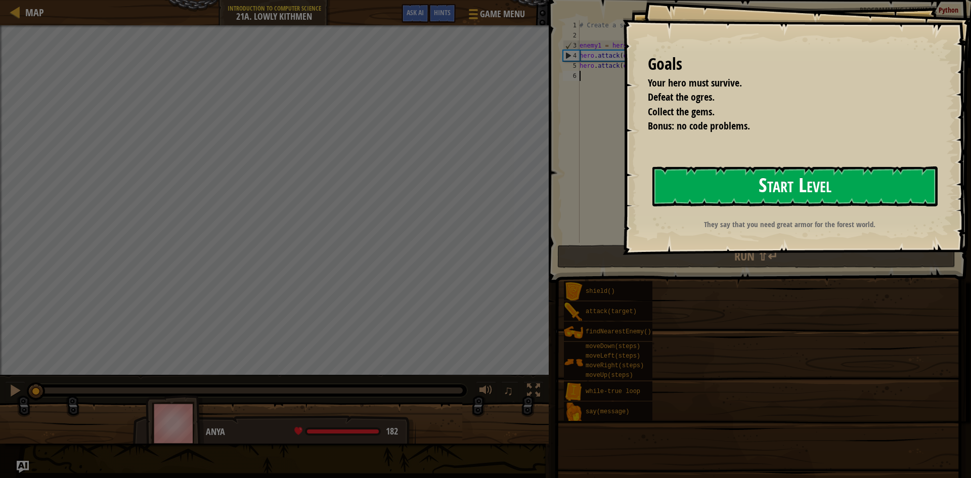
click at [792, 186] on button "Start Level" at bounding box center [794, 186] width 285 height 40
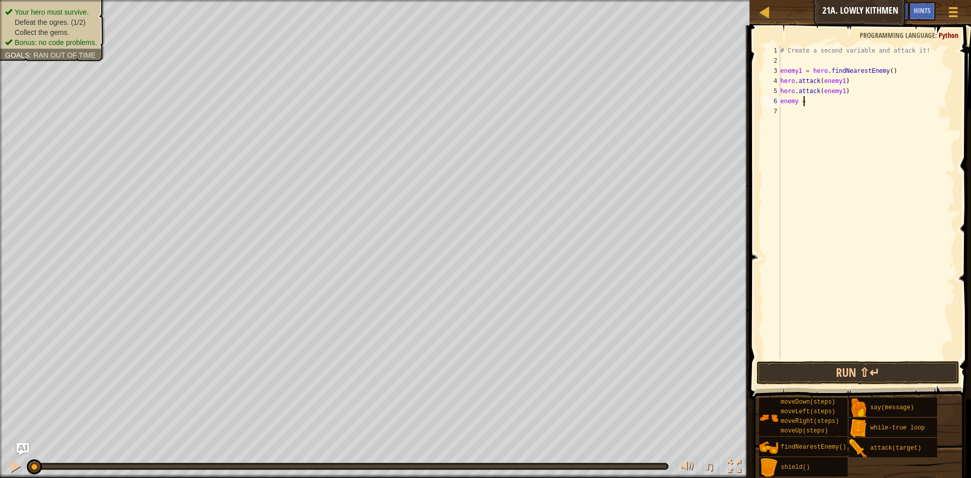
scroll to position [5, 2]
type textarea "enemy = h"
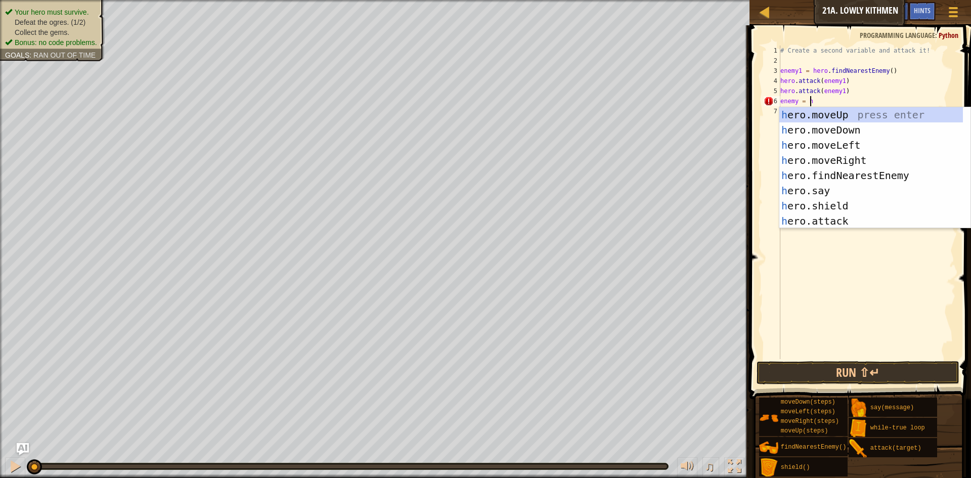
scroll to position [5, 2]
click at [848, 175] on div "h ero.moveUp press enter h ero.moveDown press enter h ero.moveLeft press enter …" at bounding box center [874, 183] width 191 height 152
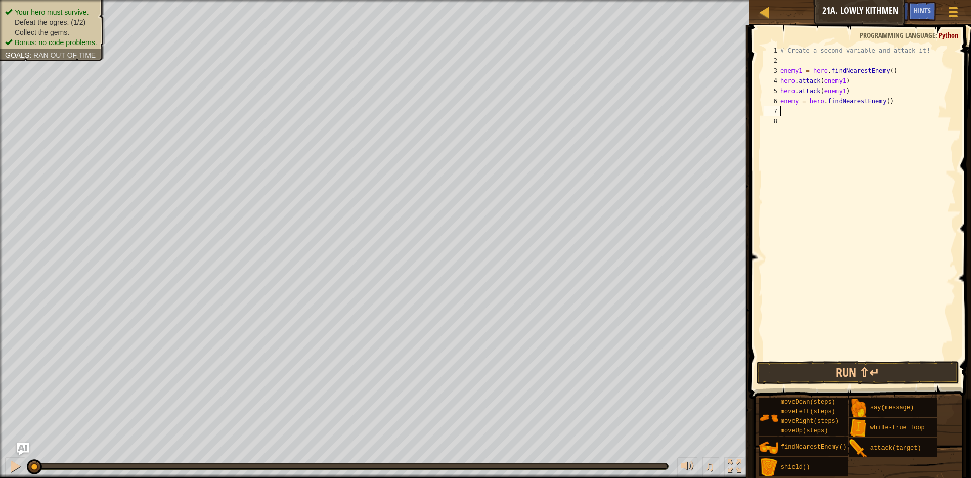
scroll to position [5, 0]
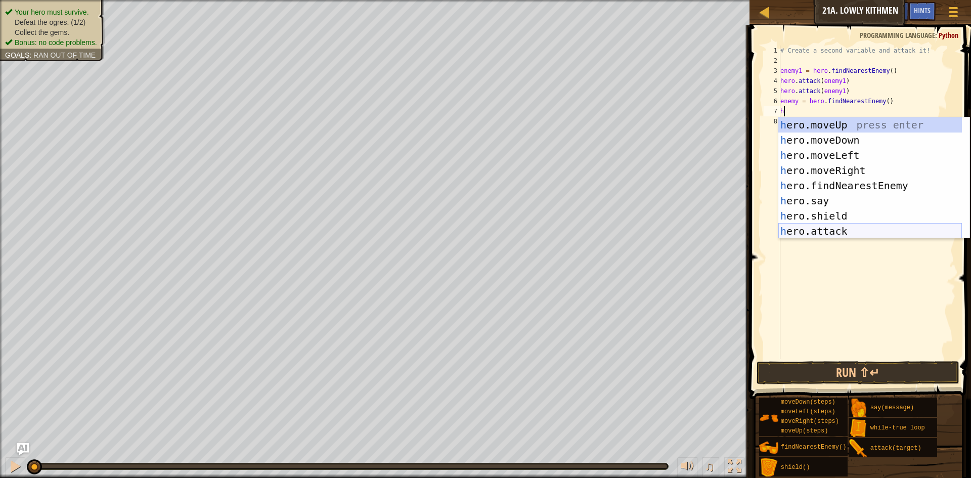
click at [847, 225] on div "h ero.moveUp press enter h ero.moveDown press enter h ero.moveLeft press enter …" at bounding box center [870, 193] width 184 height 152
type textarea "hero.attack(enemy)"
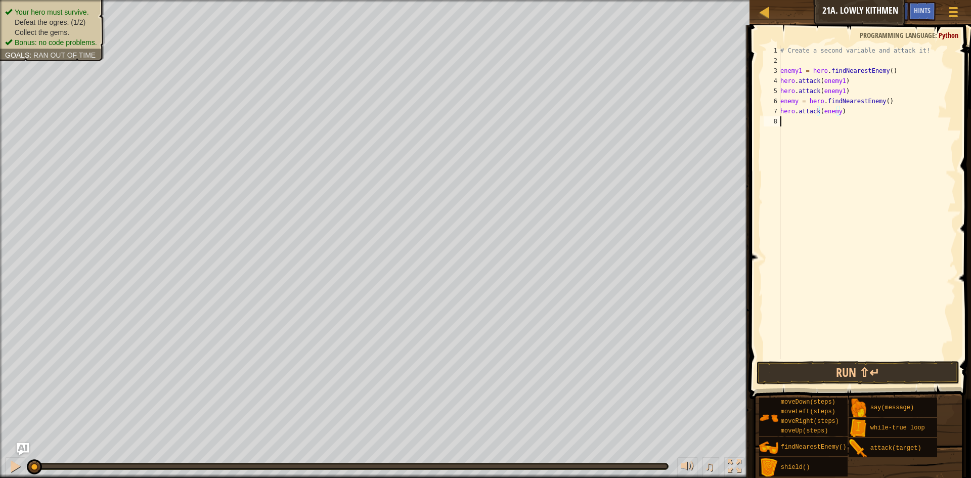
click at [844, 126] on div "# Create a second variable and attack it! enemy1 = hero . findNearestEnemy ( ) …" at bounding box center [867, 213] width 178 height 334
type textarea "h"
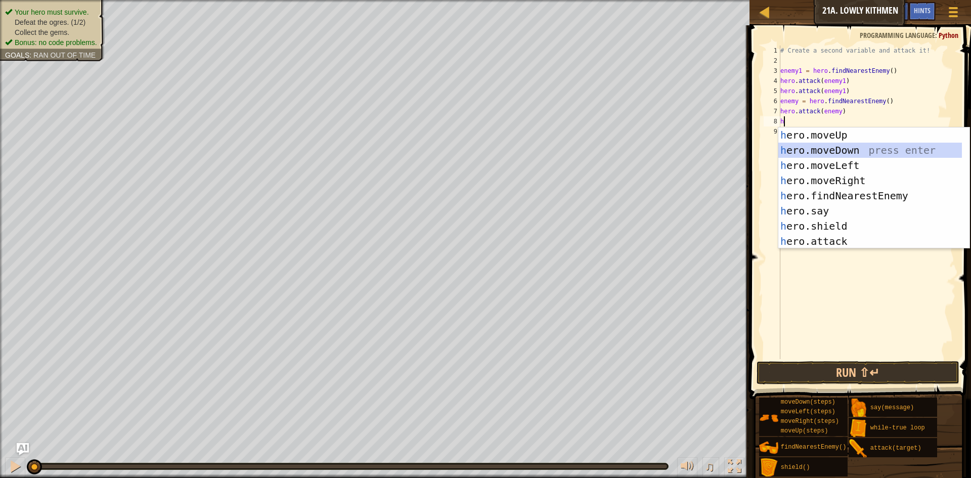
click at [835, 151] on div "h ero.moveUp press enter h ero.moveDown press enter h ero.moveLeft press enter …" at bounding box center [870, 203] width 184 height 152
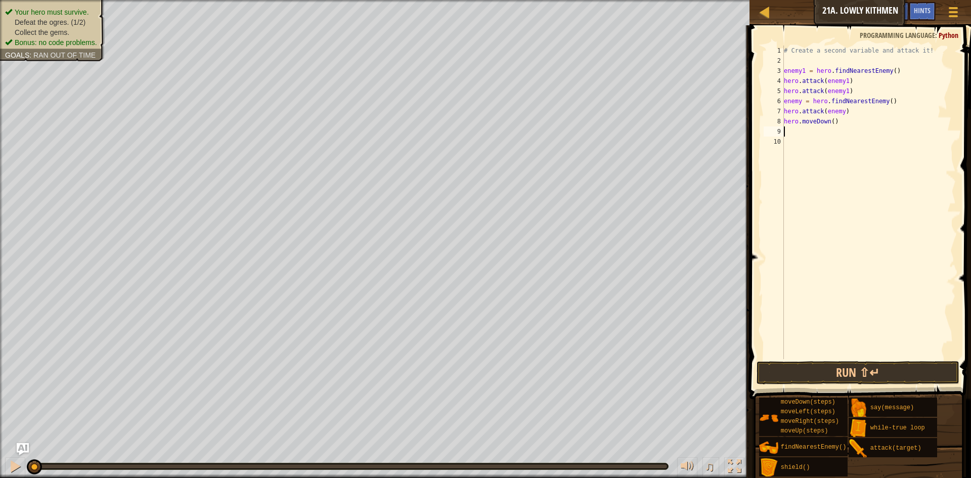
type textarea "h"
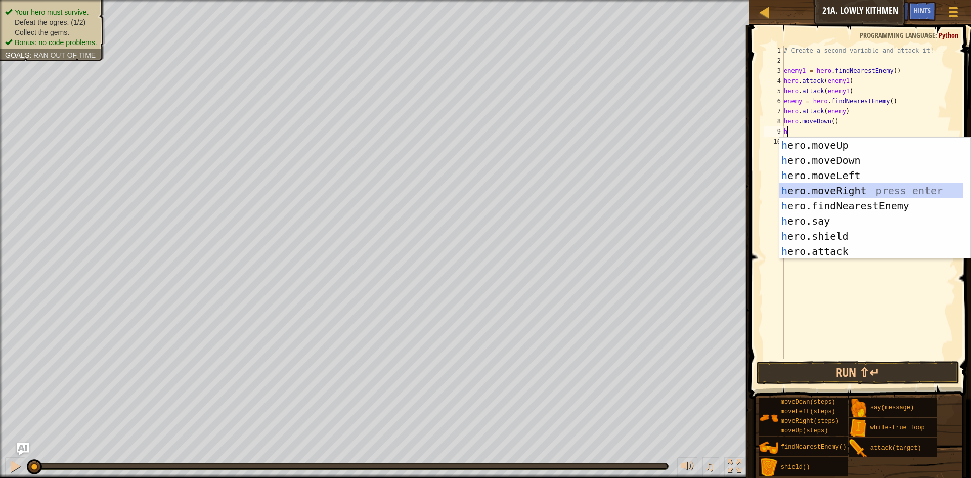
click at [836, 191] on div "h ero.moveUp press enter h ero.moveDown press enter h ero.moveLeft press enter …" at bounding box center [871, 214] width 184 height 152
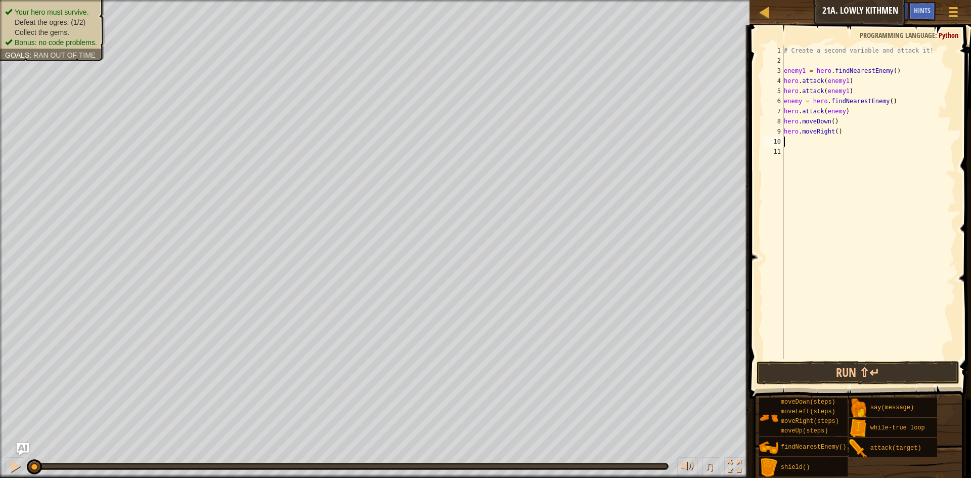
click at [832, 129] on div "# Create a second variable and attack it! enemy1 = hero . findNearestEnemy ( ) …" at bounding box center [869, 213] width 174 height 334
click at [833, 130] on div "# Create a second variable and attack it! enemy1 = hero . findNearestEnemy ( ) …" at bounding box center [869, 213] width 174 height 334
click at [835, 130] on div "# Create a second variable and attack it! enemy1 = hero . findNearestEnemy ( ) …" at bounding box center [869, 203] width 174 height 314
click at [862, 369] on button "Run ⇧↵" at bounding box center [858, 372] width 203 height 23
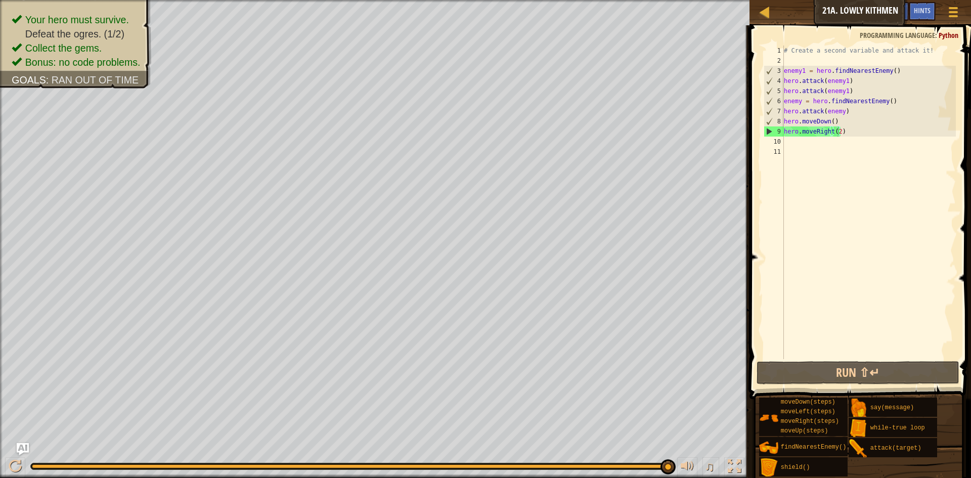
click at [840, 112] on div "# Create a second variable and attack it! enemy1 = hero . findNearestEnemy ( ) …" at bounding box center [869, 213] width 174 height 334
click at [850, 134] on div "# Create a second variable and attack it! enemy1 = hero . findNearestEnemy ( ) …" at bounding box center [869, 213] width 174 height 334
click at [845, 381] on button "Run ⇧↵" at bounding box center [858, 372] width 203 height 23
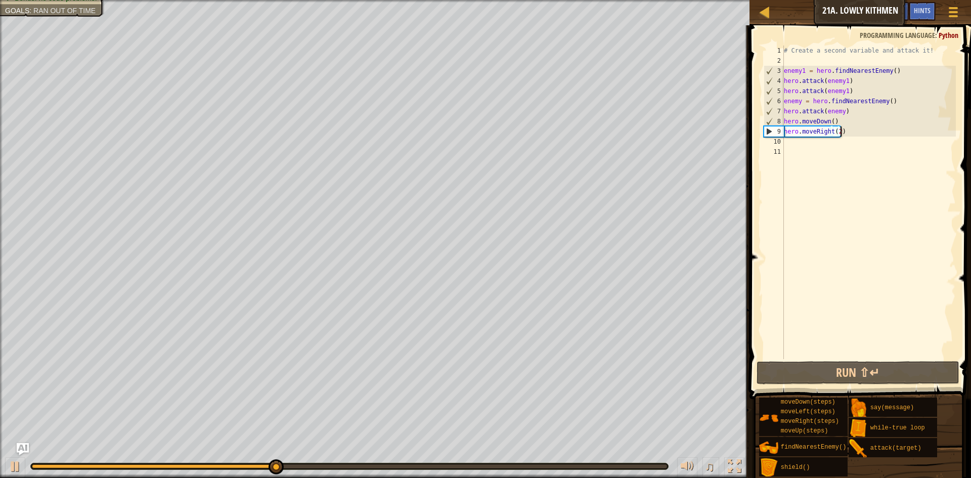
click at [856, 90] on div "# Create a second variable and attack it! enemy1 = hero . findNearestEnemy ( ) …" at bounding box center [869, 213] width 174 height 334
type textarea "hero.attack(enemy1)"
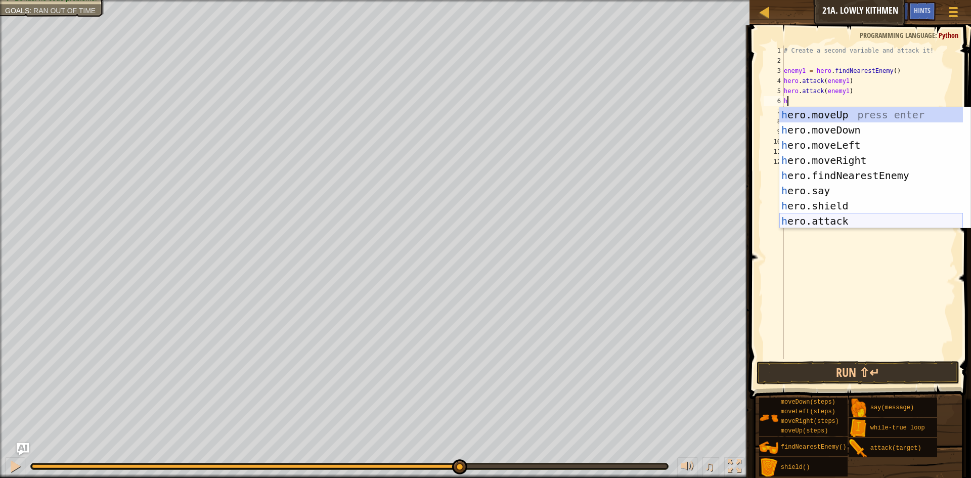
click at [844, 217] on div "h ero.moveUp press enter h ero.moveDown press enter h ero.moveLeft press enter …" at bounding box center [871, 183] width 184 height 152
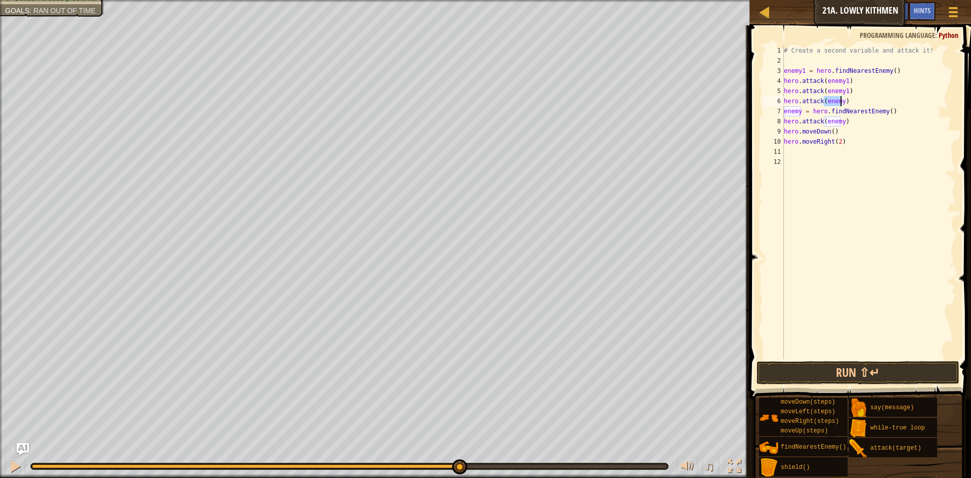
click at [839, 100] on div "# Create a second variable and attack it! enemy1 = hero . findNearestEnemy ( ) …" at bounding box center [869, 203] width 174 height 314
click at [840, 101] on div "# Create a second variable and attack it! enemy1 = hero . findNearestEnemy ( ) …" at bounding box center [869, 213] width 174 height 334
click at [799, 369] on button "Run ⇧↵" at bounding box center [858, 372] width 203 height 23
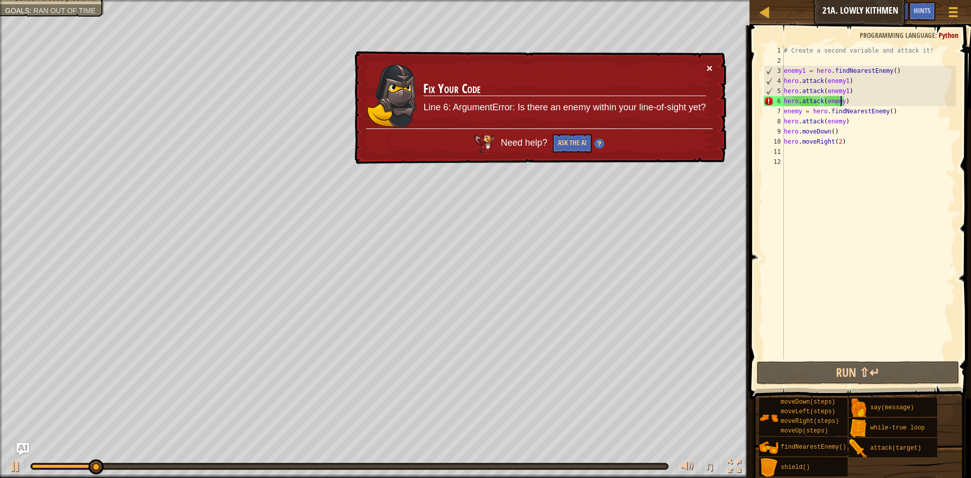
click at [711, 68] on button "×" at bounding box center [709, 68] width 6 height 11
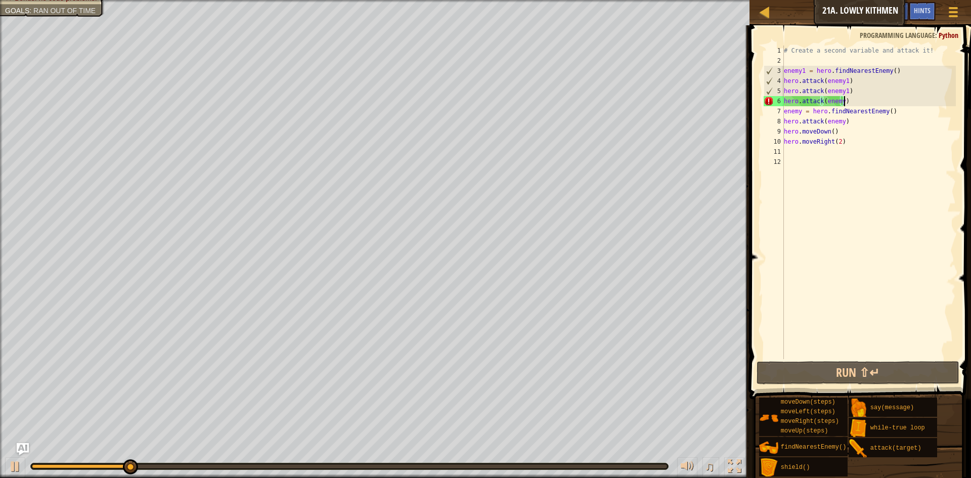
click at [861, 104] on div "# Create a second variable and attack it! enemy1 = hero . findNearestEnemy ( ) …" at bounding box center [869, 213] width 174 height 334
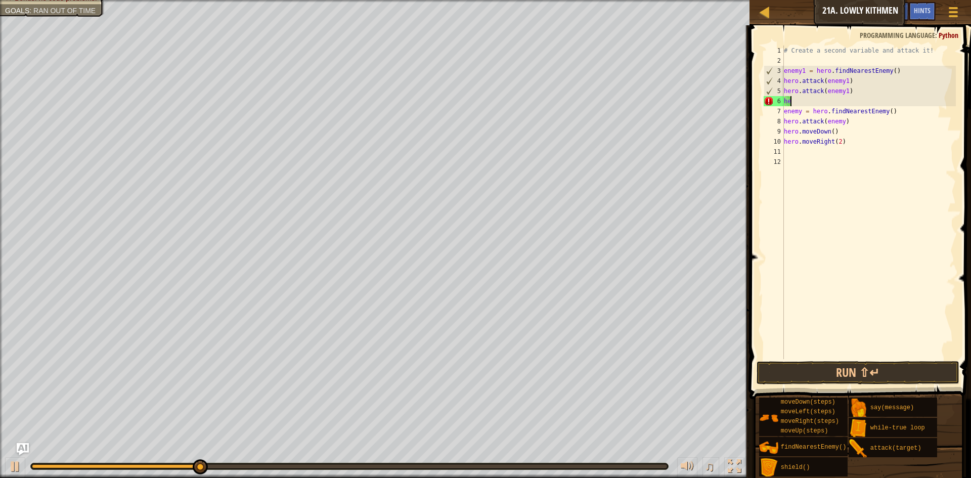
type textarea "h"
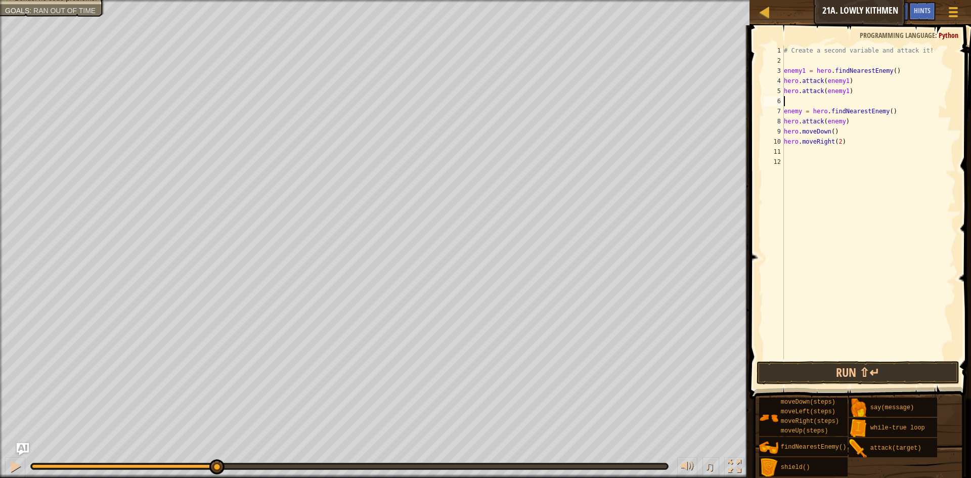
type textarea "hero.attack(enemy1)"
click at [843, 374] on button "Run ⇧↵" at bounding box center [858, 372] width 203 height 23
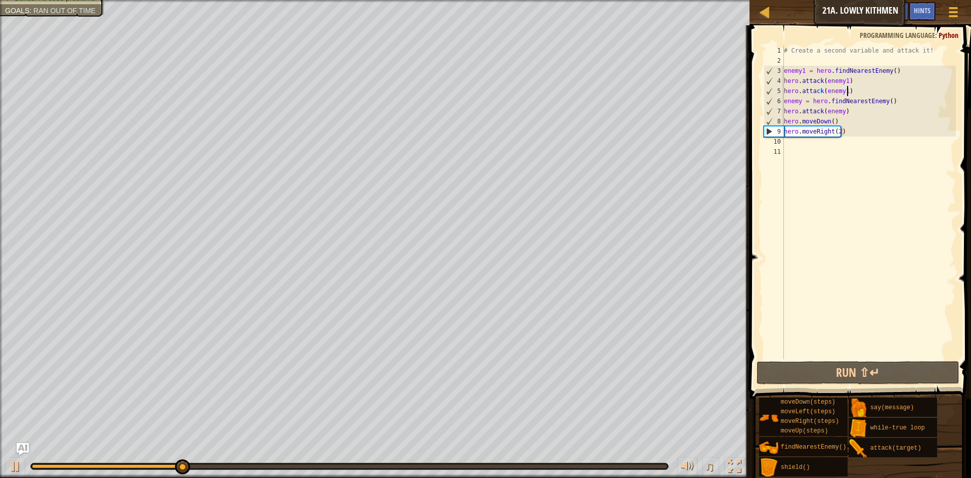
click at [795, 146] on div "# Create a second variable and attack it! enemy1 = hero . findNearestEnemy ( ) …" at bounding box center [869, 213] width 174 height 334
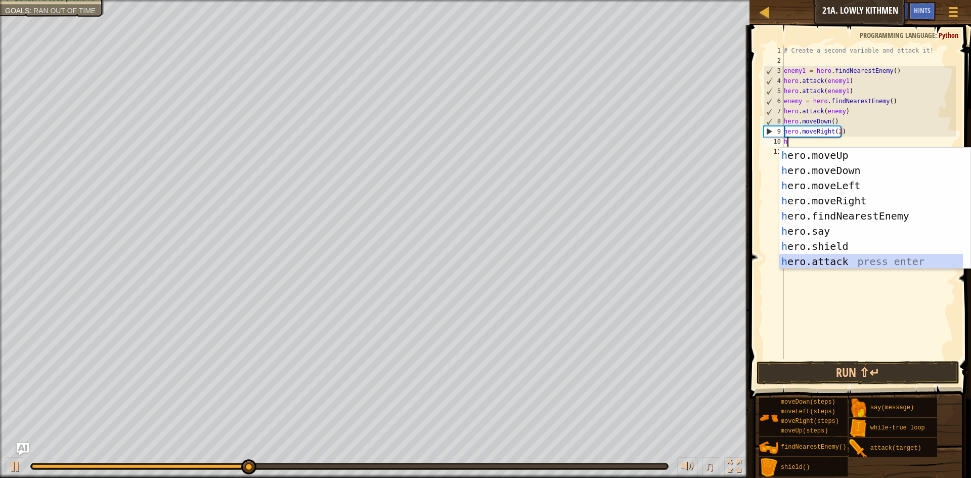
click at [865, 263] on div "h ero.moveUp press enter h ero.moveDown press enter h ero.moveLeft press enter …" at bounding box center [871, 224] width 184 height 152
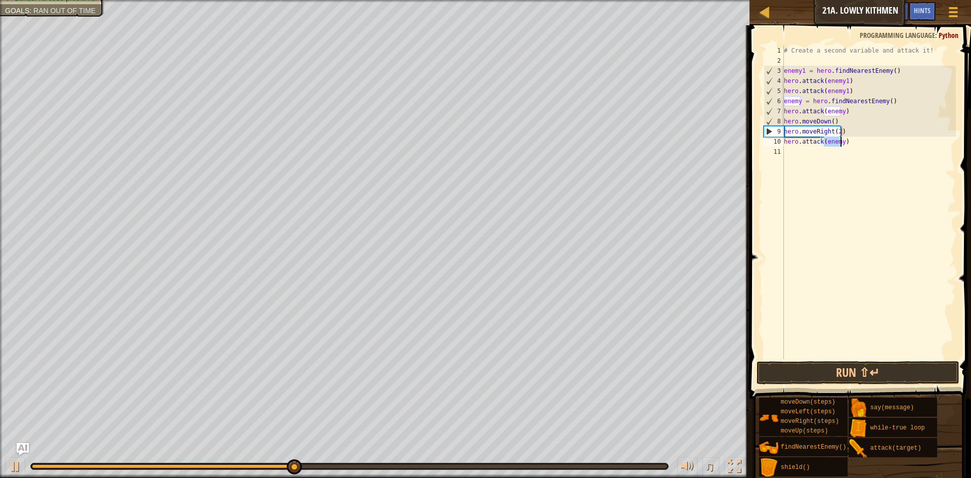
type textarea "hero.attack(enemy)"
click at [839, 140] on div "# Create a second variable and attack it! enemy1 = hero . findNearestEnemy ( ) …" at bounding box center [869, 203] width 174 height 314
click at [820, 370] on button "Run ⇧↵" at bounding box center [858, 372] width 203 height 23
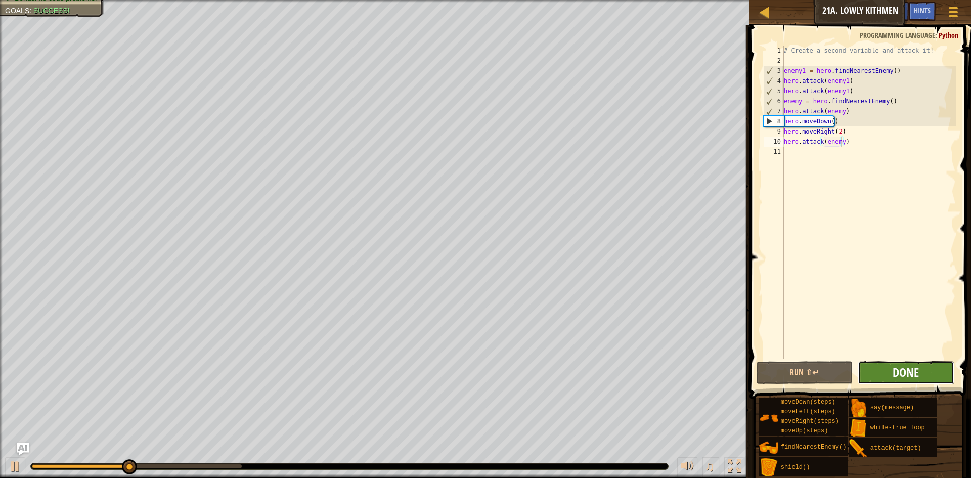
click at [902, 368] on span "Done" at bounding box center [906, 372] width 26 height 16
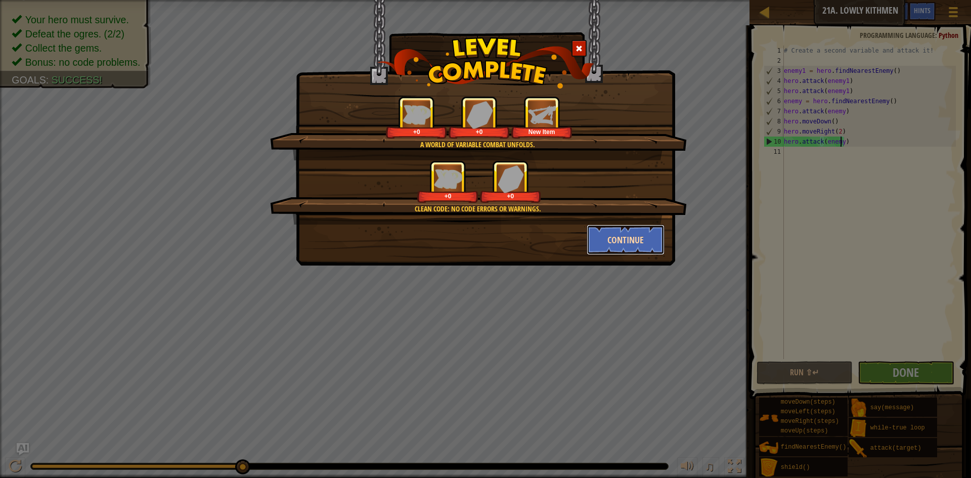
click at [642, 240] on button "Continue" at bounding box center [626, 240] width 78 height 30
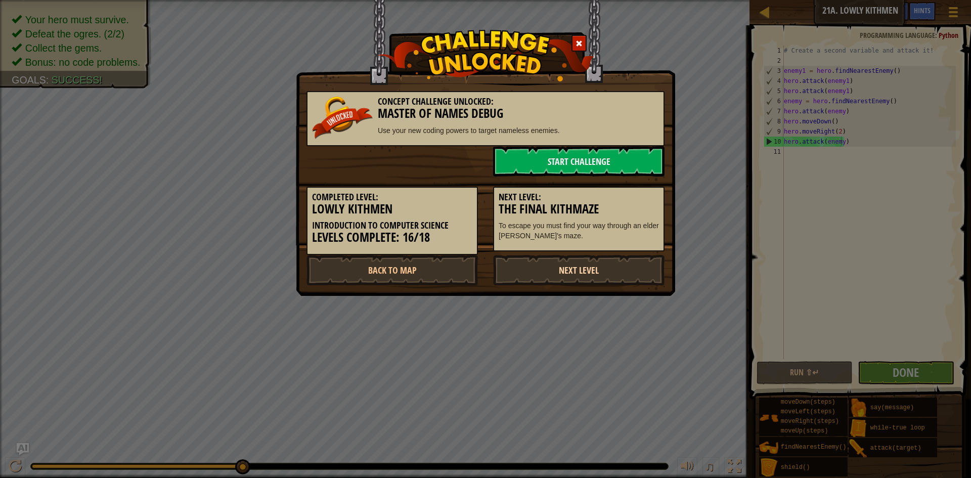
click at [553, 269] on link "Next Level" at bounding box center [578, 270] width 171 height 30
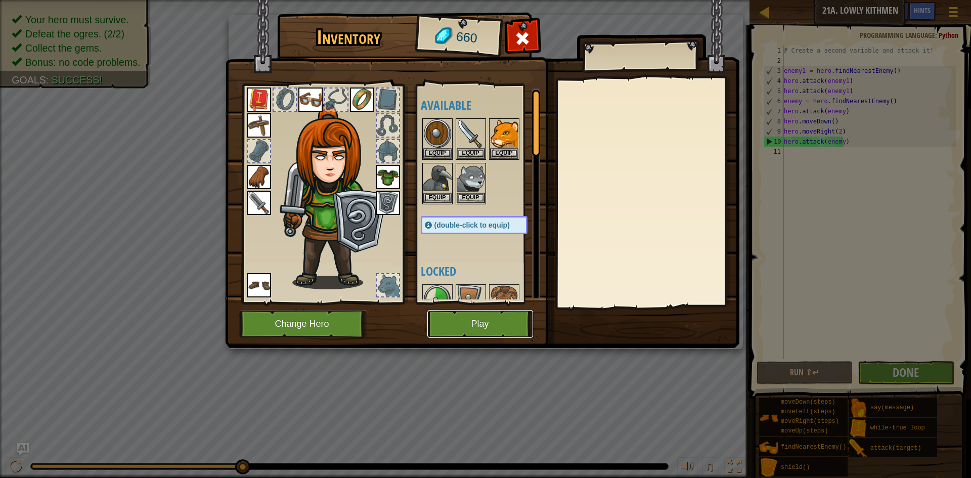
click at [483, 326] on button "Play" at bounding box center [480, 324] width 106 height 28
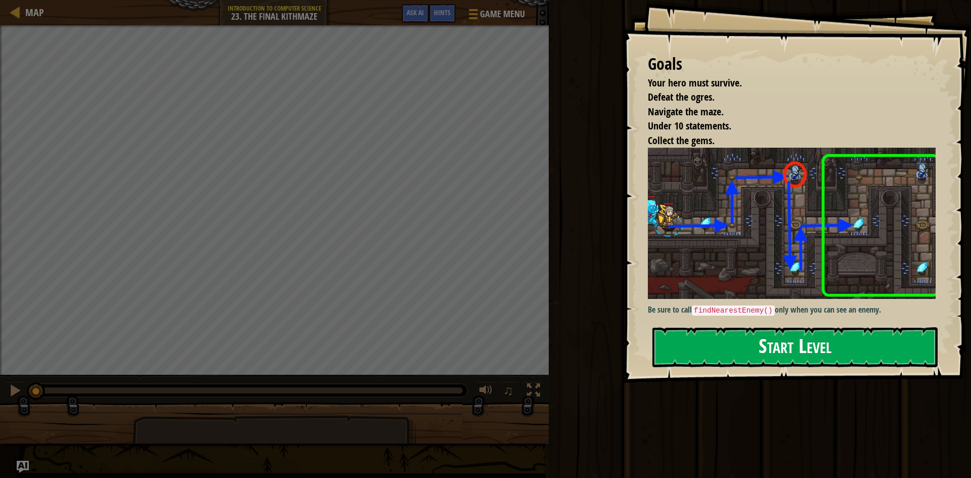
click at [843, 359] on button "Start Level" at bounding box center [794, 347] width 285 height 40
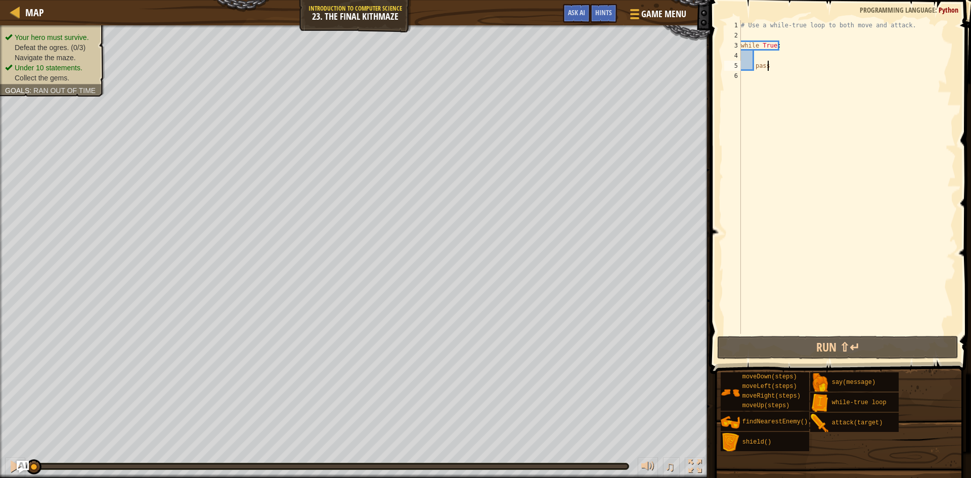
click at [754, 33] on div "# Use a while-true loop to both move and attack. while True : pass" at bounding box center [847, 187] width 217 height 334
type textarea "h"
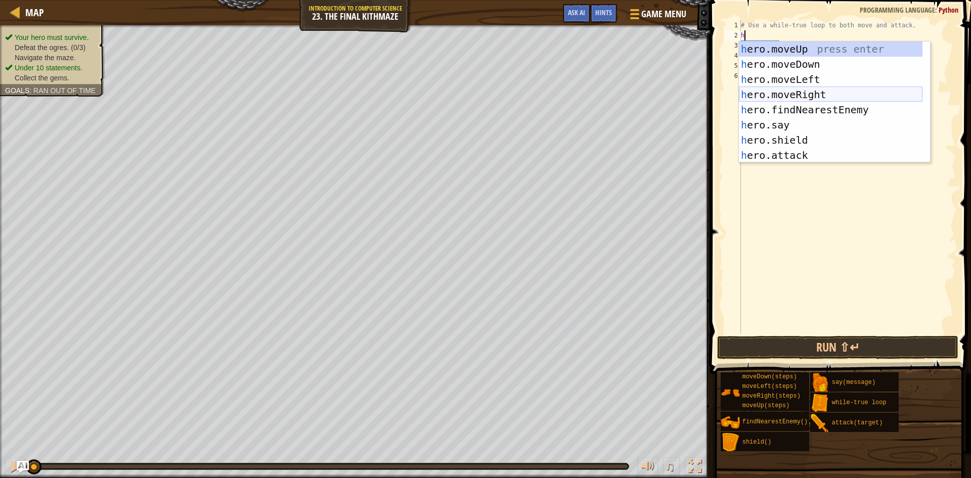
click at [808, 93] on div "h ero.moveUp press enter h ero.moveDown press enter h ero.moveLeft press enter …" at bounding box center [831, 117] width 184 height 152
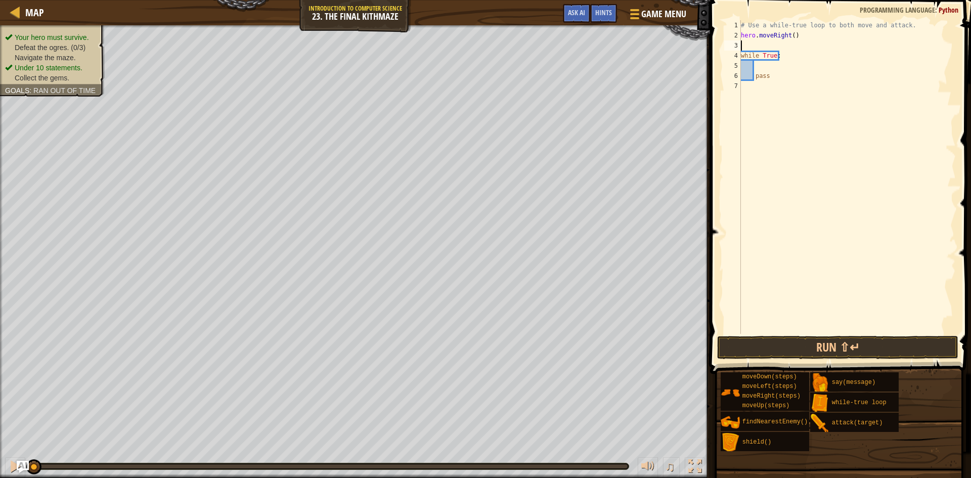
type textarea "h"
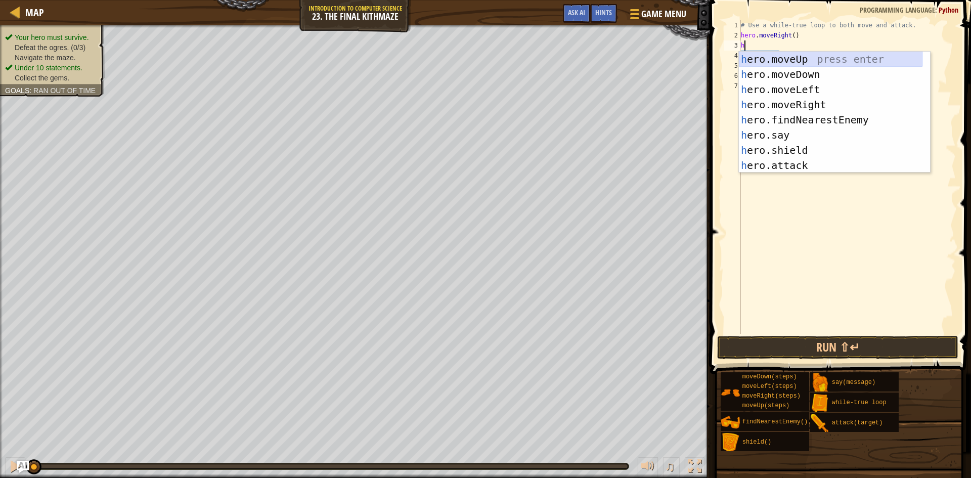
click at [800, 56] on div "h ero.moveUp press enter h ero.moveDown press enter h ero.moveLeft press enter …" at bounding box center [831, 128] width 184 height 152
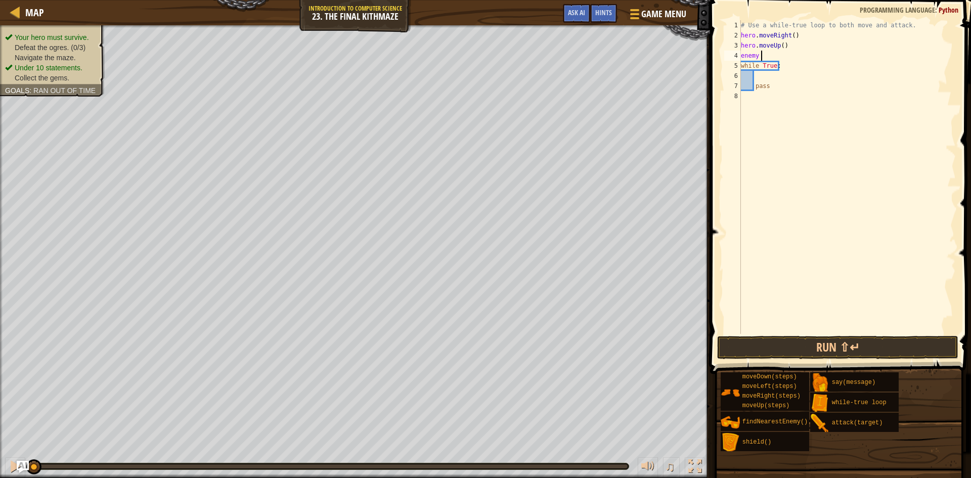
scroll to position [5, 2]
type textarea "enemy = h"
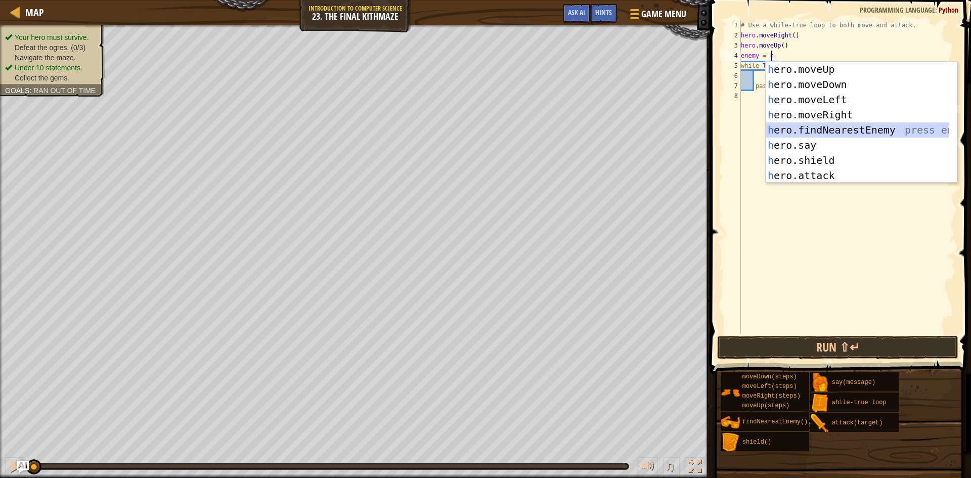
click at [879, 134] on div "h ero.moveUp press enter h ero.moveDown press enter h ero.moveLeft press enter …" at bounding box center [861, 138] width 191 height 152
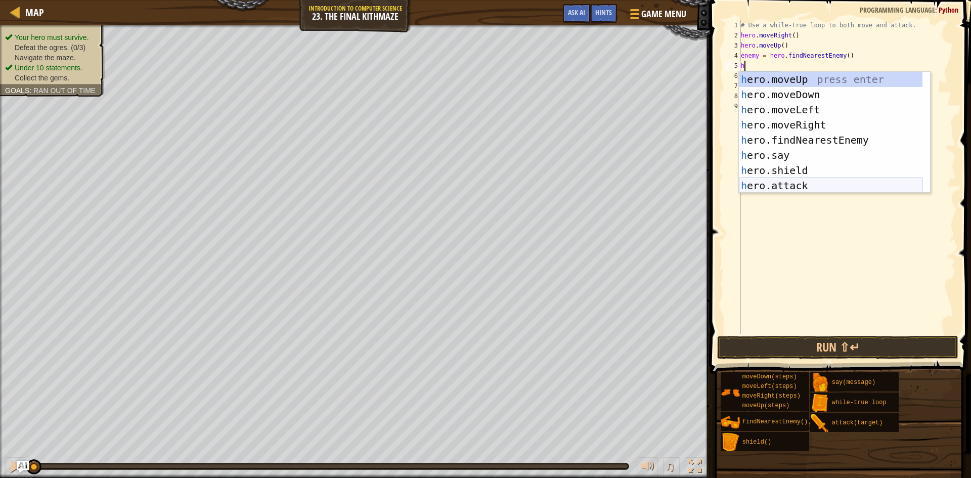
click at [786, 182] on div "h ero.moveUp press enter h ero.moveDown press enter h ero.moveLeft press enter …" at bounding box center [831, 148] width 184 height 152
type textarea "hero.attack(enemy)"
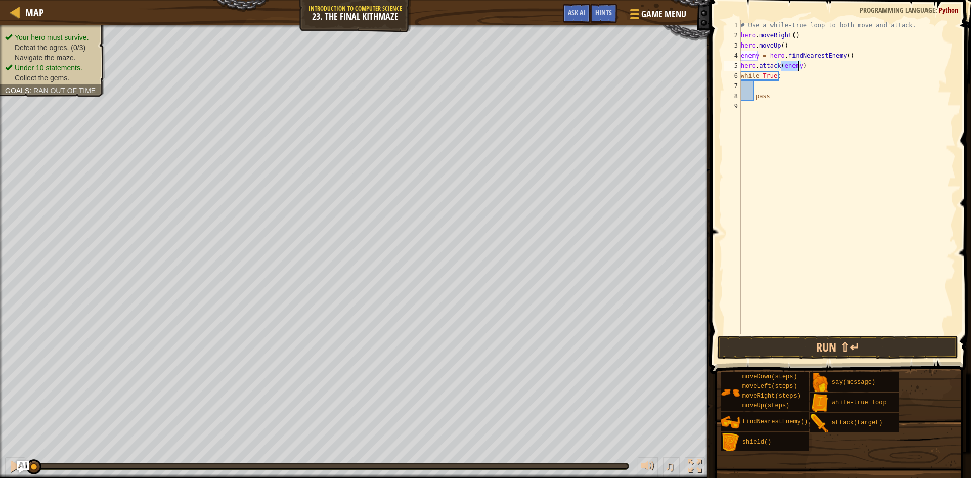
click at [761, 87] on div "# Use a while-true loop to both move and attack. hero . moveRight ( ) hero . mo…" at bounding box center [847, 187] width 217 height 334
type textarea "h"
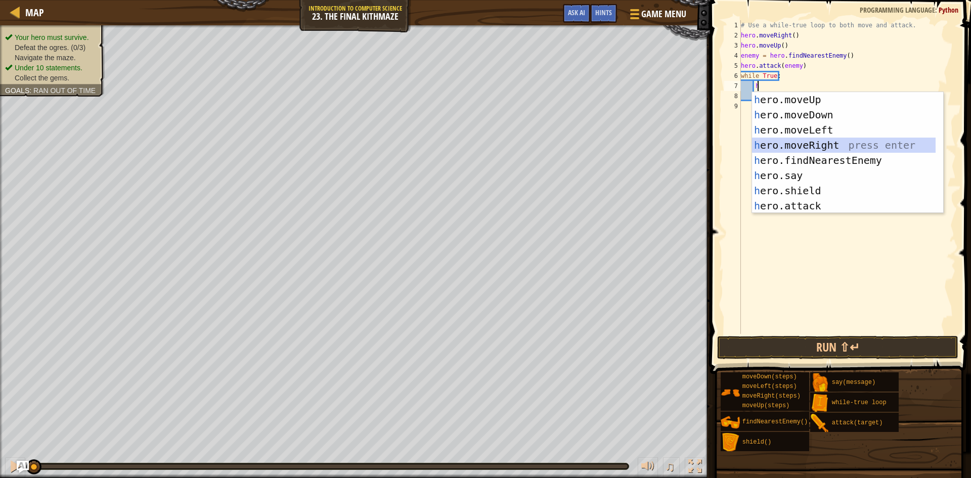
click at [824, 143] on div "h ero.moveUp press enter h ero.moveDown press enter h ero.moveLeft press enter …" at bounding box center [844, 168] width 184 height 152
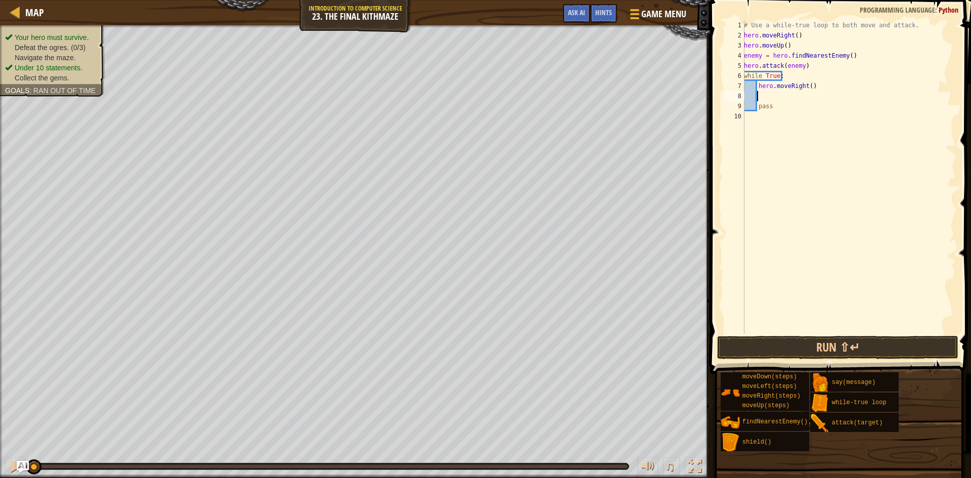
scroll to position [5, 1]
type textarea "h"
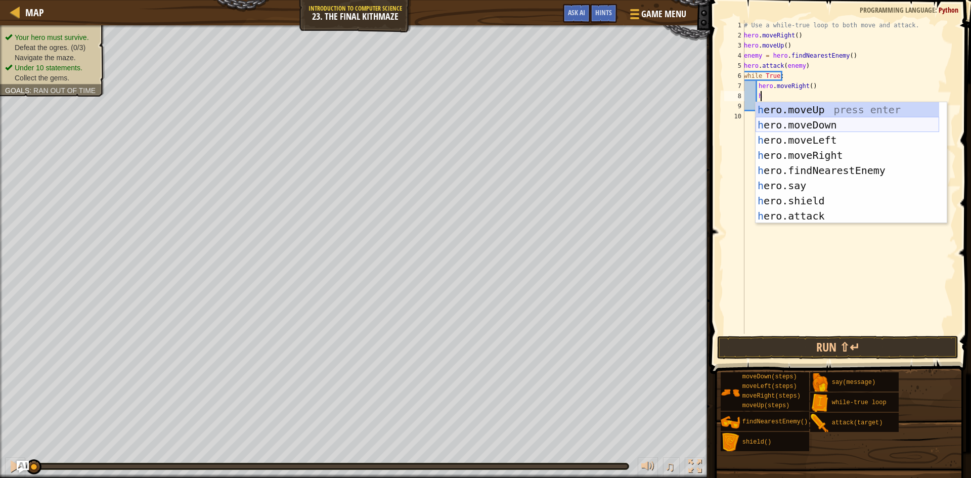
drag, startPoint x: 783, startPoint y: 123, endPoint x: 790, endPoint y: 102, distance: 21.8
click at [784, 122] on div "h ero.moveUp press enter h ero.moveDown press enter h ero.moveLeft press enter …" at bounding box center [848, 178] width 184 height 152
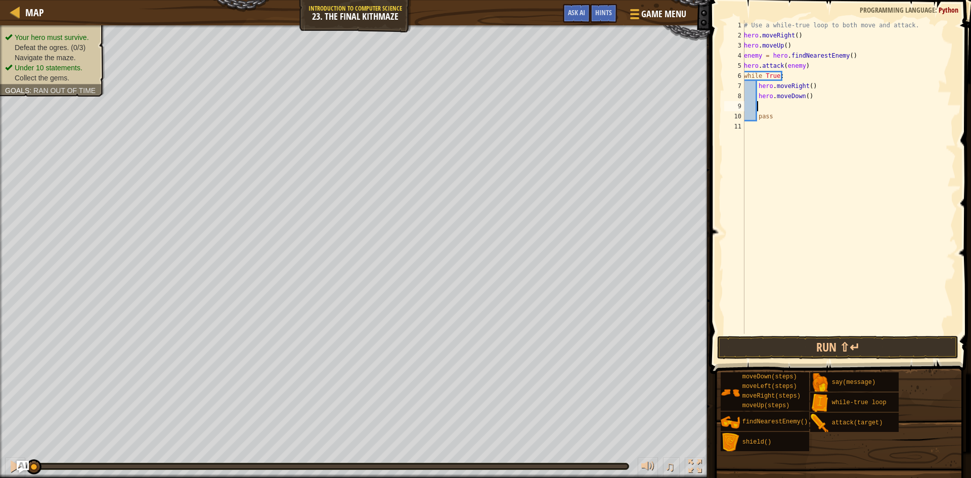
click at [802, 96] on div "# Use a while-true loop to both move and attack. hero . moveRight ( ) hero . mo…" at bounding box center [849, 187] width 214 height 334
click at [803, 98] on div "# Use a while-true loop to both move and attack. hero . moveRight ( ) hero . mo…" at bounding box center [849, 187] width 214 height 334
type textarea "hero.moveDown(2)"
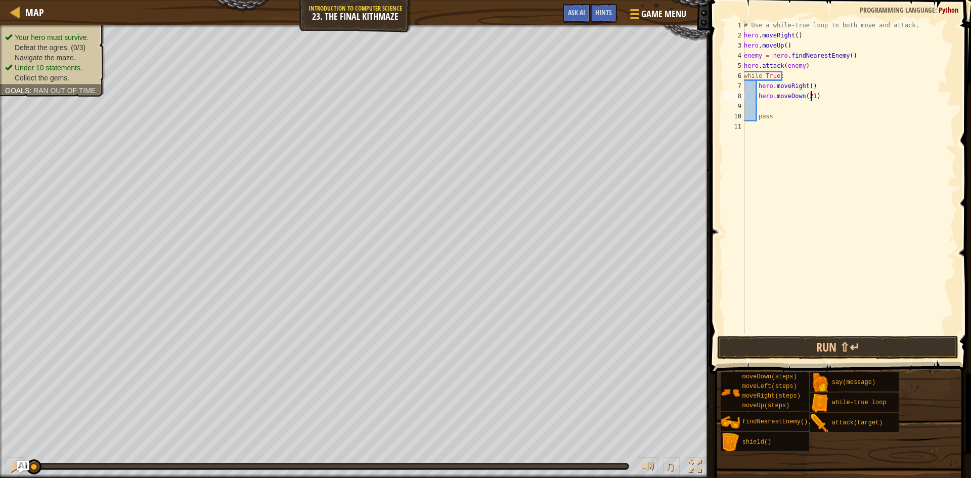
scroll to position [5, 5]
click at [782, 99] on div "# Use a while-true loop to both move and attack. hero . moveRight ( ) hero . mo…" at bounding box center [849, 187] width 214 height 334
click at [774, 106] on div "# Use a while-true loop to both move and attack. hero . moveRight ( ) hero . mo…" at bounding box center [849, 187] width 214 height 334
type textarea "h"
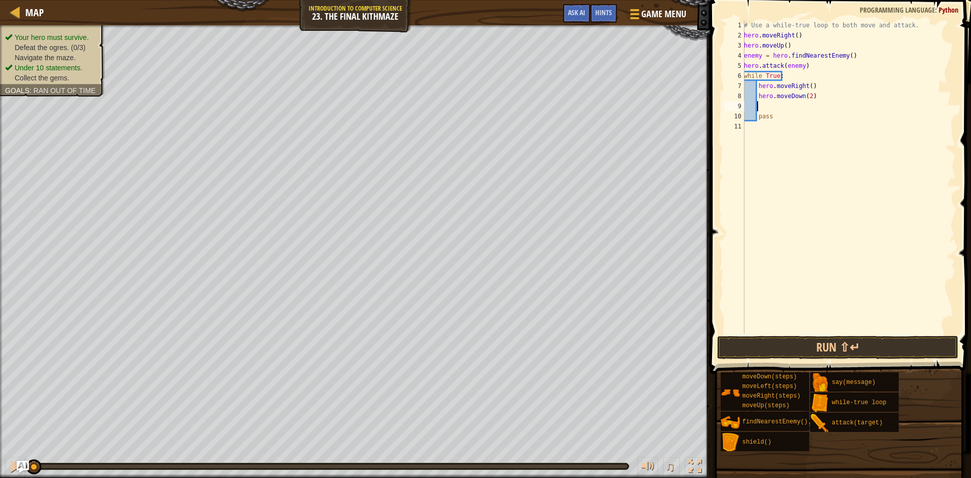
scroll to position [5, 1]
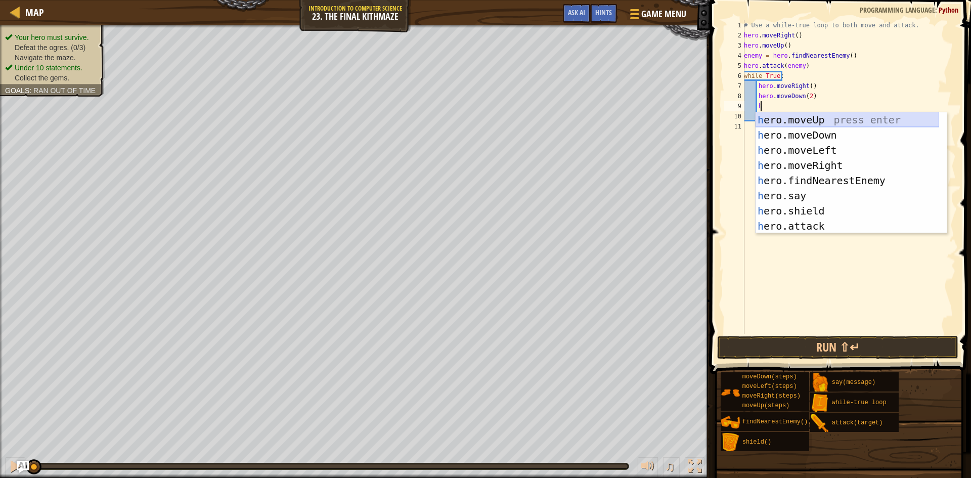
click at [780, 126] on div "h ero.moveUp press enter h ero.moveDown press enter h ero.moveLeft press enter …" at bounding box center [848, 188] width 184 height 152
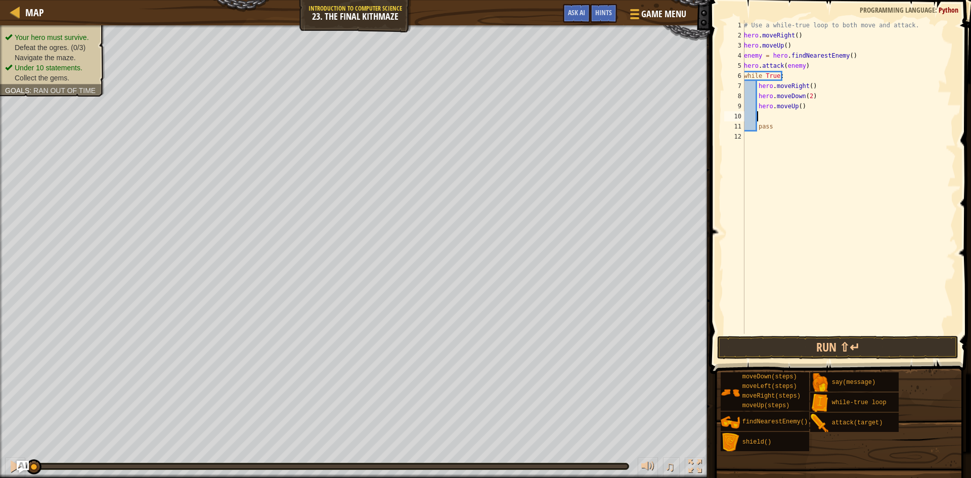
scroll to position [5, 1]
type textarea "h"
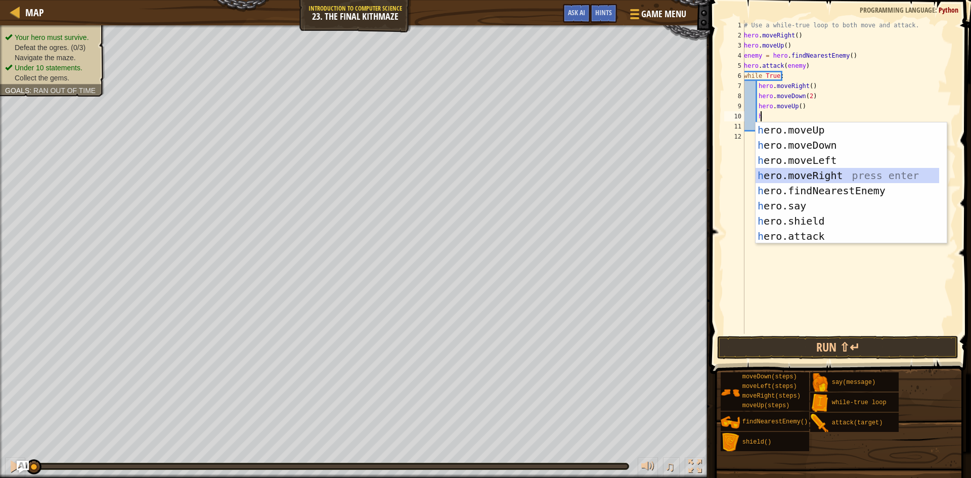
click at [823, 176] on div "h ero.moveUp press enter h ero.moveDown press enter h ero.moveLeft press enter …" at bounding box center [848, 198] width 184 height 152
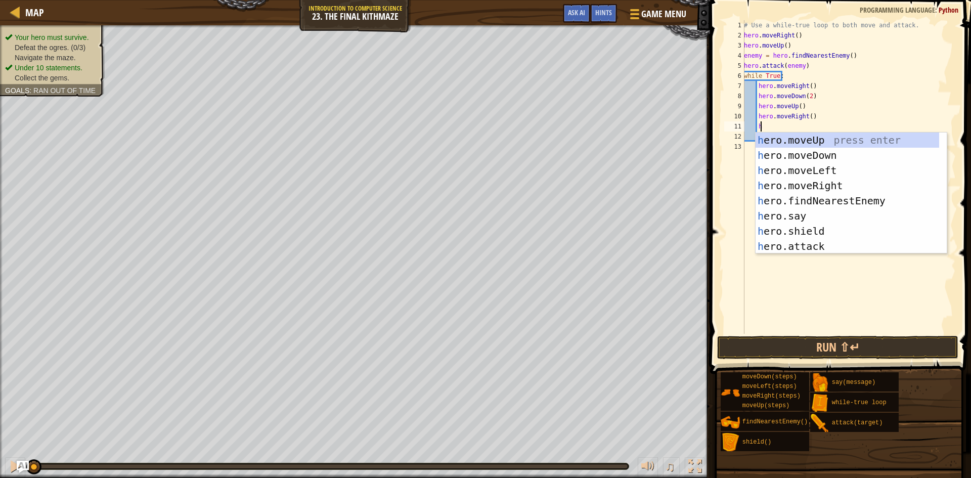
type textarea "h"
click at [788, 141] on div "h ero.moveUp press enter h ero.moveDown press enter h ero.moveLeft press enter …" at bounding box center [848, 208] width 184 height 152
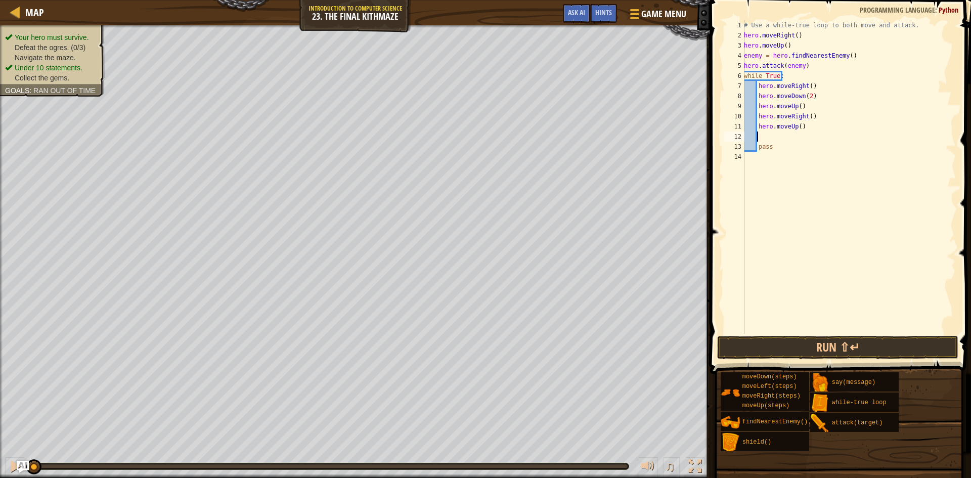
scroll to position [5, 1]
click at [788, 347] on button "Run ⇧↵" at bounding box center [837, 347] width 241 height 23
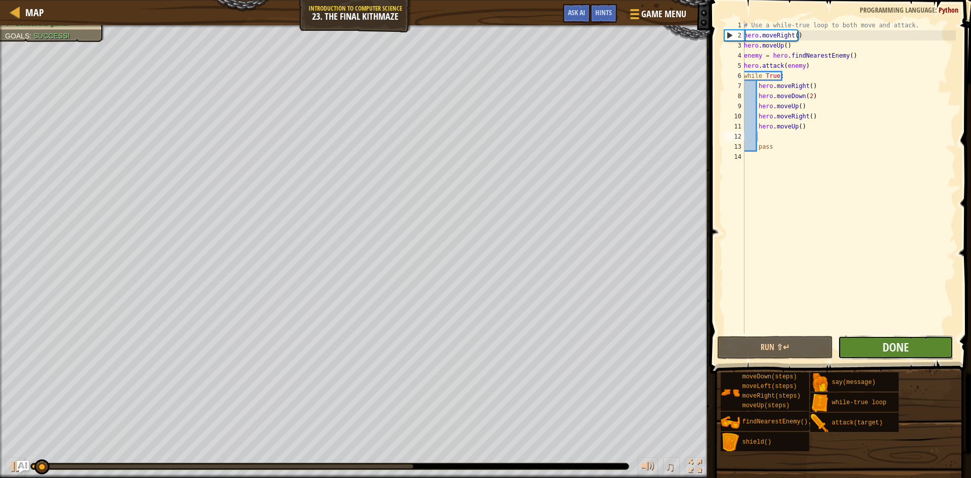
click at [859, 341] on button "Done" at bounding box center [896, 347] width 116 height 23
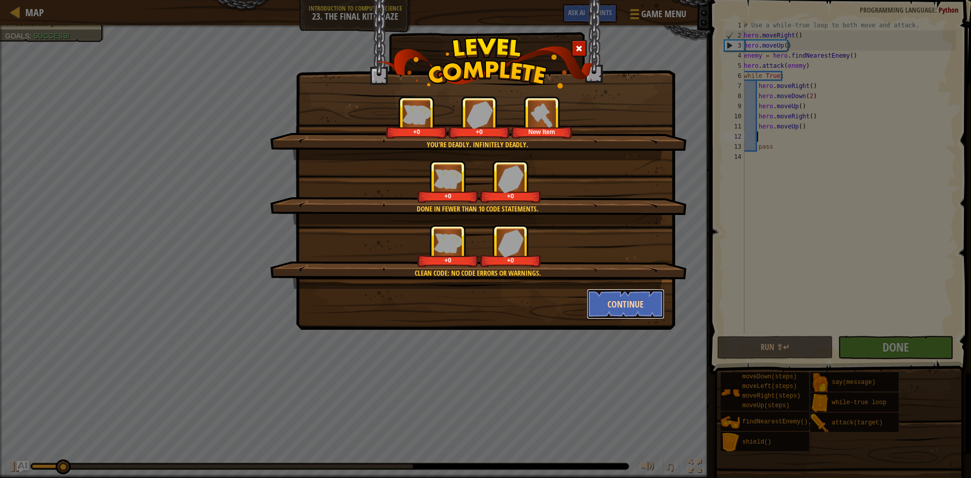
click at [629, 309] on button "Continue" at bounding box center [626, 304] width 78 height 30
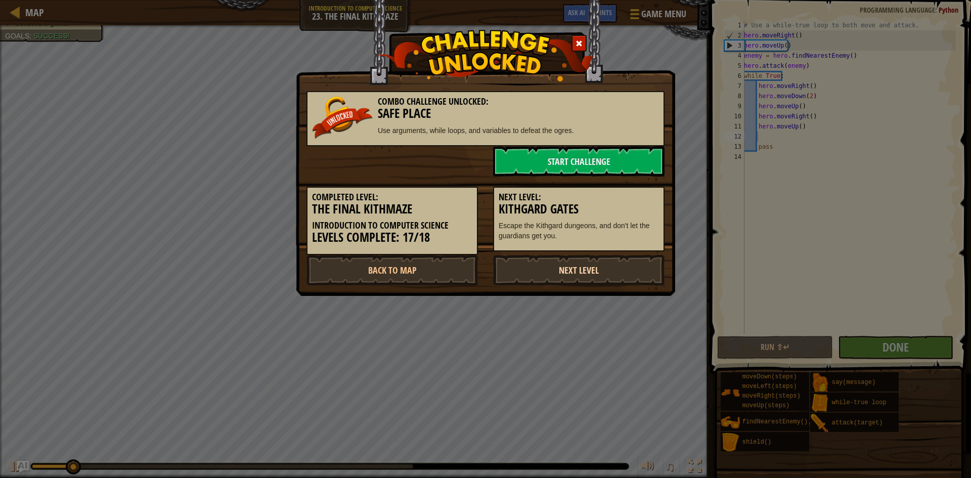
click at [569, 275] on link "Next Level" at bounding box center [578, 270] width 171 height 30
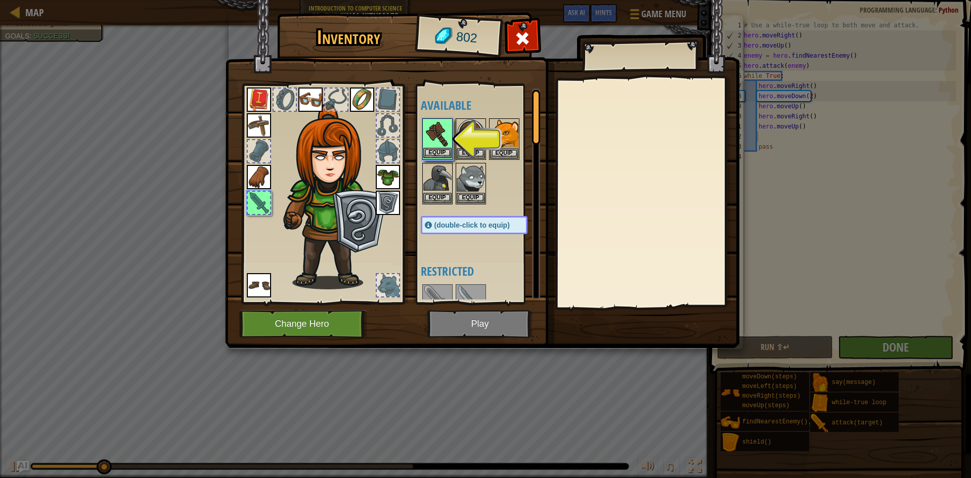
click at [444, 134] on img at bounding box center [437, 133] width 28 height 28
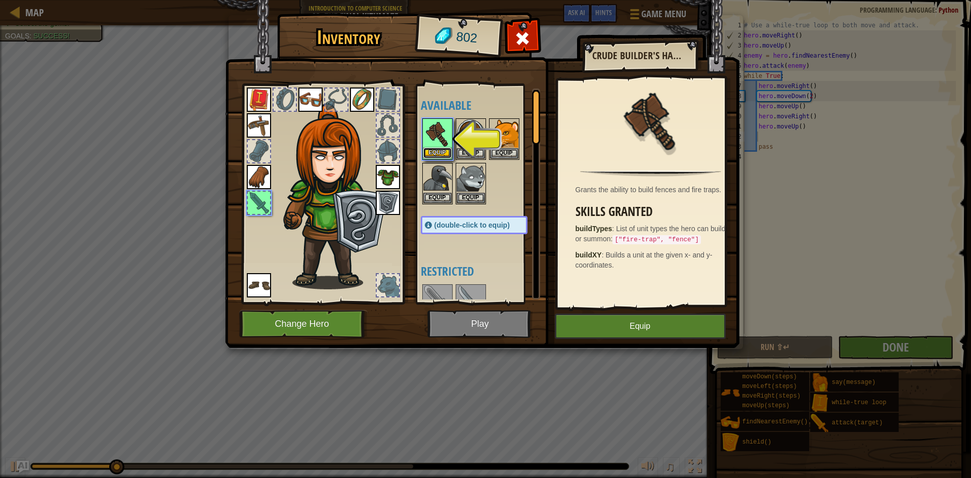
click at [435, 149] on button "Equip" at bounding box center [437, 153] width 28 height 11
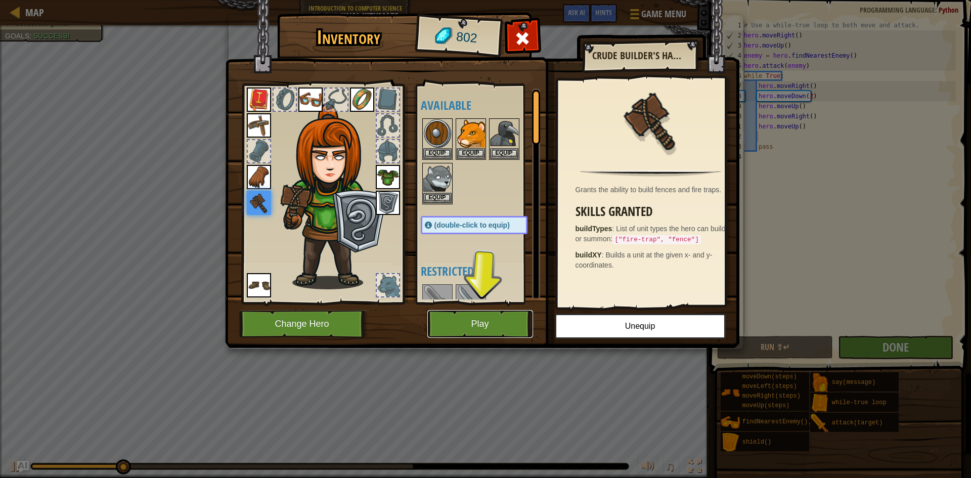
click at [498, 317] on button "Play" at bounding box center [480, 324] width 106 height 28
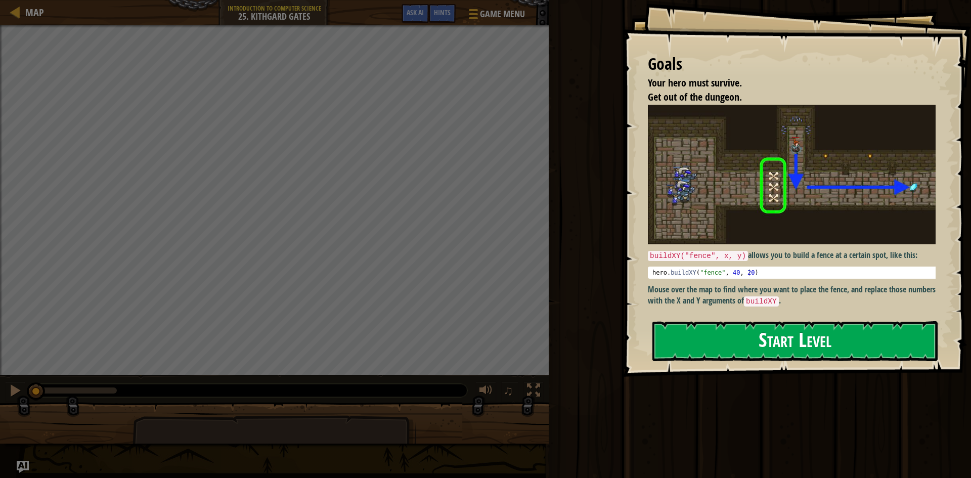
click at [729, 346] on button "Start Level" at bounding box center [794, 341] width 285 height 40
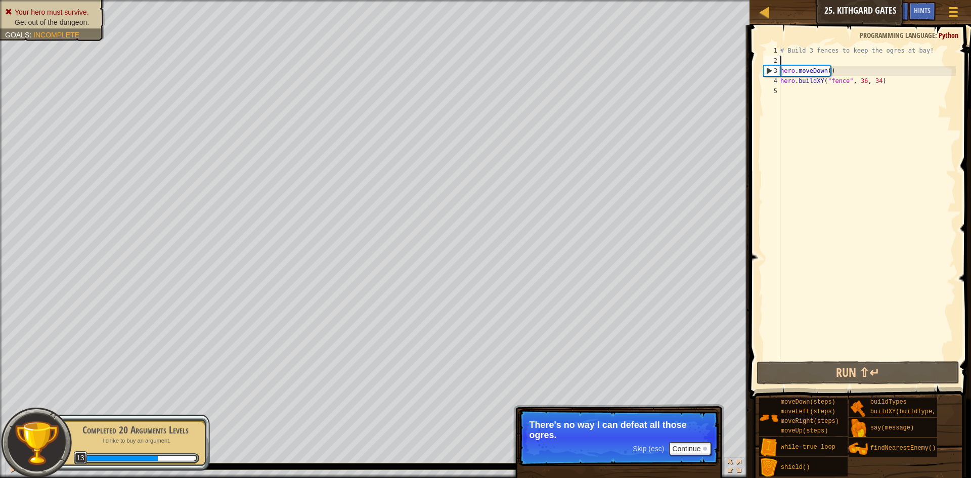
click at [798, 60] on div "# Build 3 fences to keep the ogres at bay! hero . moveDown ( ) hero . buildXY (…" at bounding box center [867, 213] width 178 height 334
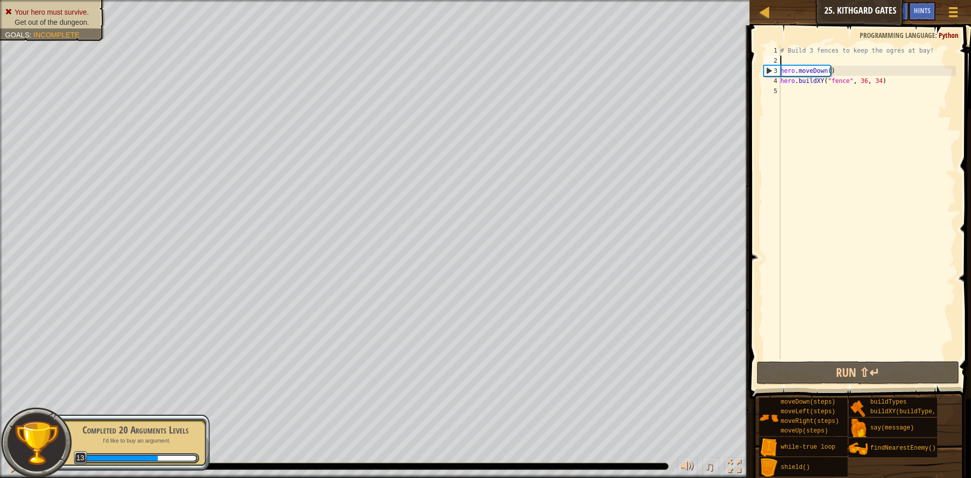
type textarea "h"
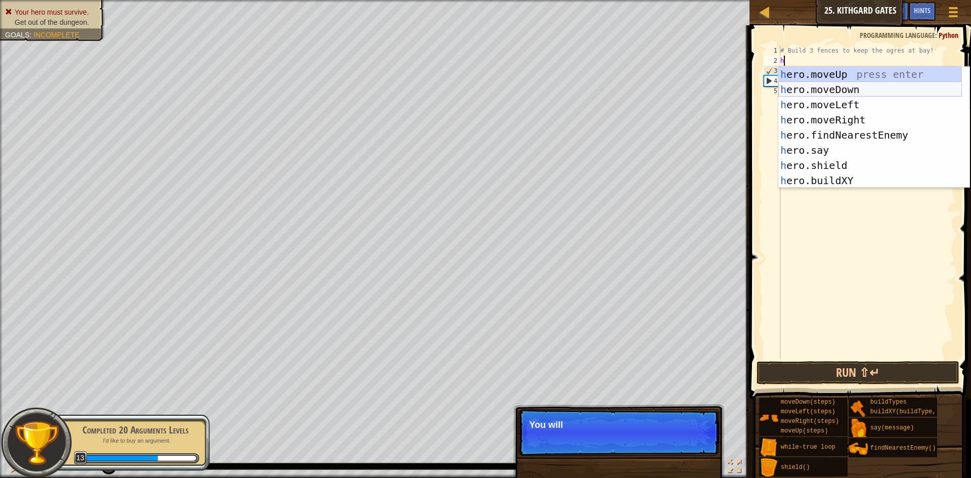
click at [802, 85] on div "h ero.moveUp press enter h ero.moveDown press enter h ero.moveLeft press enter …" at bounding box center [870, 143] width 184 height 152
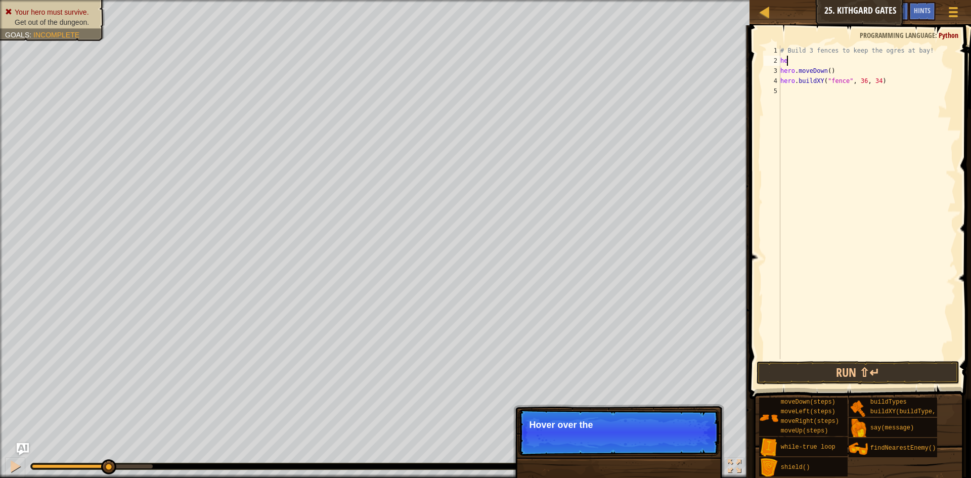
type textarea "h"
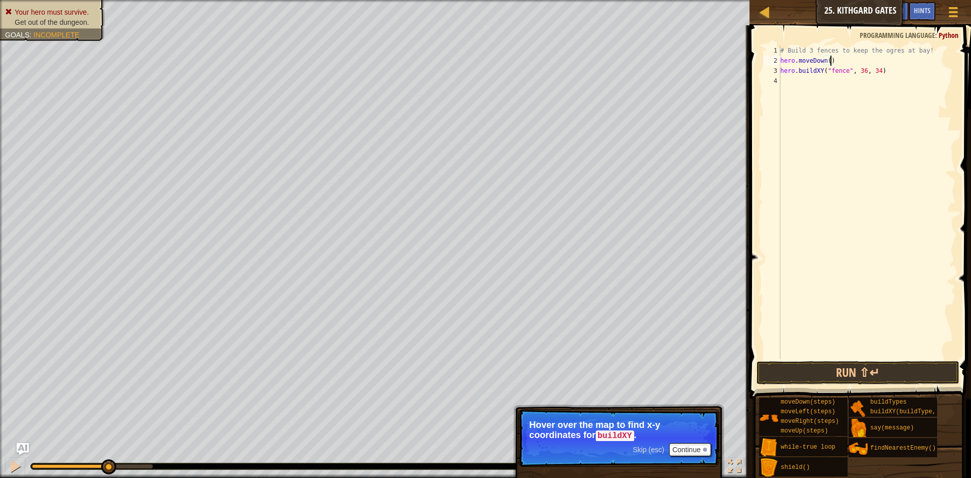
click at [837, 62] on div "# Build 3 fences to keep the ogres at bay! hero . moveDown ( ) hero . buildXY (…" at bounding box center [867, 213] width 178 height 334
type textarea "hero.moveDown()"
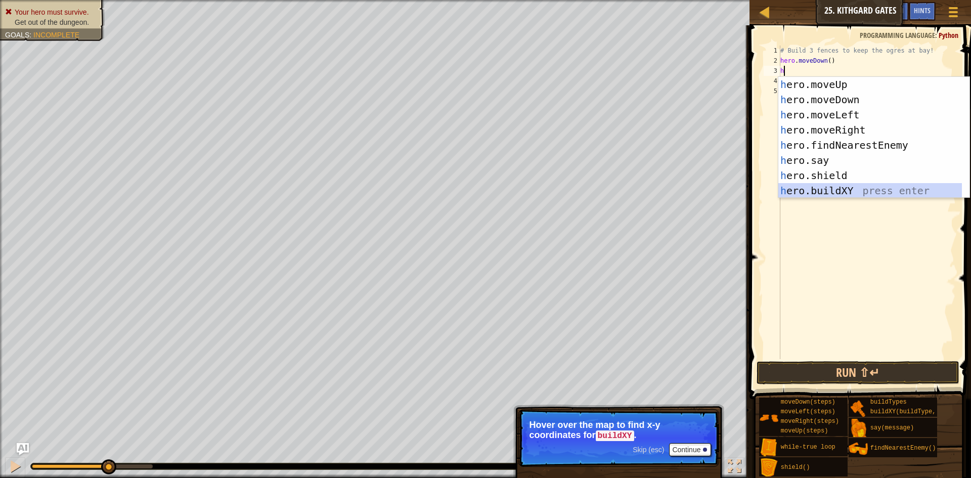
click at [841, 188] on div "h ero.moveUp press enter h ero.moveDown press enter h ero.moveLeft press enter …" at bounding box center [870, 153] width 184 height 152
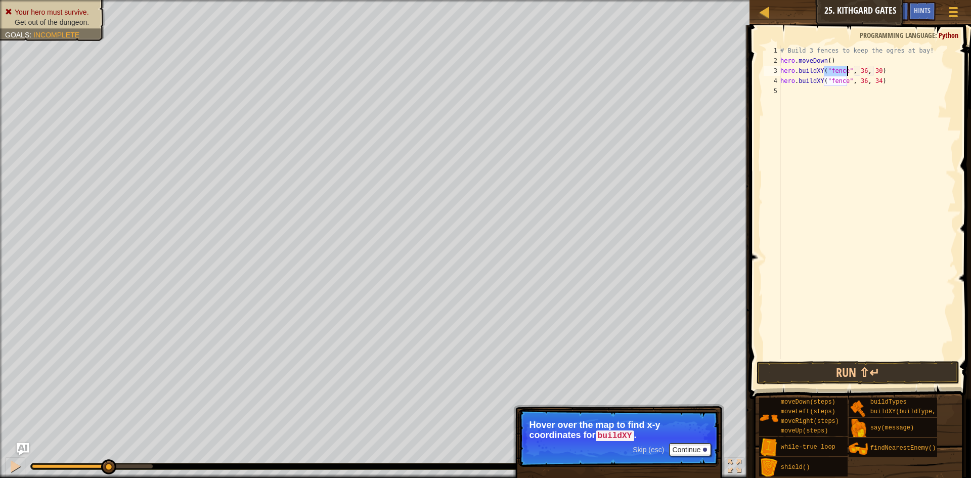
drag, startPoint x: 873, startPoint y: 70, endPoint x: 866, endPoint y: 83, distance: 14.3
click at [870, 71] on div "# Build 3 fences to keep the ogres at bay! hero . moveDown ( ) hero . buildXY (…" at bounding box center [867, 213] width 178 height 334
click at [887, 76] on div "# Build 3 fences to keep the ogres at bay! hero . moveDown ( ) hero . buildXY (…" at bounding box center [867, 213] width 178 height 334
type textarea "hero.buildXY("fence", 36, 34)"
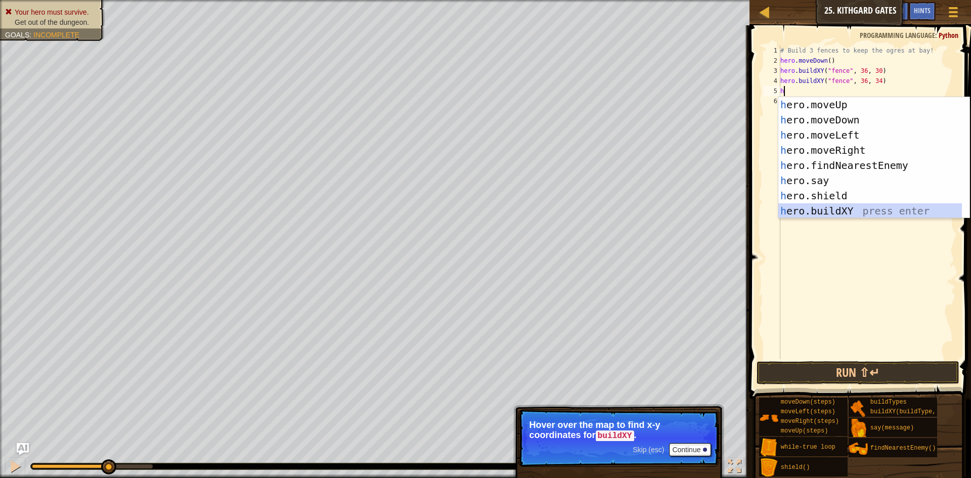
click at [837, 208] on div "h ero.moveUp press enter h ero.moveDown press enter h ero.moveLeft press enter …" at bounding box center [870, 173] width 184 height 152
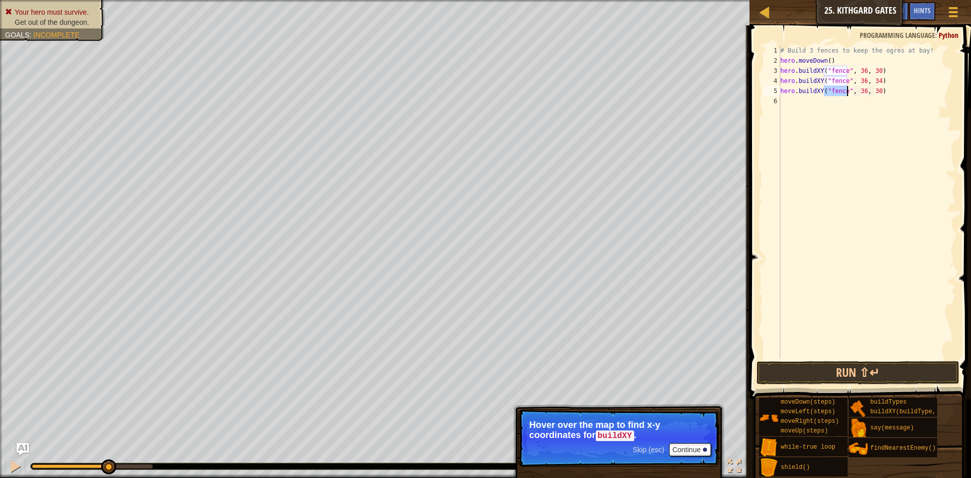
click at [873, 94] on div "# Build 3 fences to keep the ogres at bay! hero . moveDown ( ) hero . buildXY (…" at bounding box center [867, 213] width 178 height 334
type textarea "hero.buildXY("fence", 36, 27)"
click at [800, 106] on div "# Build 3 fences to keep the ogres at bay! hero . moveDown ( ) hero . buildXY (…" at bounding box center [867, 213] width 178 height 334
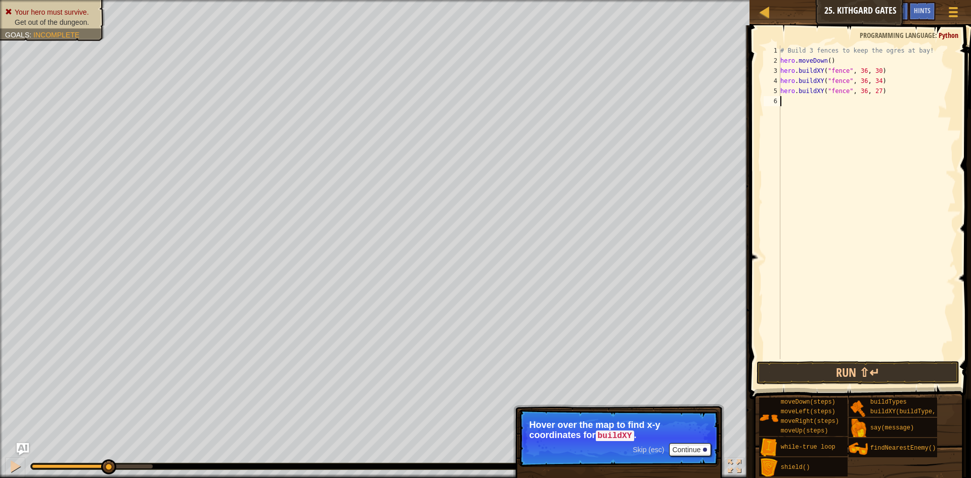
type textarea "h"
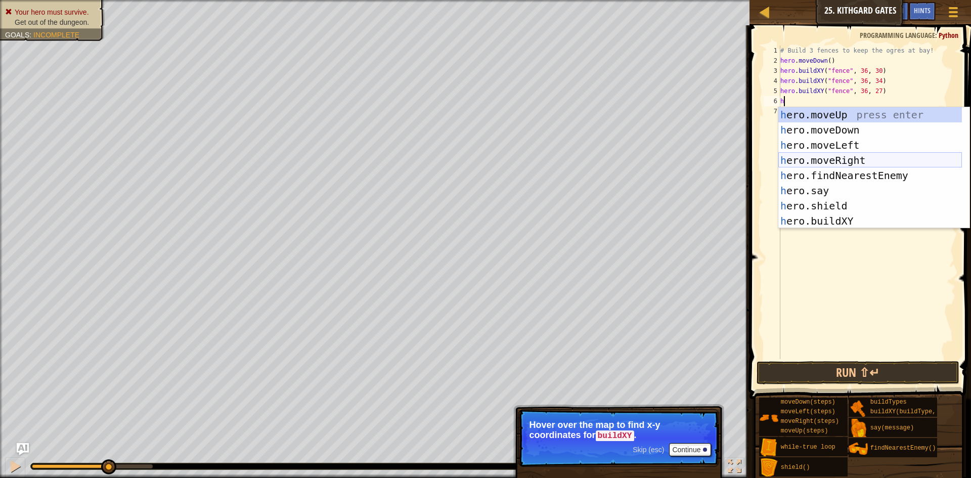
click at [855, 159] on div "h ero.moveUp press enter h ero.moveDown press enter h ero.moveLeft press enter …" at bounding box center [870, 183] width 184 height 152
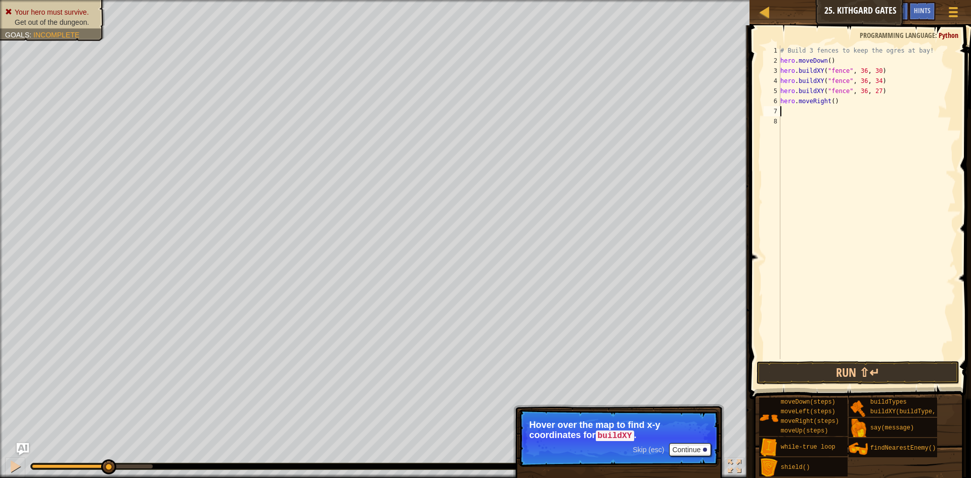
click at [832, 103] on div "# Build 3 fences to keep the ogres at bay! hero . moveDown ( ) hero . buildXY (…" at bounding box center [867, 213] width 178 height 334
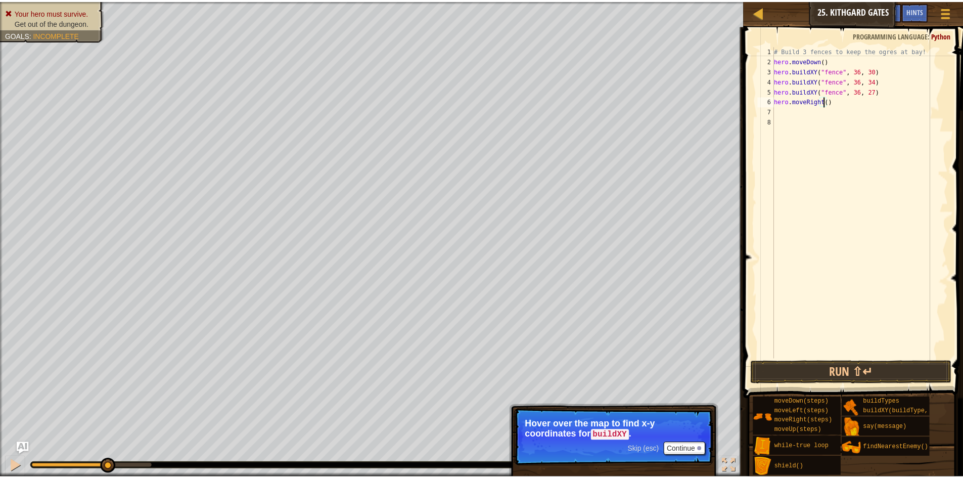
scroll to position [5, 4]
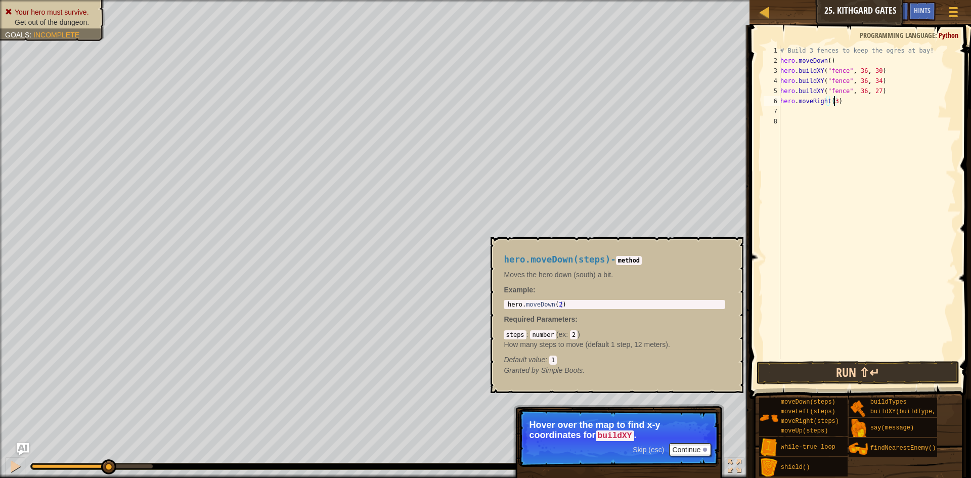
type textarea "hero.moveRight(3)"
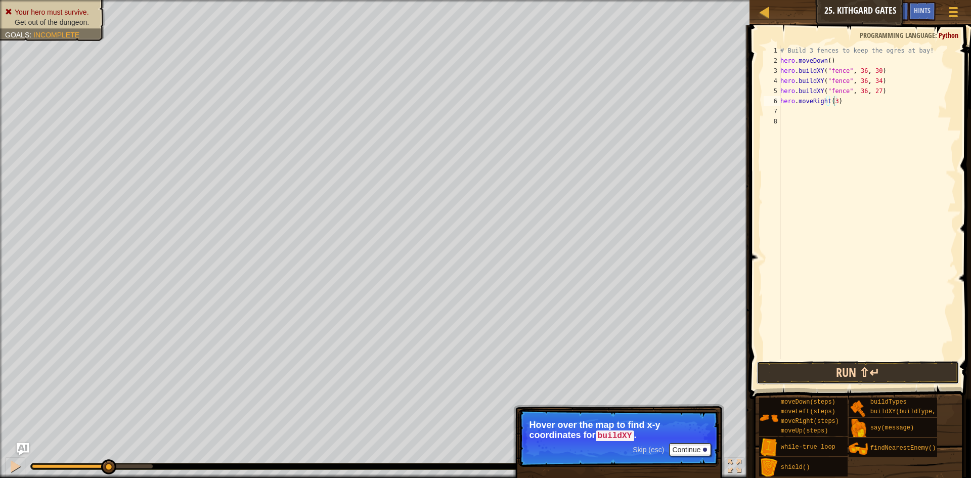
click at [802, 370] on button "Run ⇧↵" at bounding box center [858, 372] width 203 height 23
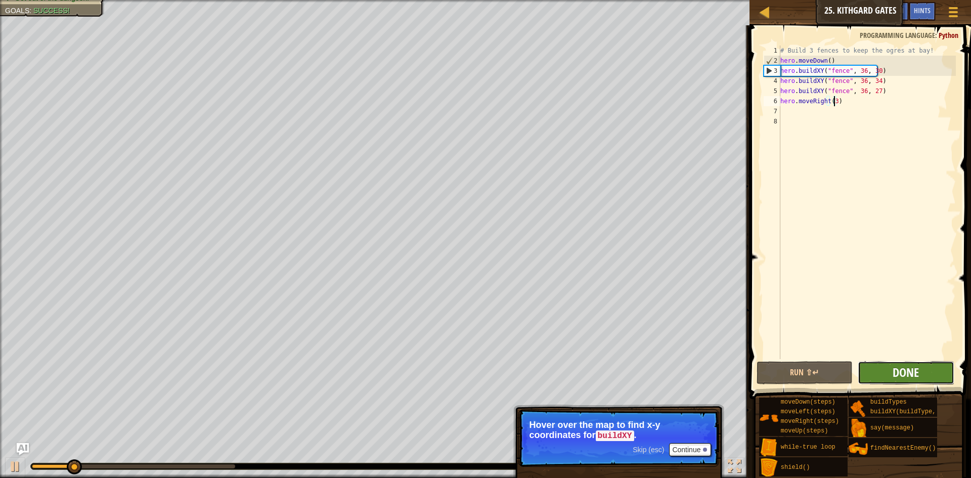
click at [893, 373] on span "Done" at bounding box center [906, 372] width 26 height 16
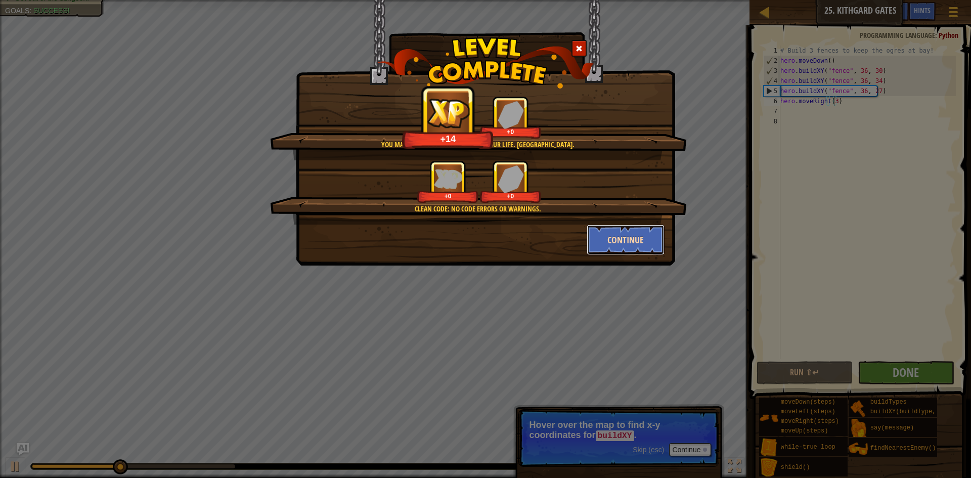
click at [627, 236] on button "Continue" at bounding box center [626, 240] width 78 height 30
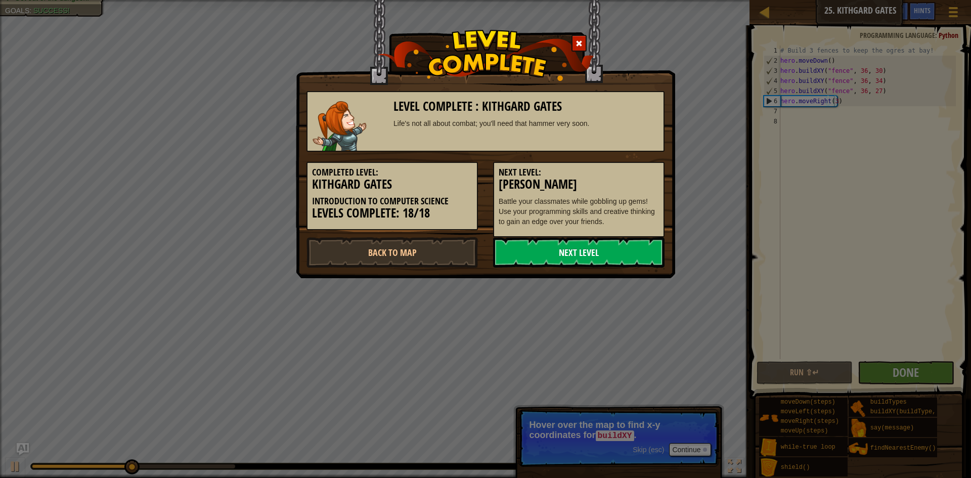
click at [591, 248] on link "Next Level" at bounding box center [578, 252] width 171 height 30
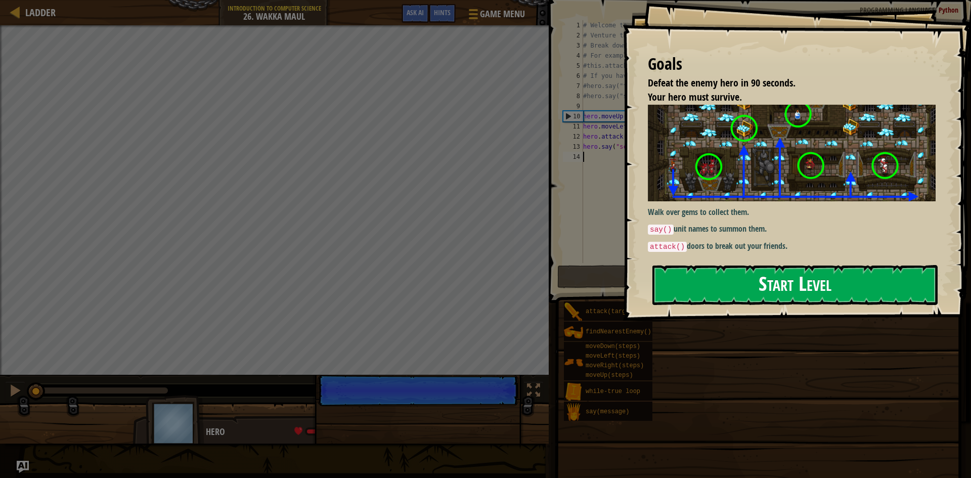
click at [842, 205] on div "Goals Defeat the enemy hero in 90 seconds. Your hero must survive. Walk over ge…" at bounding box center [797, 160] width 348 height 321
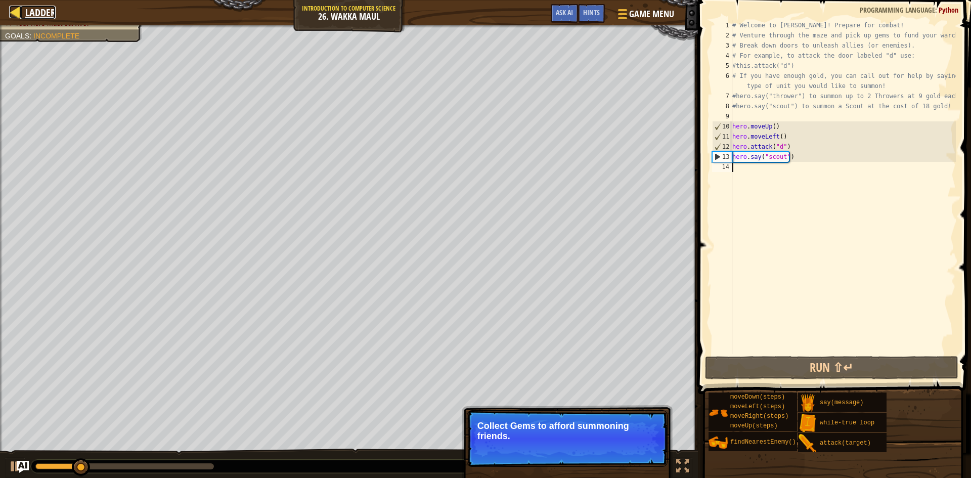
click at [34, 12] on span "Ladder" at bounding box center [40, 13] width 30 height 14
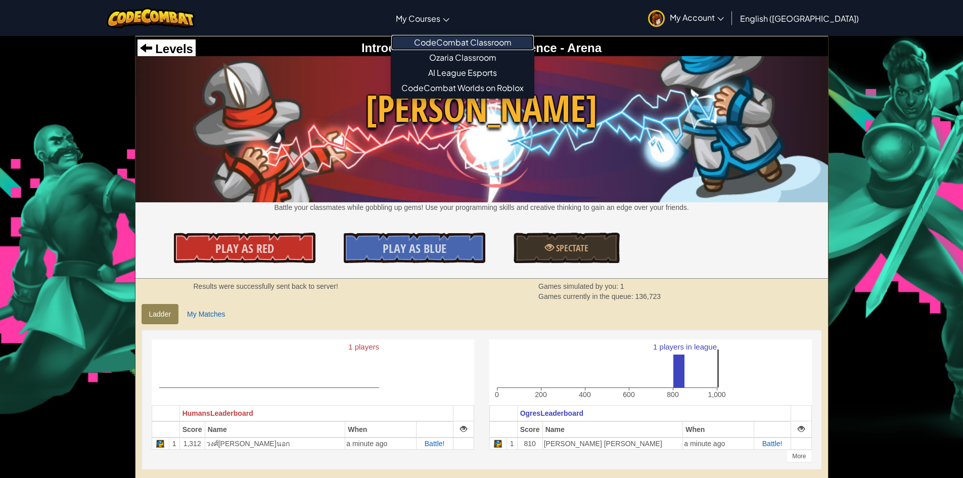
click at [468, 36] on link "CodeCombat Classroom" at bounding box center [462, 42] width 143 height 15
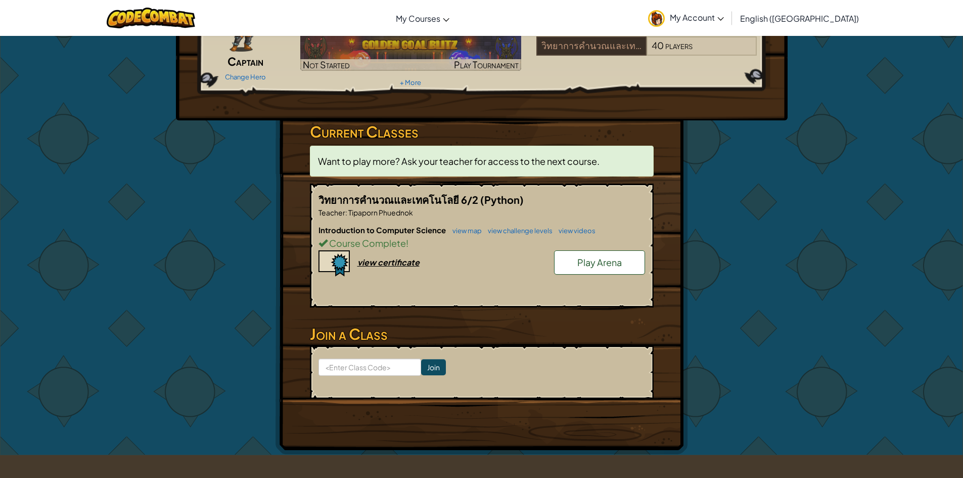
scroll to position [101, 0]
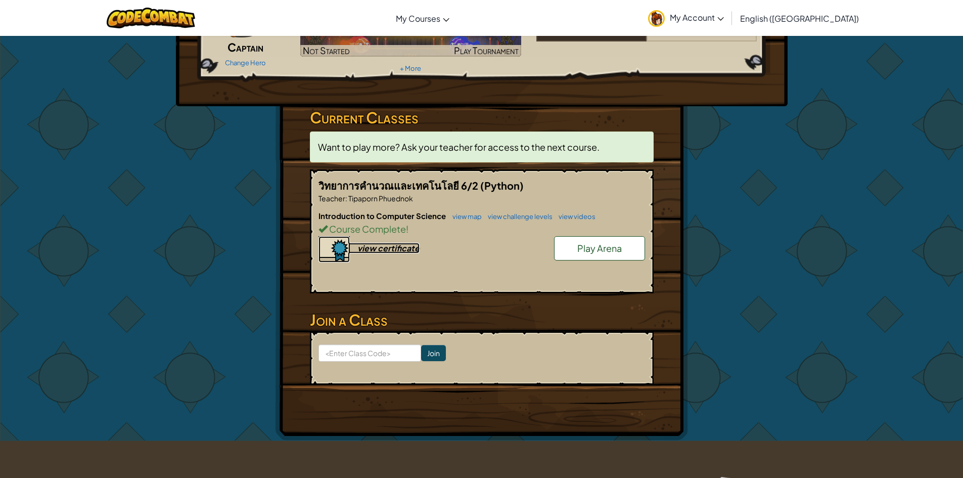
click at [384, 248] on div "view certificate" at bounding box center [389, 248] width 62 height 11
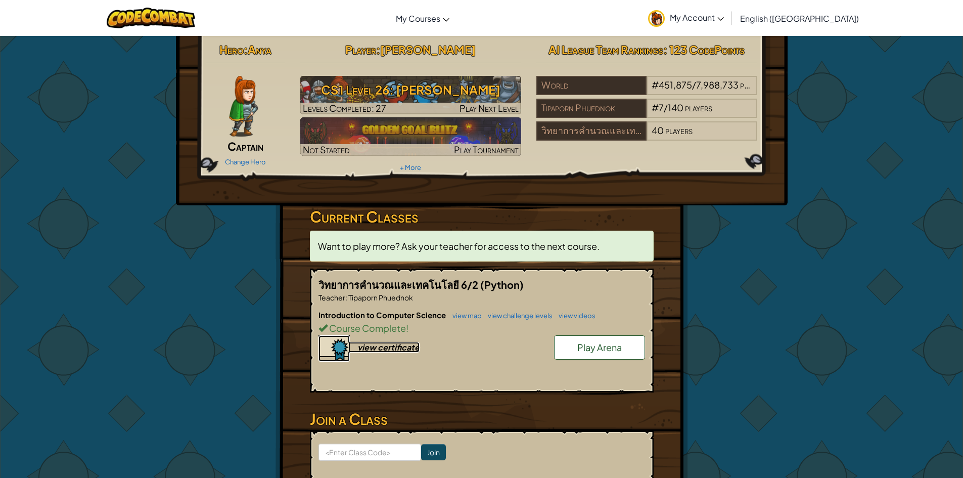
scroll to position [0, 0]
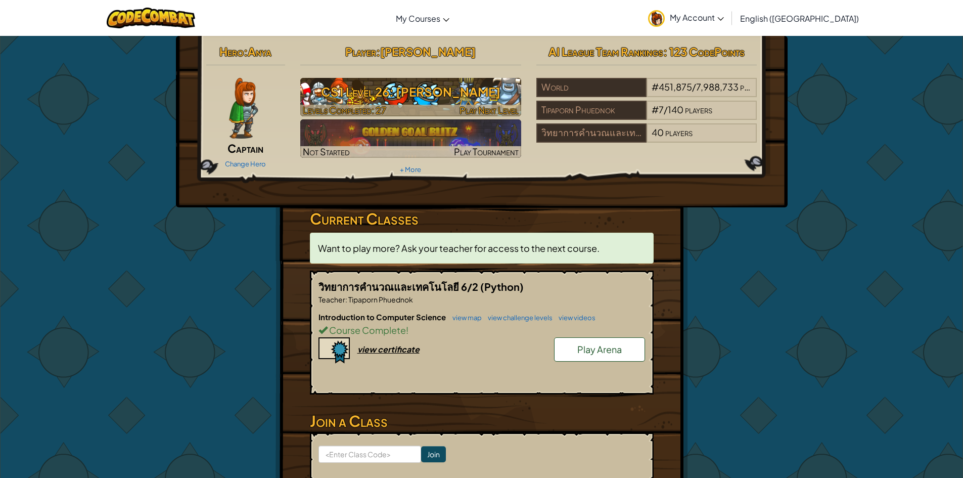
click at [406, 90] on h3 "CS1 Level 26: [PERSON_NAME]" at bounding box center [410, 91] width 221 height 23
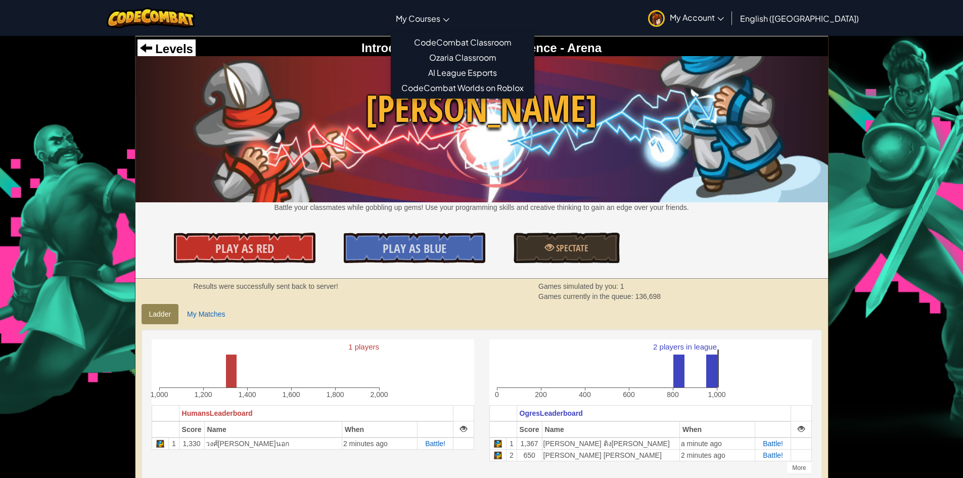
click at [440, 18] on span "My Courses" at bounding box center [418, 18] width 45 height 11
click at [468, 39] on link "CodeCombat Classroom" at bounding box center [462, 42] width 143 height 15
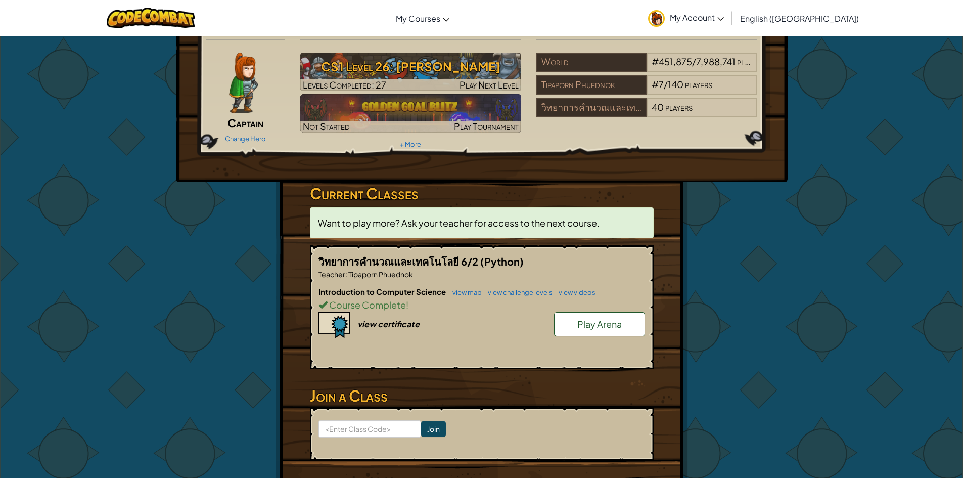
scroll to position [51, 0]
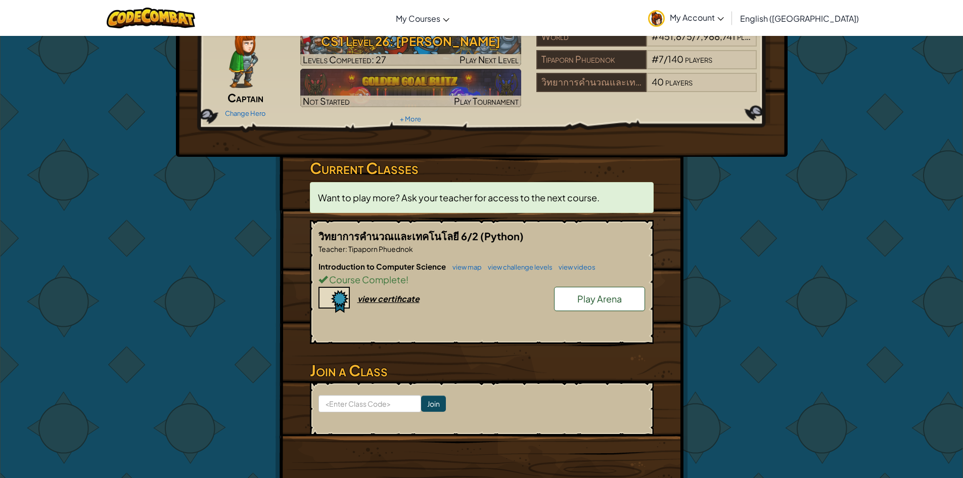
click at [586, 299] on span "Play Arena" at bounding box center [600, 299] width 45 height 12
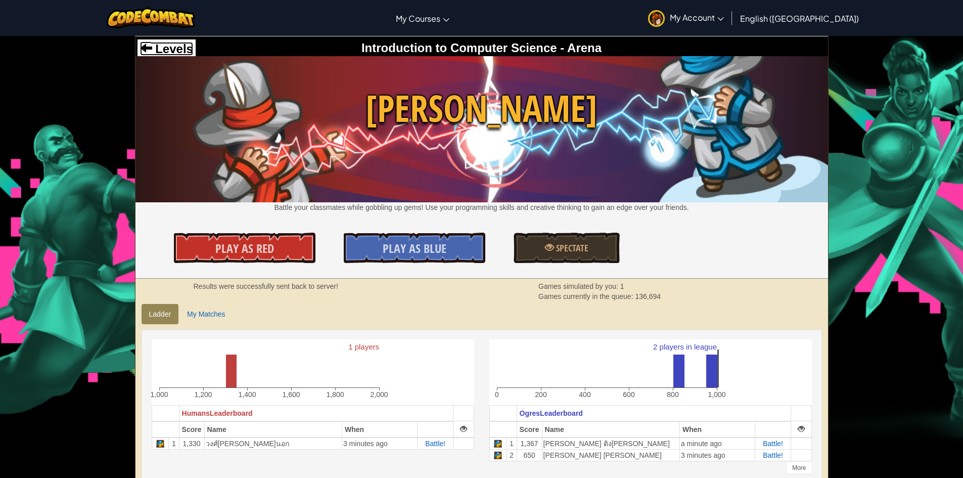
click at [157, 45] on span "Levels" at bounding box center [172, 49] width 41 height 14
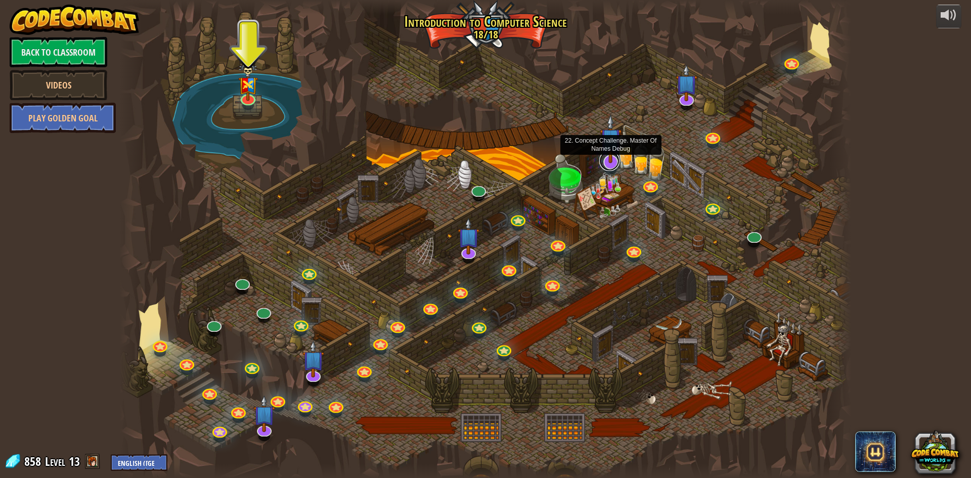
click at [610, 165] on link at bounding box center [609, 161] width 20 height 20
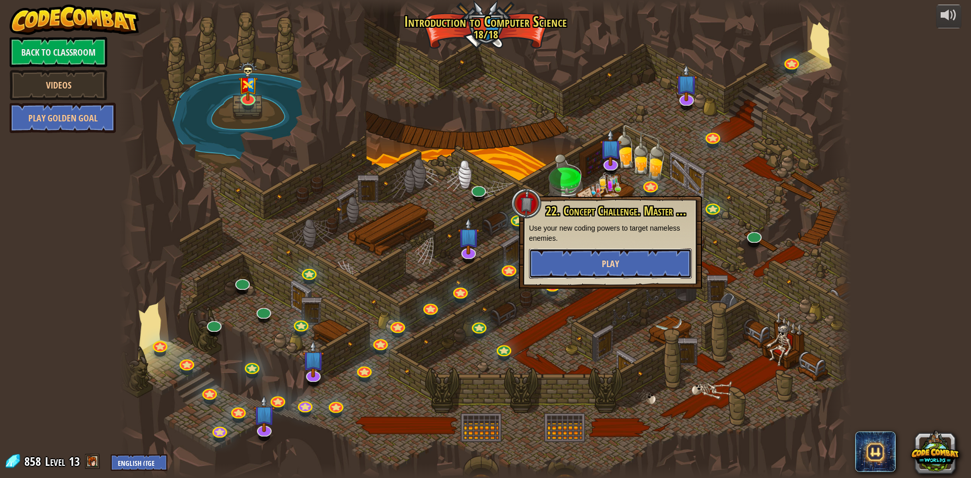
click at [613, 276] on button "Play" at bounding box center [610, 263] width 163 height 30
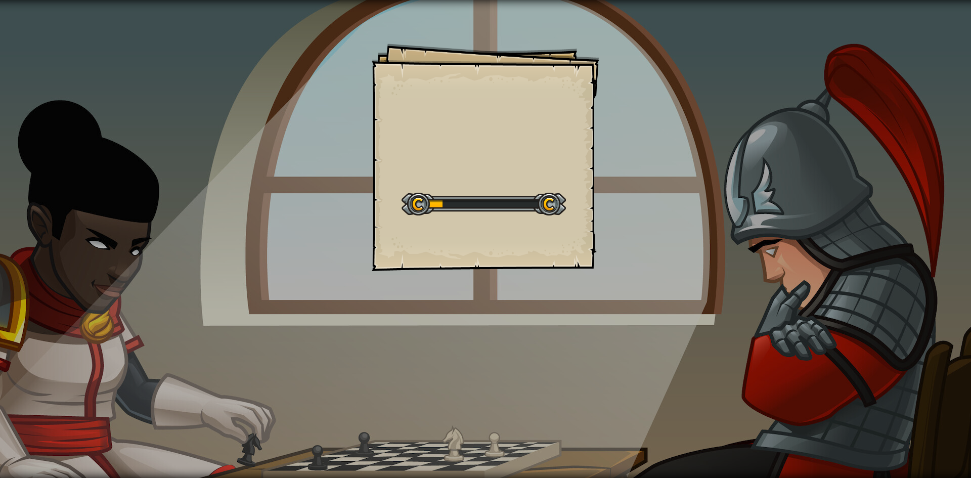
click at [494, 233] on div "Goals Start Level Error loading from server. Try refreshing the page. You'll ne…" at bounding box center [486, 157] width 228 height 228
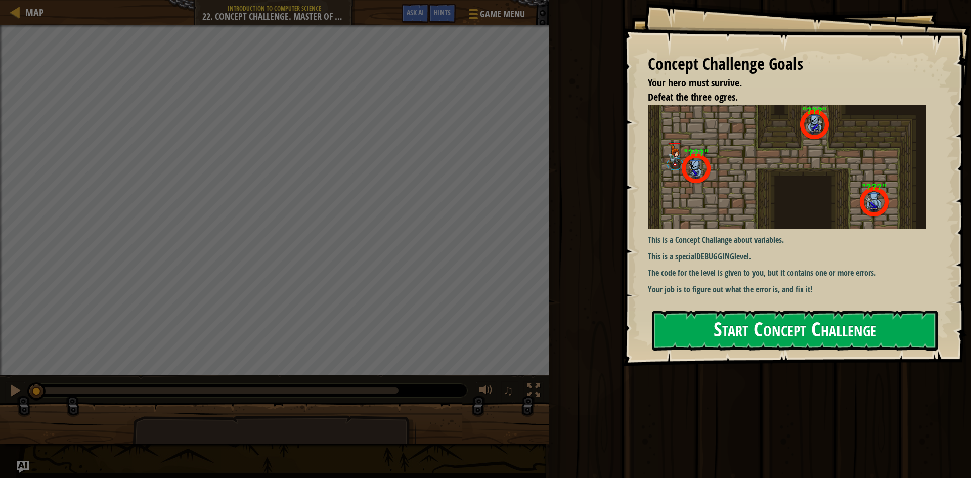
drag, startPoint x: 779, startPoint y: 246, endPoint x: 764, endPoint y: 298, distance: 54.4
click at [778, 257] on div "This is a Concept Challange about variables. This is a special DEBUGGING level.…" at bounding box center [795, 200] width 295 height 191
click at [764, 298] on div "This is a Concept Challange about variables. This is a special DEBUGGING level.…" at bounding box center [795, 203] width 295 height 196
click at [746, 340] on button "Start Concept Challenge" at bounding box center [794, 331] width 285 height 40
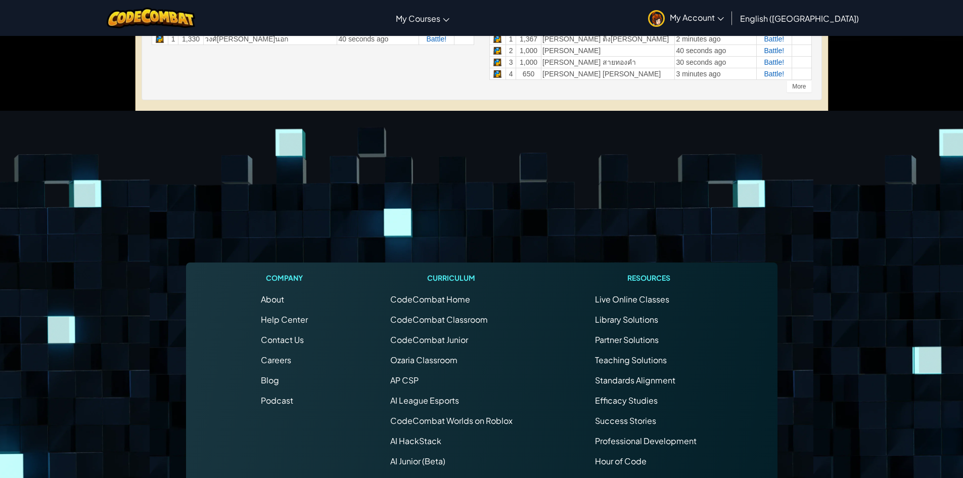
scroll to position [354, 0]
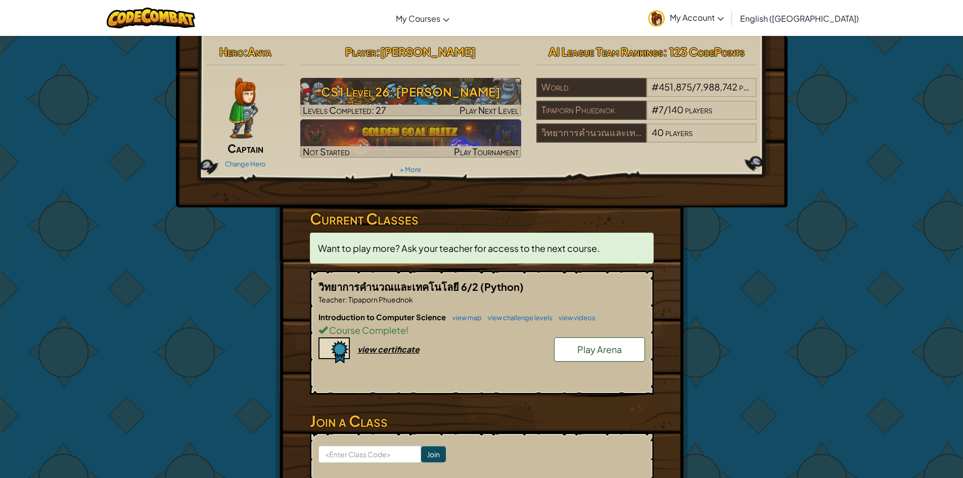
scroll to position [51, 0]
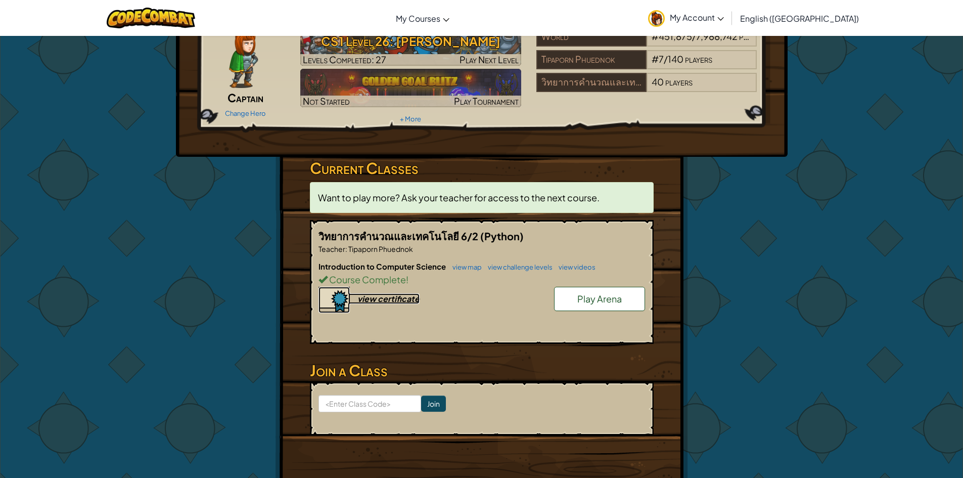
click at [393, 300] on div "view certificate" at bounding box center [389, 298] width 62 height 11
